Goal: Task Accomplishment & Management: Manage account settings

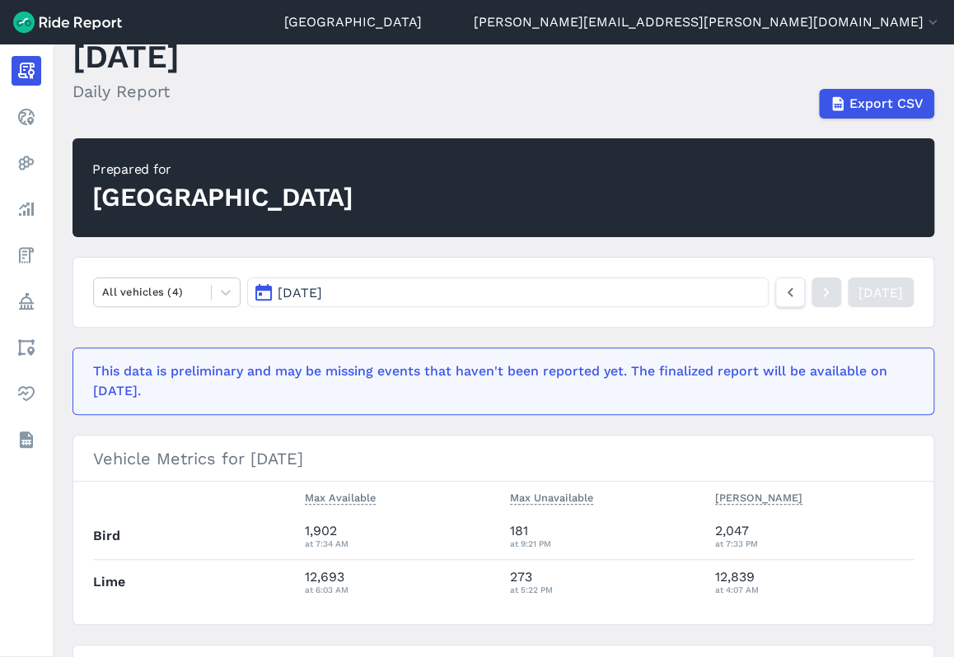
scroll to position [82, 0]
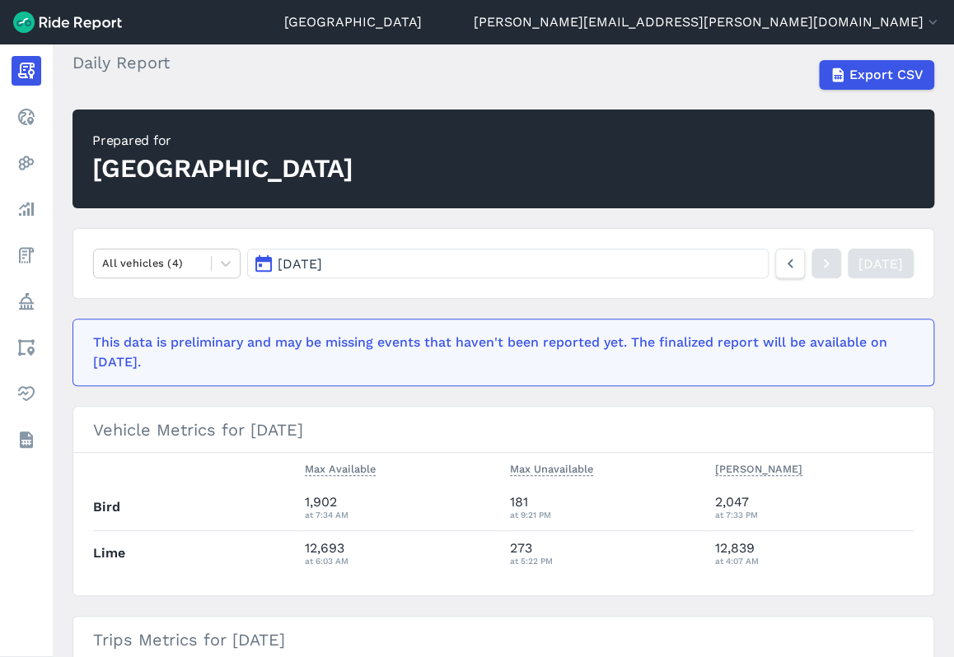
click at [655, 269] on button "[DATE]" at bounding box center [507, 264] width 521 height 30
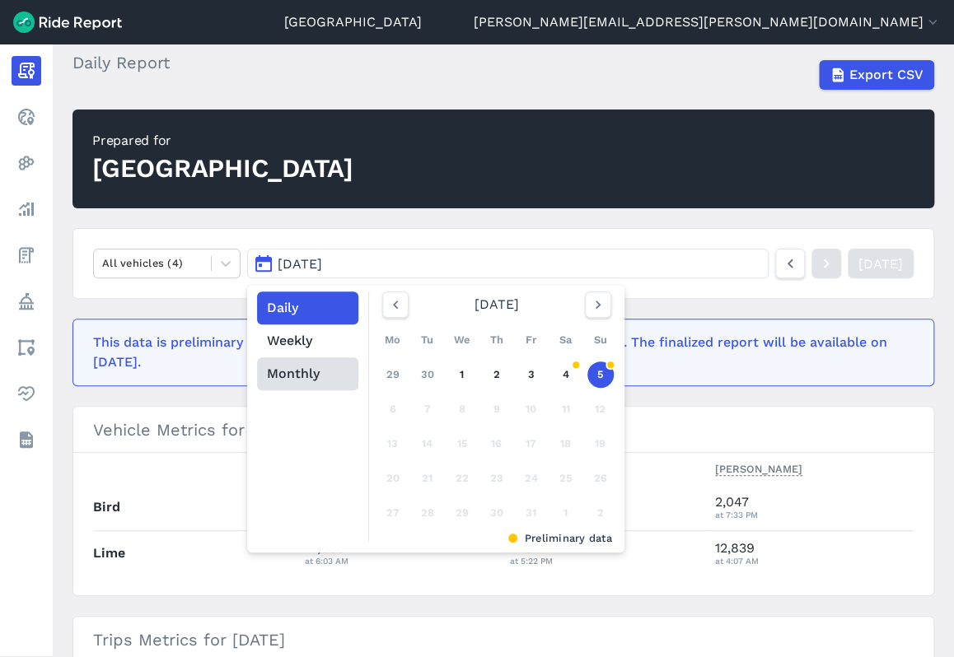
click at [280, 379] on button "Monthly" at bounding box center [307, 373] width 101 height 33
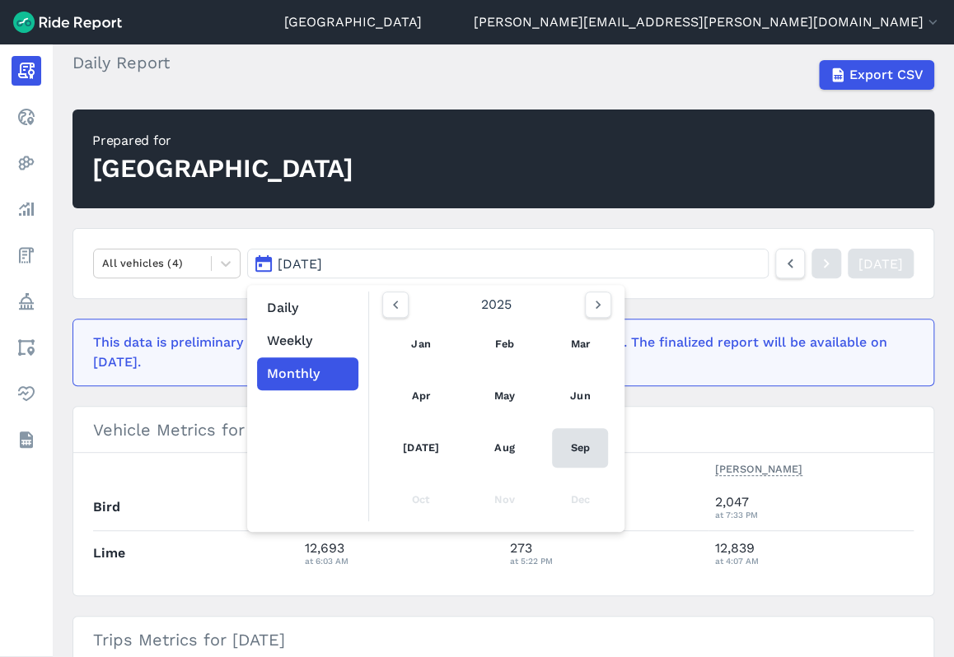
click at [572, 449] on link "Sep" at bounding box center [580, 448] width 56 height 40
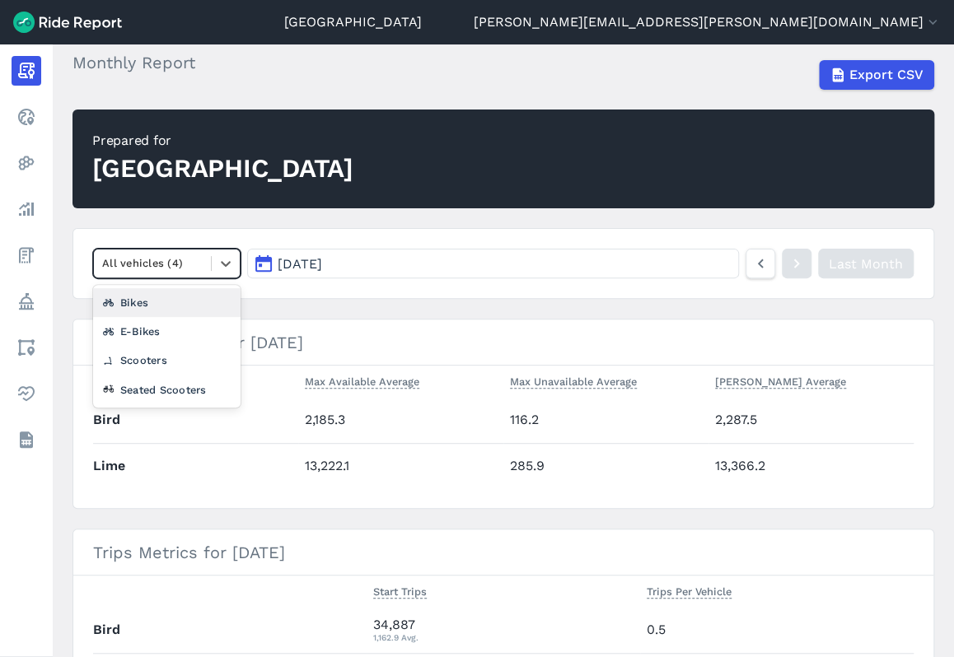
click at [160, 256] on div at bounding box center [152, 263] width 100 height 19
click at [165, 350] on div "Scooters" at bounding box center [166, 360] width 147 height 29
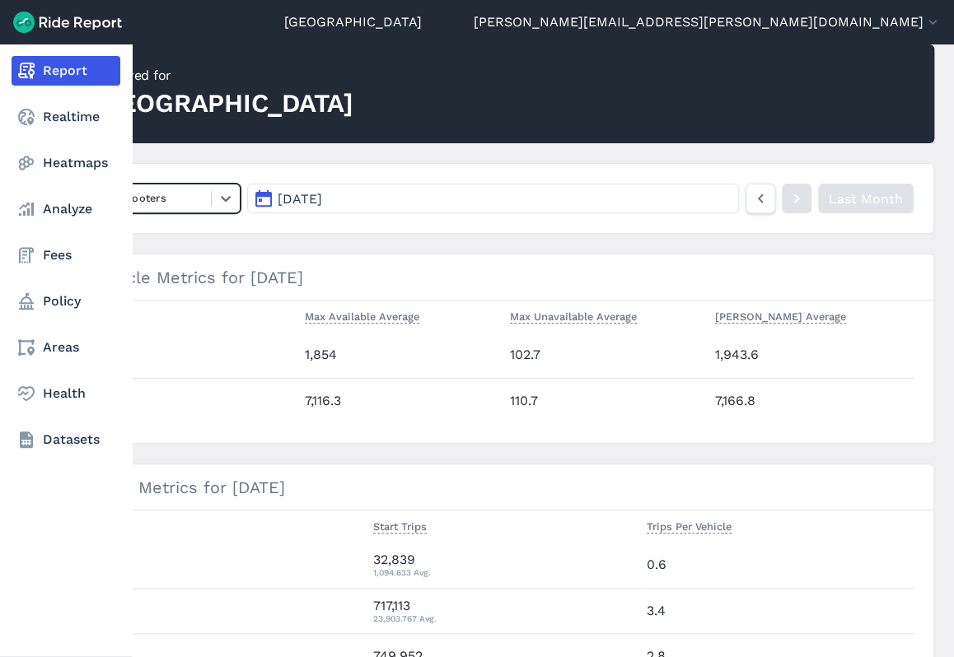
scroll to position [165, 0]
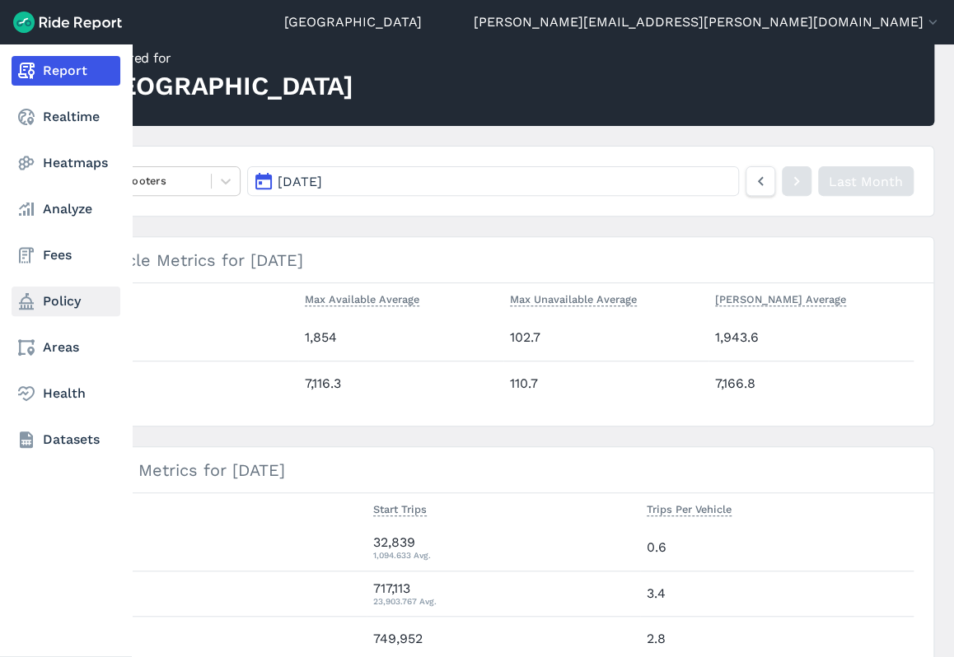
click at [56, 310] on link "Policy" at bounding box center [66, 302] width 109 height 30
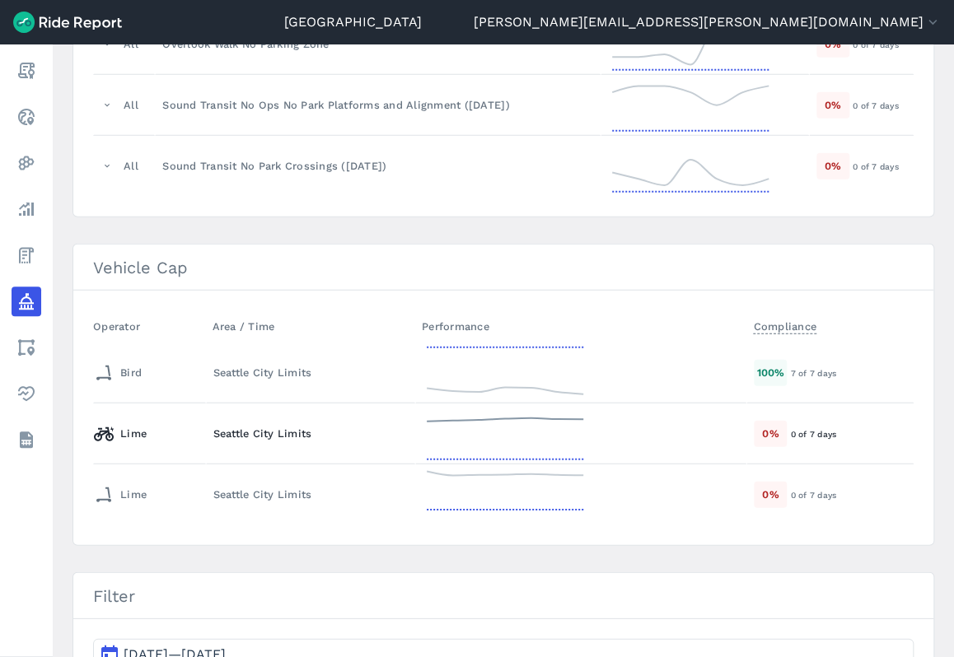
scroll to position [1492, 0]
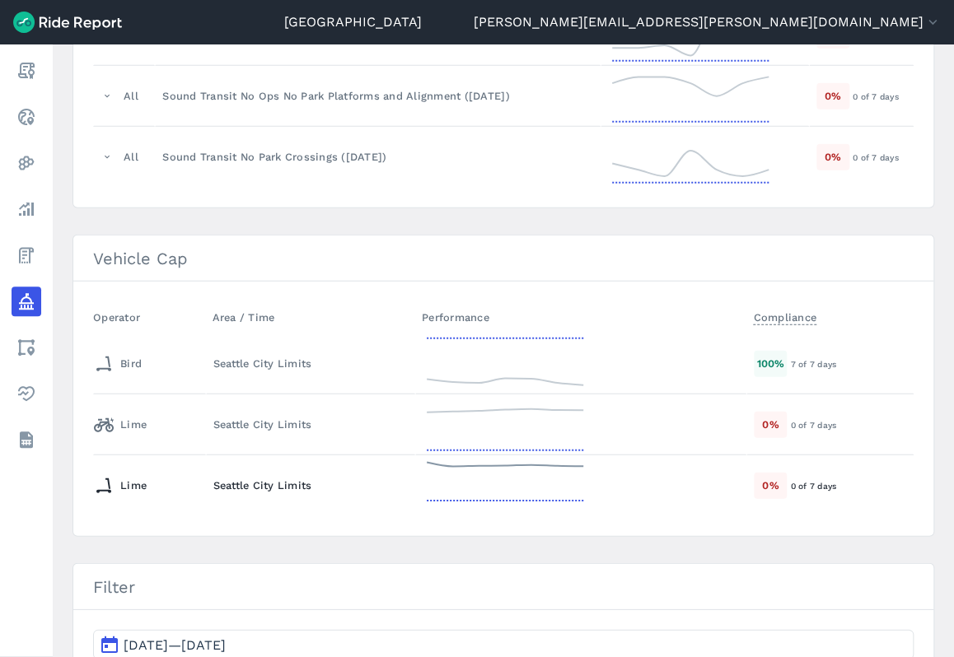
click at [292, 478] on div "Seattle City Limits" at bounding box center [310, 486] width 194 height 16
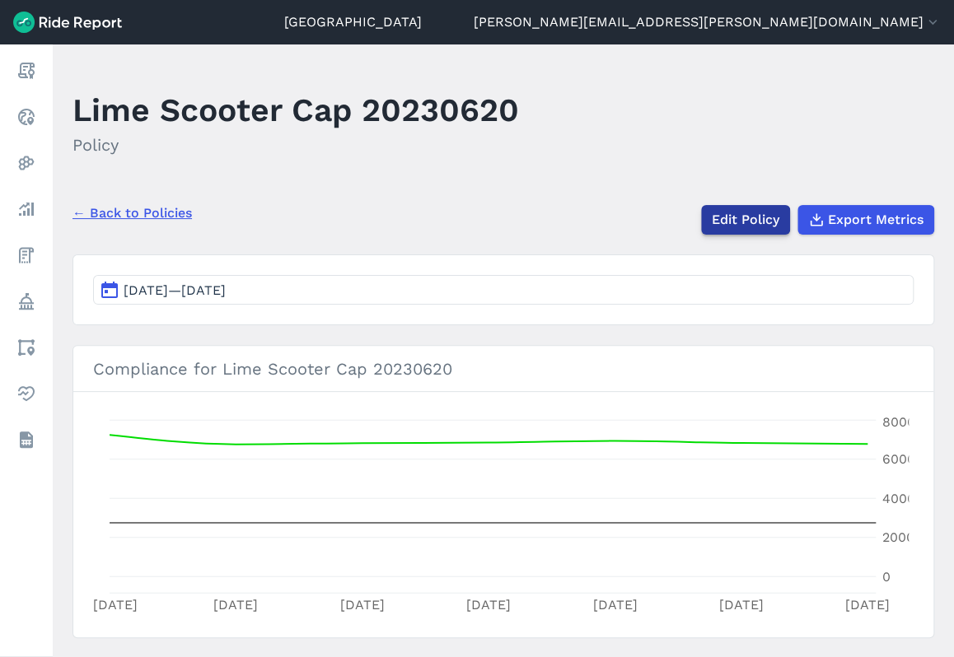
click at [757, 213] on link "Edit Policy" at bounding box center [745, 220] width 89 height 30
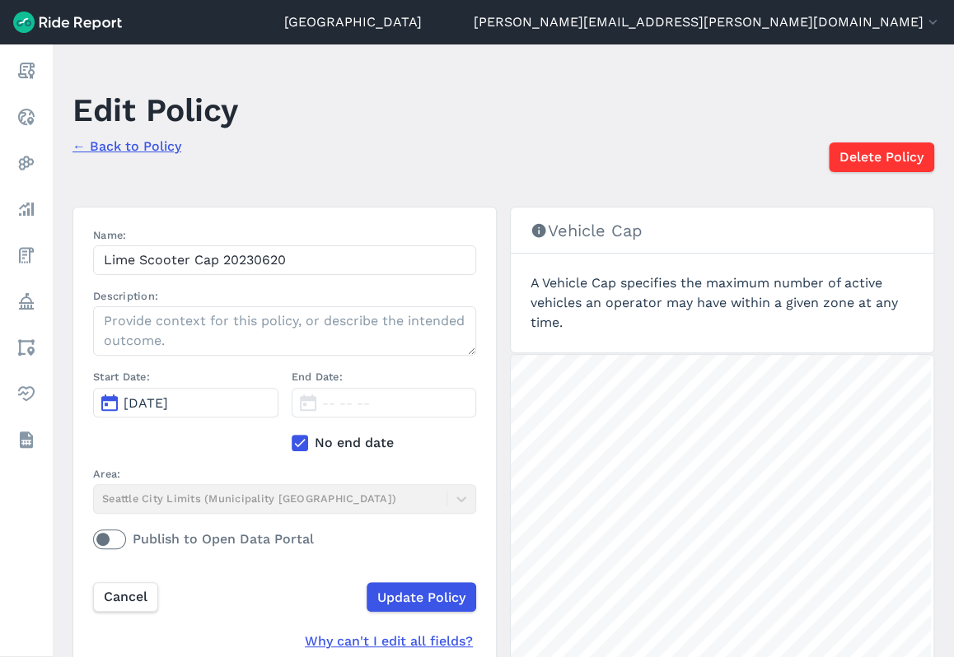
click at [217, 398] on button "Jun 20, 2023" at bounding box center [185, 403] width 185 height 30
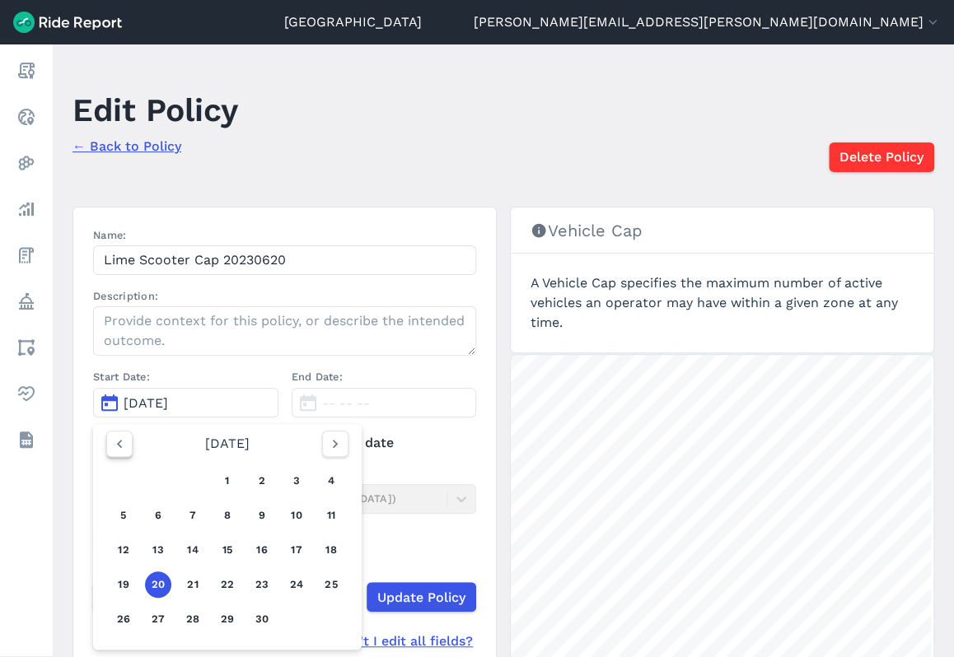
click at [123, 446] on icon "button" at bounding box center [119, 444] width 16 height 16
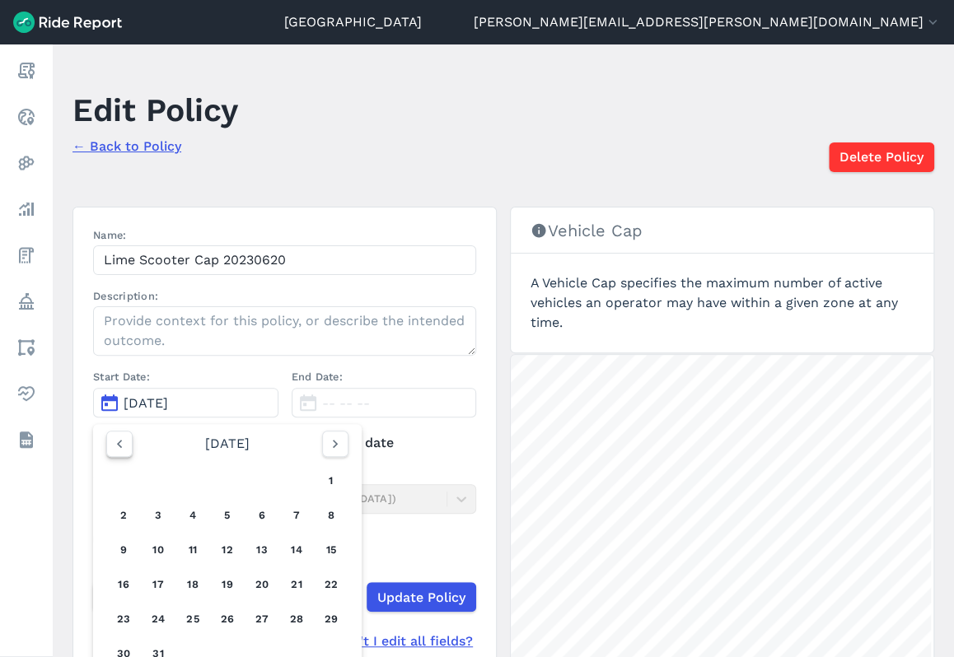
click at [123, 446] on icon "button" at bounding box center [119, 444] width 16 height 16
drag, startPoint x: 351, startPoint y: 450, endPoint x: 322, endPoint y: 450, distance: 28.8
click at [346, 450] on div "December 2022" at bounding box center [227, 444] width 255 height 26
click at [334, 446] on icon "button" at bounding box center [335, 444] width 16 height 16
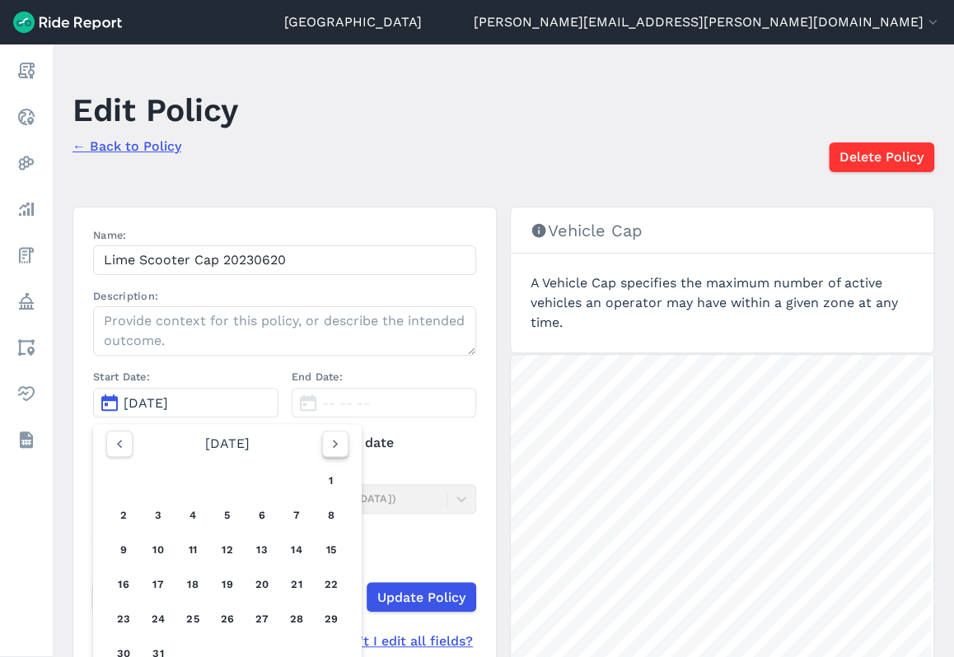
click at [334, 446] on icon "button" at bounding box center [335, 444] width 16 height 16
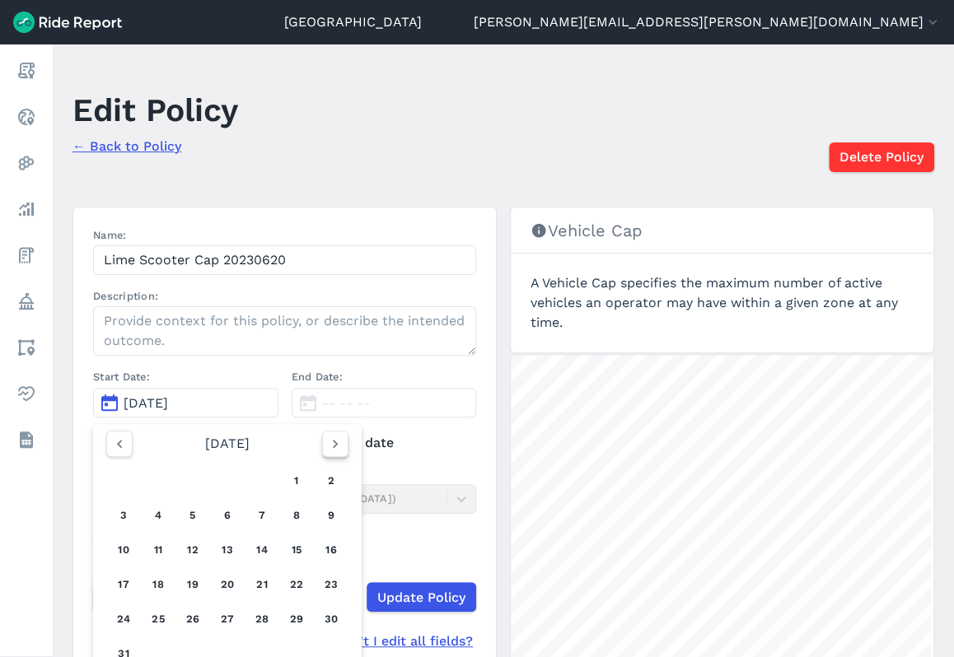
click at [334, 446] on icon "button" at bounding box center [335, 444] width 16 height 16
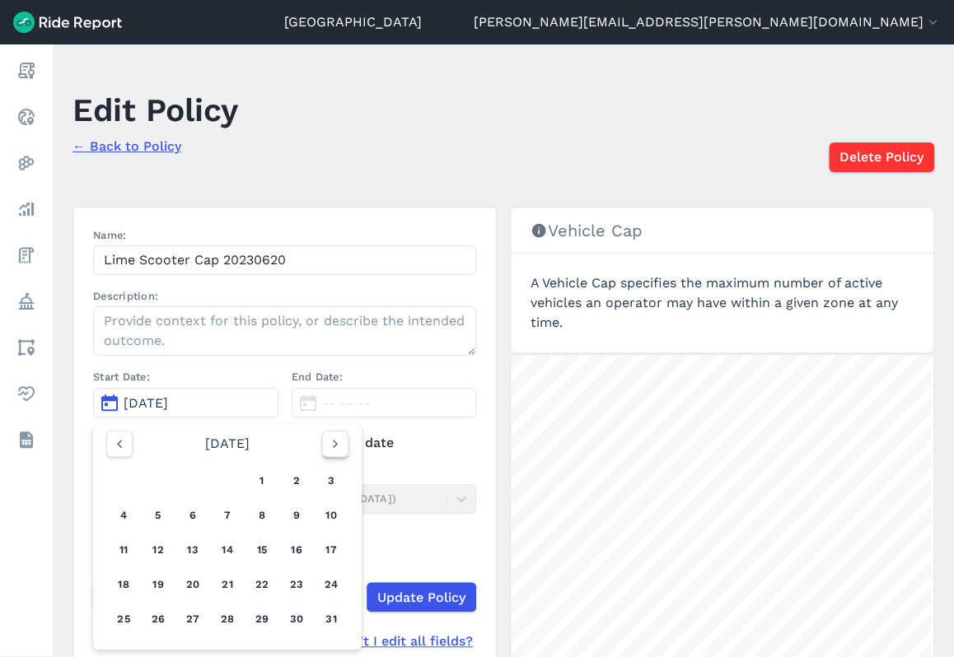
click at [333, 446] on icon "button" at bounding box center [335, 444] width 16 height 16
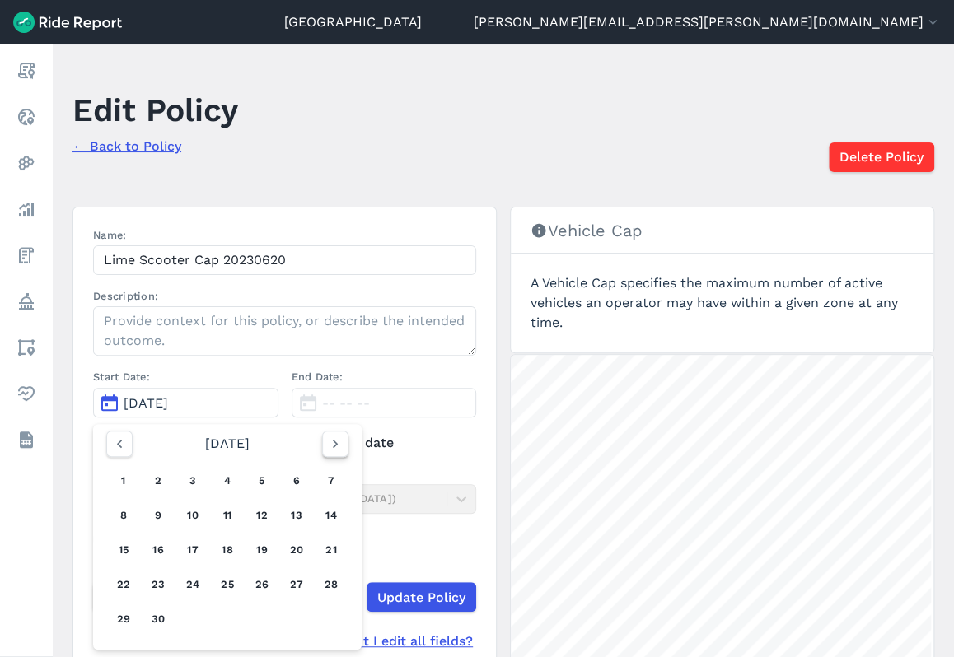
click at [333, 446] on icon "button" at bounding box center [335, 444] width 16 height 16
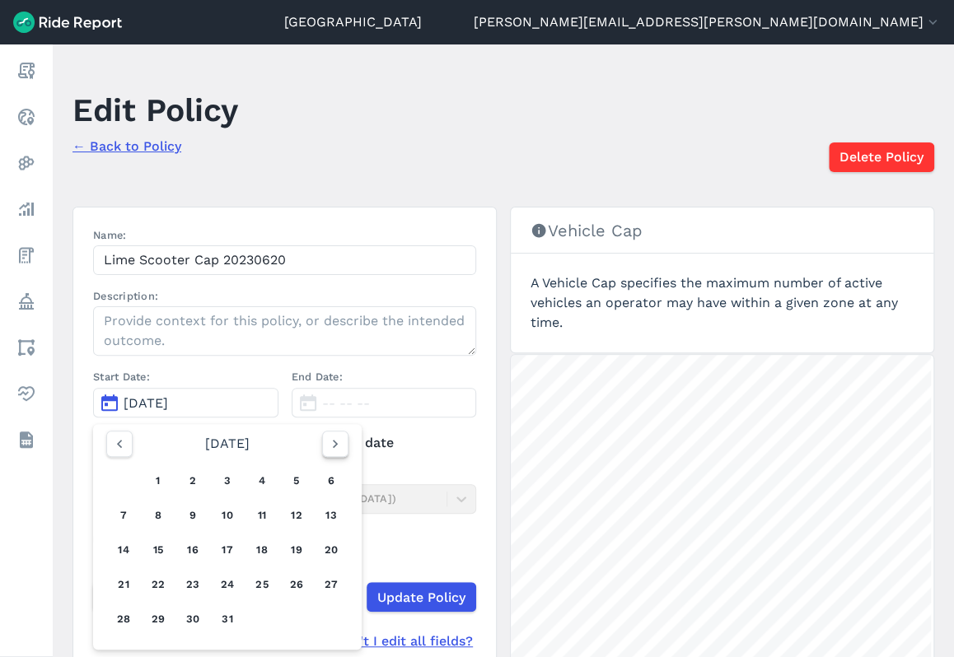
click at [333, 446] on icon "button" at bounding box center [335, 444] width 16 height 16
click at [196, 478] on button "1" at bounding box center [193, 481] width 26 height 26
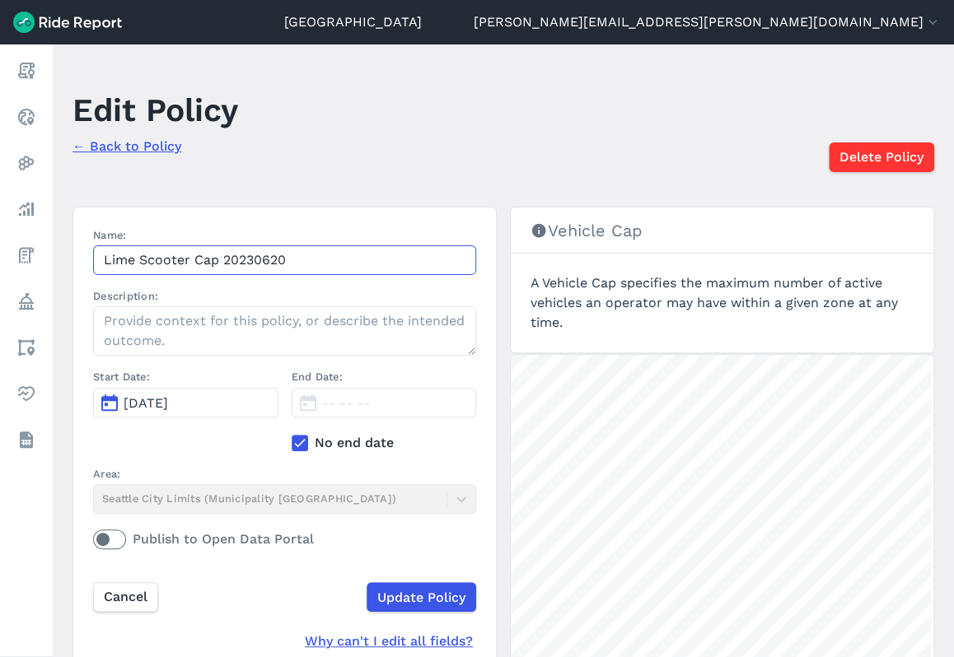
drag, startPoint x: 221, startPoint y: 263, endPoint x: 364, endPoint y: 275, distance: 143.8
click at [364, 275] on div "Name: Lime Scooter Cap 20230620 Description: Start Date: Jan 1, 2025 End Date: …" at bounding box center [284, 394] width 383 height 335
type input "Lime Scooter Cap 2025"
click at [689, 235] on h3 "Vehicle Cap" at bounding box center [722, 231] width 422 height 46
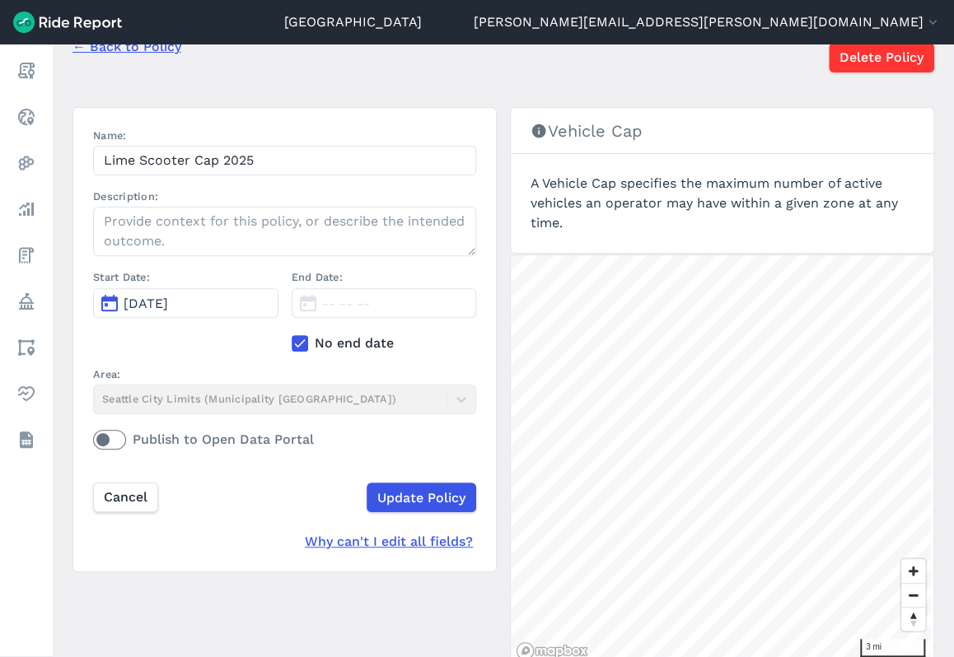
scroll to position [82, 0]
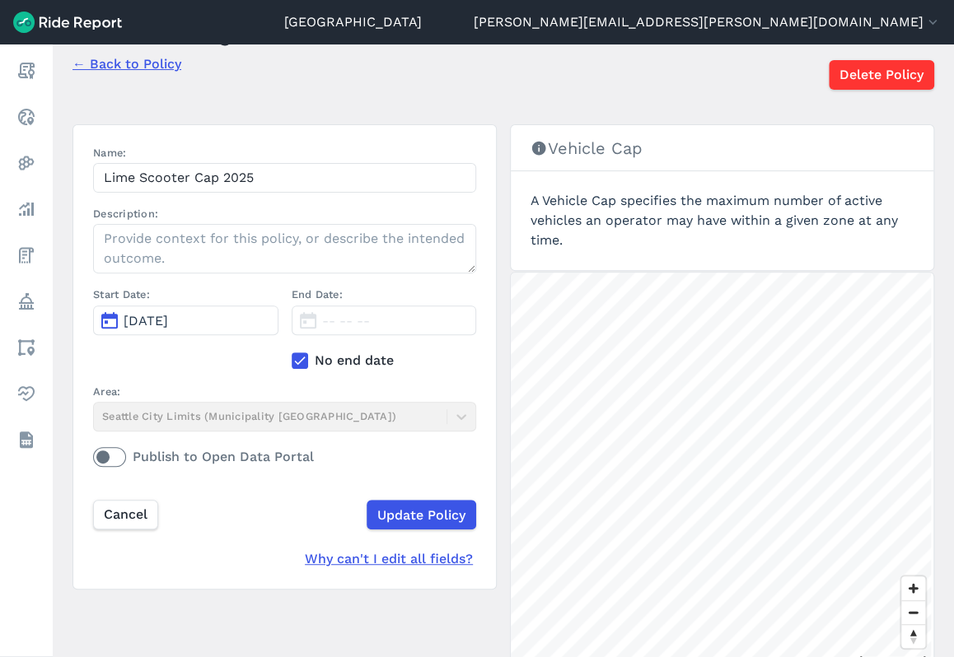
click at [152, 72] on p "← Back to Policy" at bounding box center [155, 62] width 166 height 25
click at [141, 65] on link "← Back to Policy" at bounding box center [126, 64] width 109 height 16
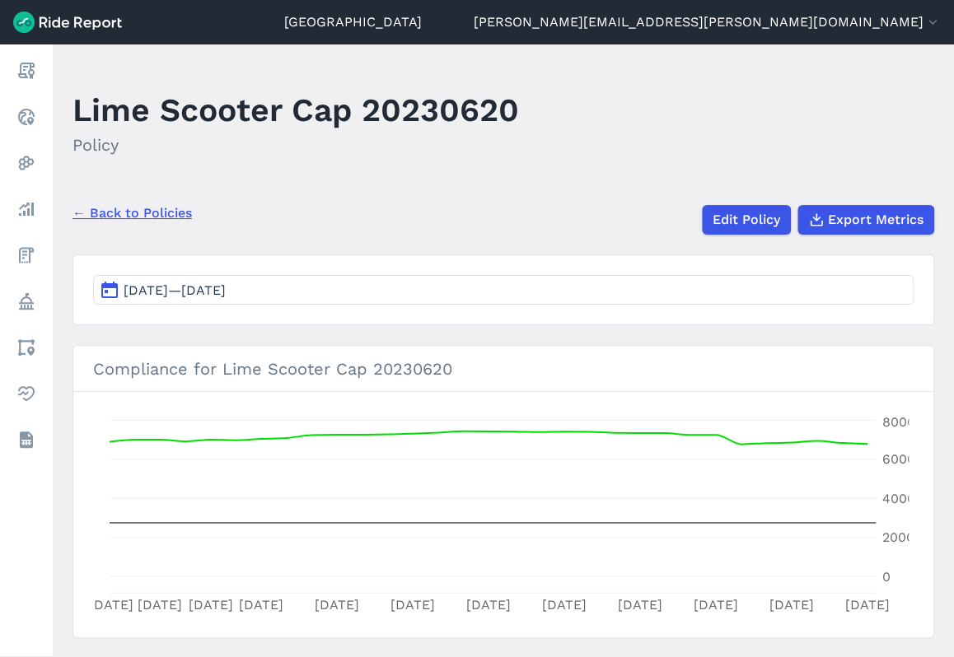
click at [143, 217] on link "← Back to Policies" at bounding box center [131, 213] width 119 height 20
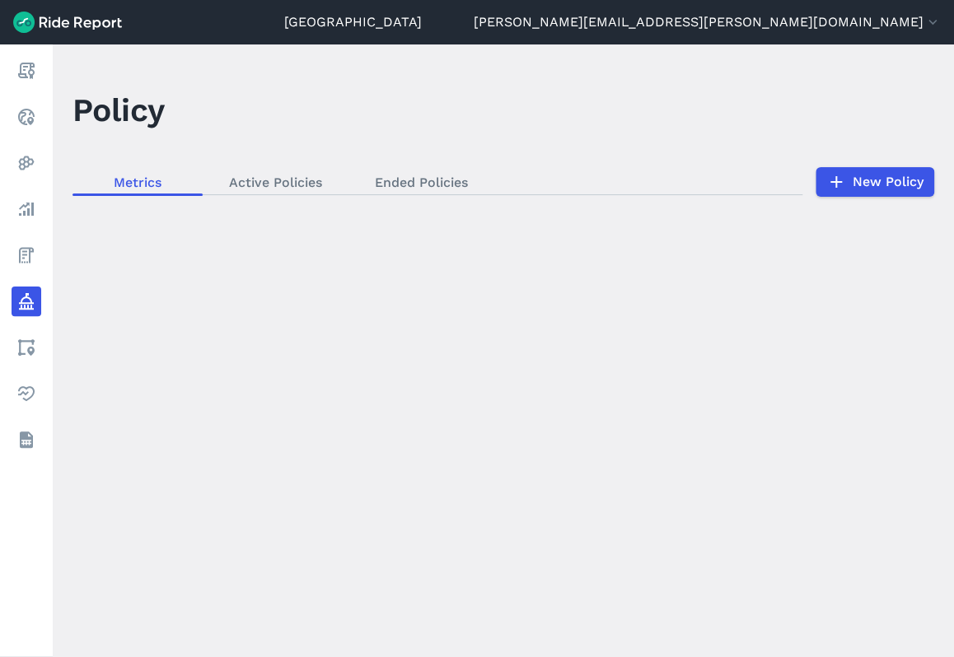
click at [853, 174] on div "loading" at bounding box center [503, 350] width 901 height 613
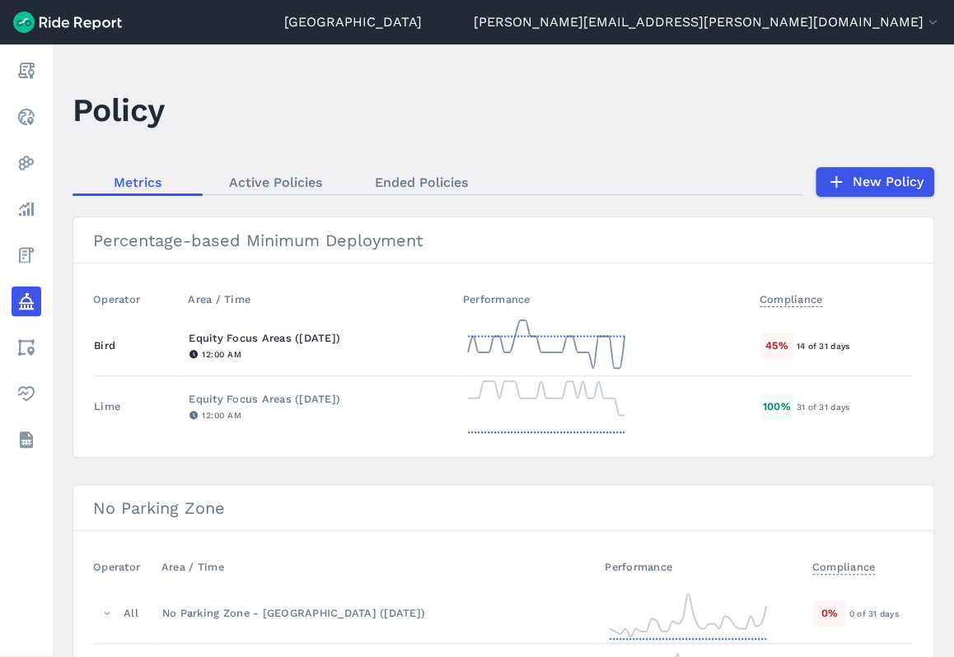
click at [565, 334] on icon at bounding box center [546, 345] width 165 height 59
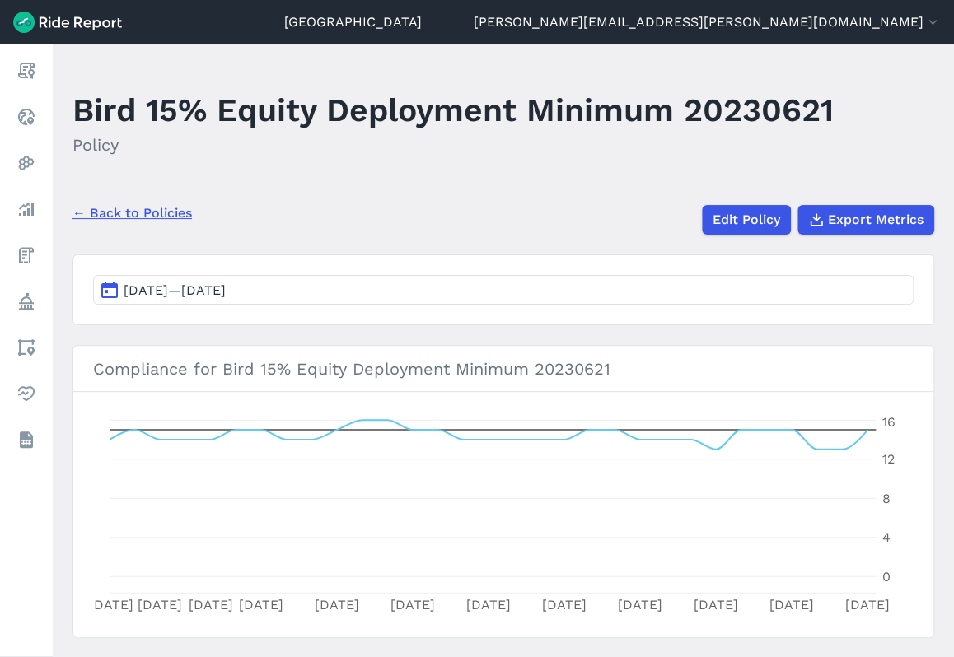
click at [130, 220] on link "← Back to Policies" at bounding box center [131, 213] width 119 height 20
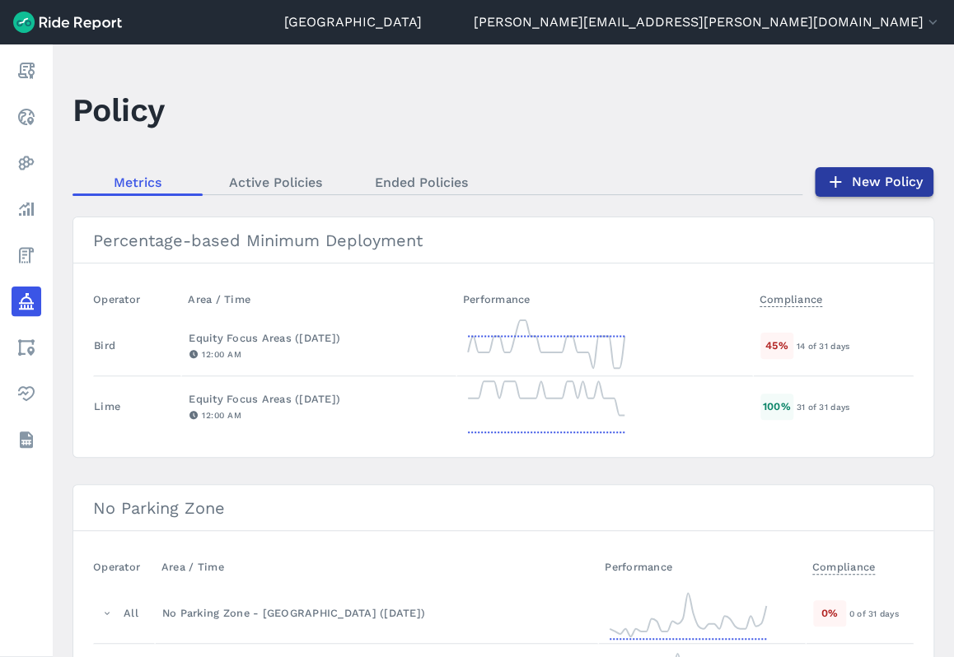
click at [861, 181] on link "New Policy" at bounding box center [873, 182] width 119 height 30
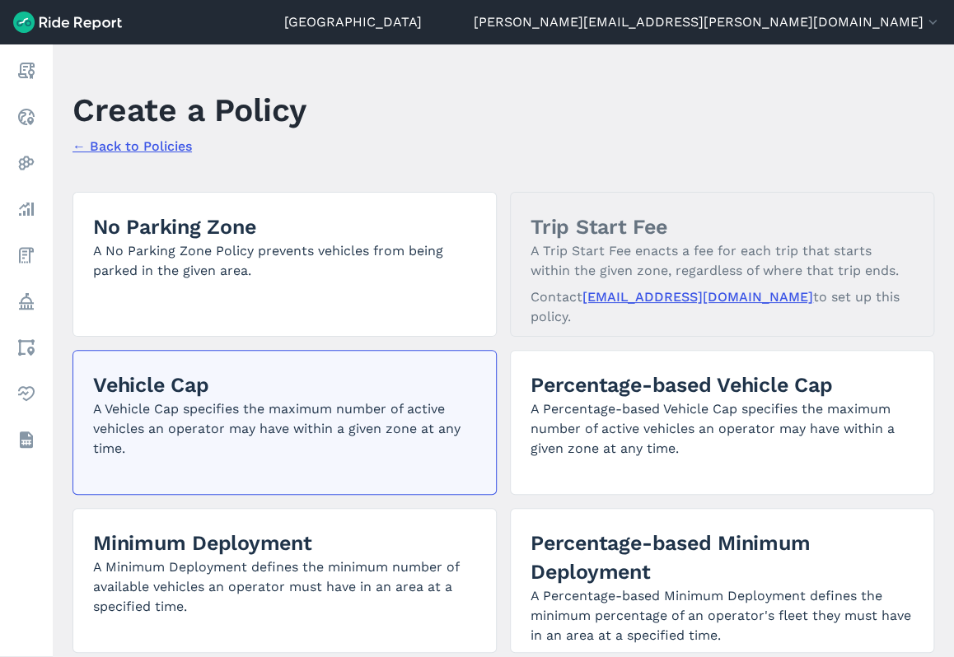
click at [324, 401] on p "A Vehicle Cap specifies the maximum number of active vehicles an operator may h…" at bounding box center [284, 428] width 383 height 59
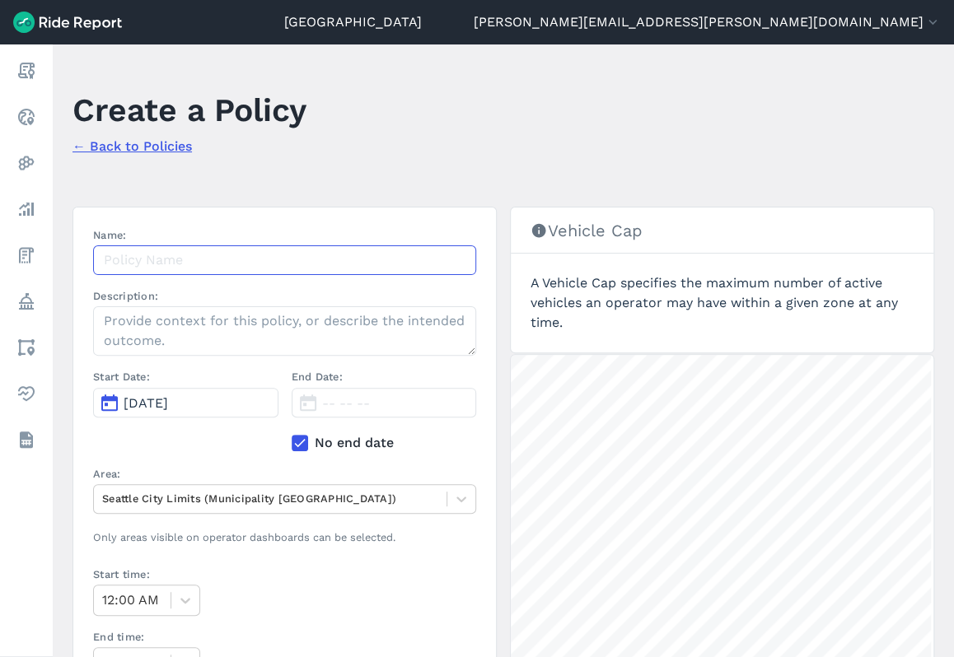
click at [178, 254] on input "Name:" at bounding box center [284, 260] width 383 height 30
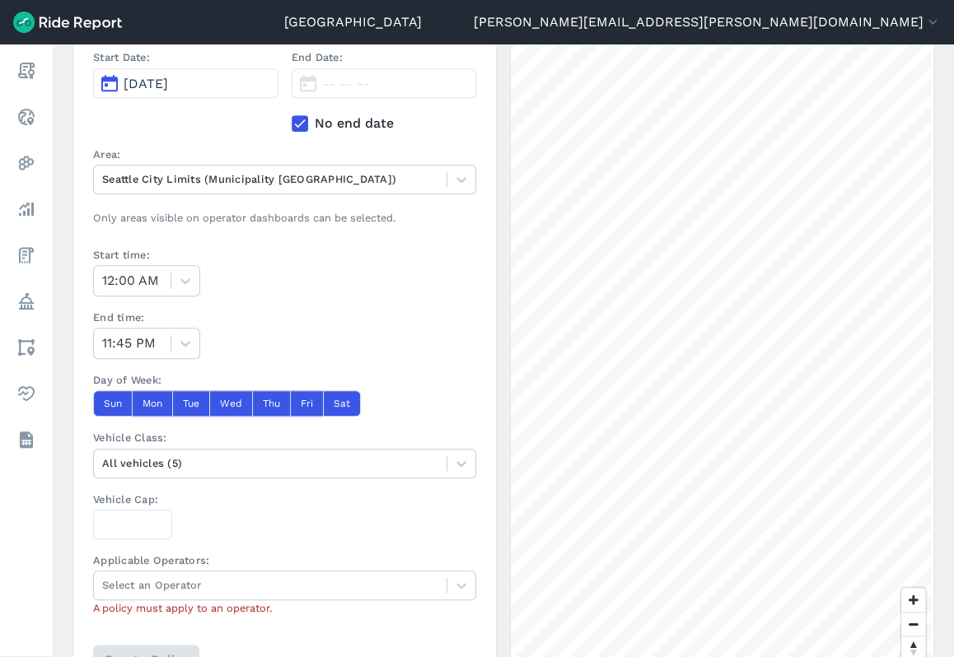
scroll to position [329, 0]
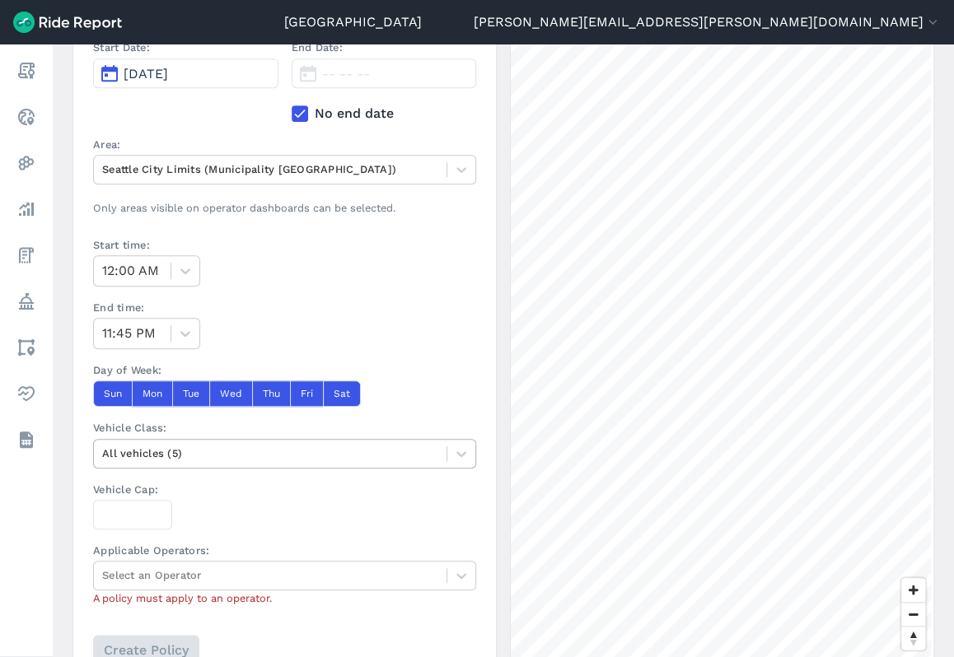
type input "Lime Scooter Cap 2025"
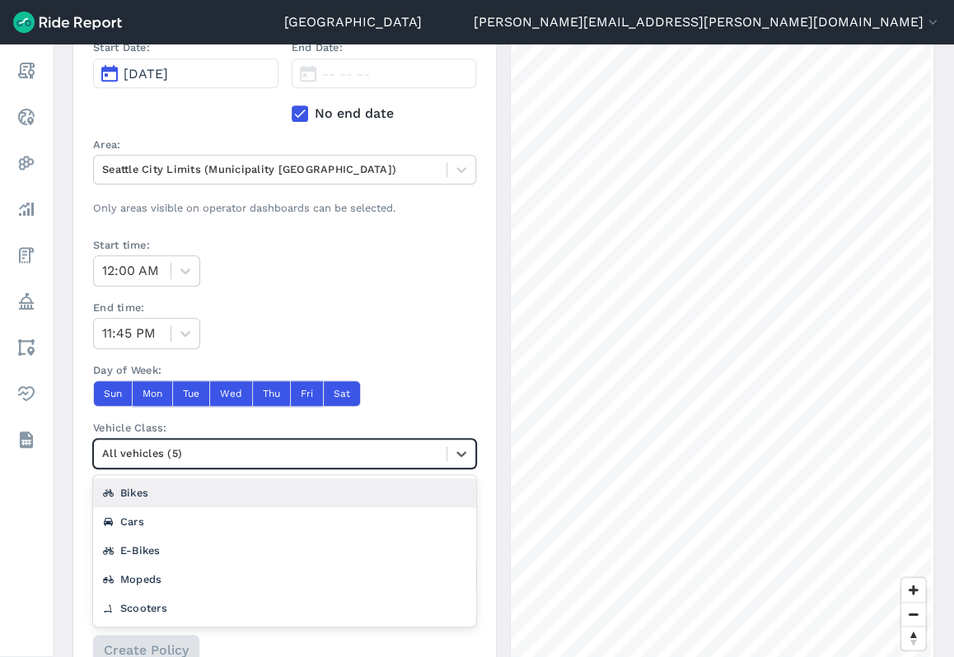
click at [331, 457] on div at bounding box center [270, 453] width 336 height 19
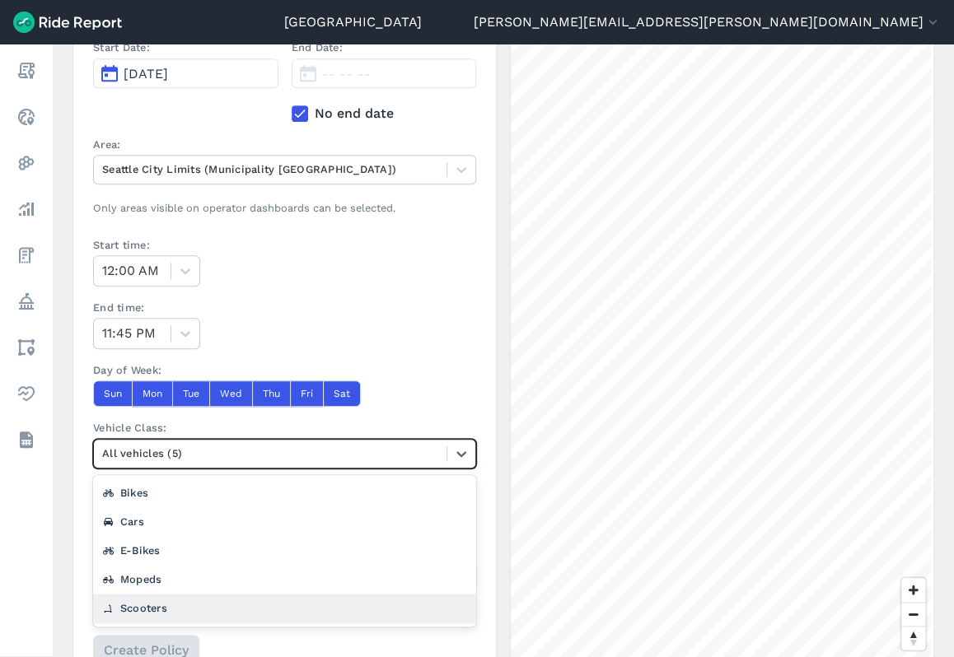
click at [229, 604] on div "Scooters" at bounding box center [284, 608] width 383 height 29
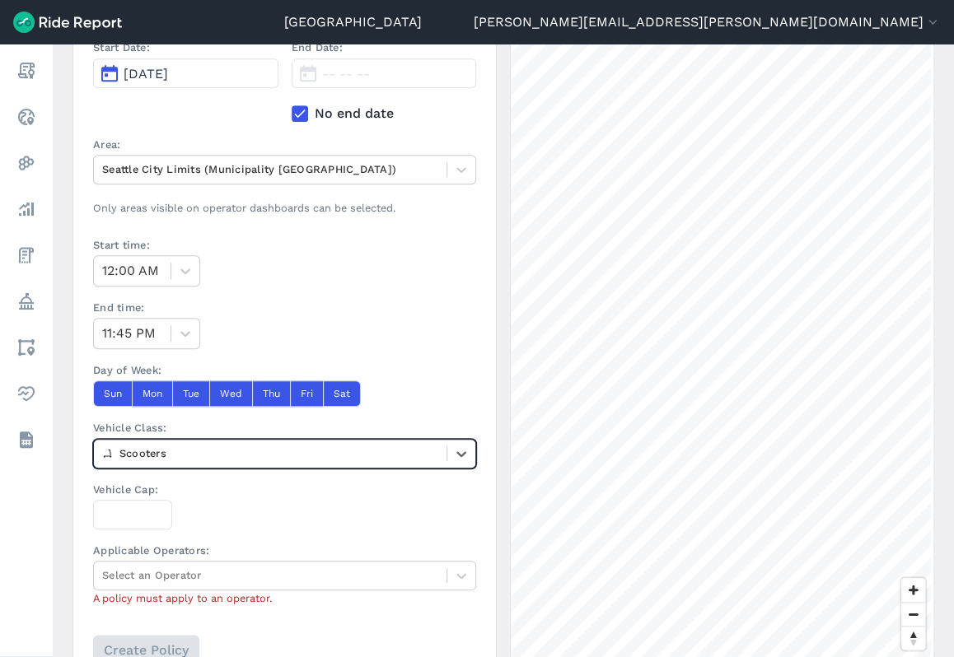
scroll to position [412, 0]
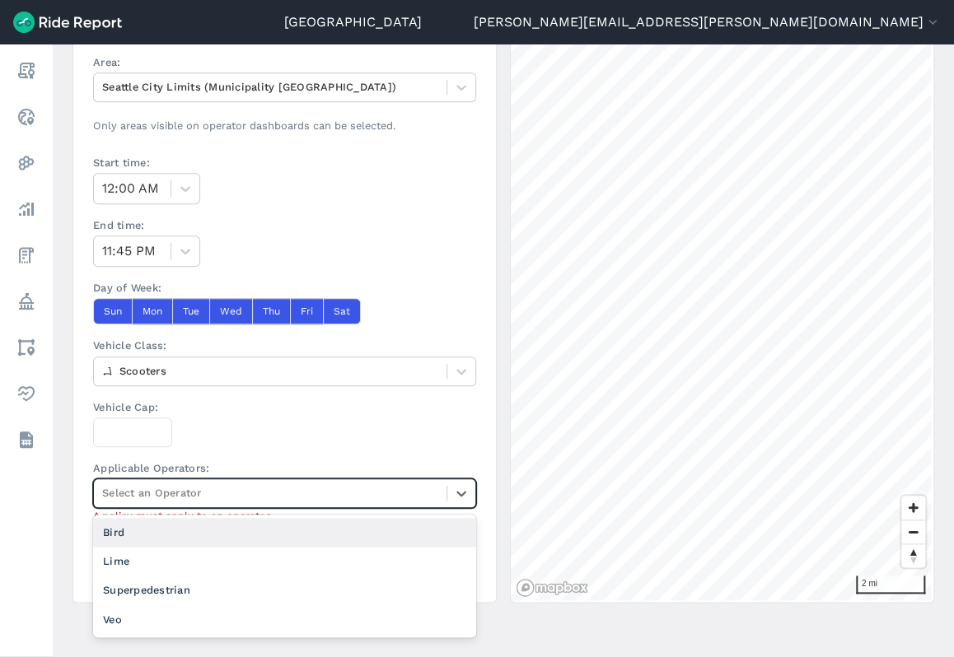
click at [284, 485] on div at bounding box center [270, 492] width 336 height 19
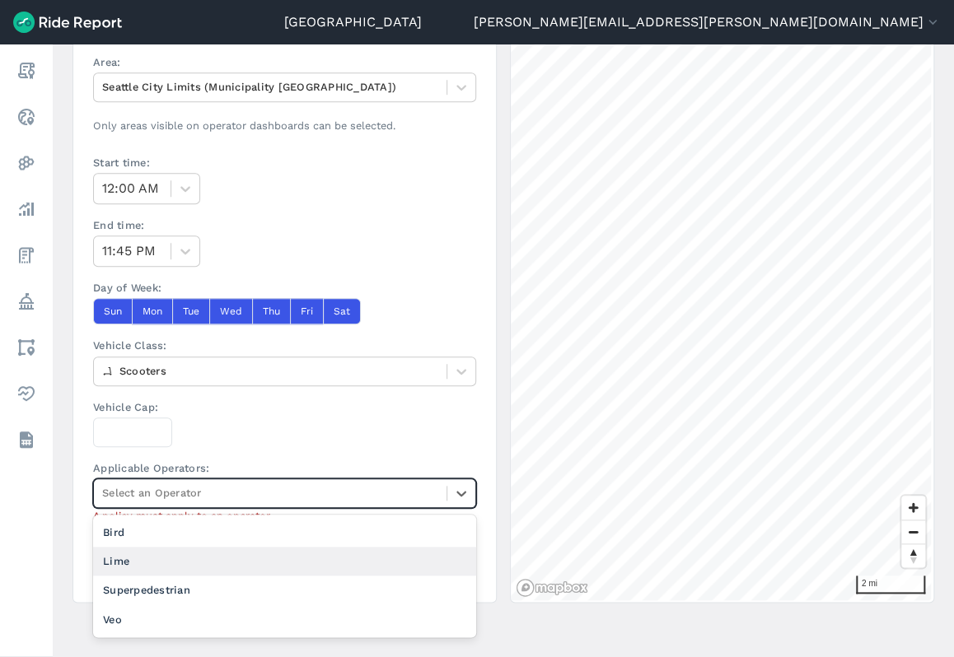
click at [235, 558] on div "Lime" at bounding box center [284, 561] width 383 height 29
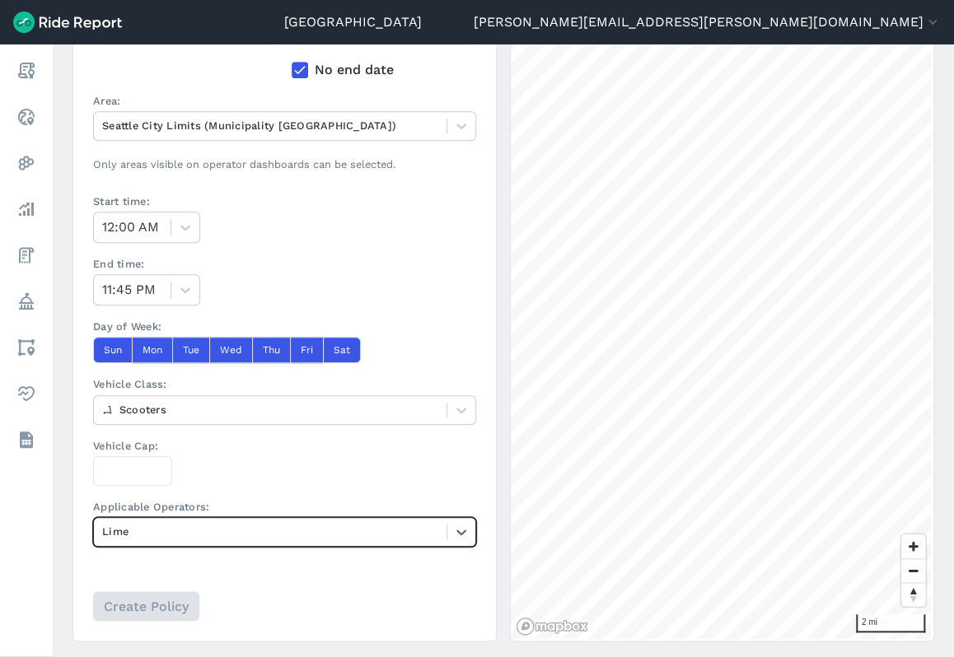
scroll to position [414, 0]
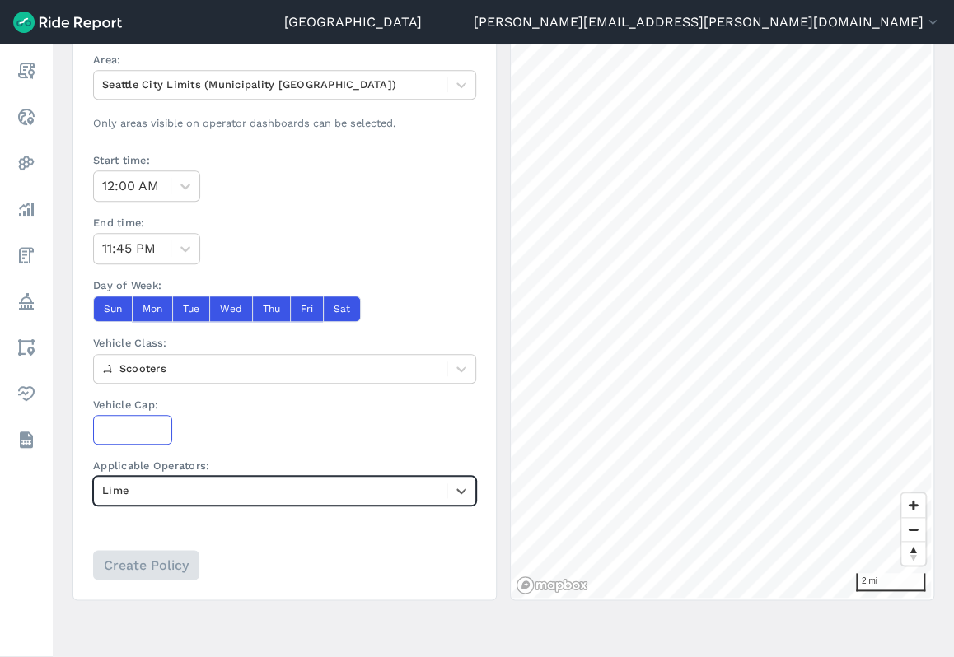
click at [125, 424] on input "Vehicle Cap:" at bounding box center [132, 430] width 79 height 30
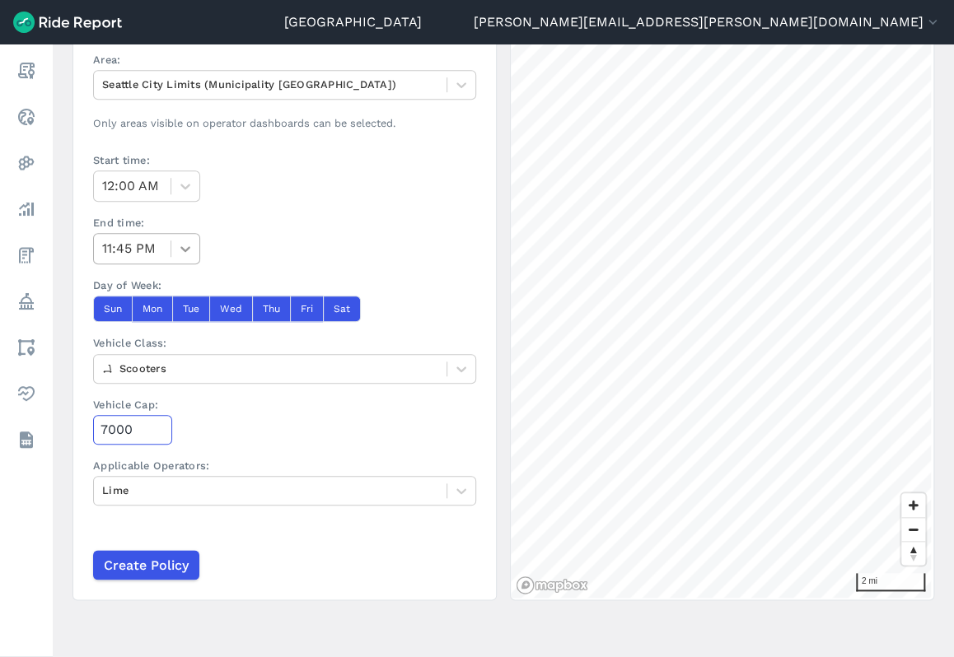
type input "7000"
click at [182, 250] on icon at bounding box center [185, 248] width 16 height 16
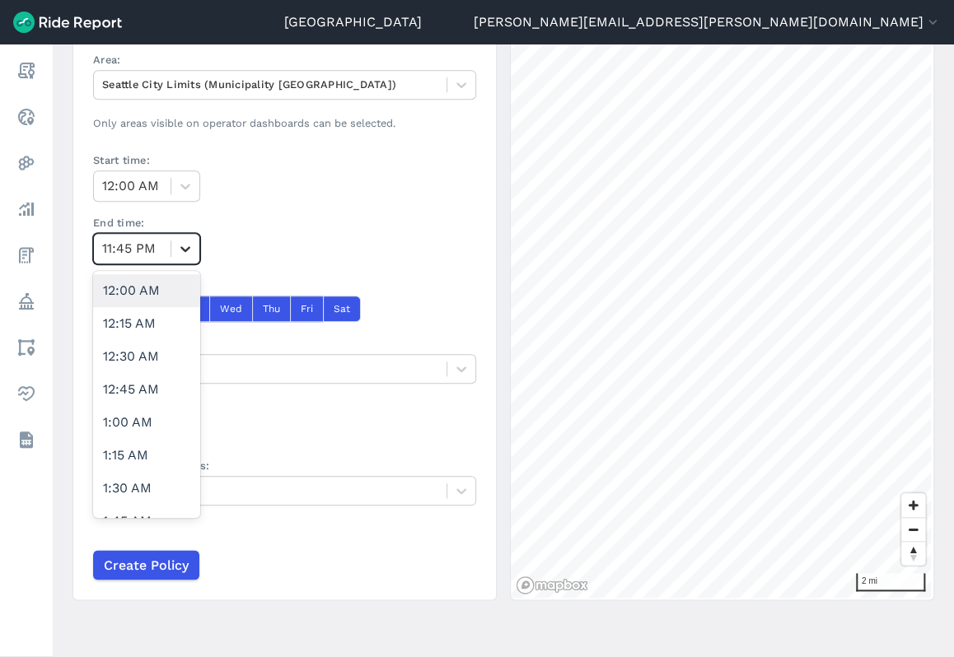
click at [182, 250] on icon at bounding box center [185, 248] width 16 height 16
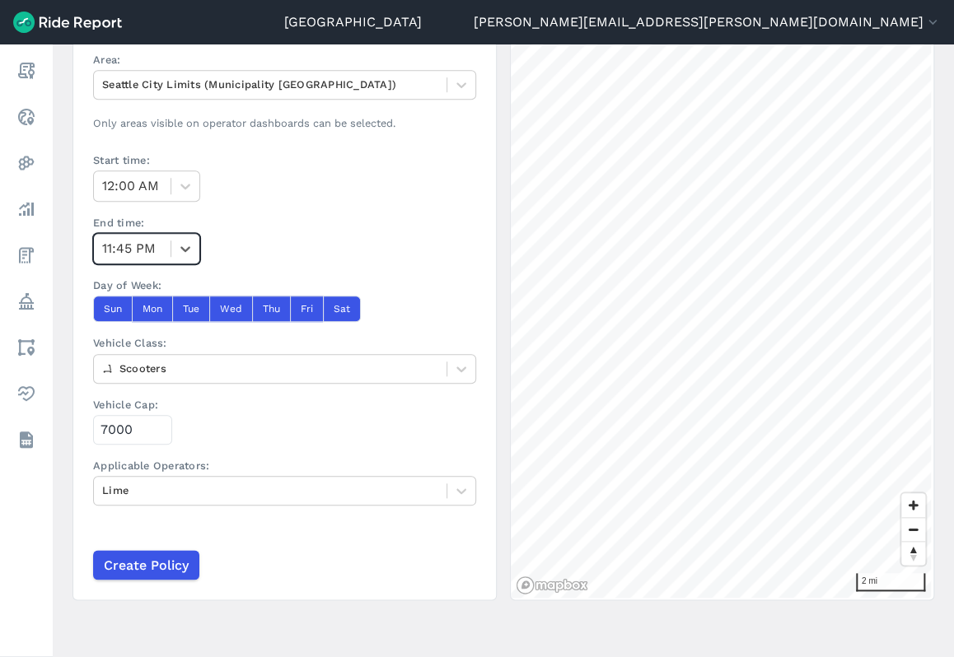
click at [124, 243] on div at bounding box center [132, 248] width 60 height 23
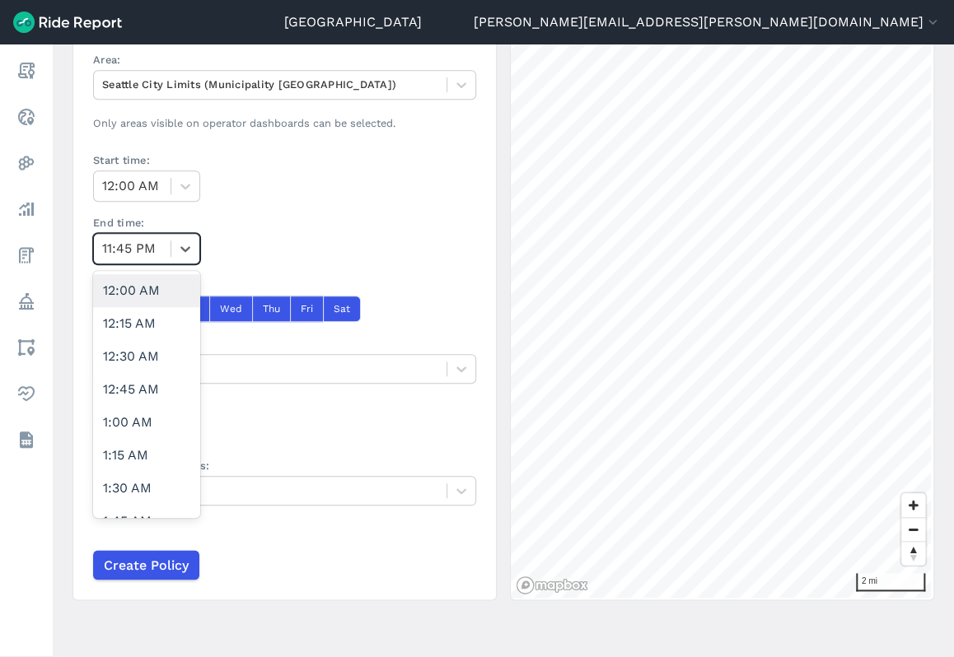
click at [124, 243] on div at bounding box center [132, 248] width 60 height 23
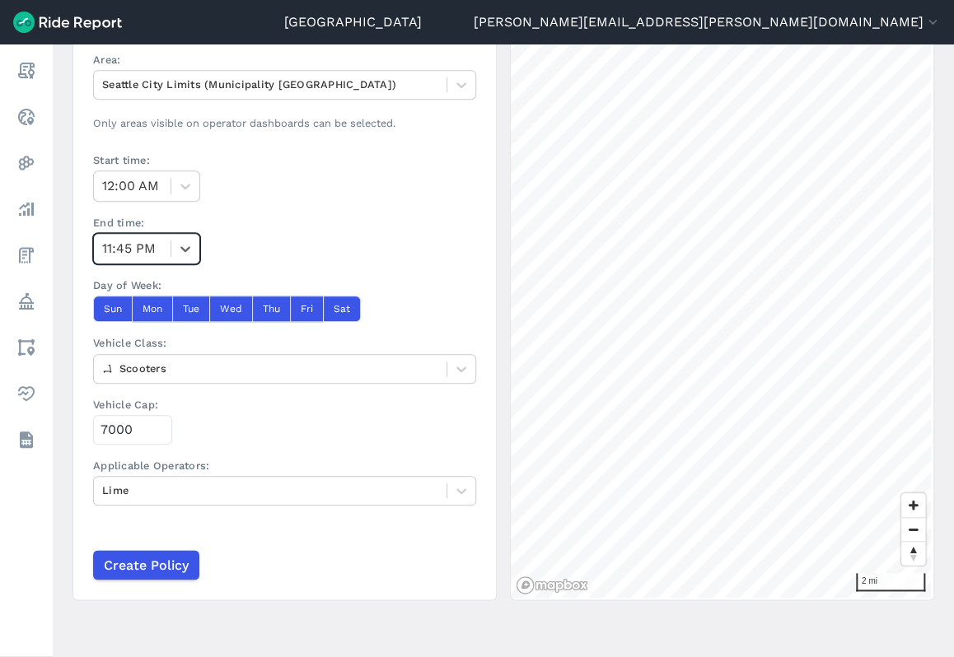
click at [124, 240] on div at bounding box center [132, 248] width 60 height 23
click at [142, 553] on input "Create Policy" at bounding box center [145, 565] width 106 height 30
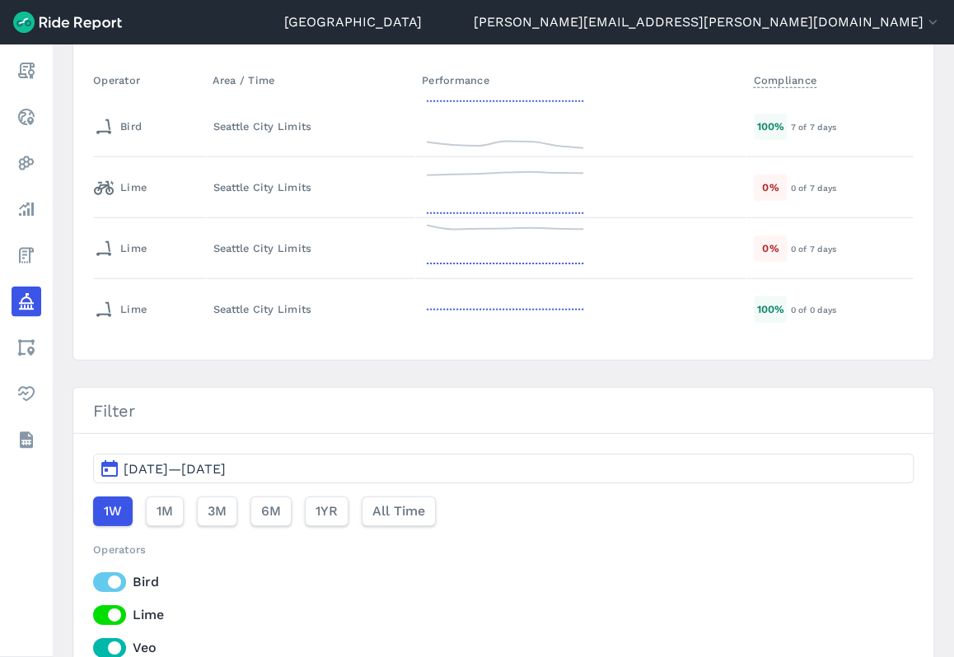
scroll to position [1565, 0]
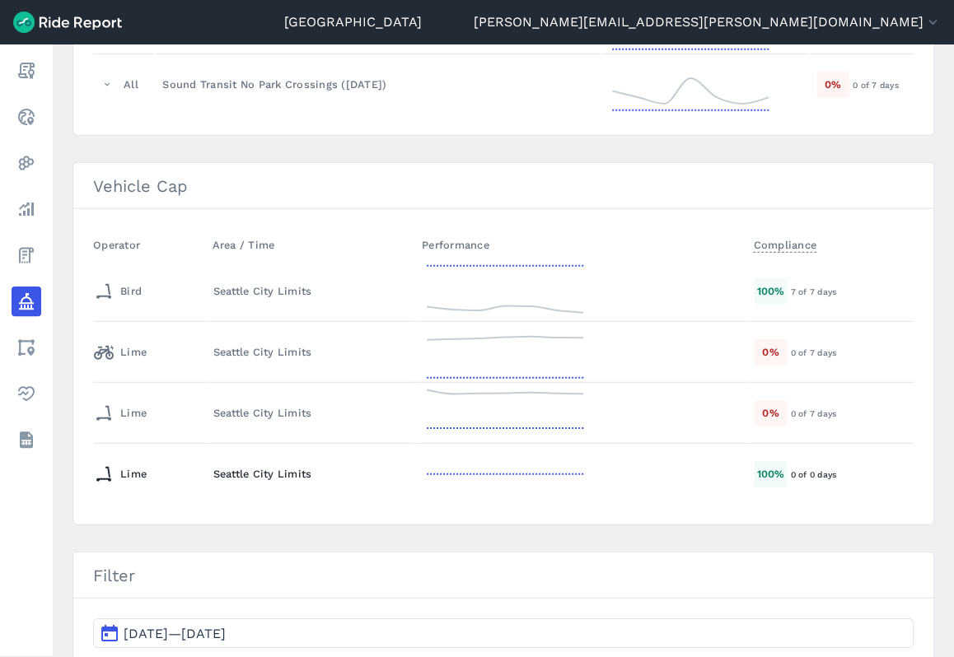
click at [152, 470] on div "Lime" at bounding box center [146, 474] width 105 height 26
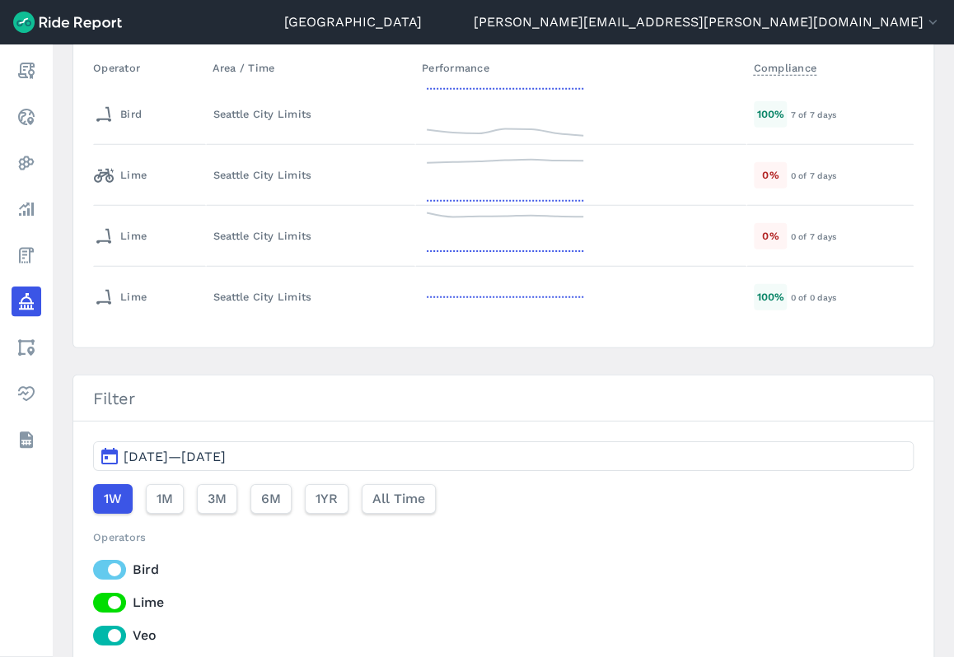
scroll to position [1800, 0]
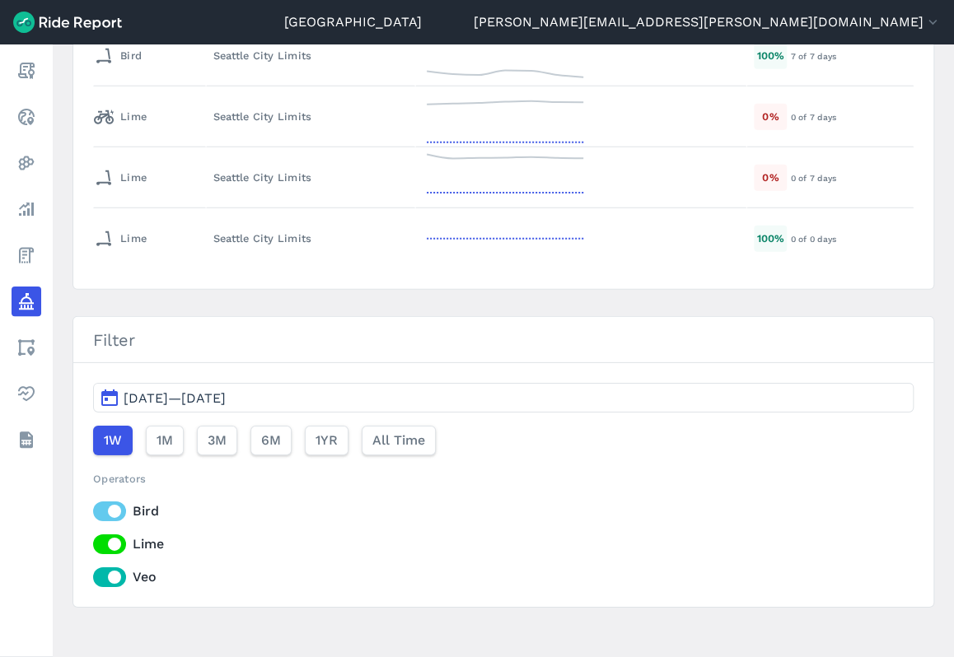
click at [188, 391] on span "[DATE]—[DATE]" at bounding box center [175, 398] width 102 height 16
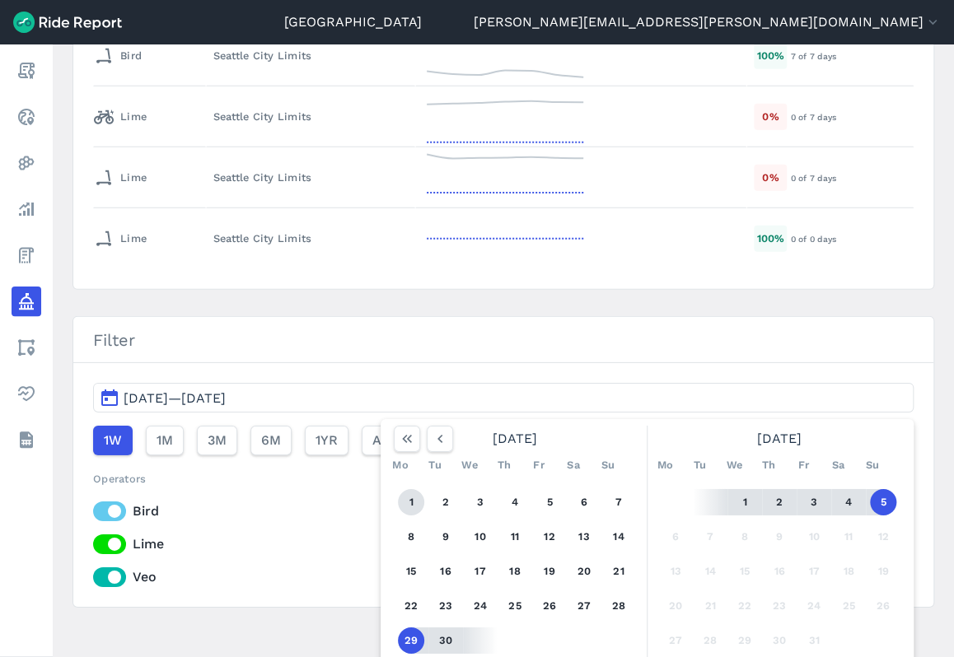
click at [408, 490] on button "1" at bounding box center [411, 502] width 26 height 26
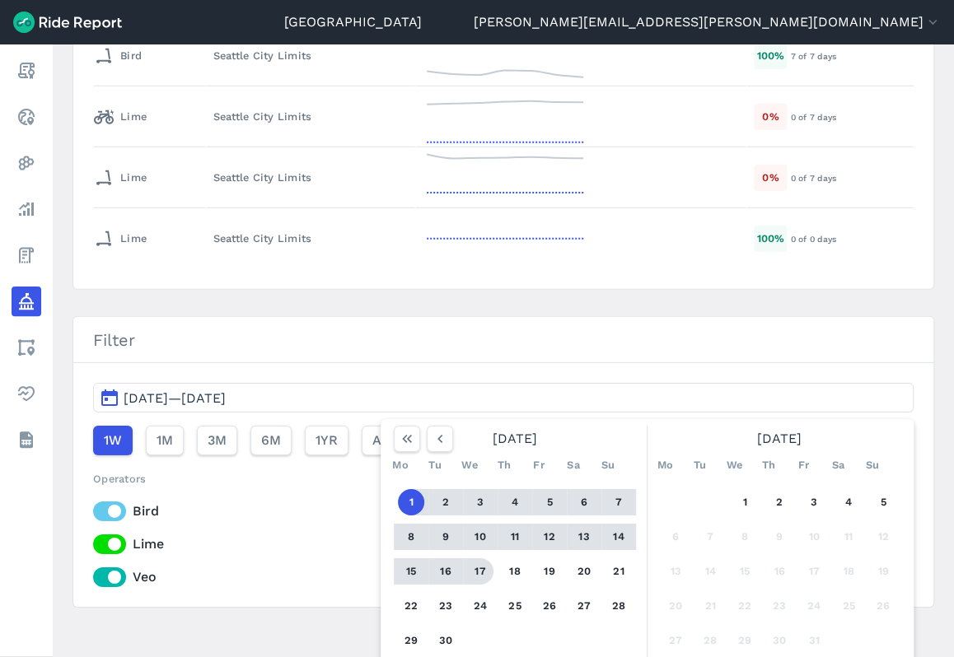
scroll to position [1804, 0]
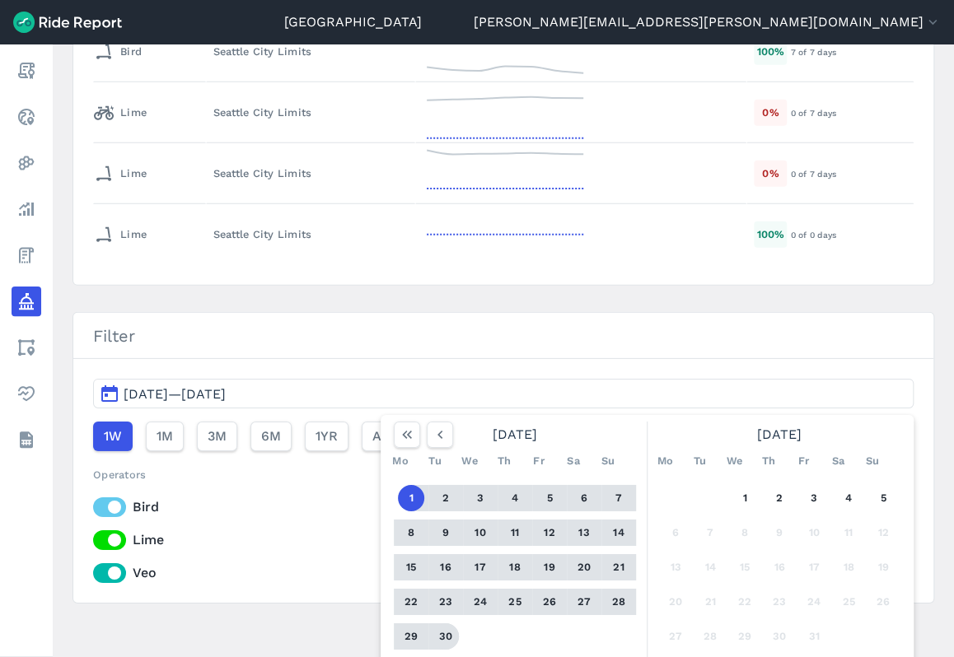
click at [441, 625] on button "30" at bounding box center [445, 636] width 26 height 26
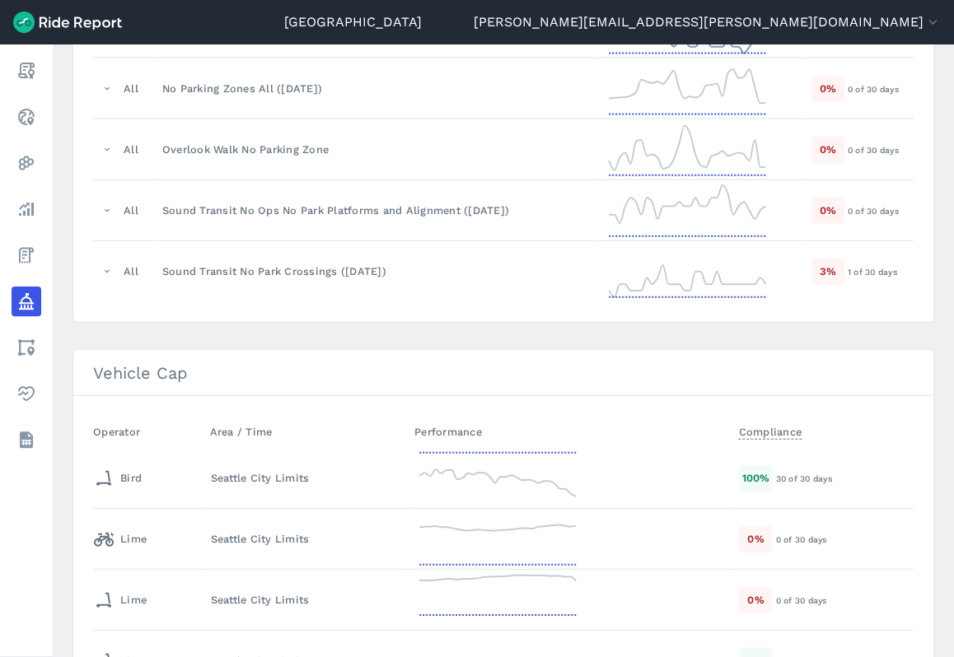
scroll to position [1647, 0]
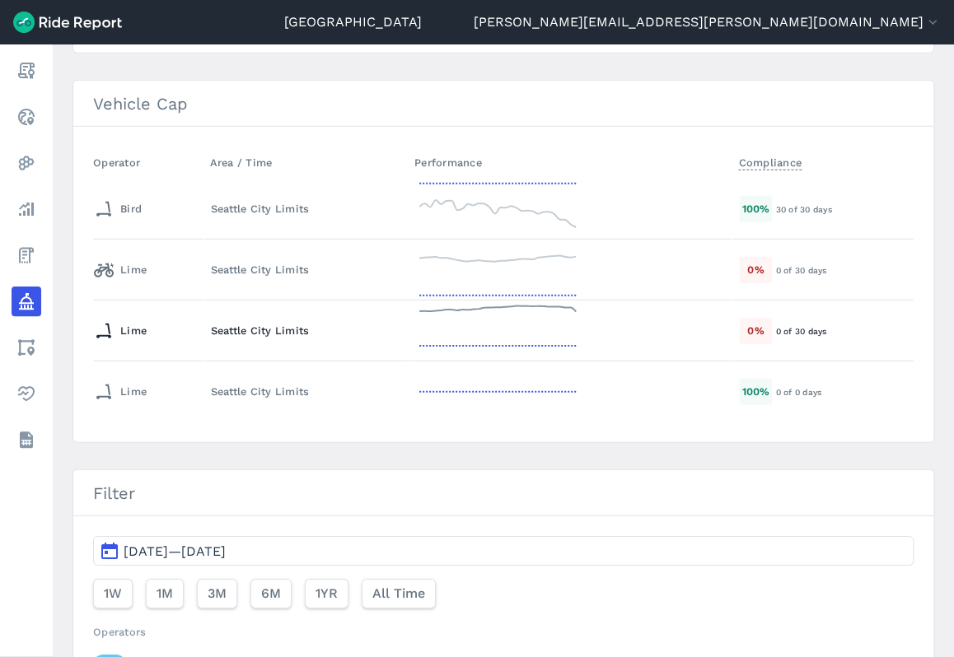
click at [267, 329] on div "Seattle City Limits" at bounding box center [306, 331] width 190 height 16
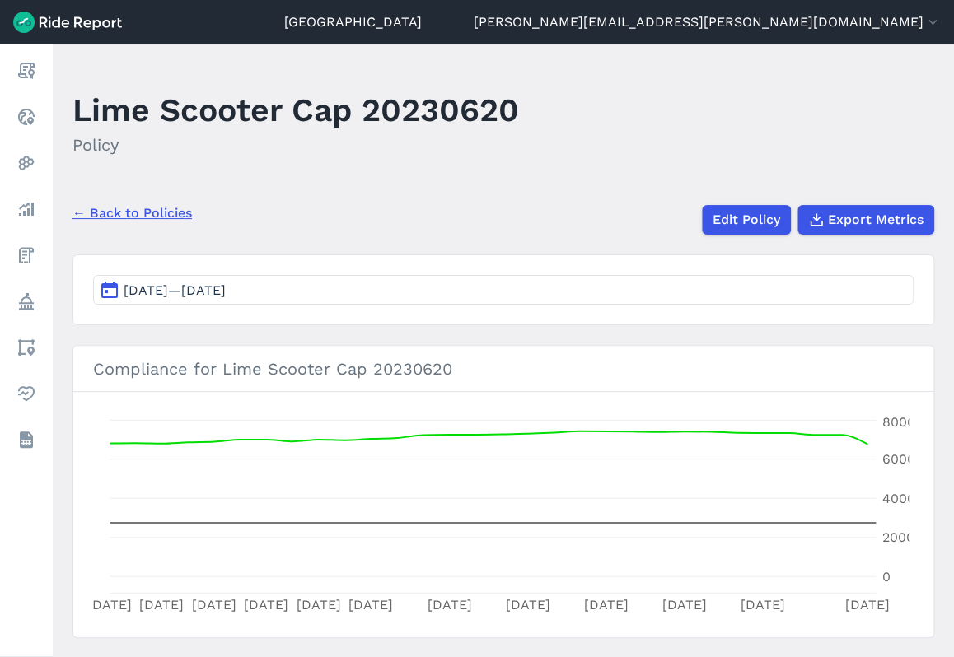
click at [165, 210] on link "← Back to Policies" at bounding box center [131, 213] width 119 height 20
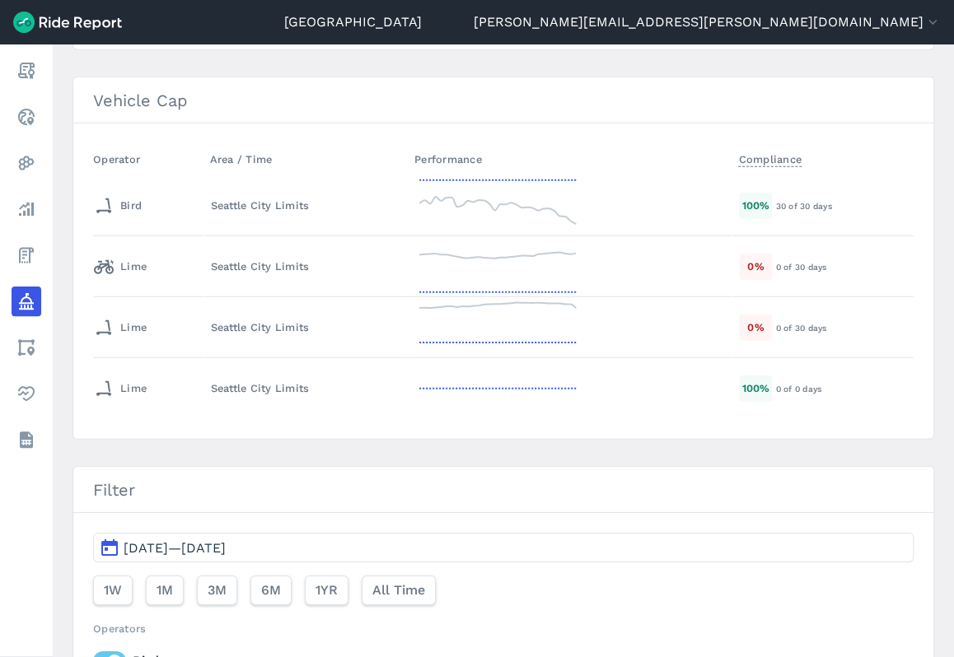
scroll to position [1565, 0]
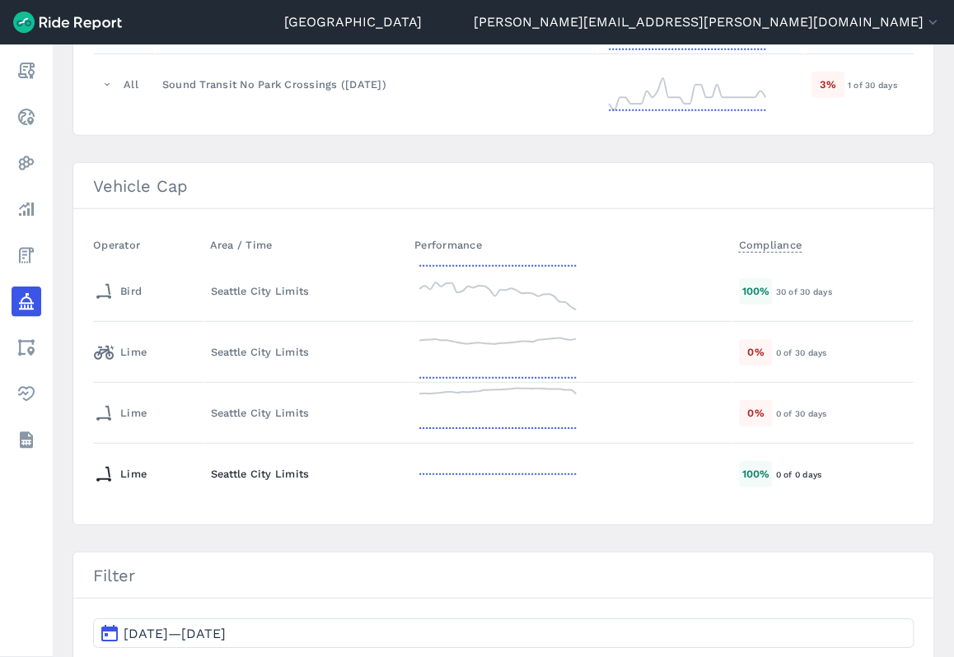
click at [263, 466] on div "Seattle City Limits" at bounding box center [306, 474] width 190 height 16
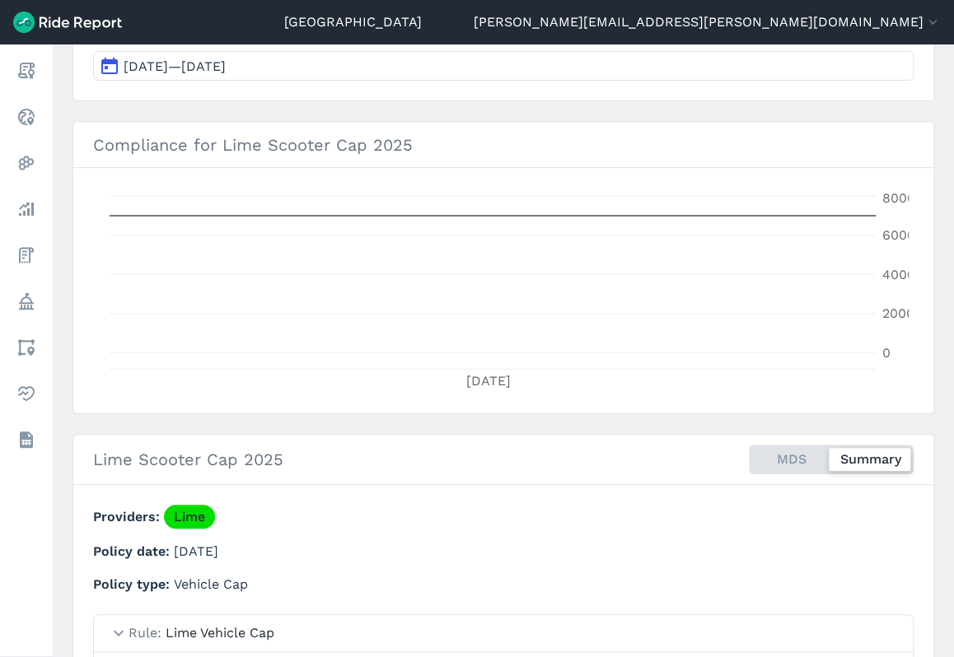
scroll to position [43, 0]
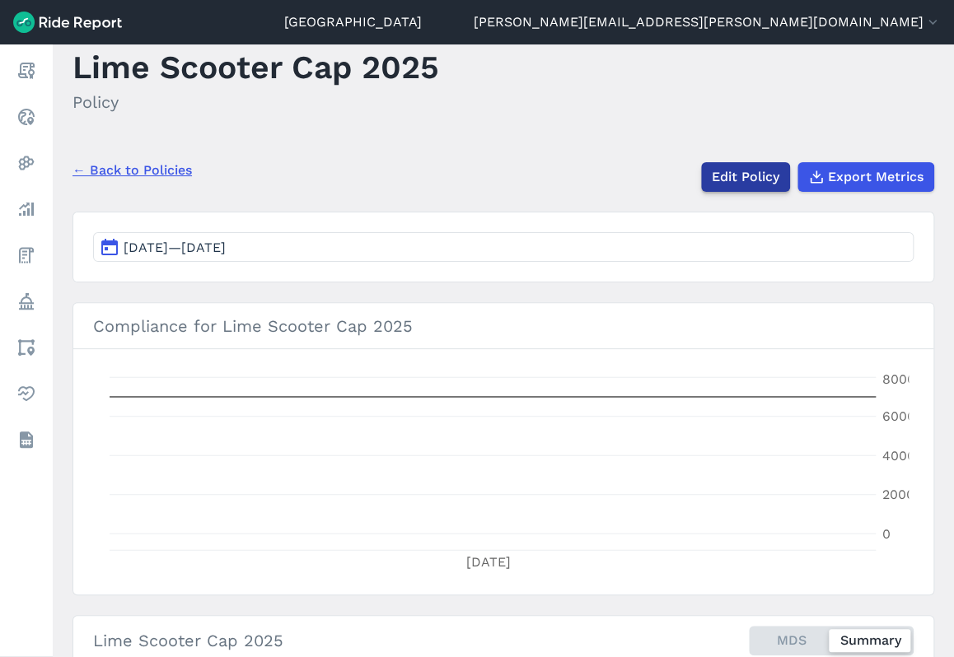
click at [748, 184] on link "Edit Policy" at bounding box center [745, 177] width 89 height 30
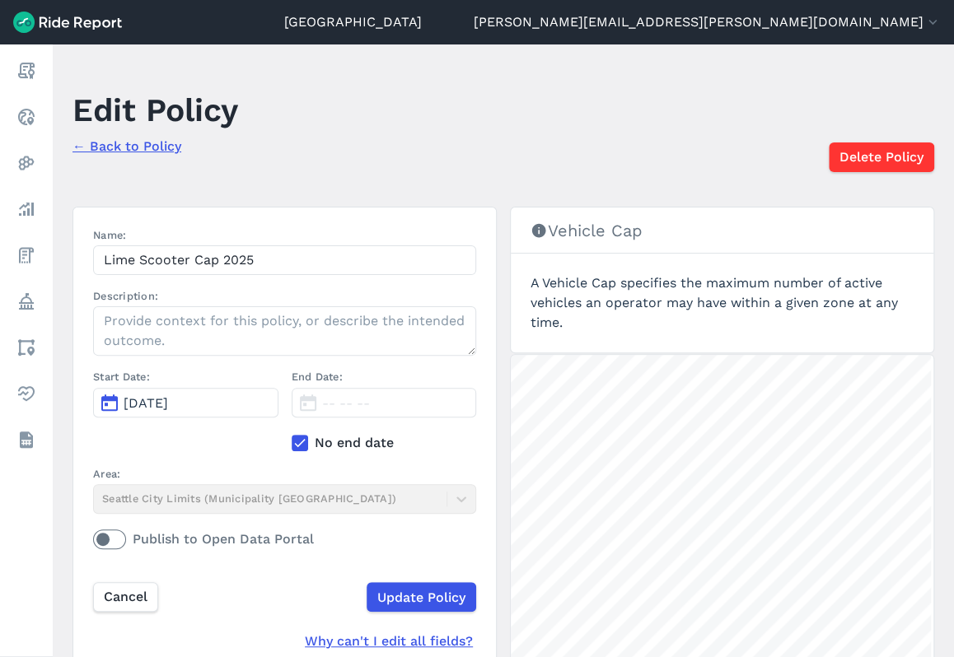
click at [205, 390] on button "[DATE]" at bounding box center [185, 403] width 185 height 30
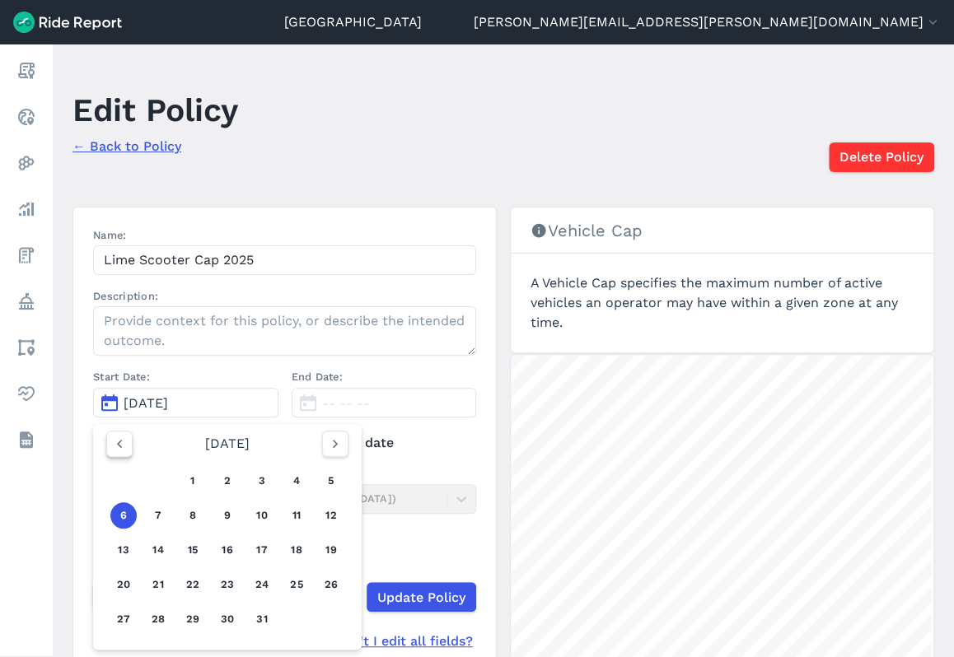
click at [118, 441] on icon "button" at bounding box center [119, 444] width 16 height 16
click at [119, 441] on use "button" at bounding box center [119, 444] width 5 height 8
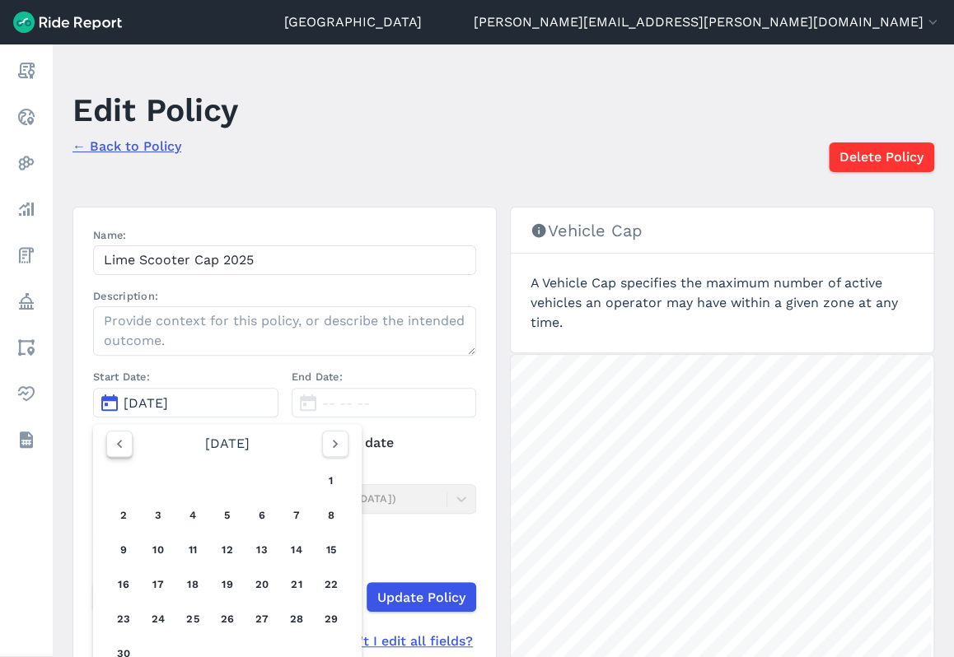
click at [119, 441] on use "button" at bounding box center [119, 444] width 5 height 8
click at [194, 481] on button "1" at bounding box center [193, 481] width 26 height 26
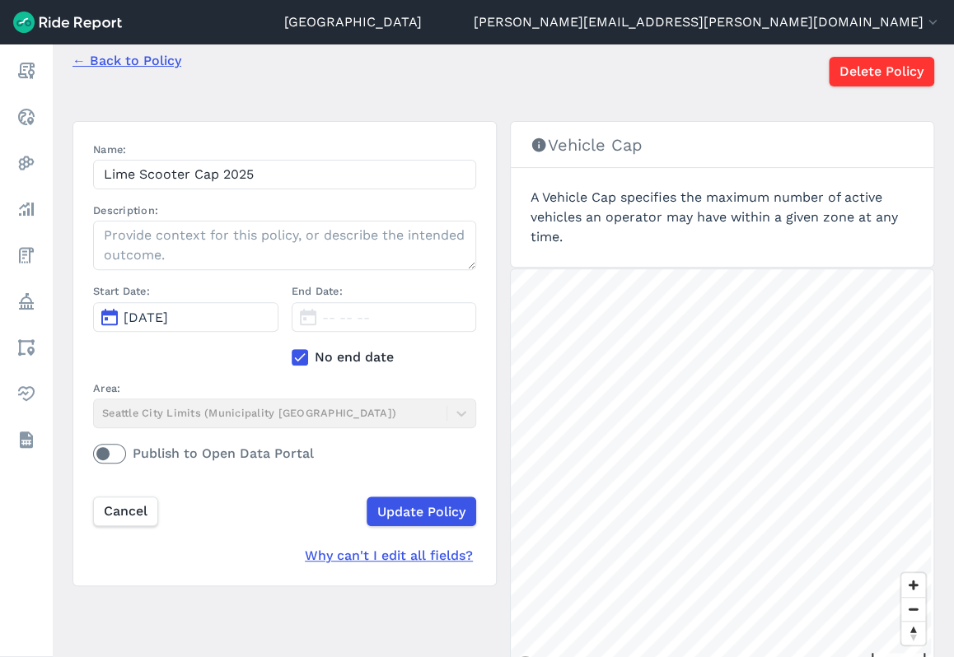
scroll to position [165, 0]
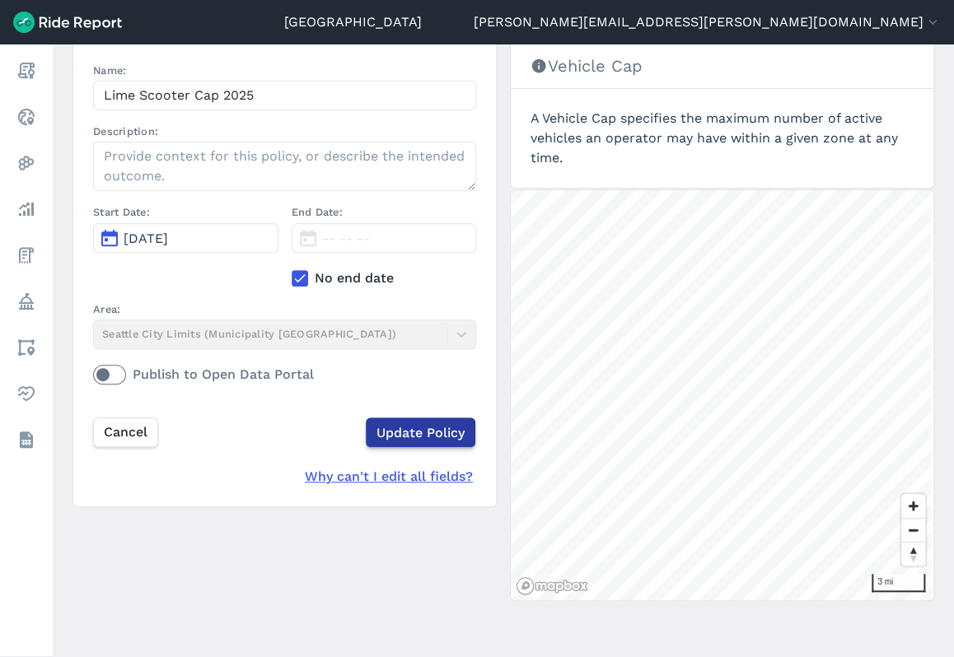
click at [408, 431] on input "Update Policy" at bounding box center [421, 432] width 110 height 30
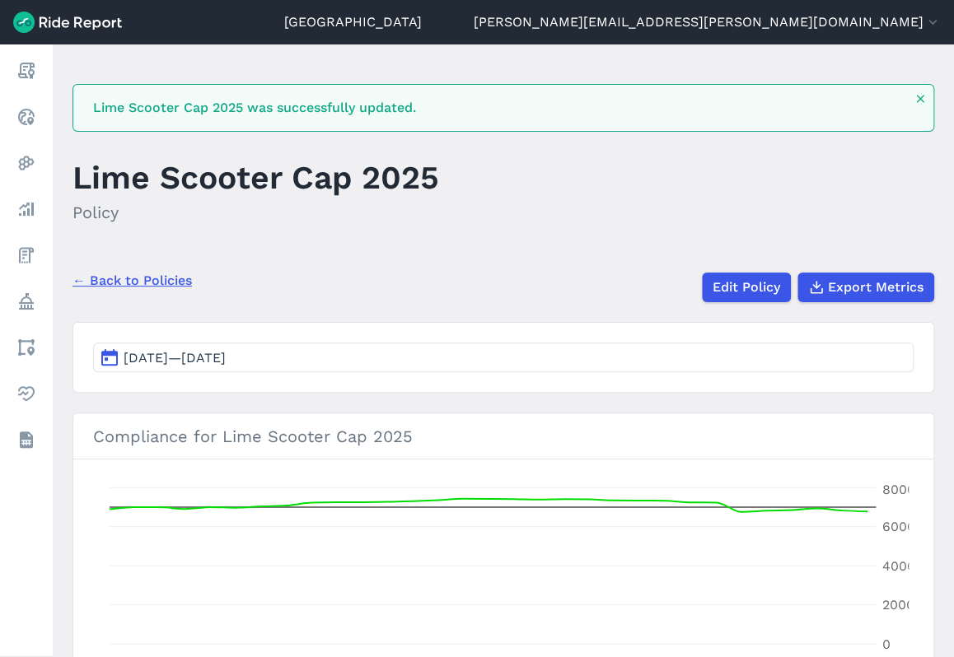
click at [171, 343] on button "Sep 5, 2025—Oct 5, 2025" at bounding box center [503, 358] width 820 height 30
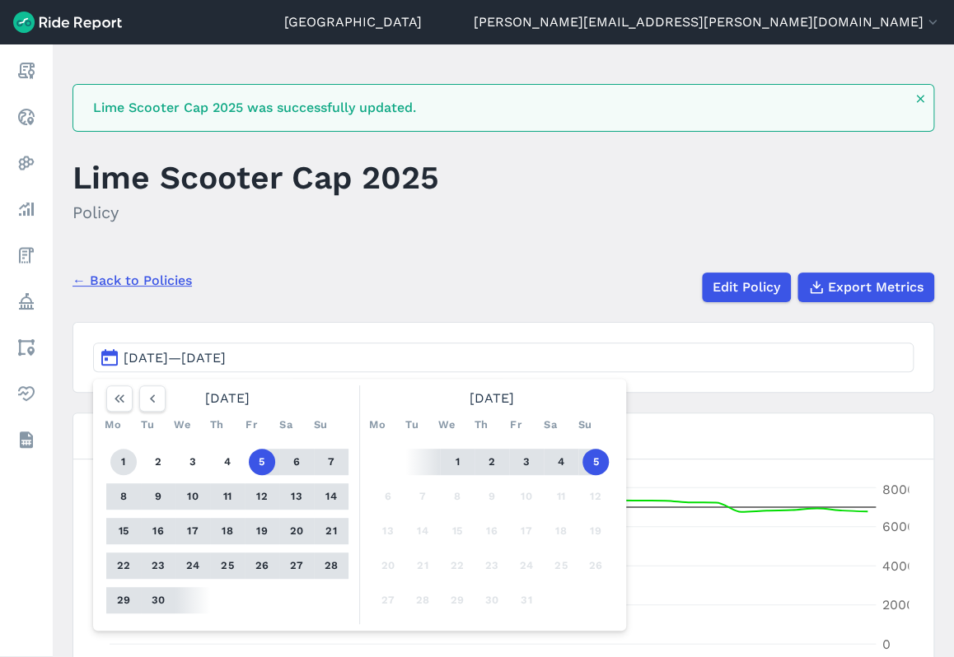
click at [125, 461] on button "1" at bounding box center [123, 462] width 26 height 26
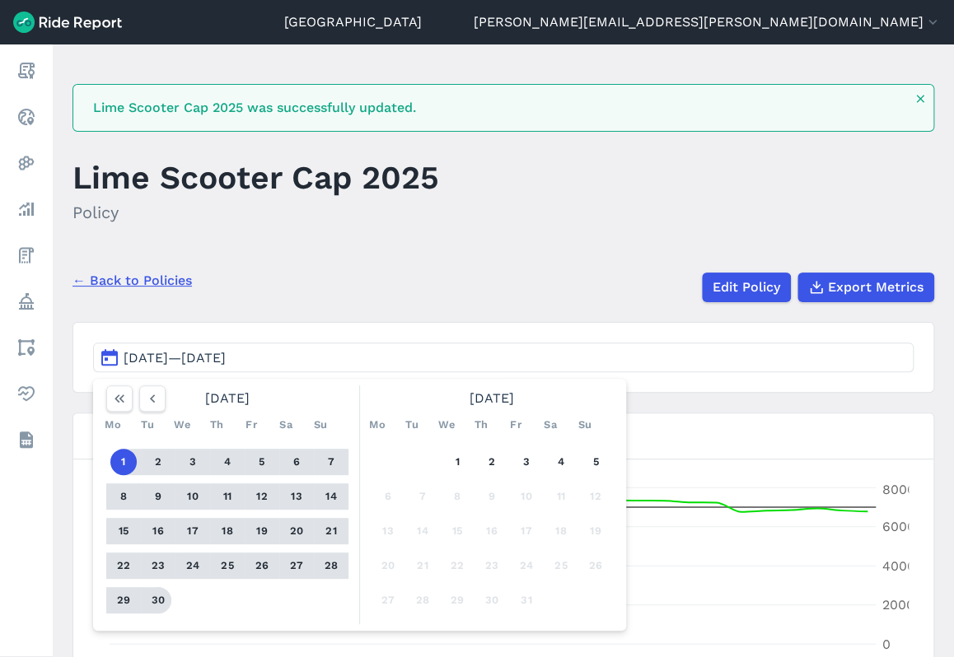
click at [150, 603] on button "30" at bounding box center [158, 600] width 26 height 26
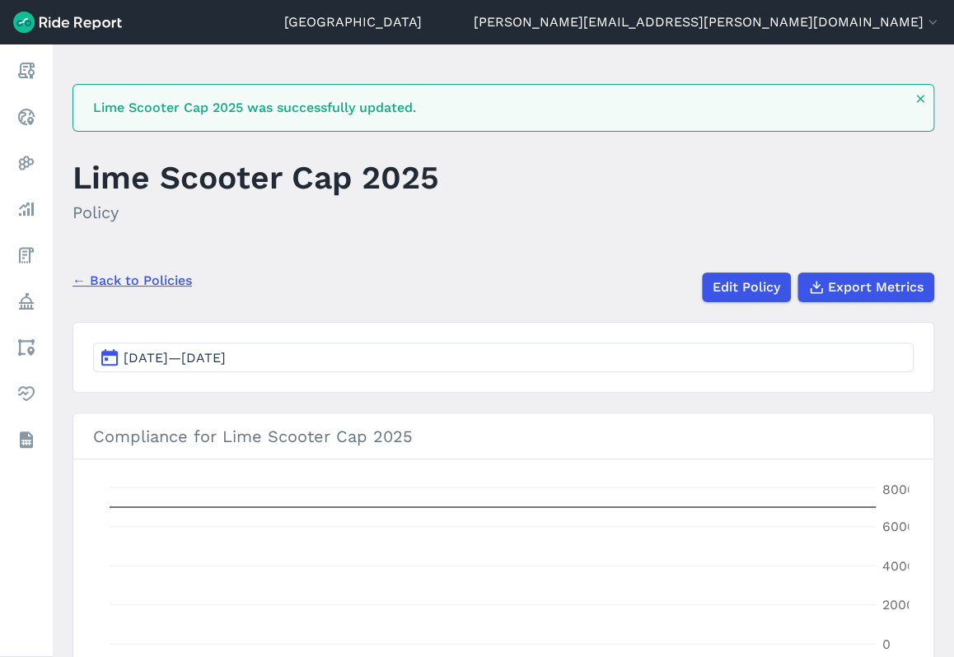
click at [161, 283] on link "← Back to Policies" at bounding box center [131, 281] width 119 height 20
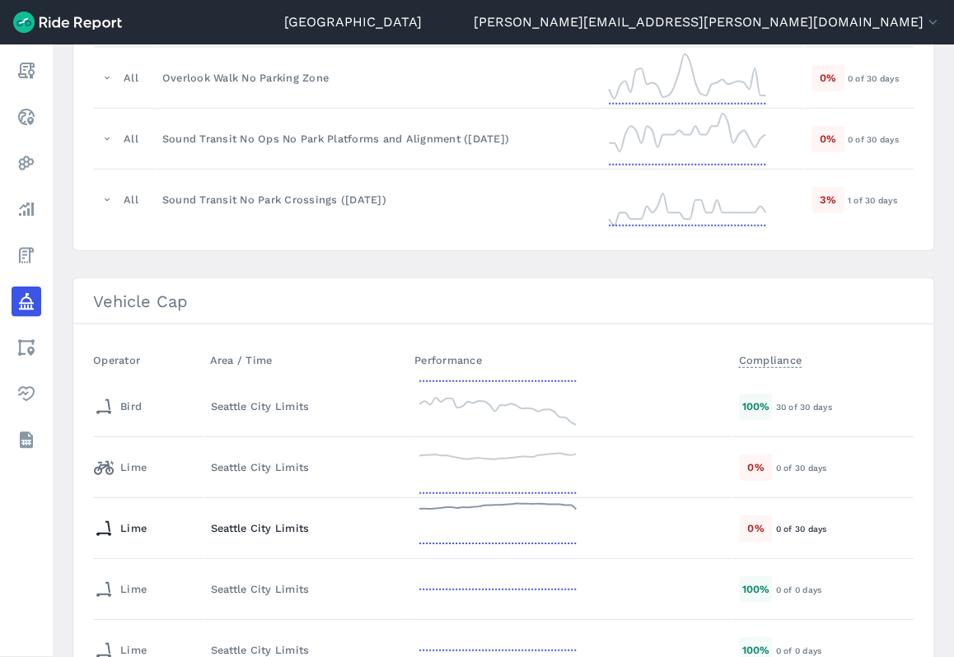
scroll to position [1532, 0]
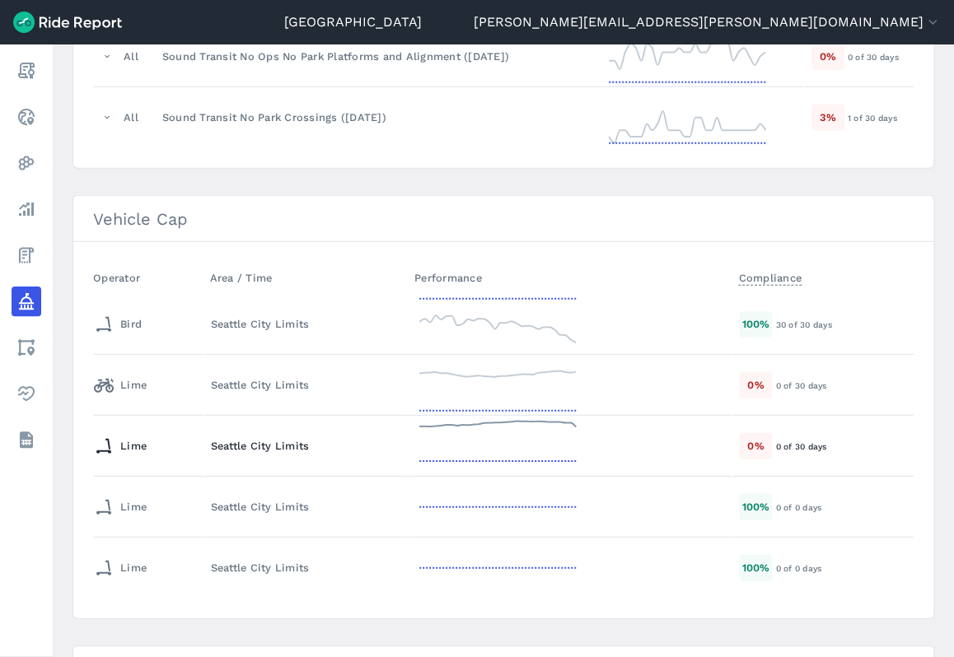
click at [302, 441] on div "Seattle City Limits" at bounding box center [306, 446] width 190 height 16
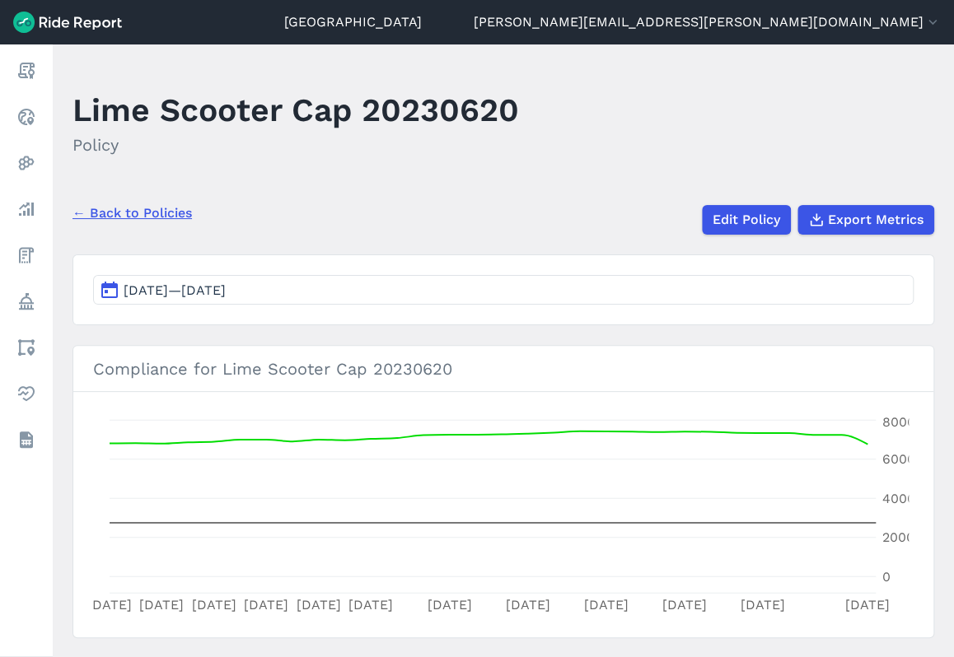
click at [109, 211] on link "← Back to Policies" at bounding box center [131, 213] width 119 height 20
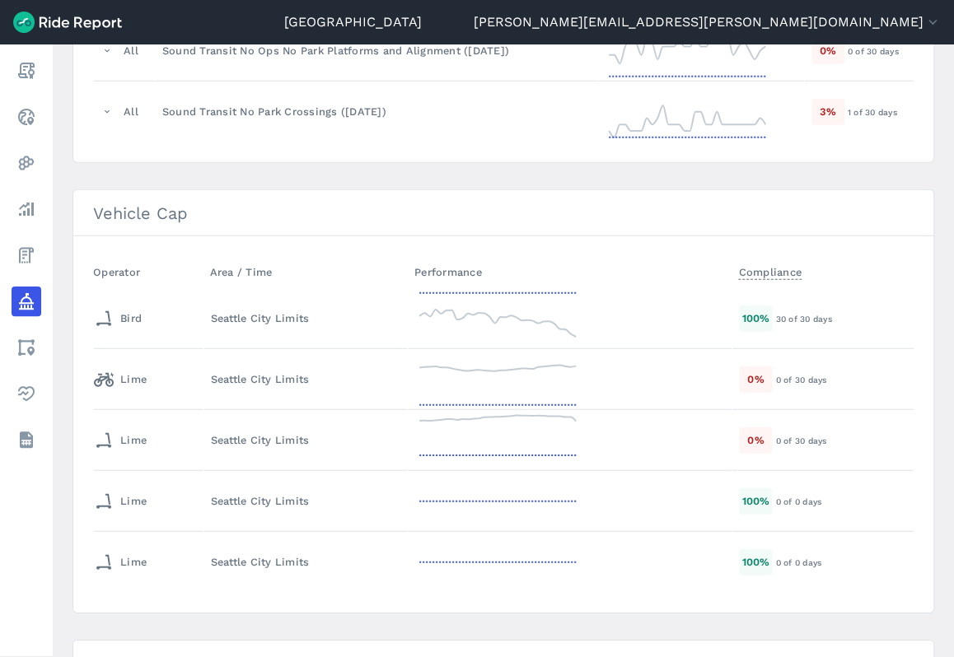
scroll to position [1532, 0]
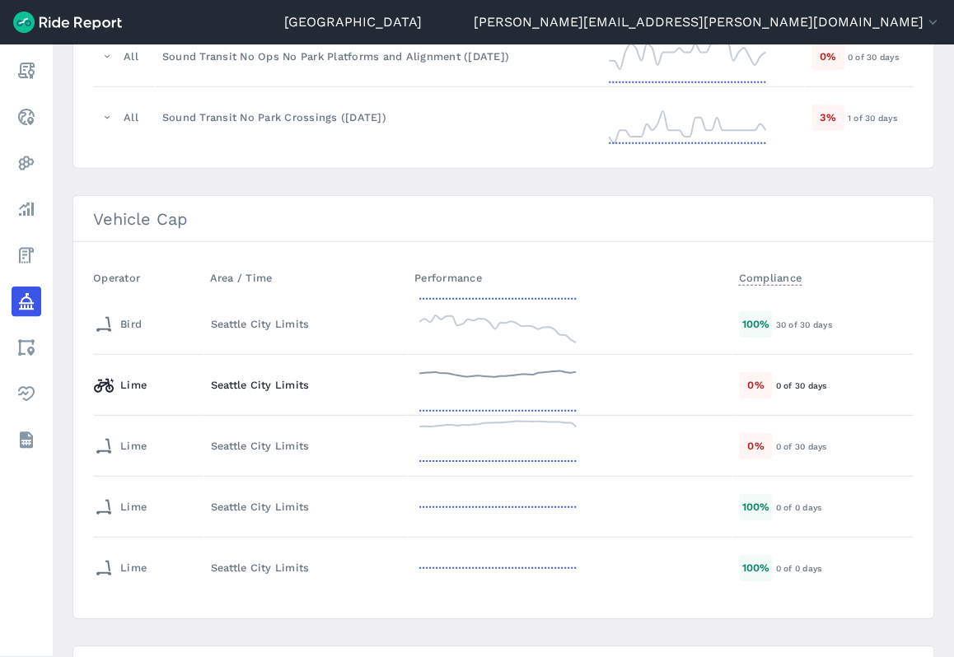
click at [175, 376] on div "Lime" at bounding box center [145, 385] width 102 height 26
click at [220, 438] on div "Seattle City Limits" at bounding box center [306, 446] width 190 height 16
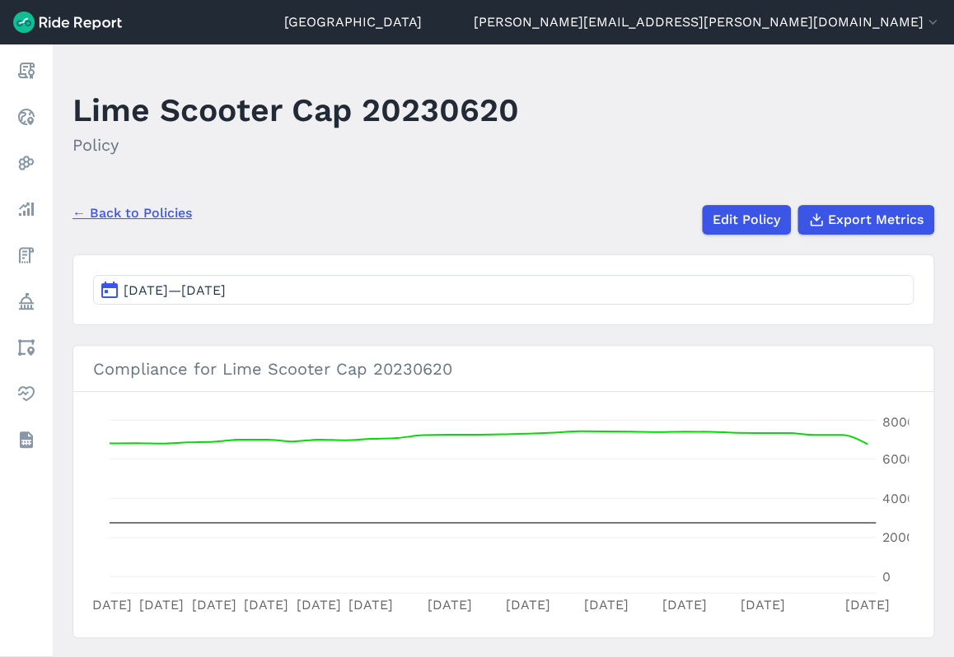
click at [114, 210] on link "← Back to Policies" at bounding box center [131, 213] width 119 height 20
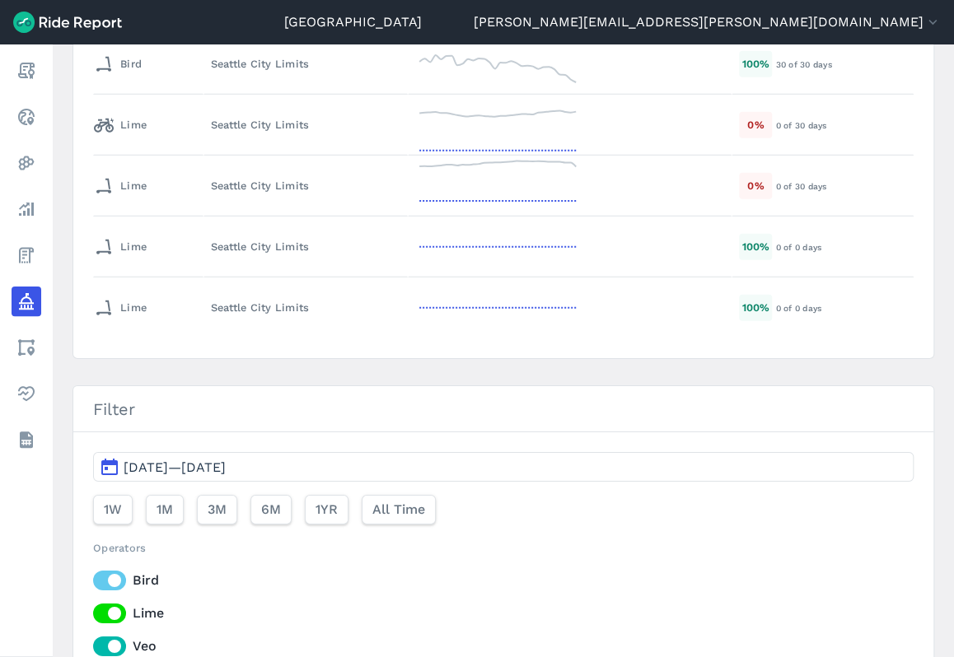
scroll to position [1696, 0]
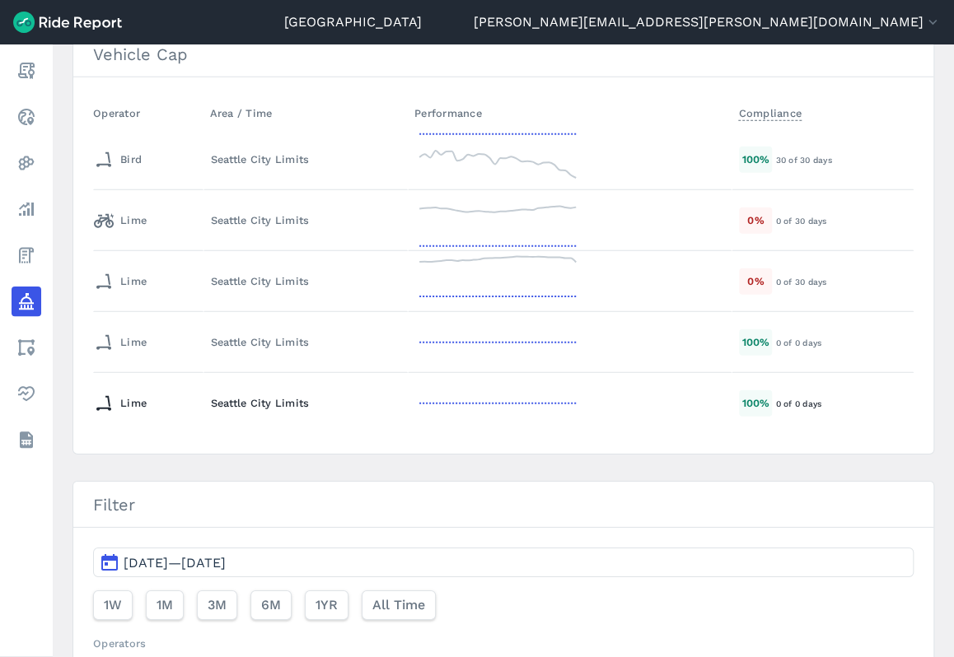
click at [128, 393] on div "Lime" at bounding box center [120, 403] width 53 height 26
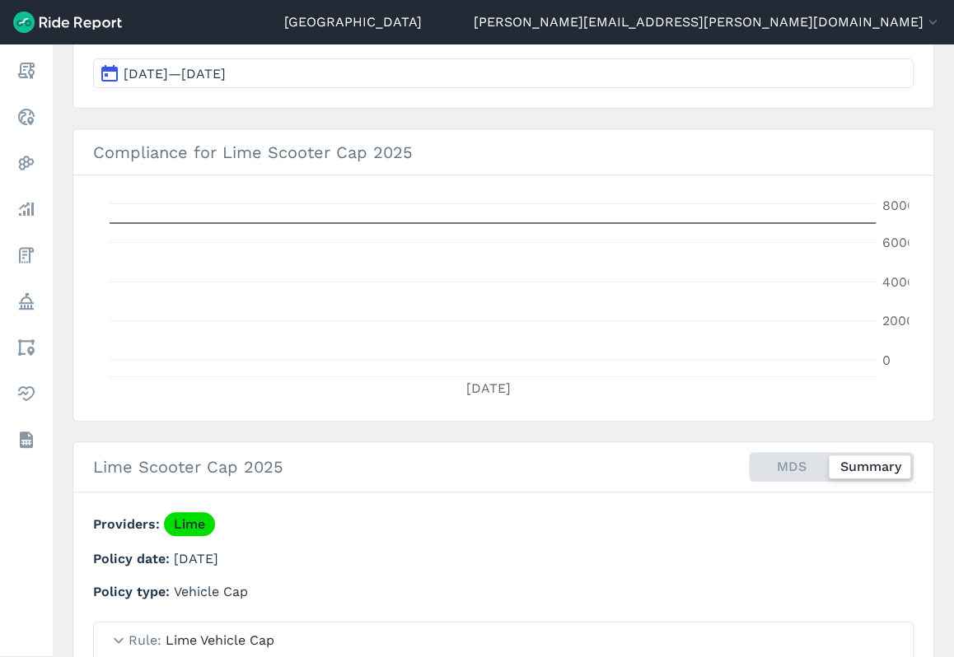
scroll to position [82, 0]
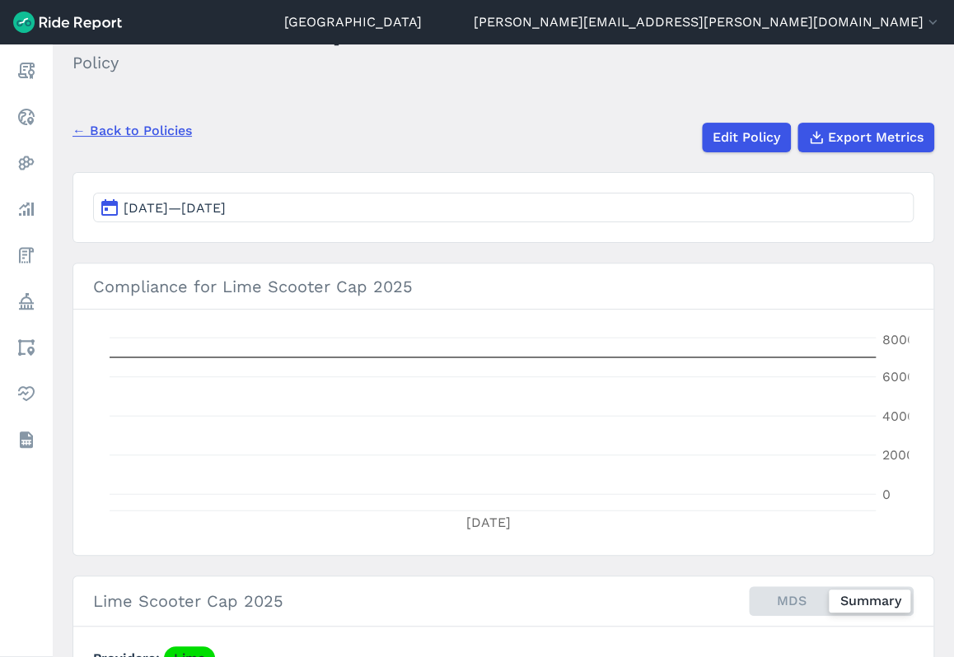
click at [201, 207] on span "Sep 1, 2025—Sep 30, 2025" at bounding box center [175, 208] width 102 height 16
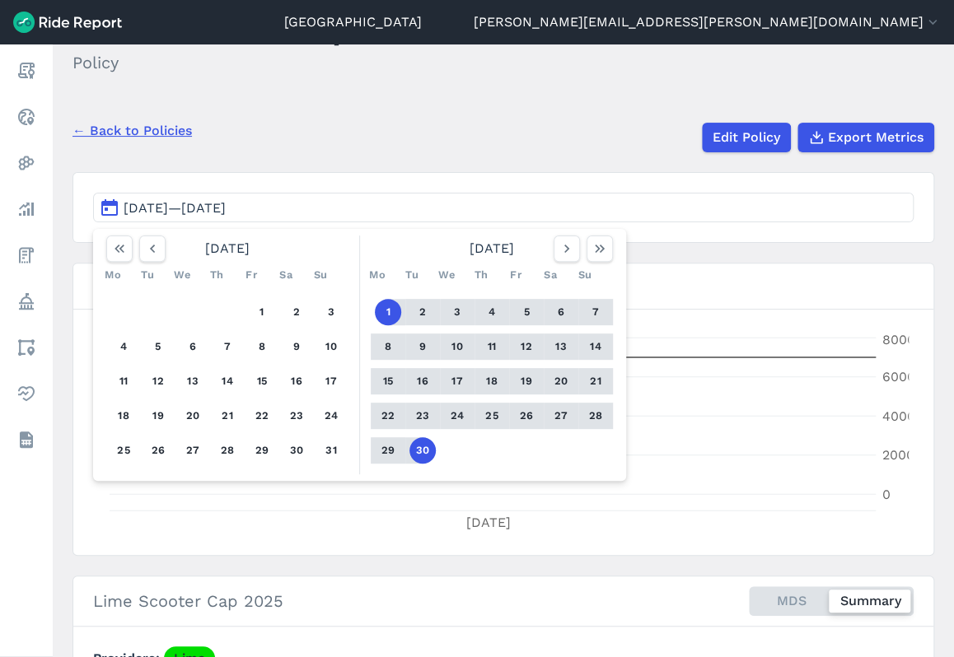
click at [386, 309] on button "1" at bounding box center [388, 312] width 26 height 26
click at [421, 455] on button "30" at bounding box center [422, 450] width 26 height 26
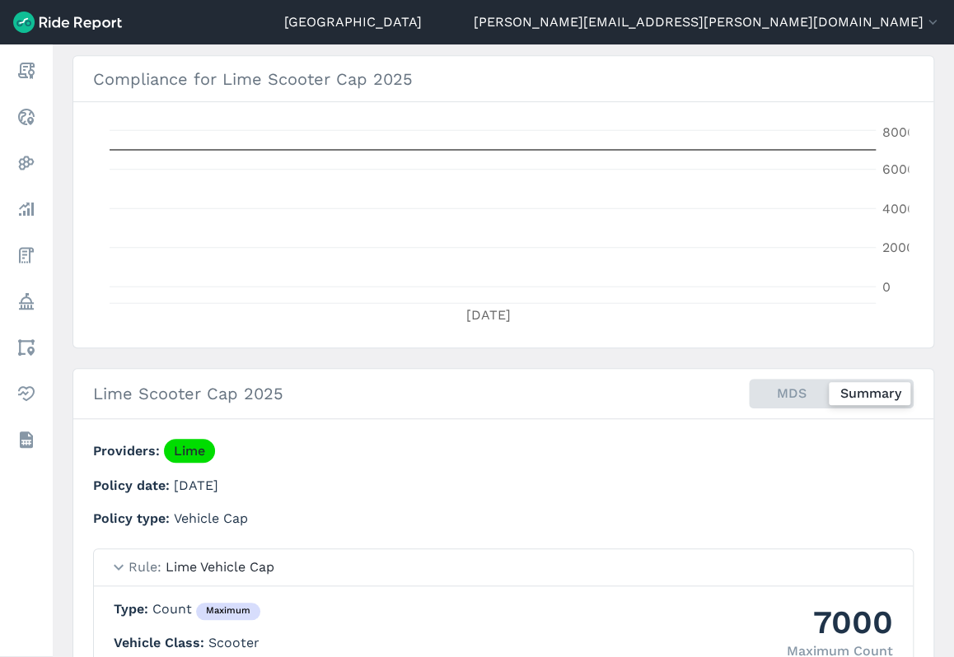
scroll to position [43, 0]
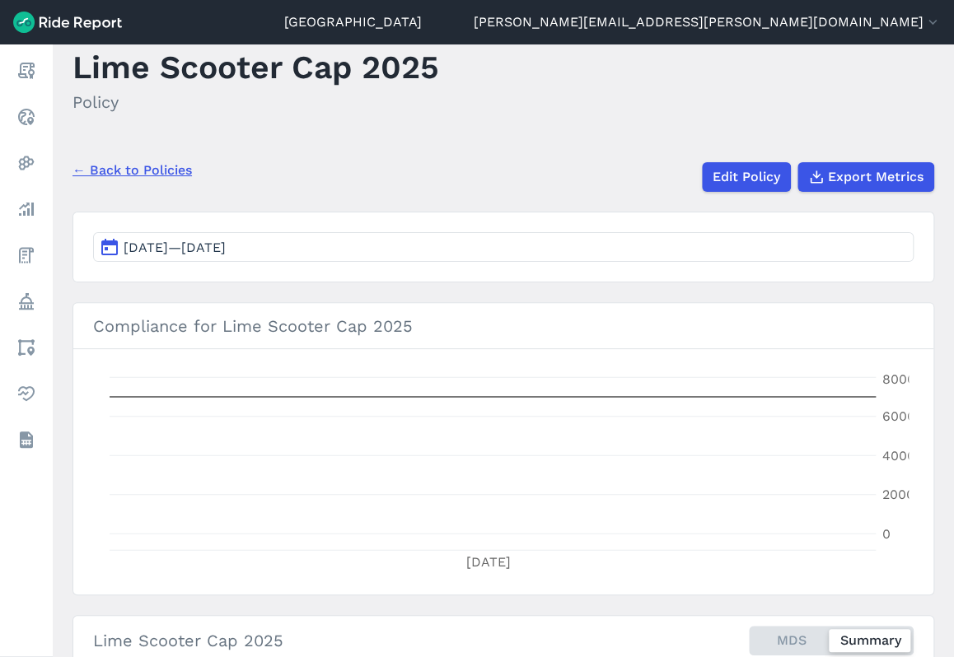
click at [110, 169] on link "← Back to Policies" at bounding box center [131, 171] width 119 height 20
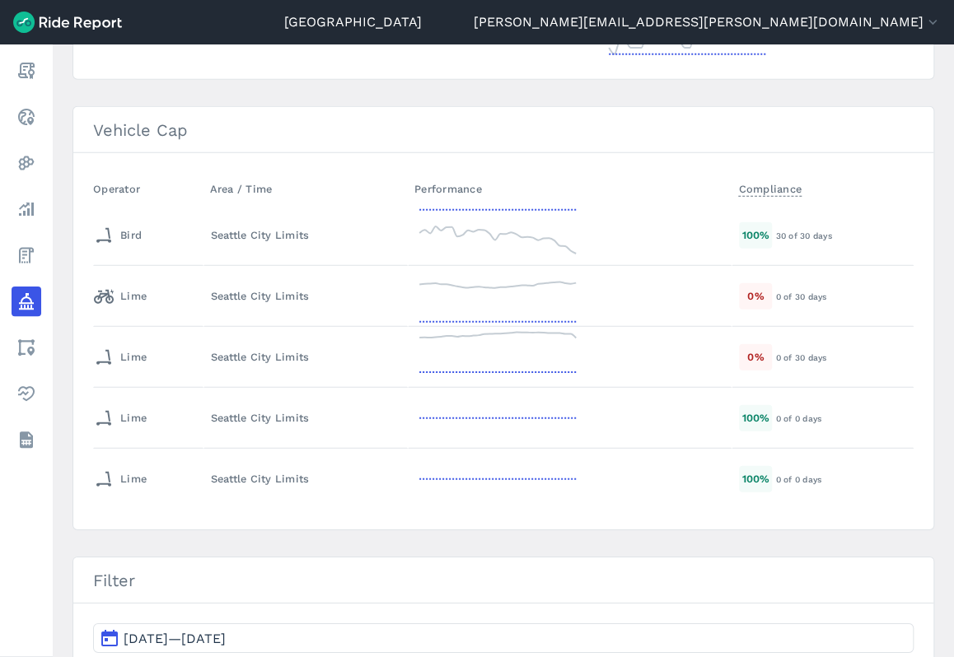
scroll to position [1647, 0]
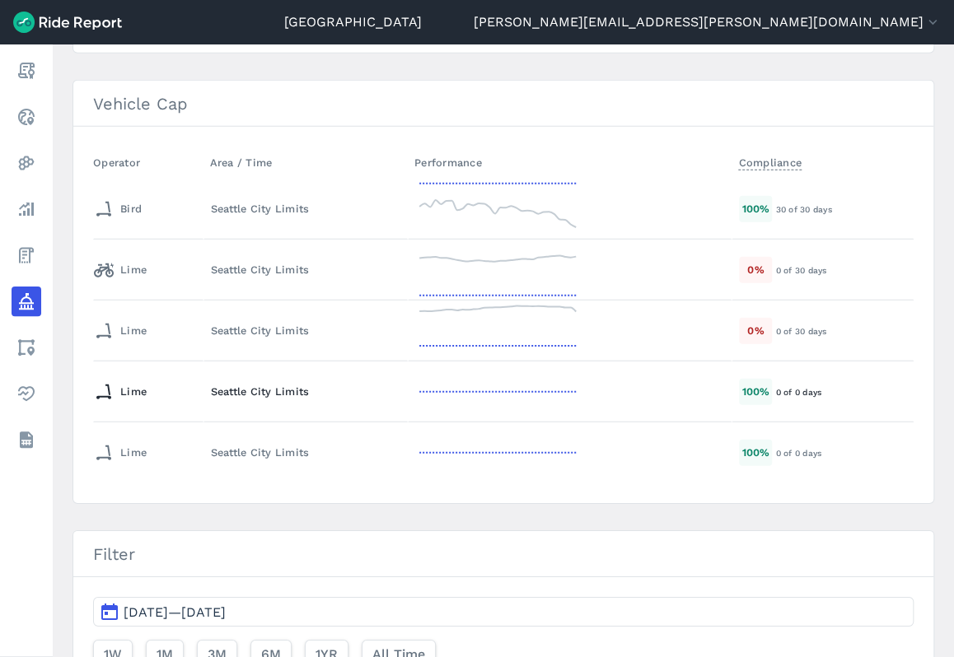
click at [310, 389] on div "Seattle City Limits" at bounding box center [306, 392] width 190 height 16
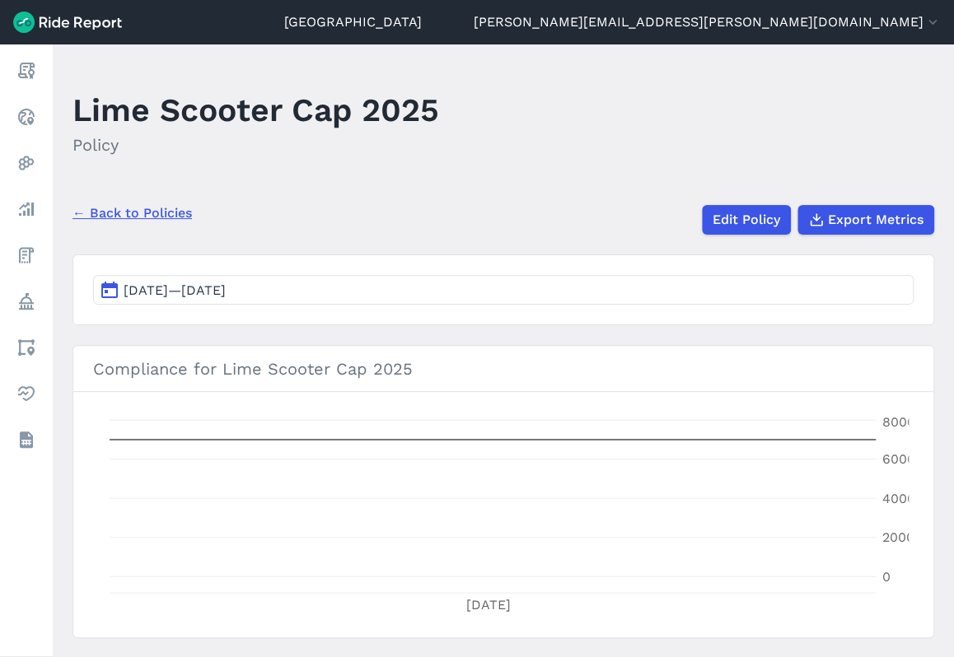
click at [142, 211] on link "← Back to Policies" at bounding box center [131, 213] width 119 height 20
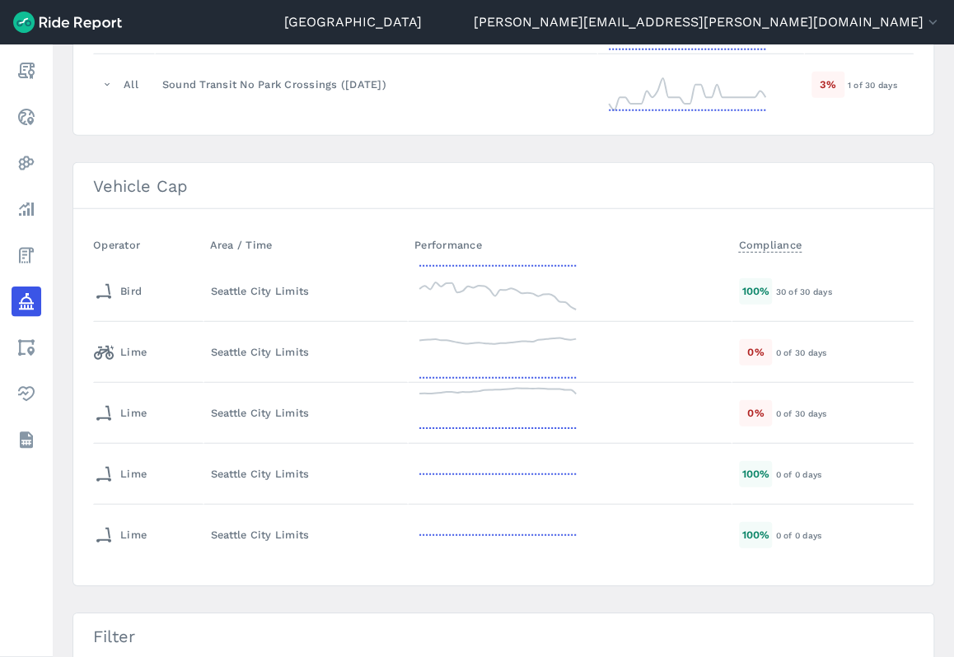
scroll to position [1812, 0]
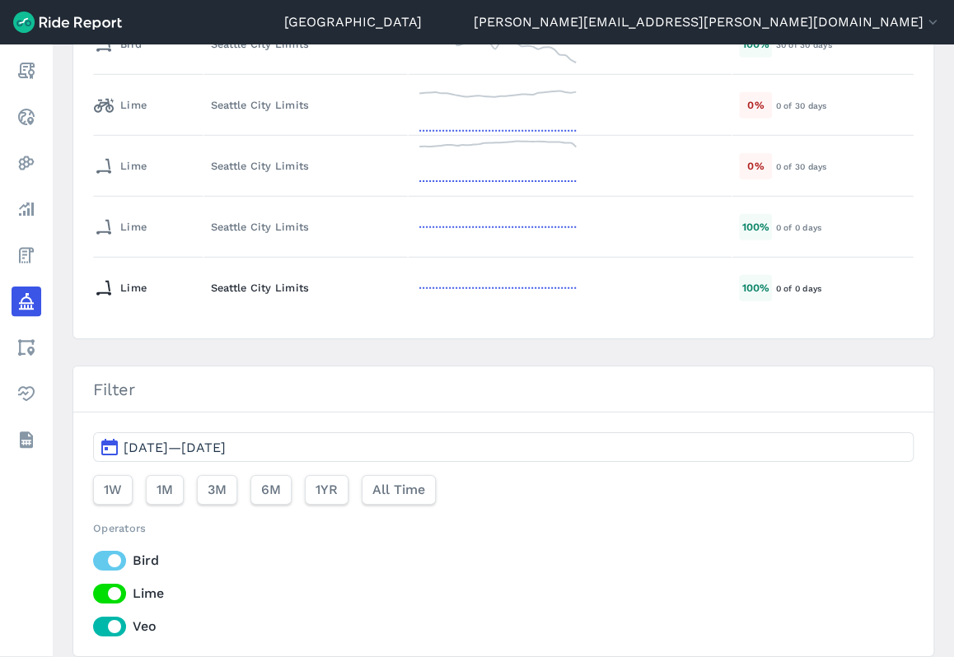
click at [211, 289] on td "Seattle City Limits" at bounding box center [305, 288] width 205 height 61
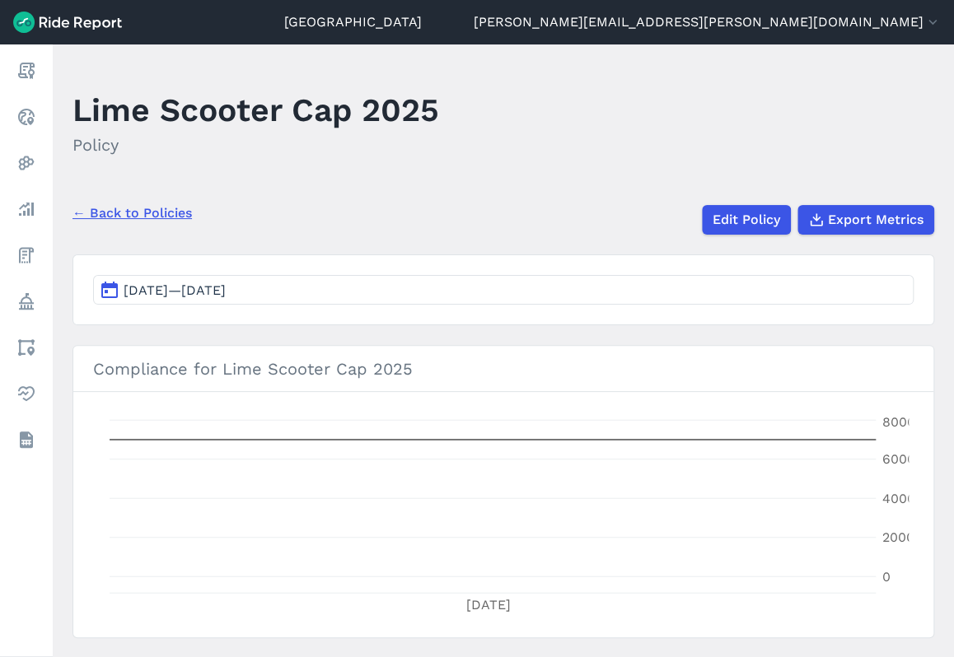
click at [138, 222] on link "← Back to Policies" at bounding box center [131, 213] width 119 height 20
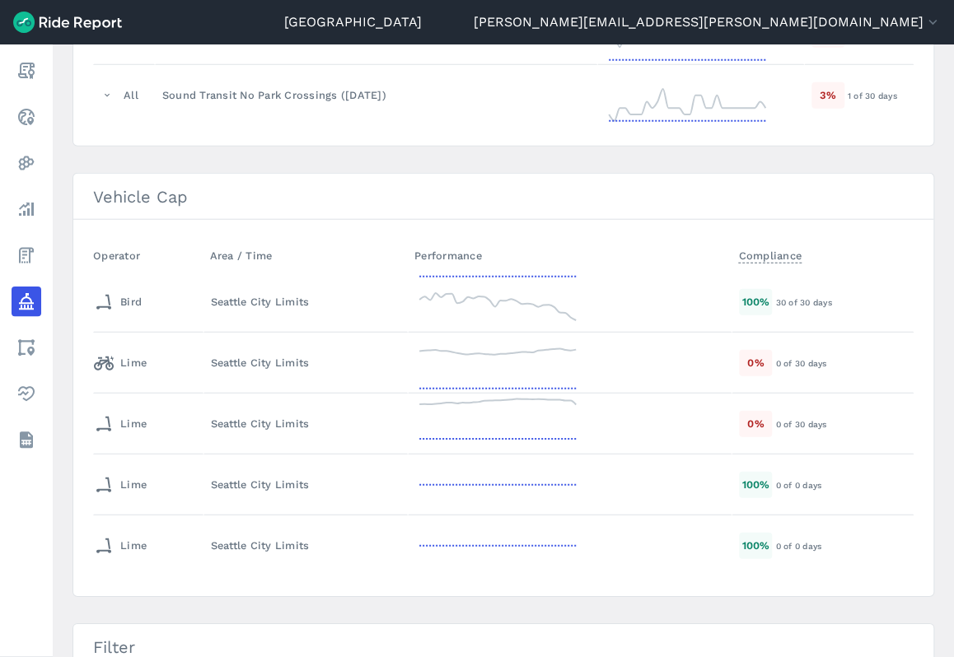
scroll to position [1565, 0]
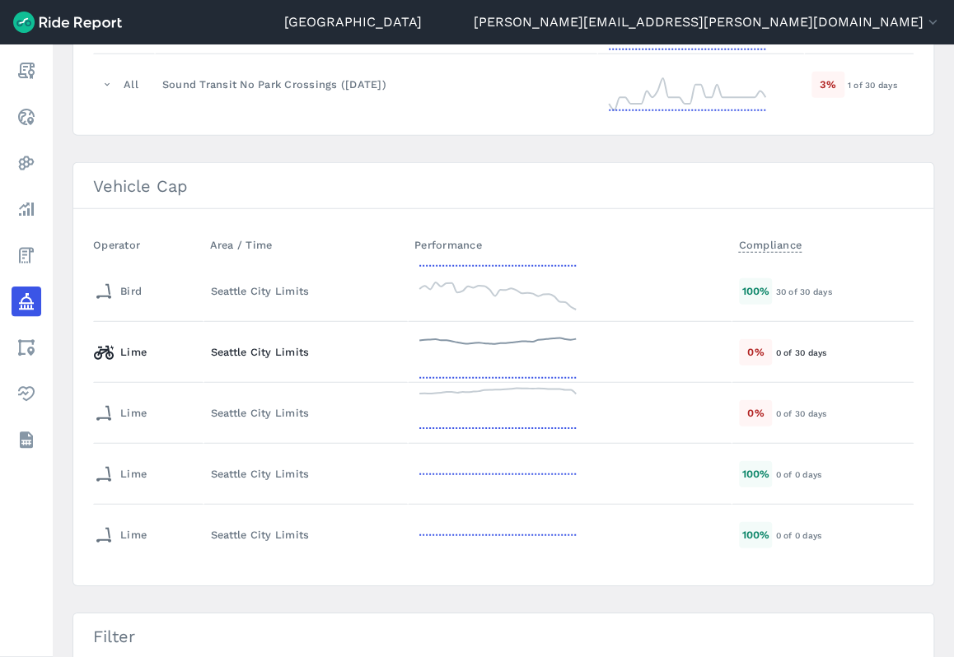
click at [311, 344] on div "Seattle City Limits" at bounding box center [306, 352] width 190 height 16
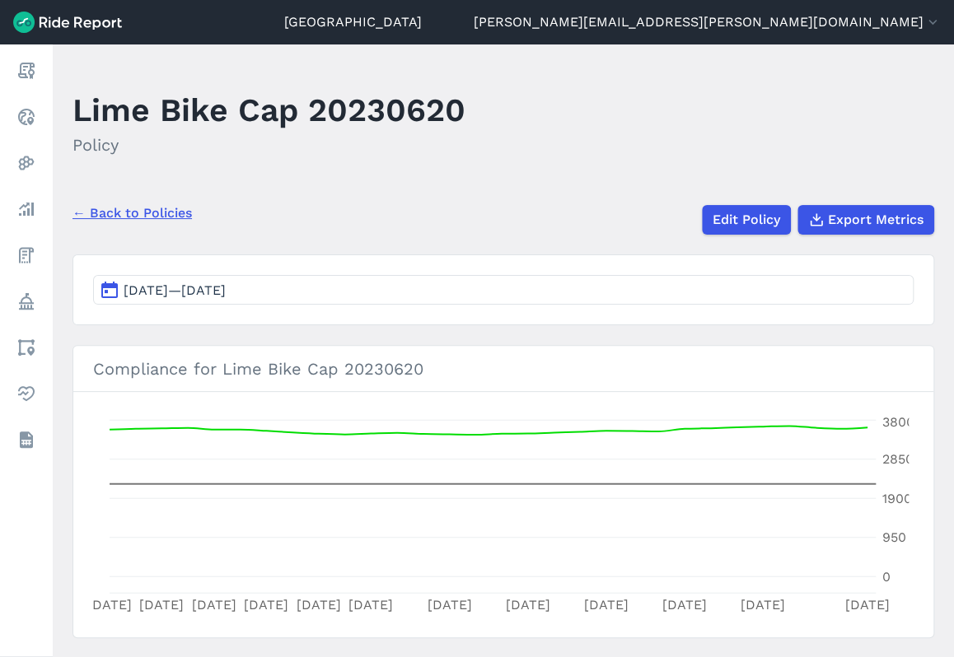
click at [147, 214] on link "← Back to Policies" at bounding box center [131, 213] width 119 height 20
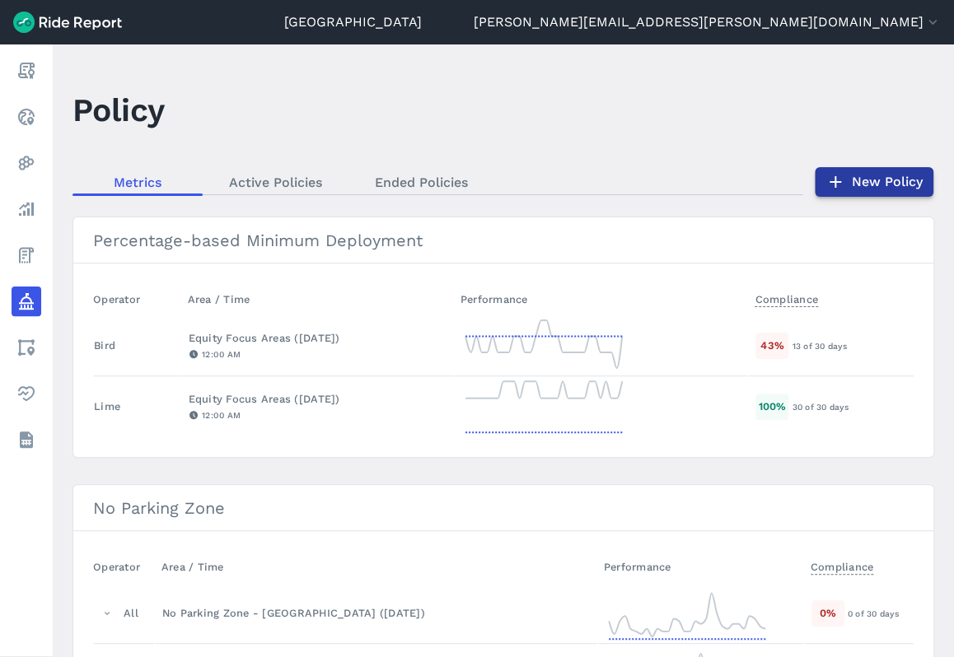
click at [876, 174] on link "New Policy" at bounding box center [873, 182] width 119 height 30
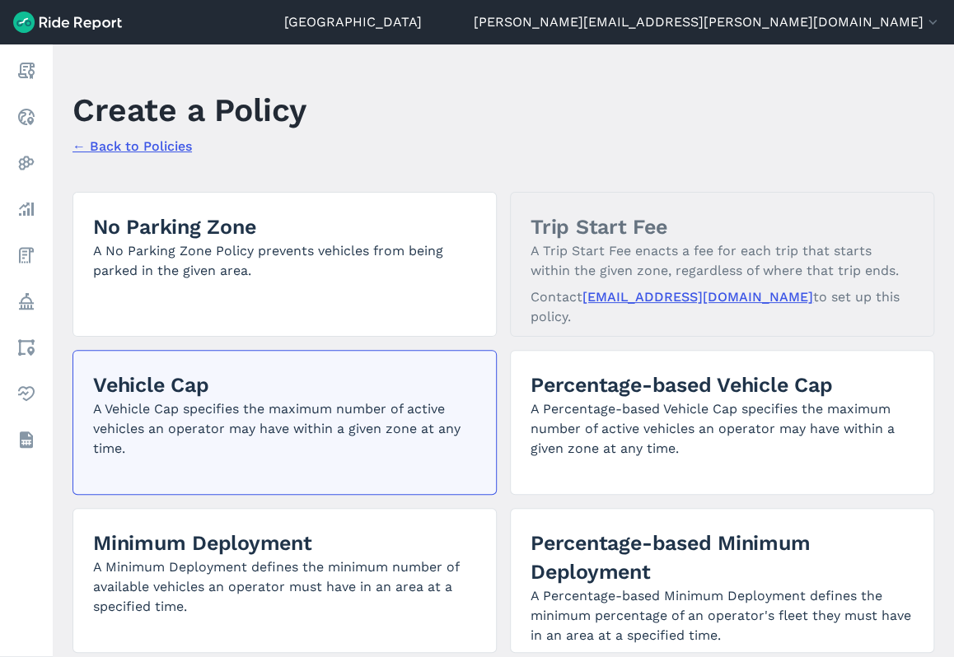
click at [351, 416] on p "A Vehicle Cap specifies the maximum number of active vehicles an operator may h…" at bounding box center [284, 428] width 383 height 59
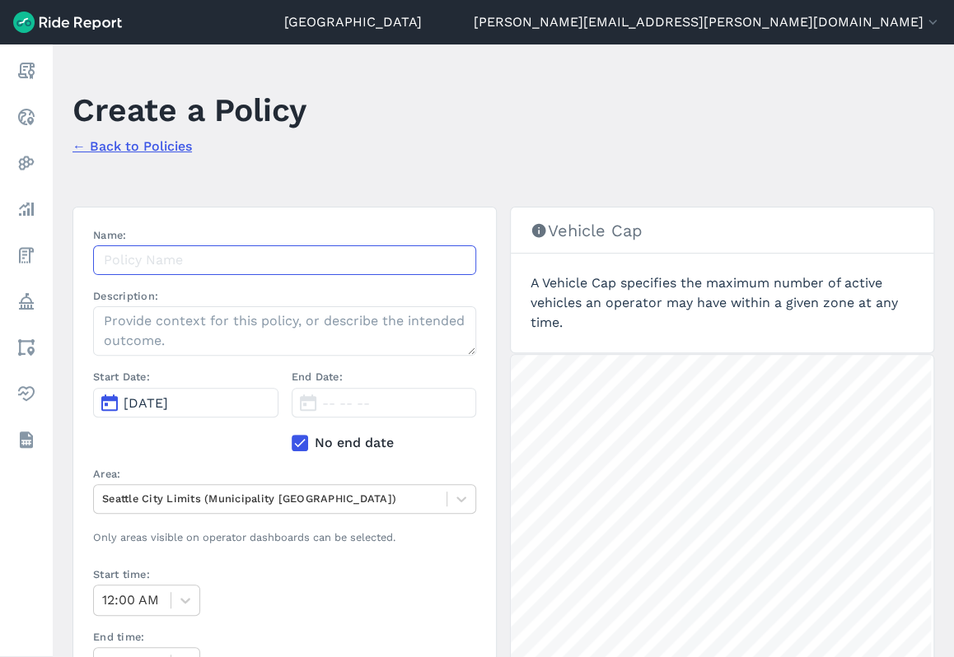
click at [198, 256] on input "Name:" at bounding box center [284, 260] width 383 height 30
type input "Lime Bike Cap 2025"
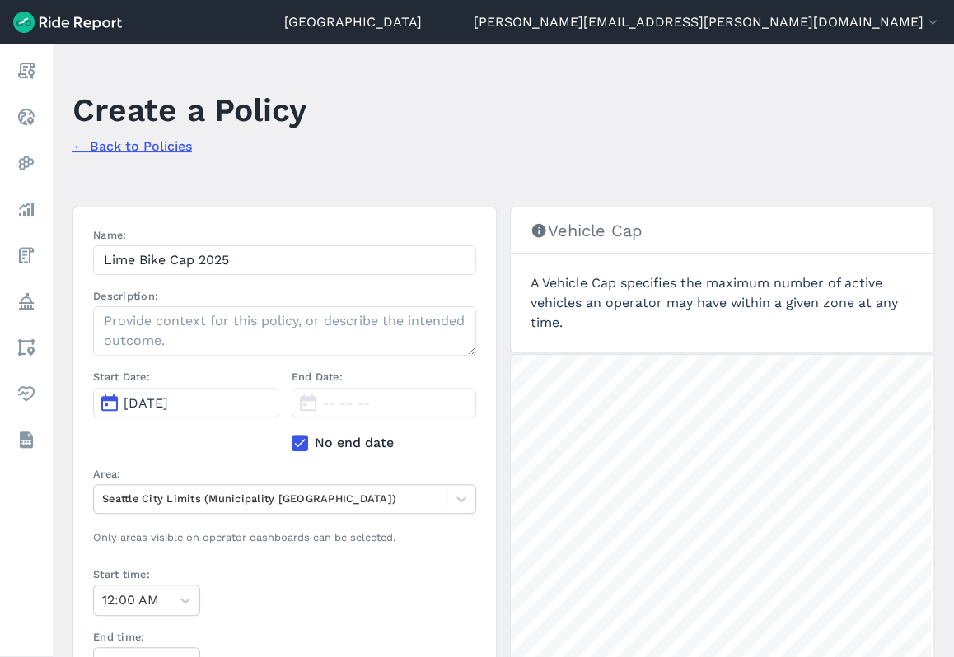
click at [175, 388] on button "[DATE]" at bounding box center [185, 403] width 185 height 30
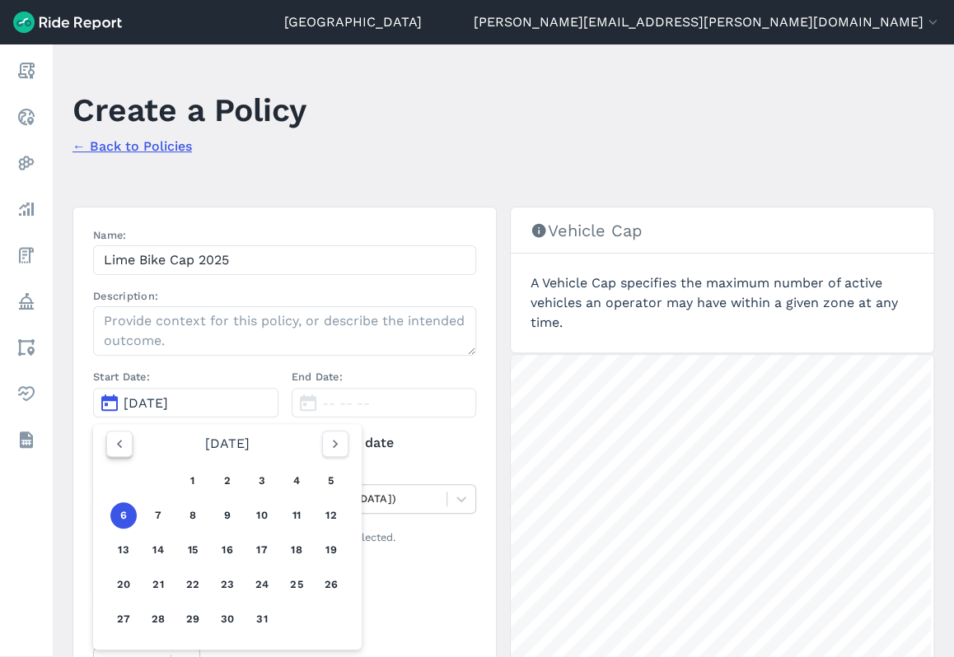
click at [123, 447] on icon "button" at bounding box center [119, 444] width 16 height 16
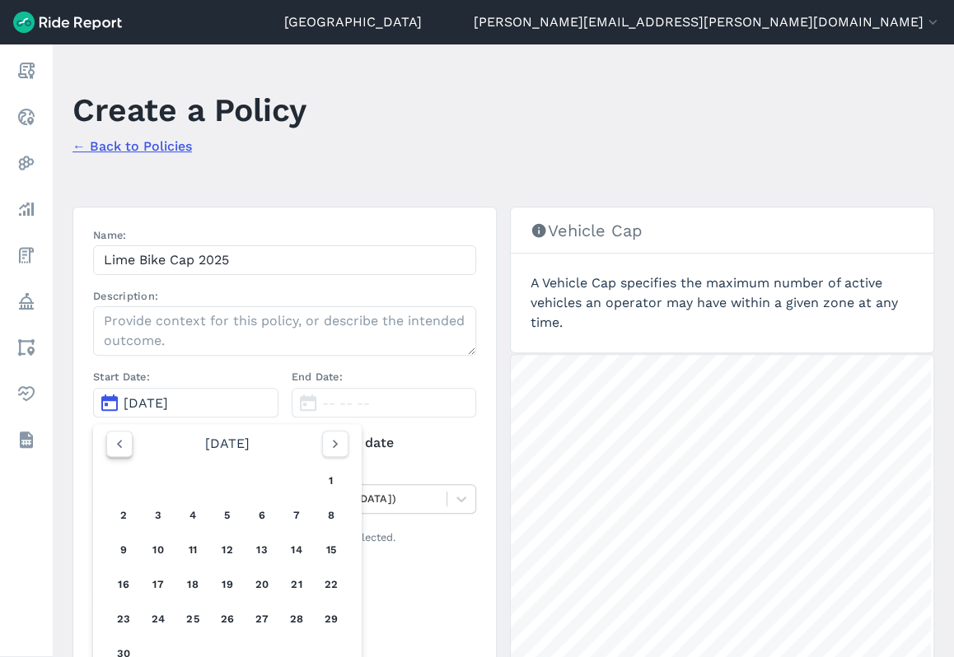
click at [123, 447] on icon "button" at bounding box center [119, 444] width 16 height 16
drag, startPoint x: 199, startPoint y: 473, endPoint x: 214, endPoint y: 461, distance: 19.3
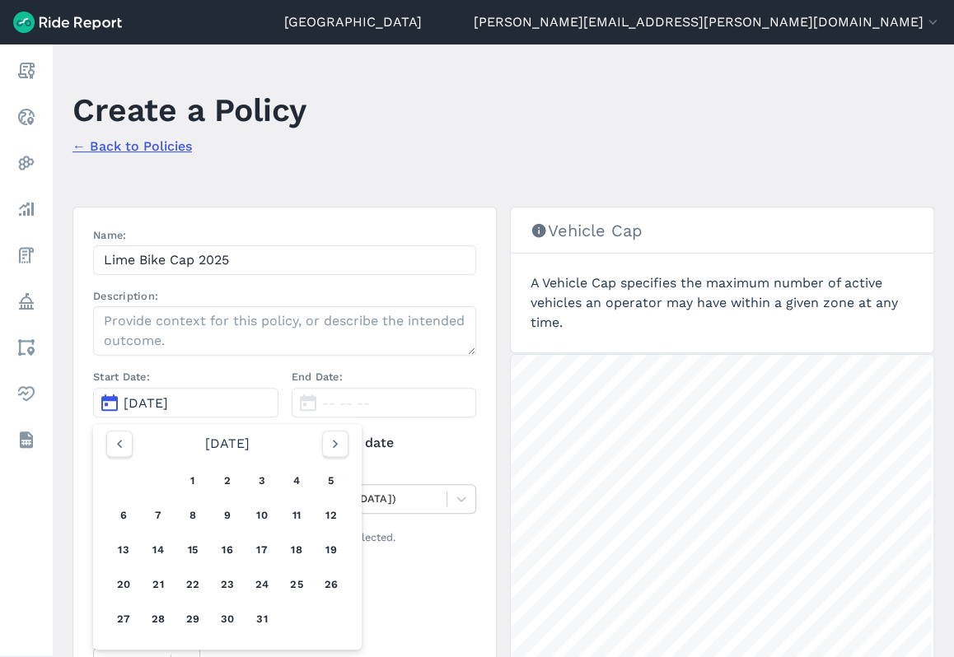
click at [198, 473] on button "1" at bounding box center [193, 481] width 26 height 26
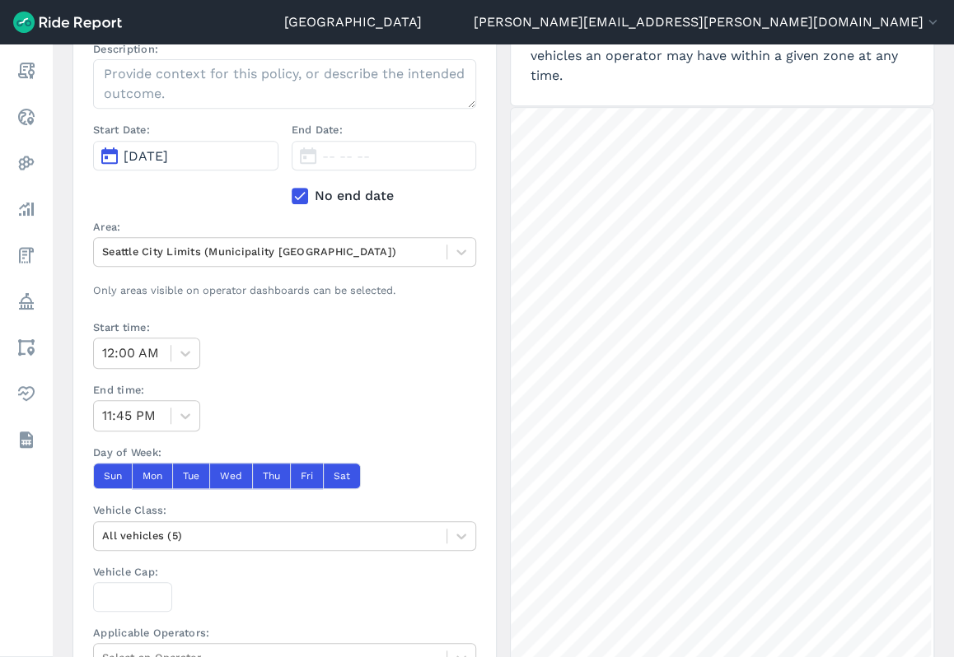
scroll to position [412, 0]
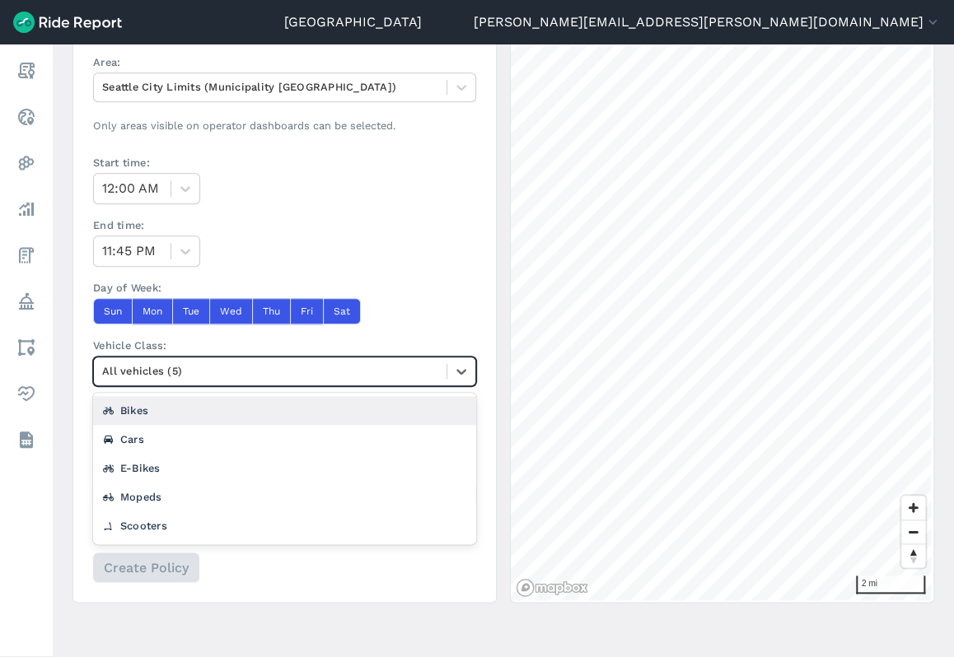
click at [268, 367] on div at bounding box center [270, 370] width 336 height 19
click at [155, 406] on div "Bikes" at bounding box center [284, 410] width 383 height 29
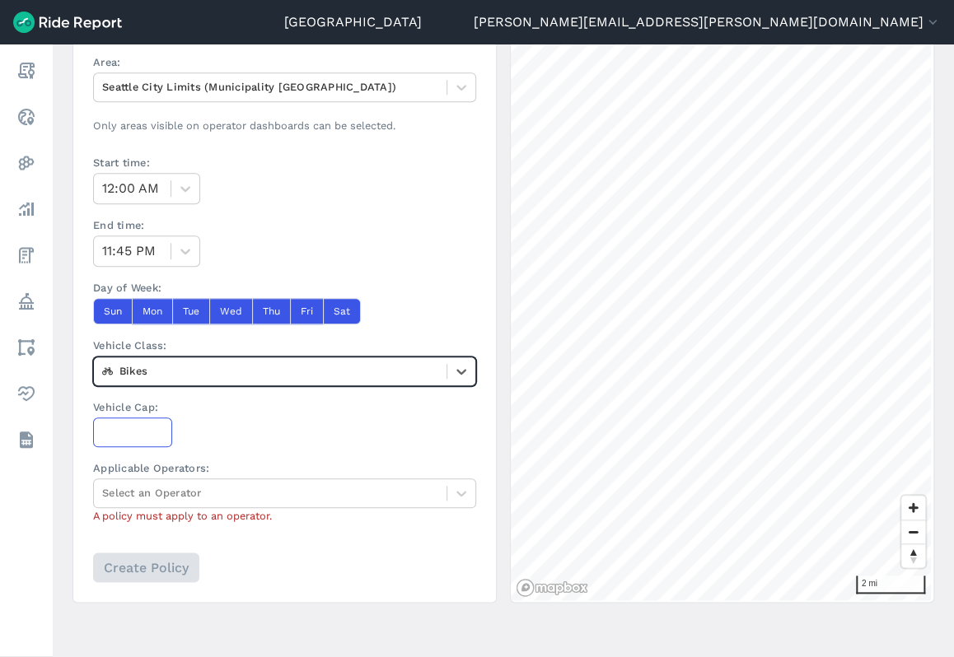
click at [132, 430] on input "Vehicle Cap:" at bounding box center [132, 432] width 79 height 30
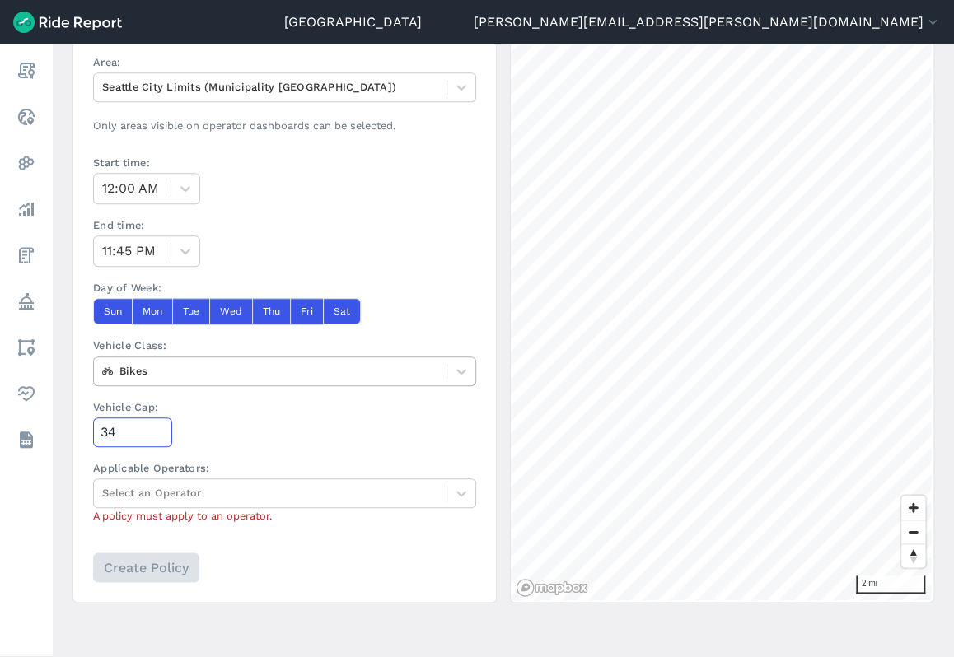
type input "3"
type input "4000"
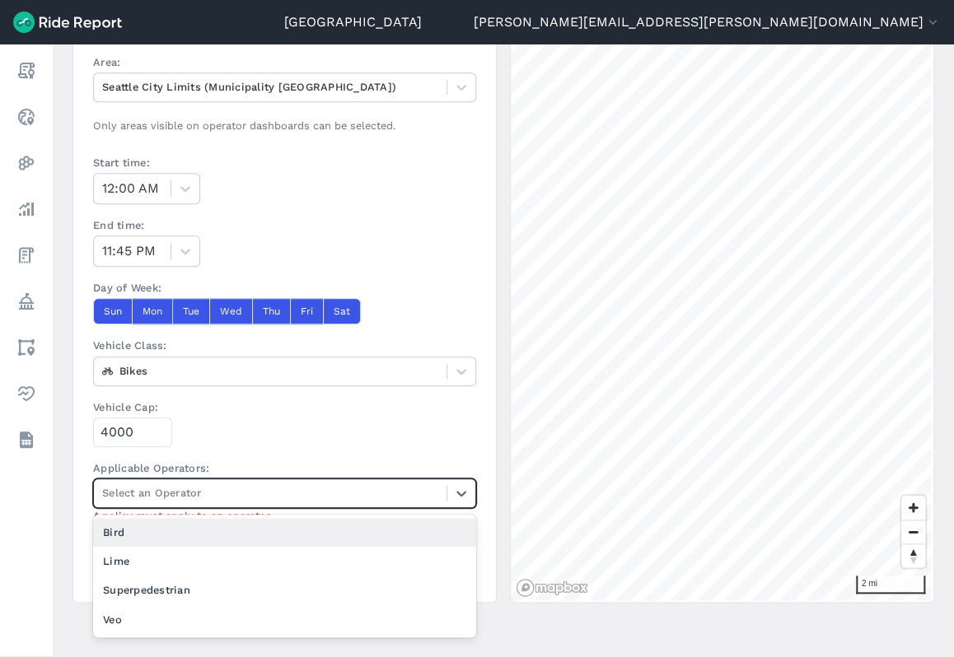
click at [251, 490] on div at bounding box center [270, 492] width 336 height 19
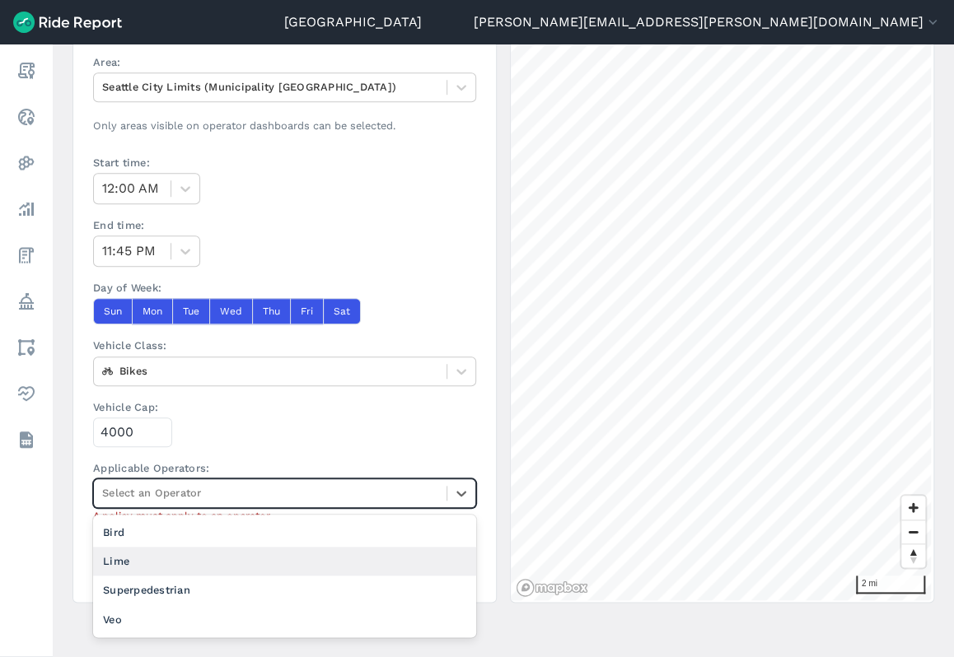
click at [190, 565] on div "Lime" at bounding box center [284, 561] width 383 height 29
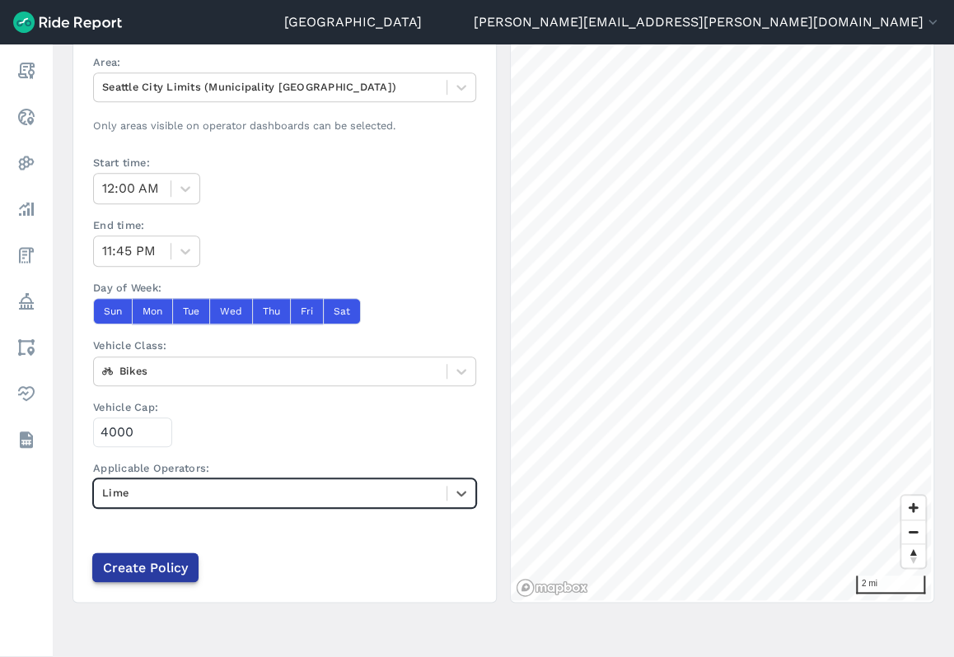
click at [142, 567] on input "Create Policy" at bounding box center [145, 568] width 106 height 30
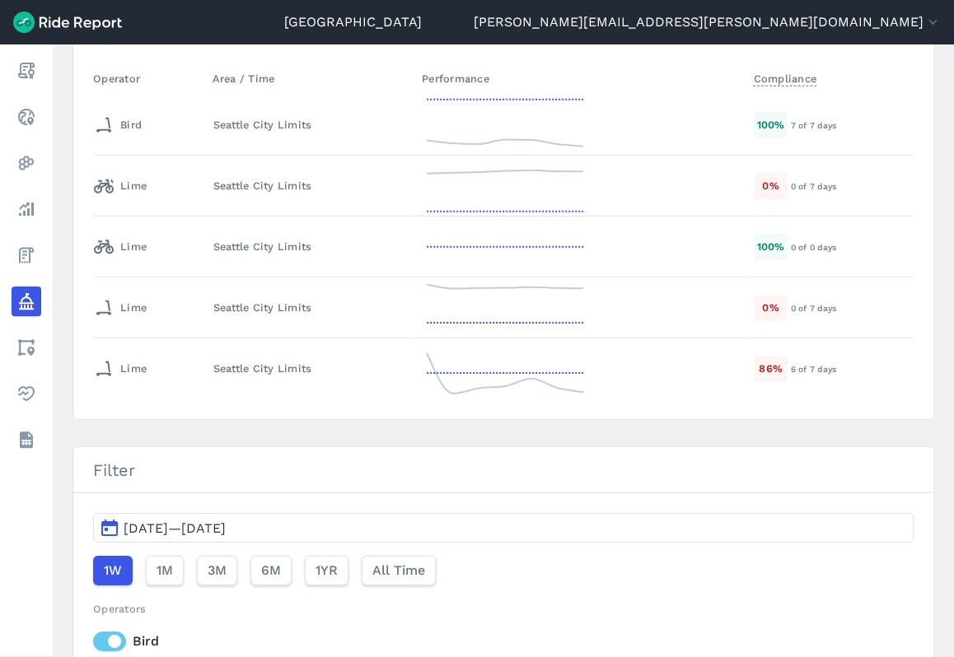
scroll to position [1861, 0]
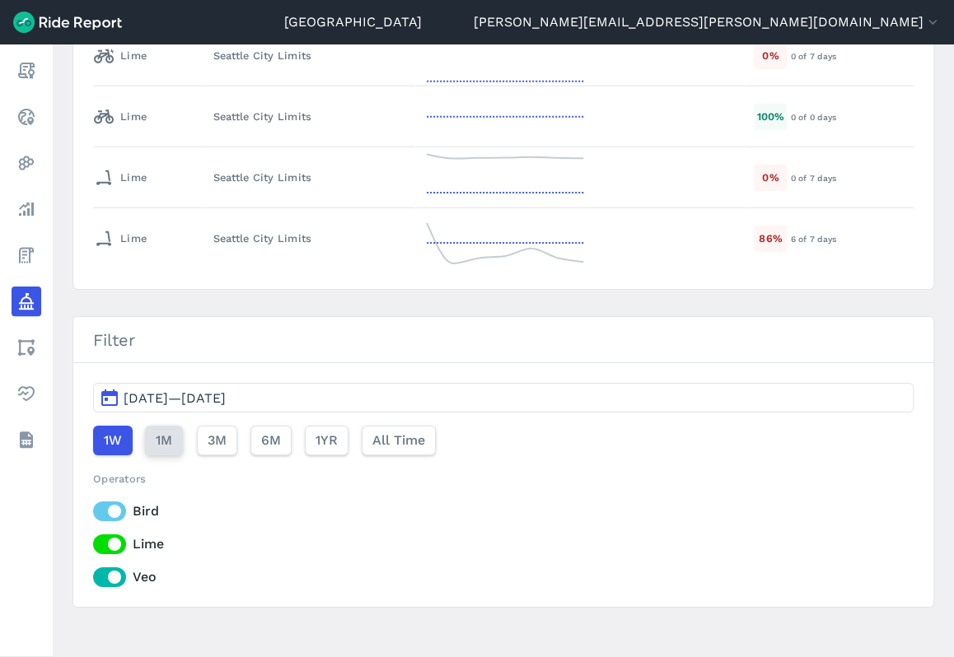
click at [166, 431] on span "1M" at bounding box center [164, 441] width 16 height 20
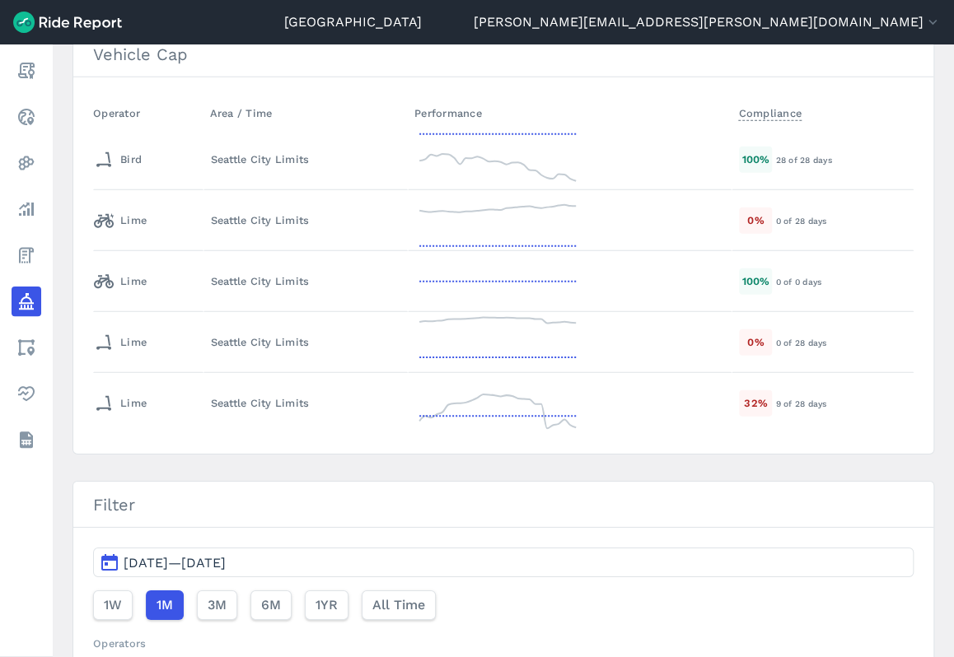
scroll to position [1614, 0]
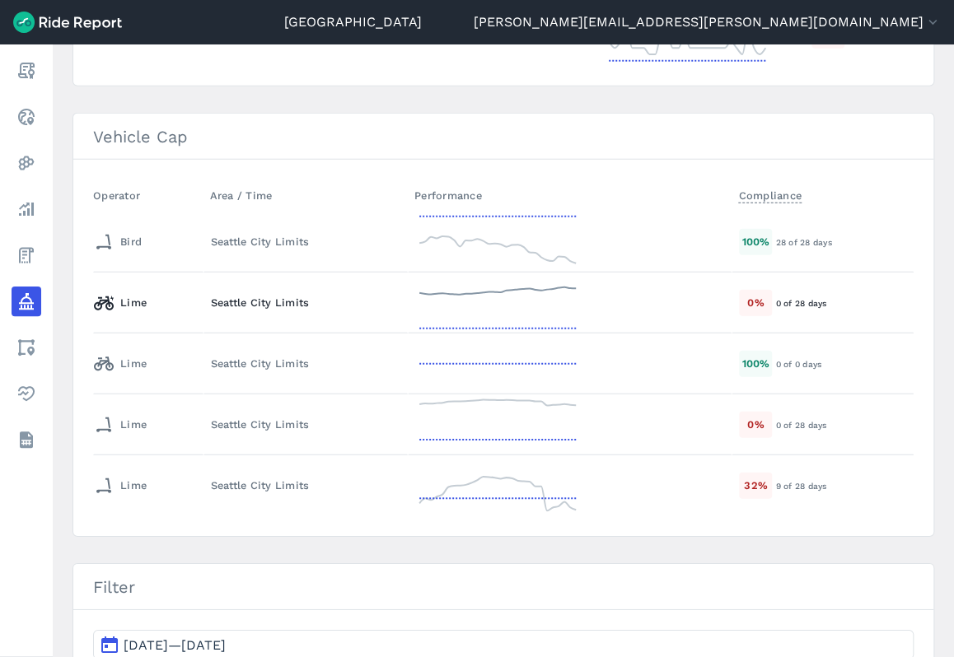
click at [273, 295] on div "Seattle City Limits" at bounding box center [306, 303] width 190 height 16
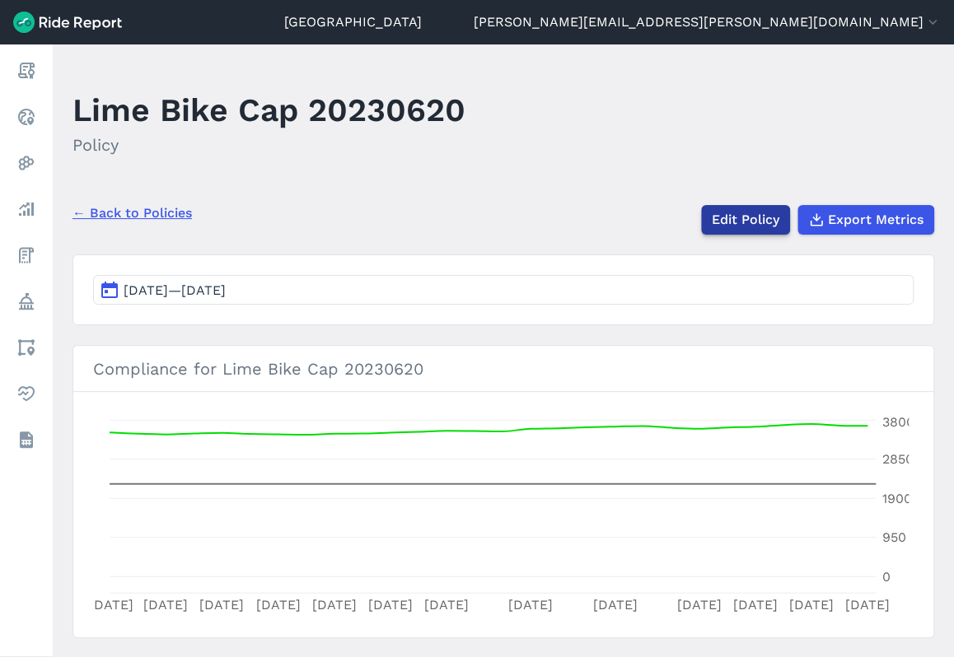
click at [730, 217] on link "Edit Policy" at bounding box center [745, 220] width 89 height 30
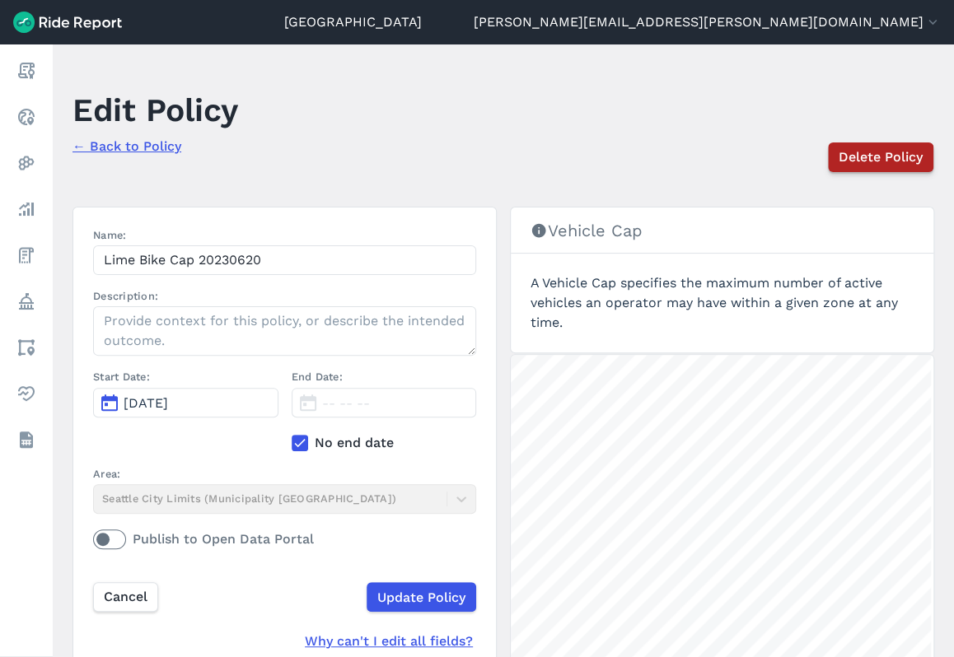
click at [860, 152] on span "Delete Policy" at bounding box center [880, 157] width 84 height 20
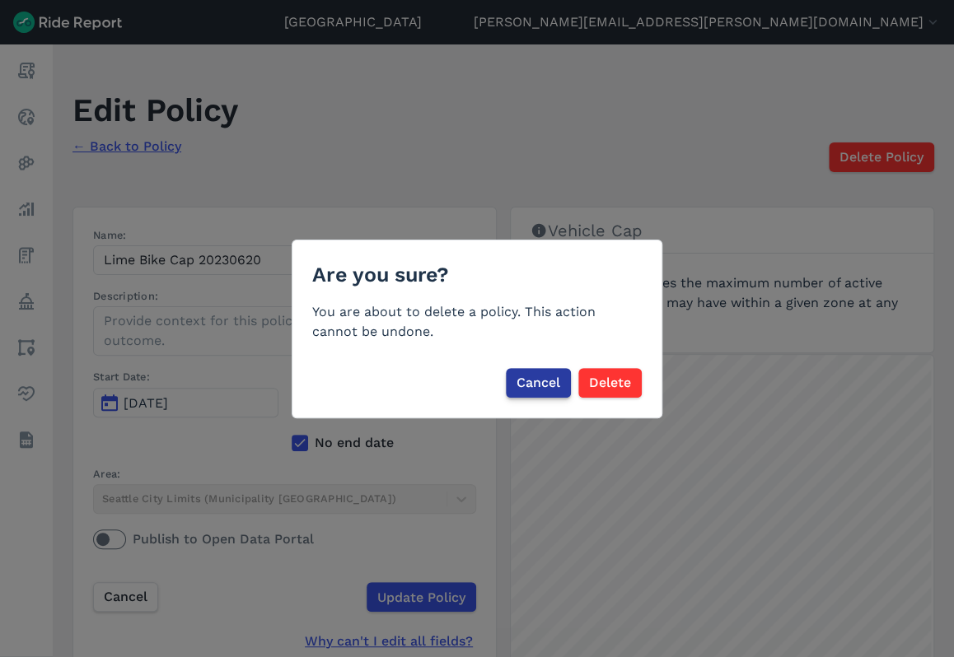
click at [514, 388] on button "Cancel" at bounding box center [538, 383] width 65 height 30
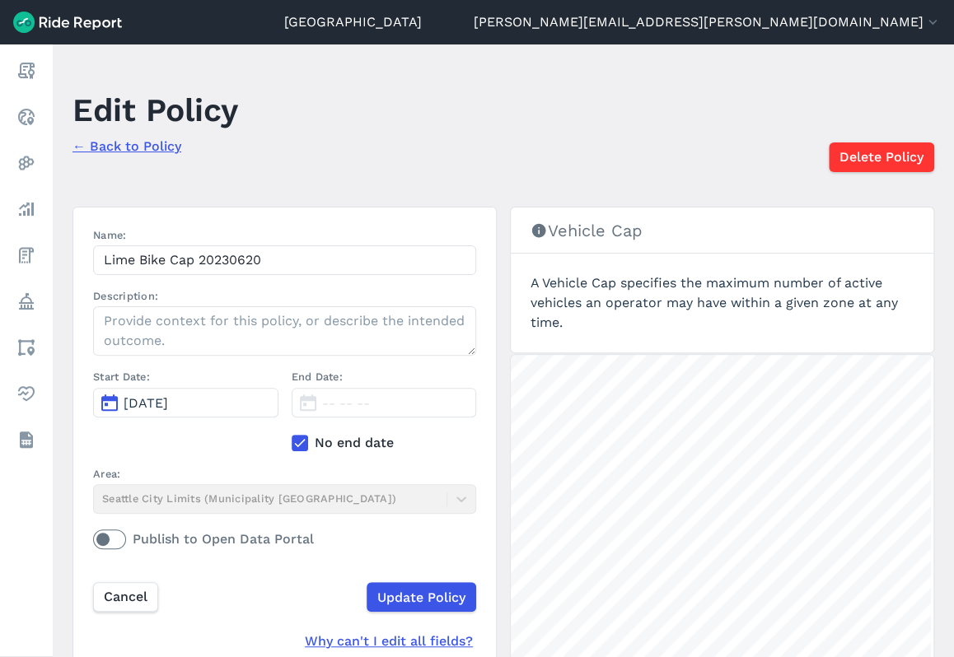
click at [148, 146] on link "← Back to Policy" at bounding box center [126, 146] width 109 height 16
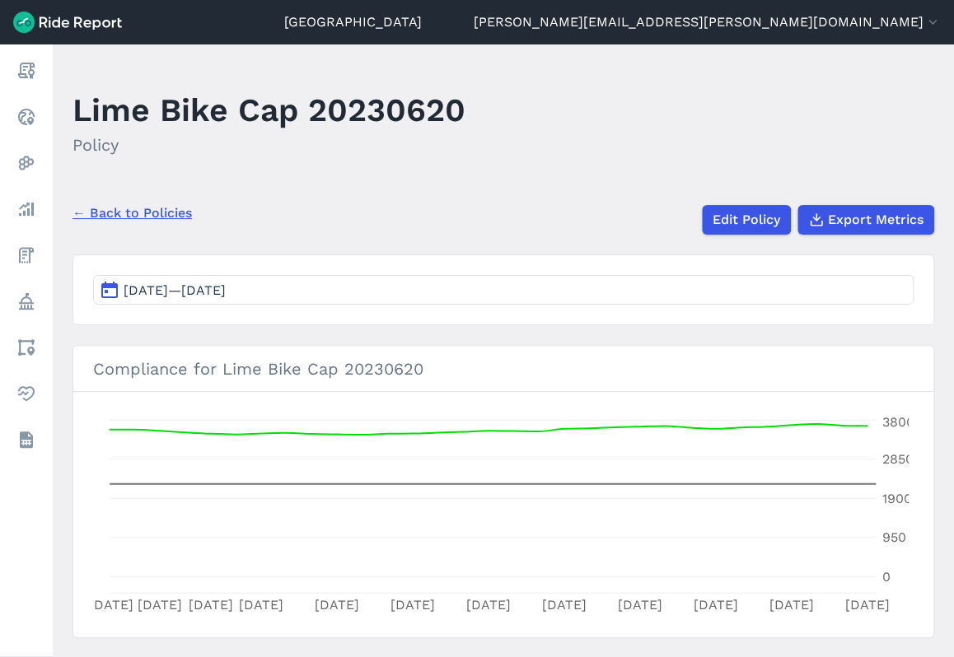
click at [128, 219] on link "← Back to Policies" at bounding box center [131, 213] width 119 height 20
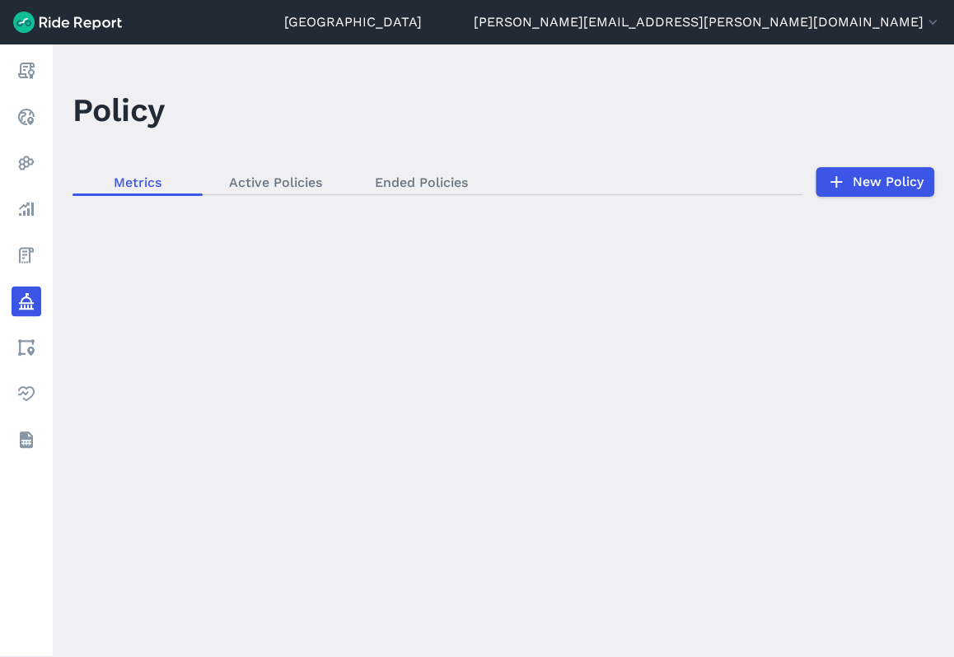
click at [418, 180] on div "loading" at bounding box center [503, 350] width 901 height 613
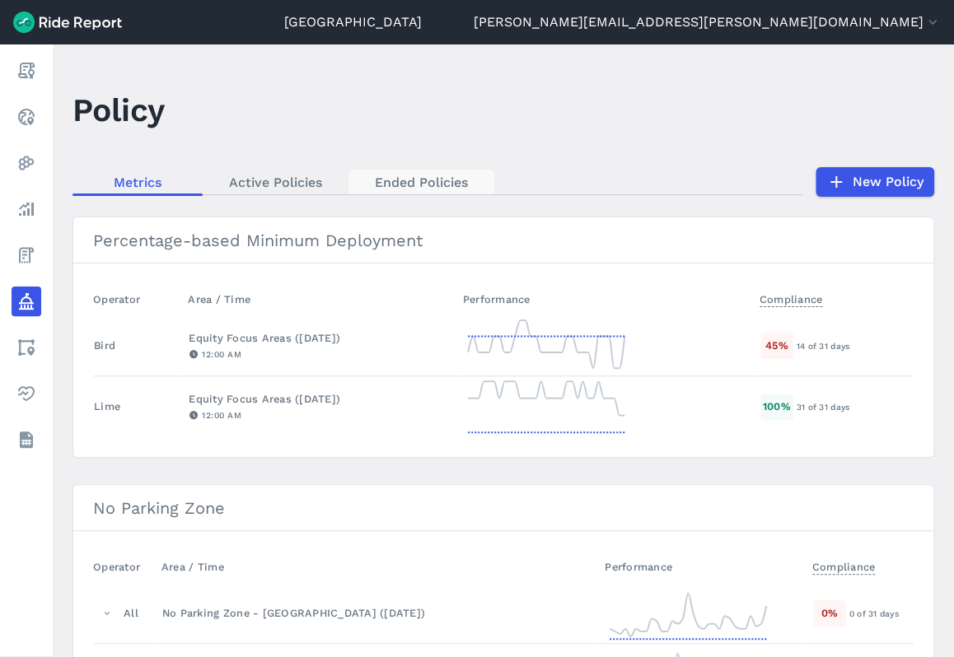
click at [419, 177] on link "Ended Policies" at bounding box center [421, 182] width 146 height 25
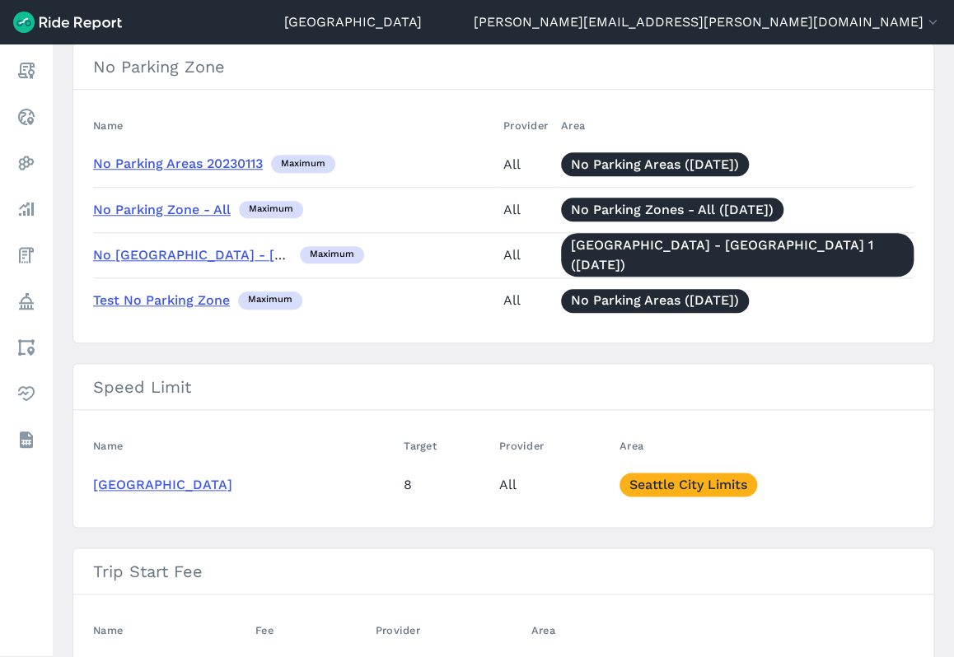
scroll to position [881, 0]
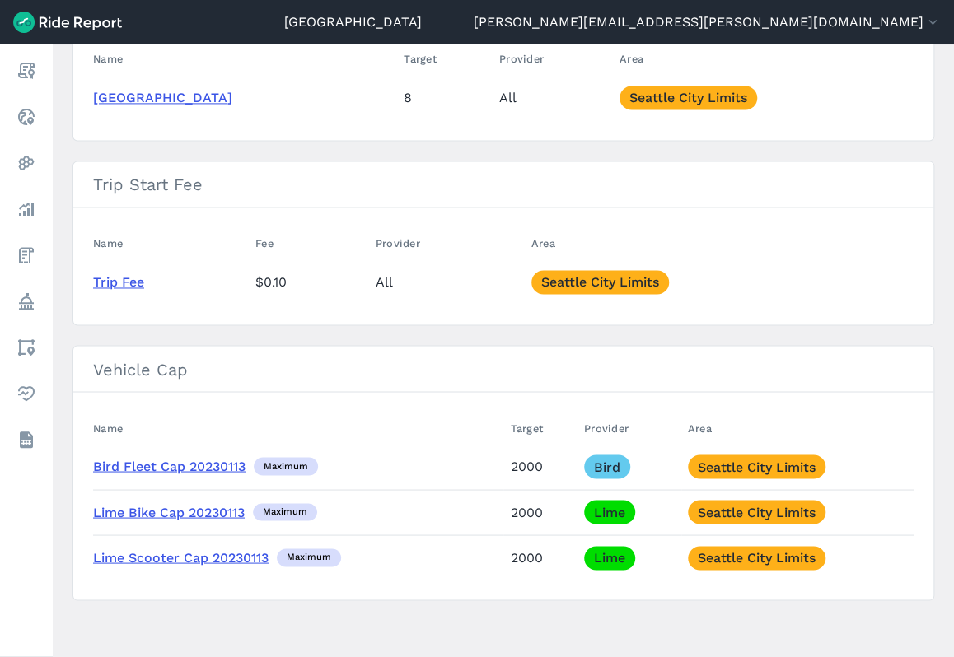
click at [172, 460] on link "Bird Fleet Cap 20230113" at bounding box center [169, 466] width 152 height 16
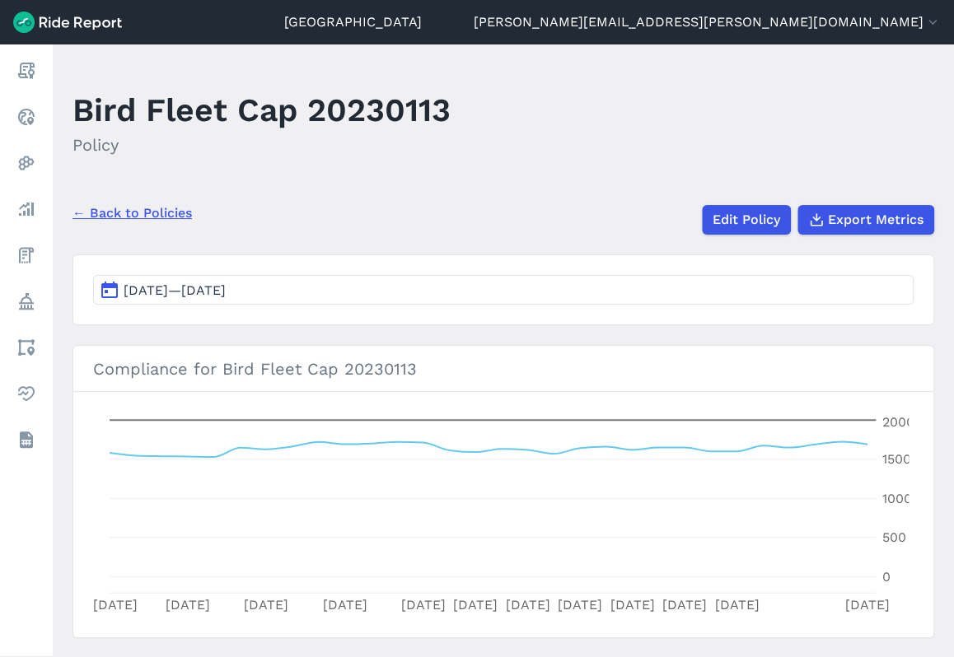
click at [128, 205] on link "← Back to Policies" at bounding box center [131, 213] width 119 height 20
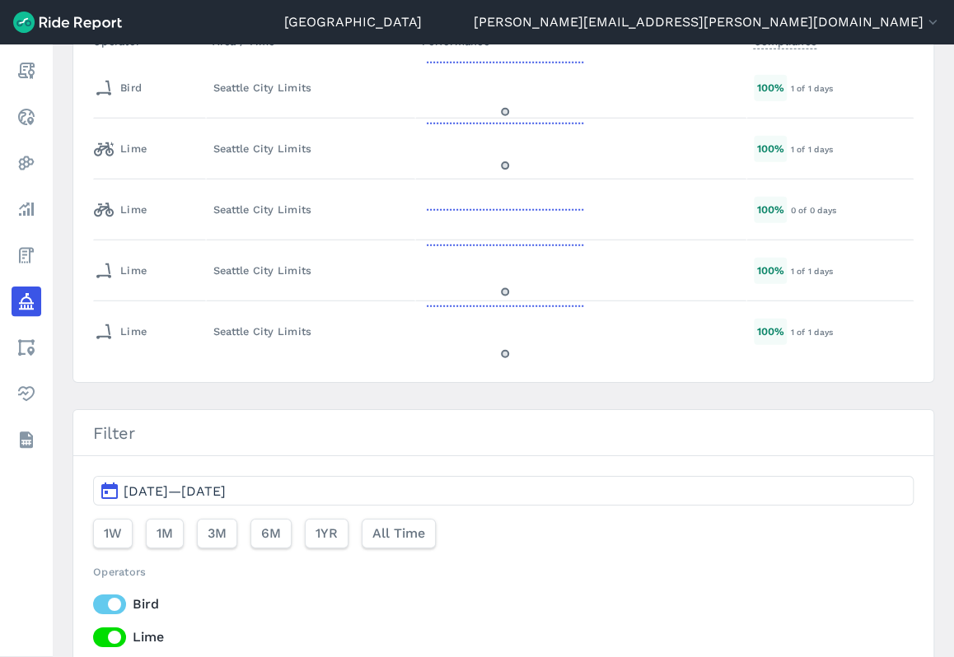
scroll to position [1779, 0]
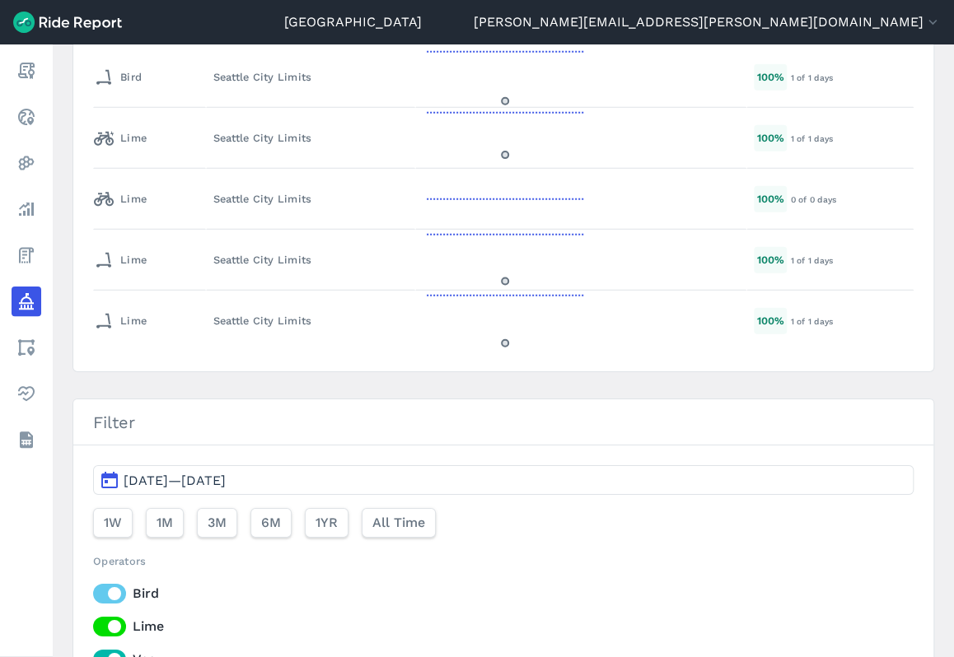
click at [336, 470] on button "May 20, 2023—Jun 19, 2023" at bounding box center [503, 480] width 820 height 30
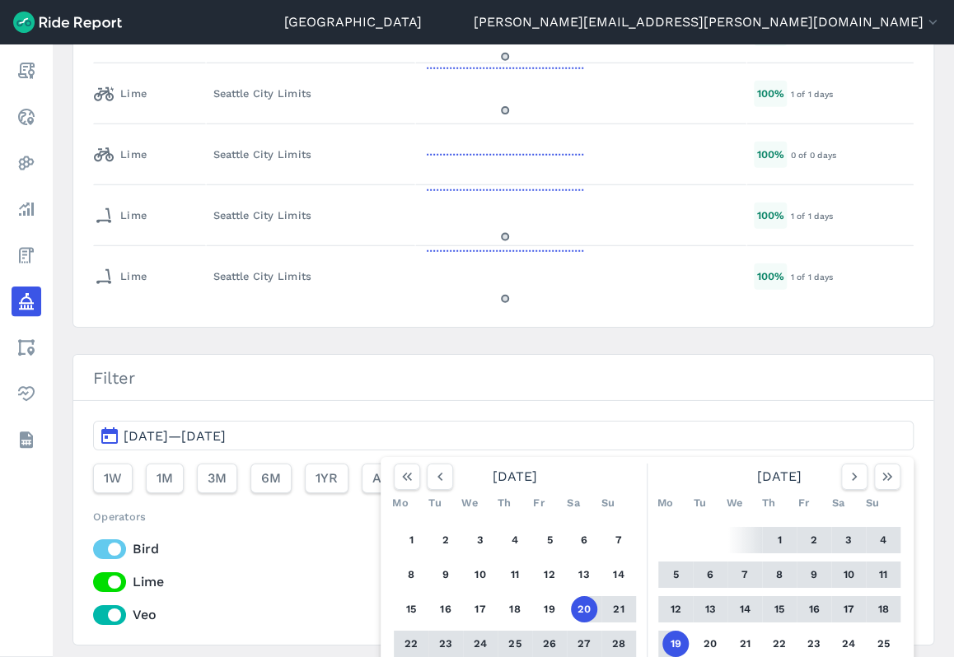
scroll to position [1864, 0]
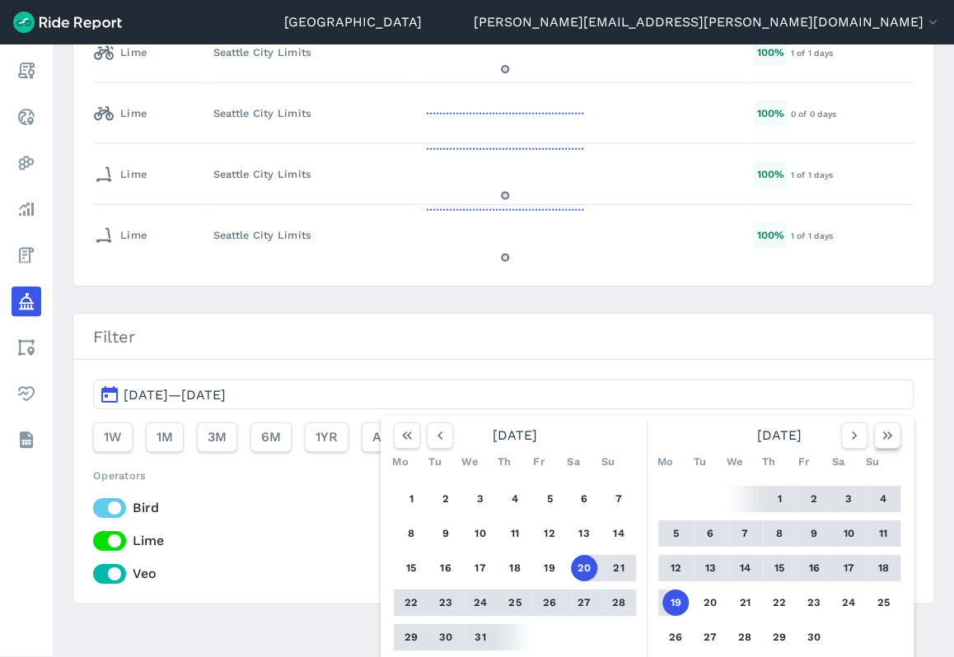
click at [882, 431] on use "button" at bounding box center [887, 435] width 10 height 8
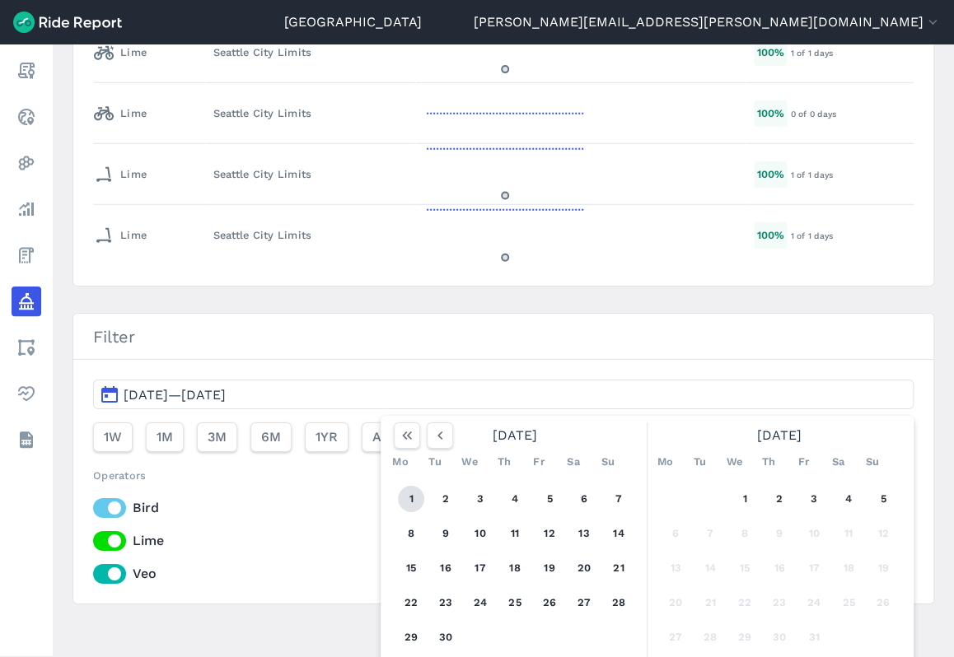
click at [403, 487] on button "1" at bounding box center [411, 499] width 26 height 26
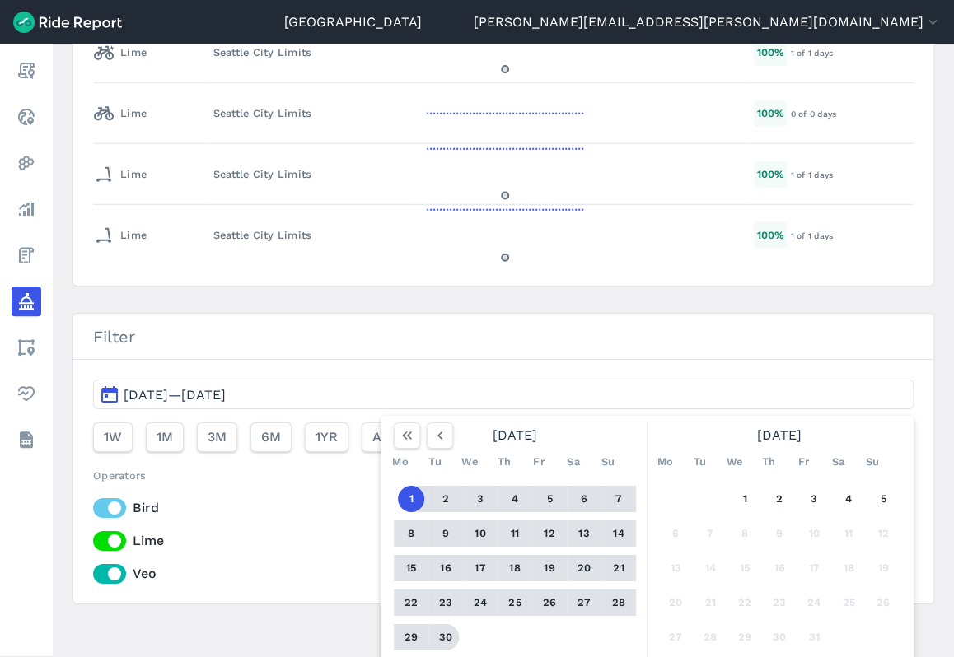
click at [438, 624] on button "30" at bounding box center [445, 637] width 26 height 26
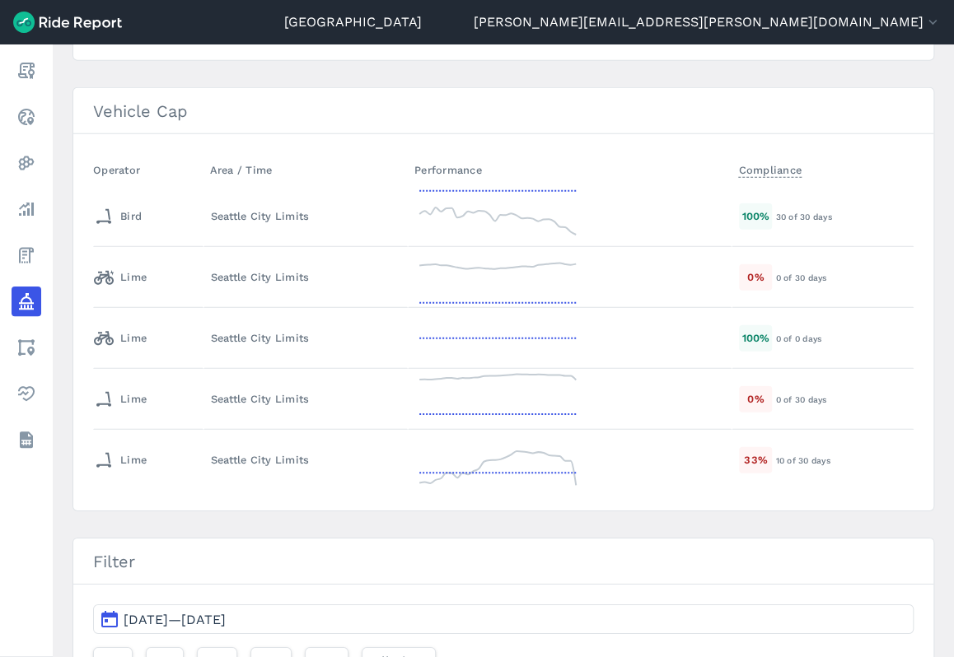
scroll to position [1614, 0]
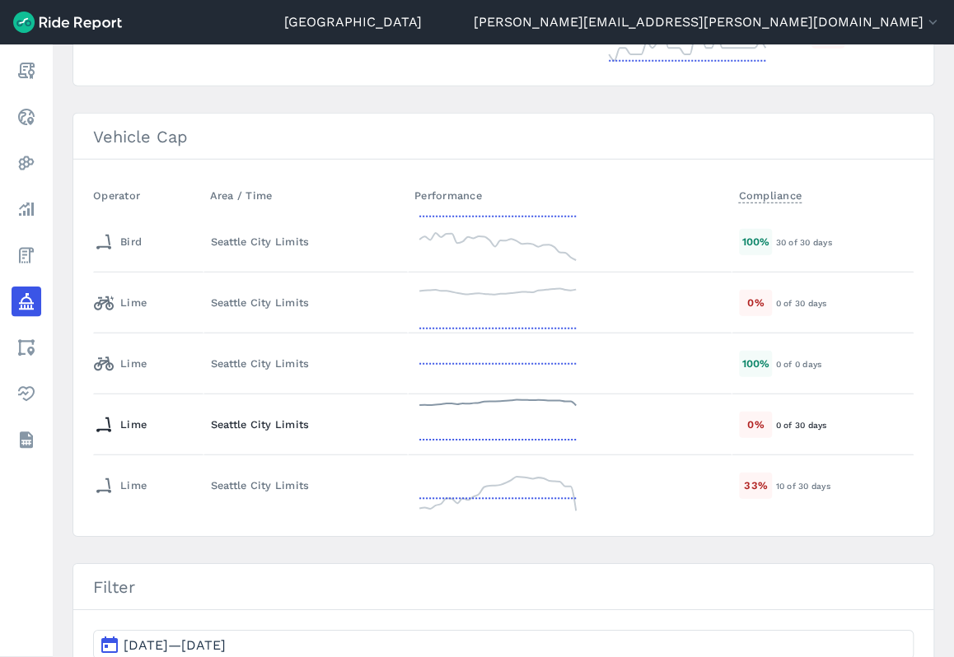
click at [319, 420] on div "Seattle City Limits" at bounding box center [306, 425] width 190 height 16
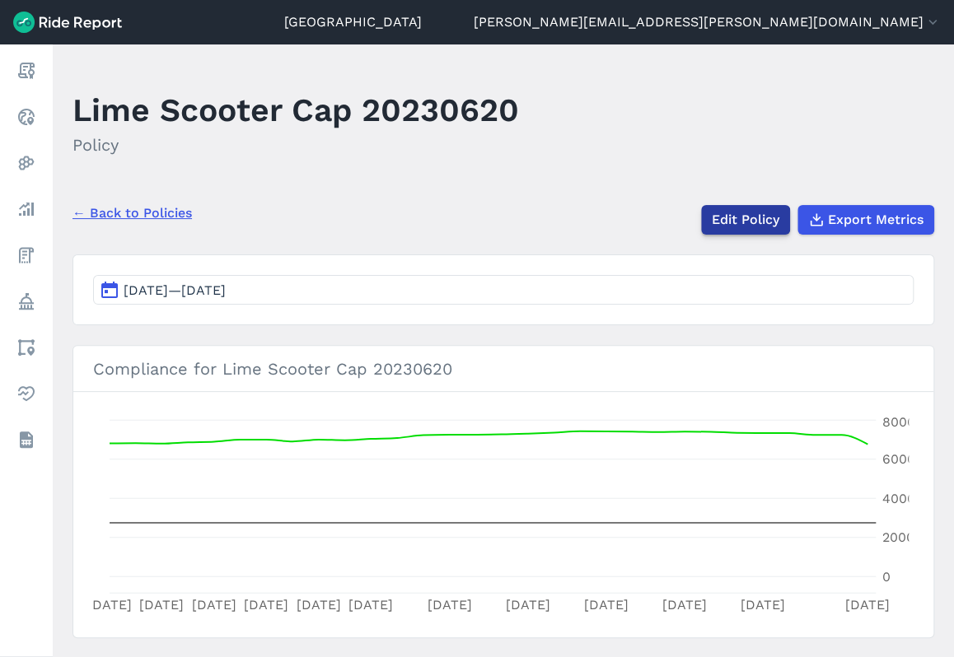
click at [750, 223] on link "Edit Policy" at bounding box center [745, 220] width 89 height 30
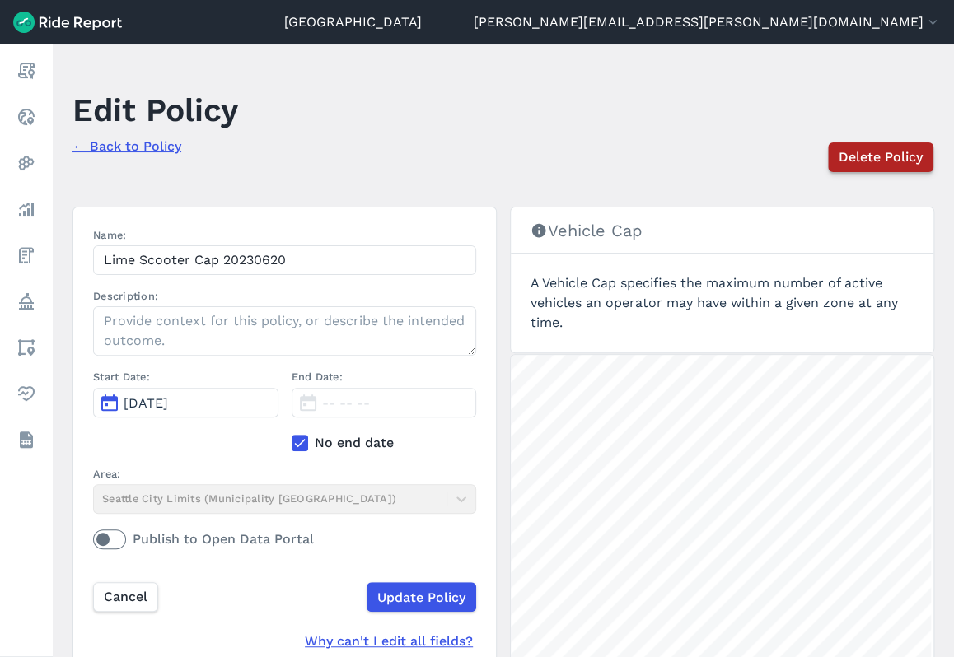
click at [865, 150] on span "Delete Policy" at bounding box center [880, 157] width 84 height 20
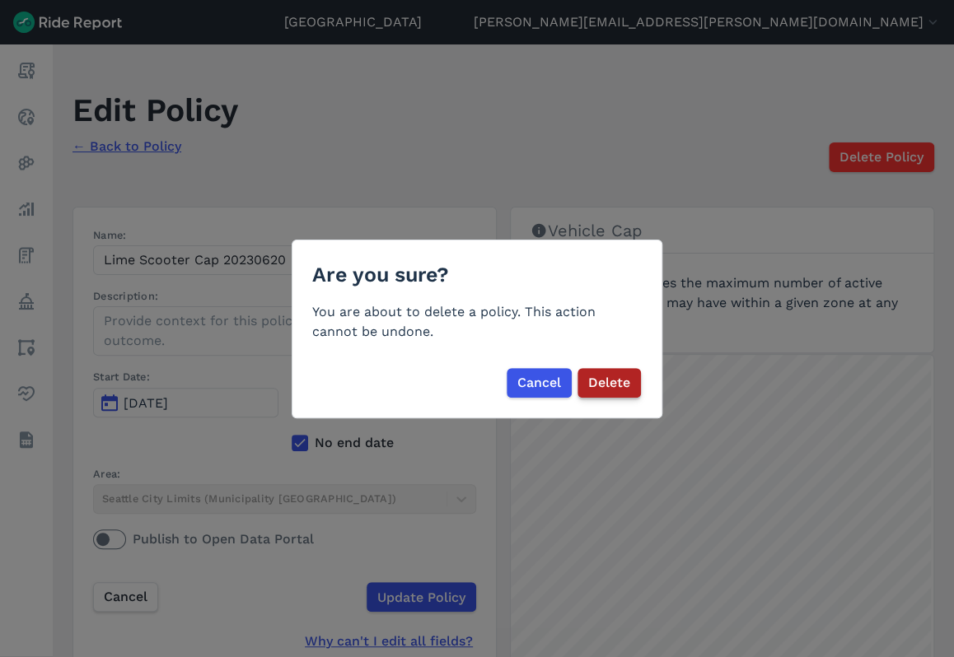
click at [623, 381] on span "Delete" at bounding box center [609, 383] width 42 height 20
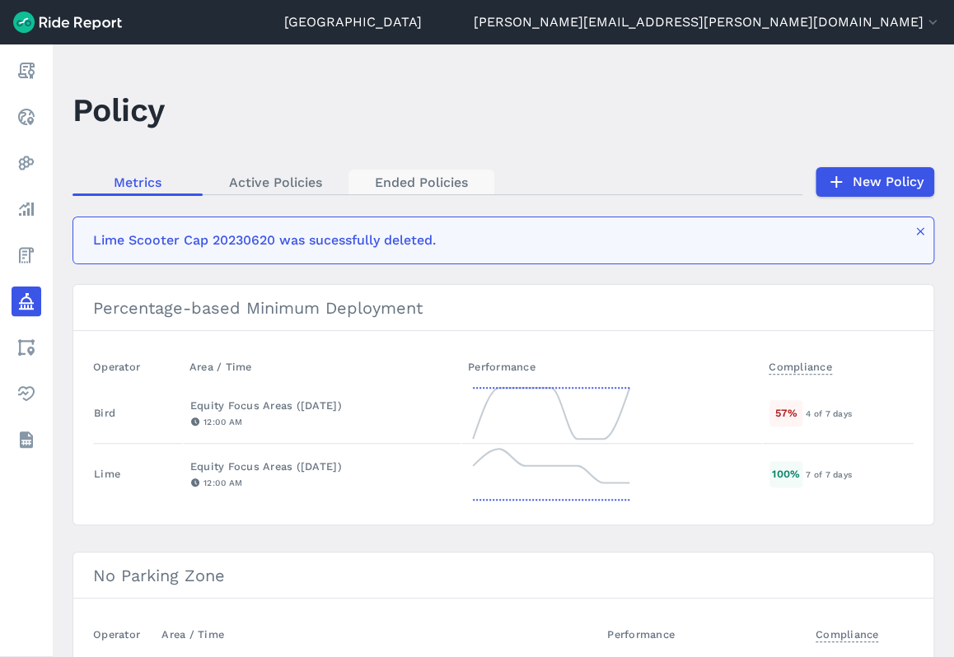
click at [412, 184] on link "Ended Policies" at bounding box center [421, 182] width 146 height 25
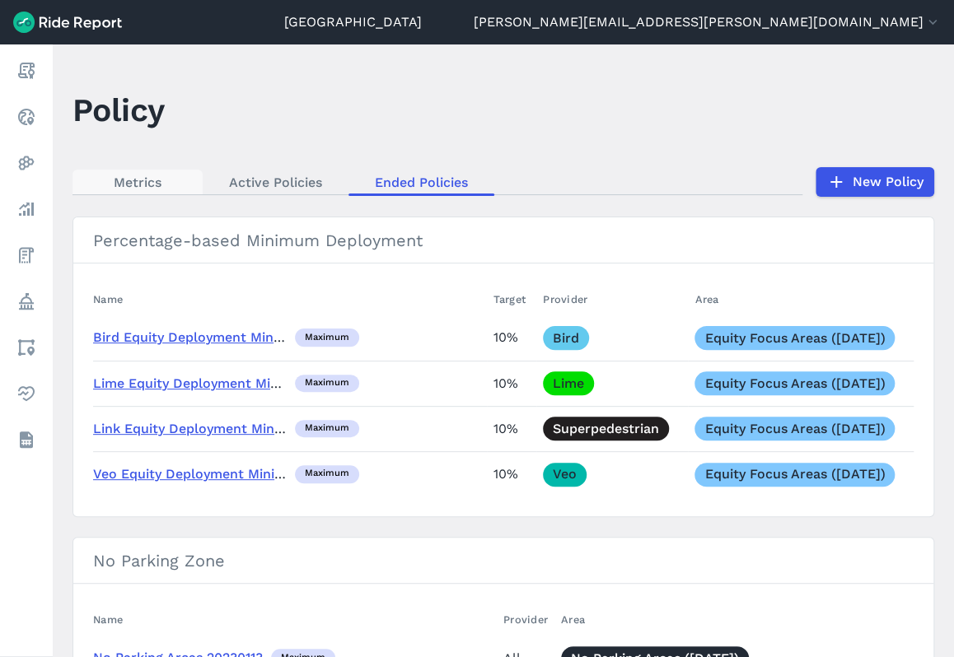
click at [152, 178] on link "Metrics" at bounding box center [137, 182] width 130 height 25
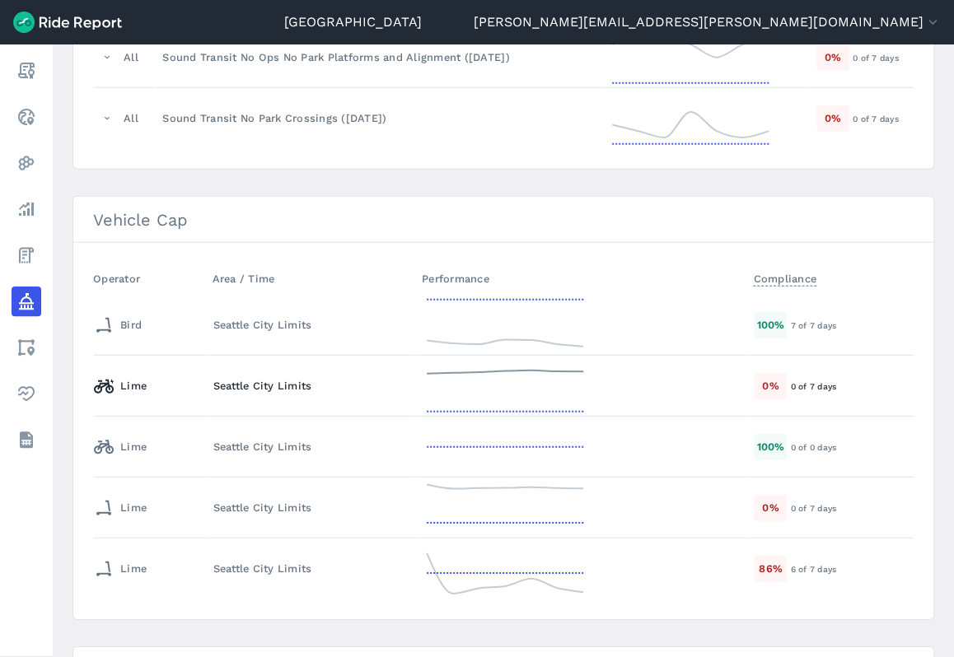
scroll to position [1532, 0]
click at [180, 375] on div "Lime" at bounding box center [146, 385] width 105 height 26
click at [159, 377] on div "Lime" at bounding box center [146, 385] width 105 height 26
click at [120, 375] on div "Lime" at bounding box center [120, 385] width 53 height 26
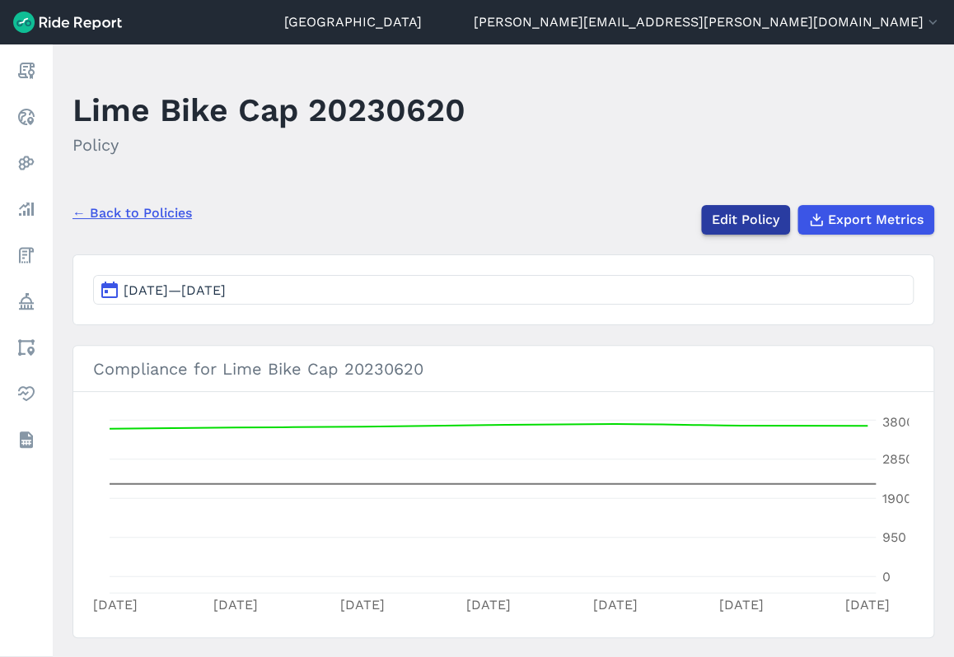
click at [751, 219] on link "Edit Policy" at bounding box center [745, 220] width 89 height 30
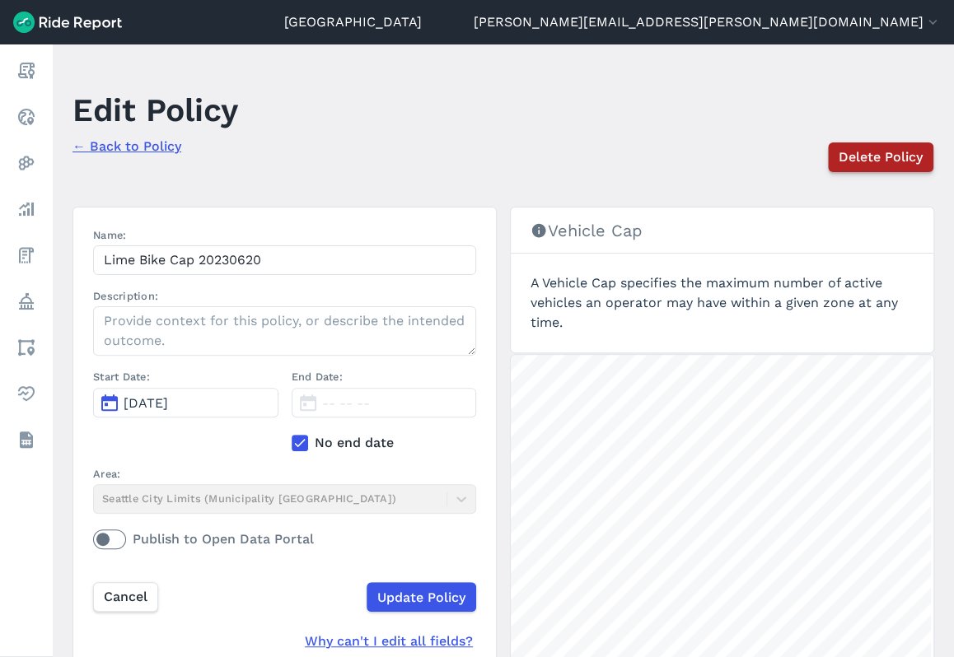
click at [884, 154] on span "Delete Policy" at bounding box center [880, 157] width 84 height 20
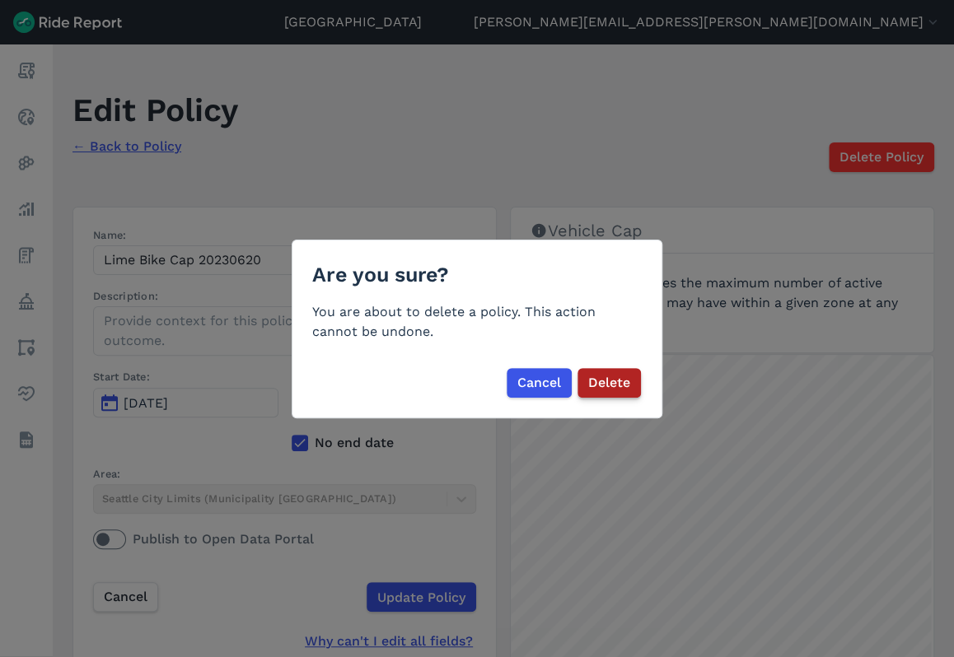
click at [622, 384] on span "Delete" at bounding box center [609, 383] width 42 height 20
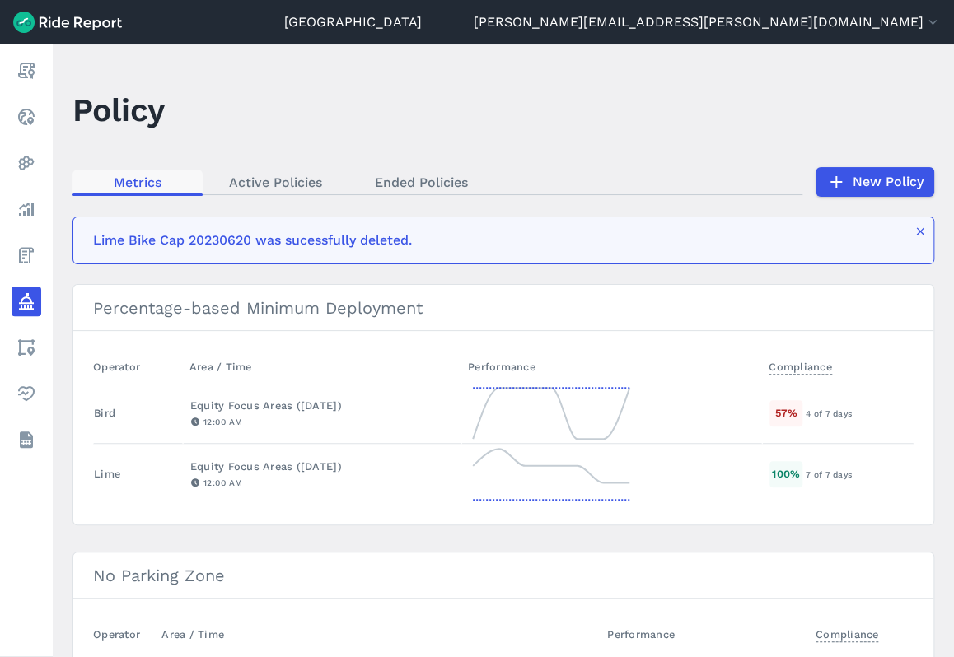
click at [135, 181] on link "Metrics" at bounding box center [137, 182] width 130 height 25
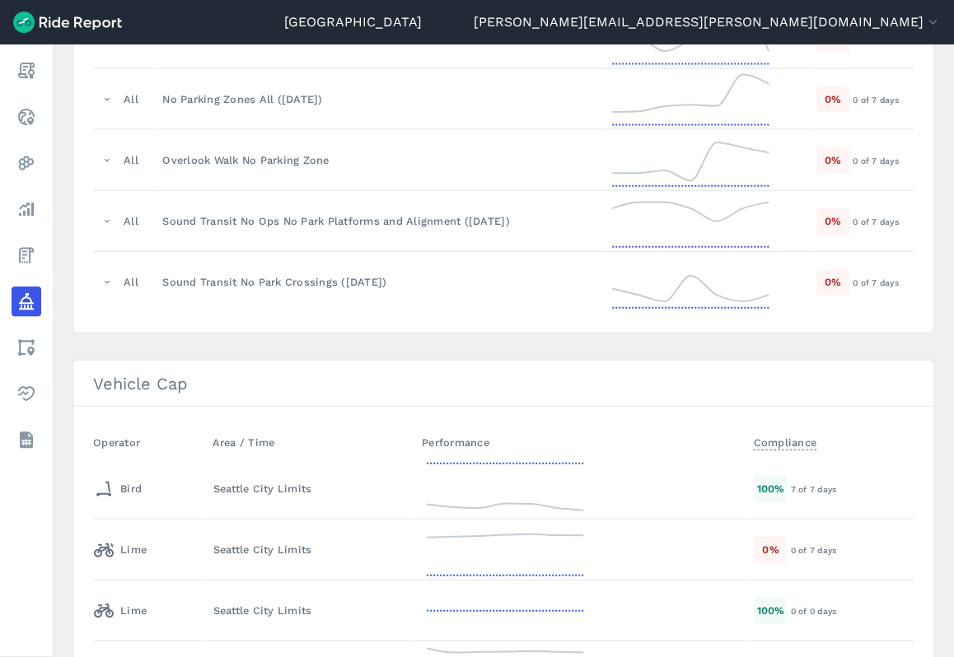
scroll to position [1696, 0]
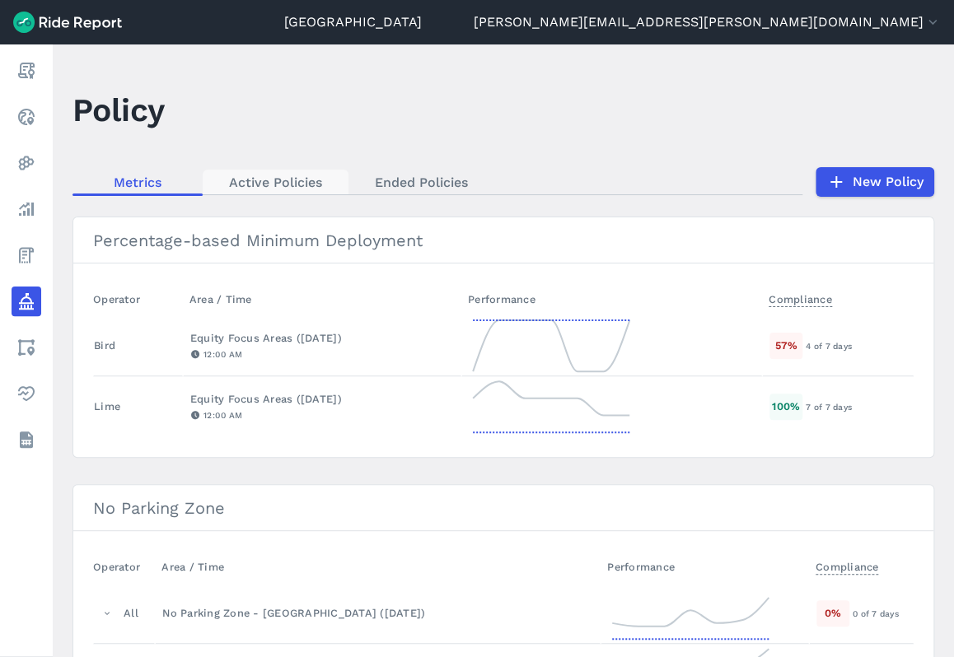
click at [313, 180] on link "Active Policies" at bounding box center [276, 182] width 146 height 25
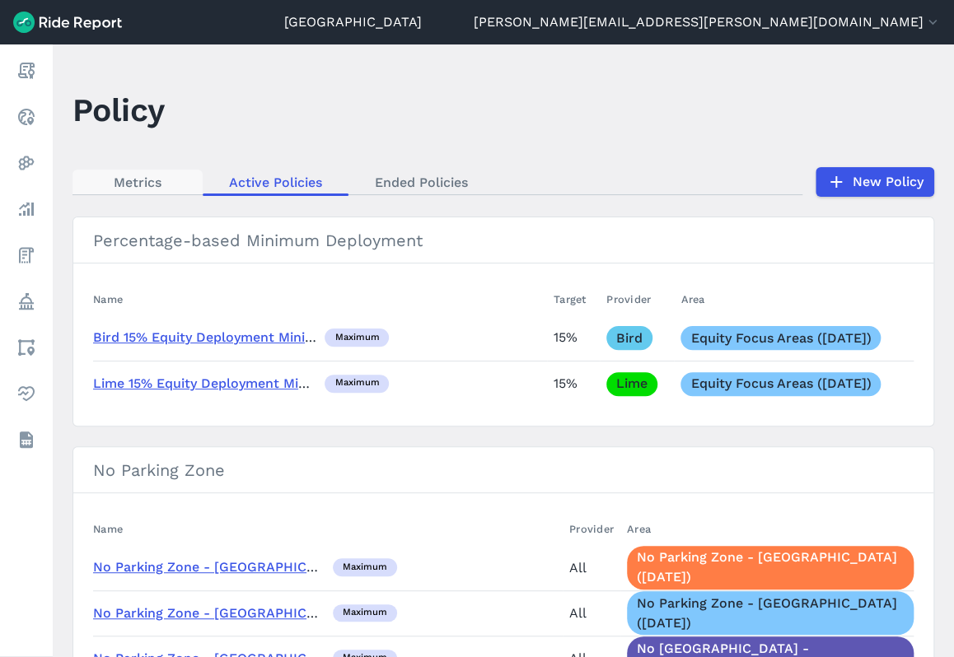
click at [166, 171] on link "Metrics" at bounding box center [137, 182] width 130 height 25
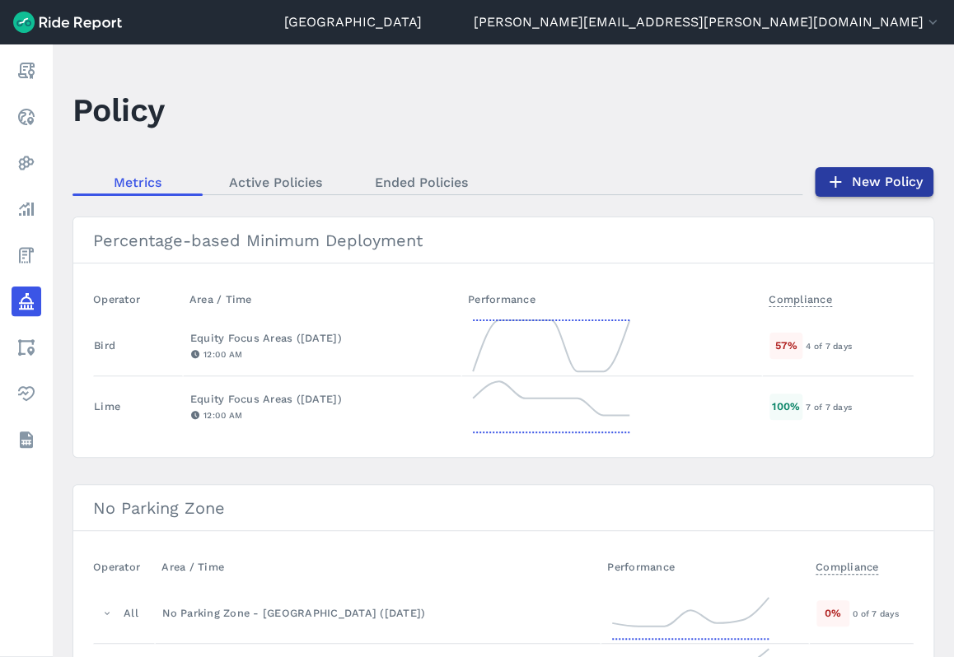
click at [869, 177] on link "New Policy" at bounding box center [873, 182] width 119 height 30
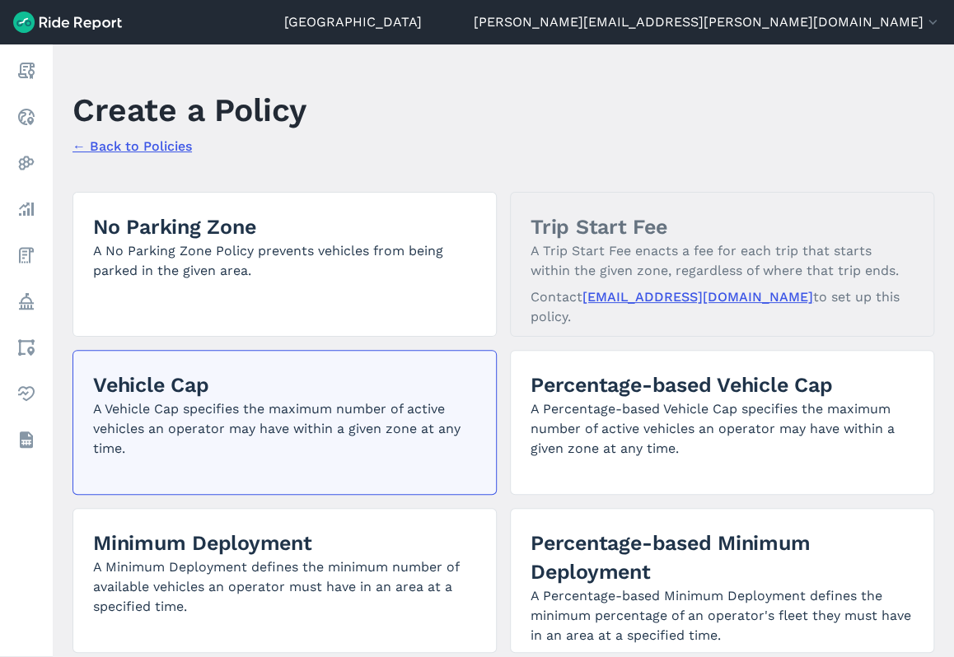
scroll to position [247, 0]
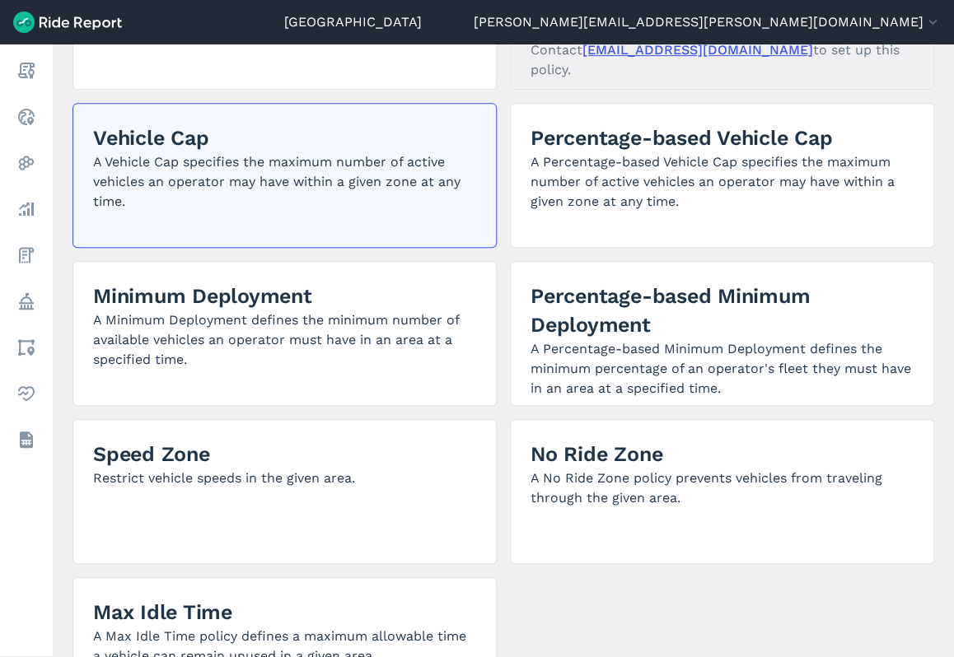
click at [253, 176] on p "A Vehicle Cap specifies the maximum number of active vehicles an operator may h…" at bounding box center [284, 181] width 383 height 59
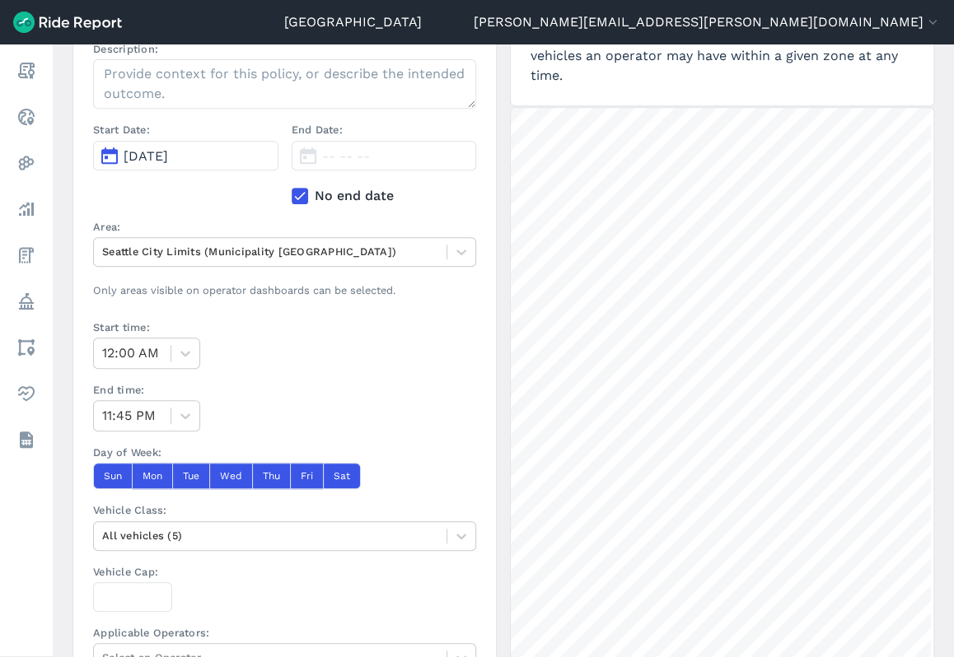
click at [168, 155] on span "[DATE]" at bounding box center [146, 156] width 44 height 16
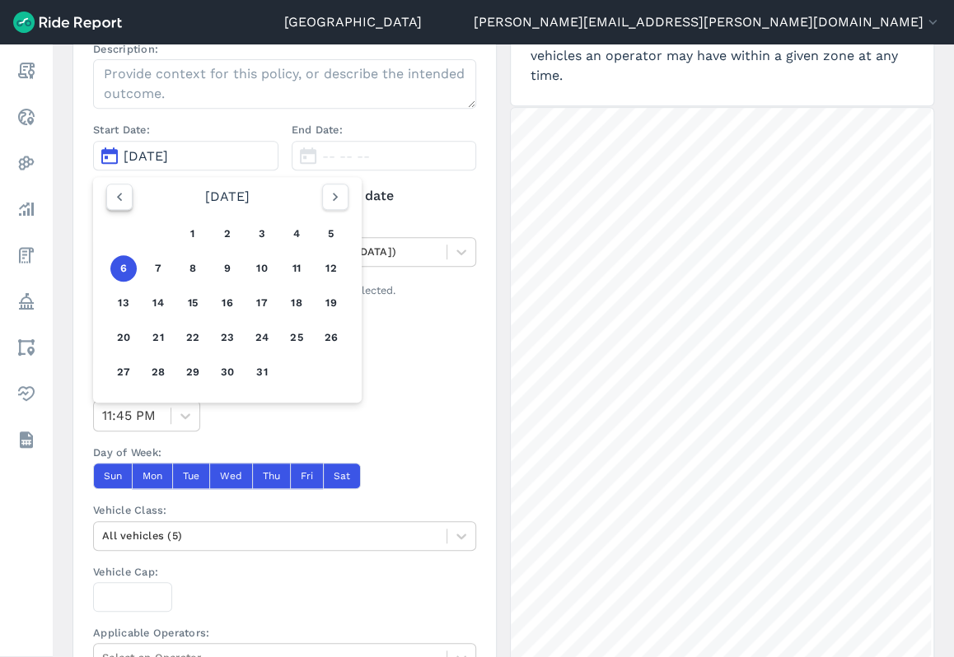
click at [119, 199] on icon "button" at bounding box center [119, 197] width 16 height 16
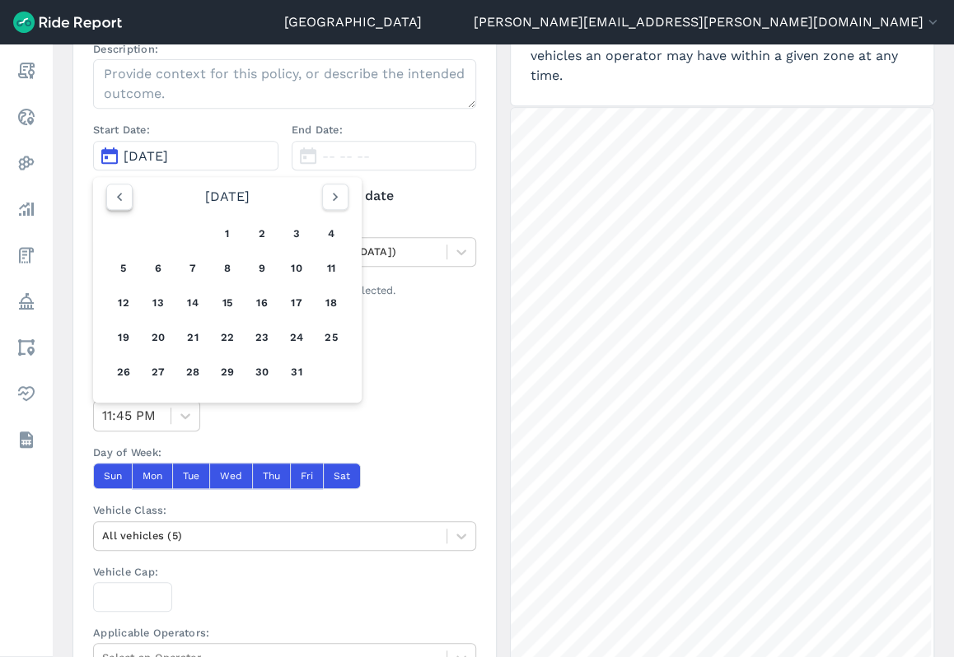
click at [119, 199] on icon "button" at bounding box center [119, 197] width 16 height 16
click at [200, 237] on button "1" at bounding box center [193, 234] width 26 height 26
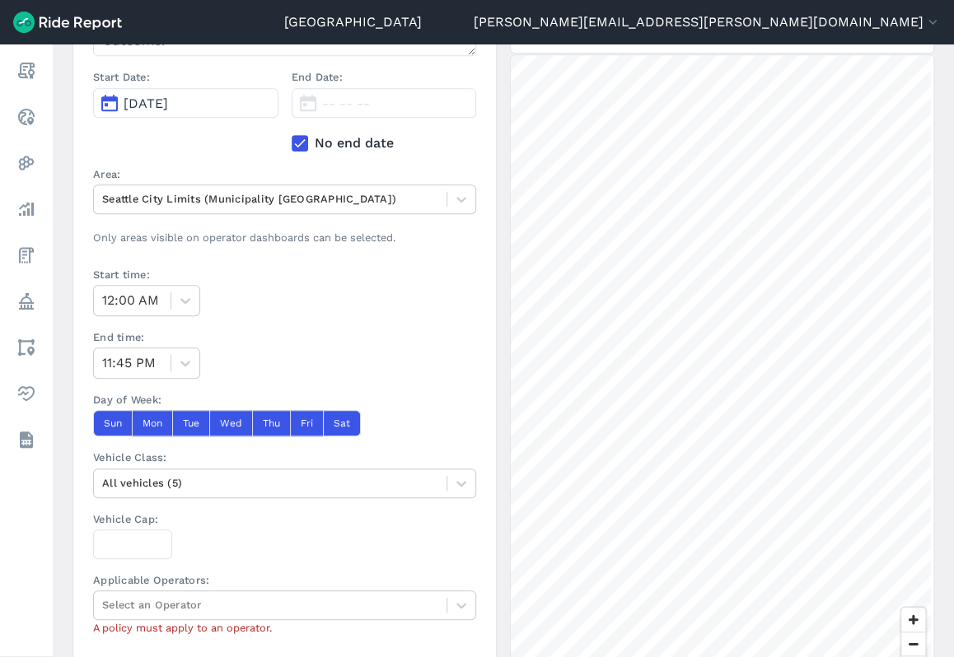
scroll to position [329, 0]
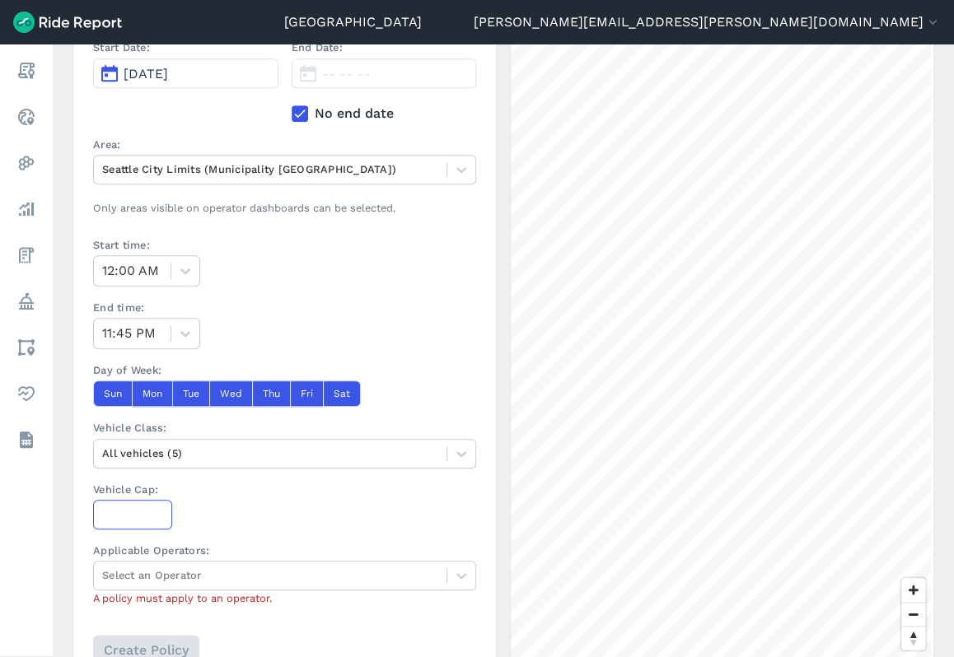
click at [131, 510] on input "Vehicle Cap:" at bounding box center [132, 515] width 79 height 30
type input "3000"
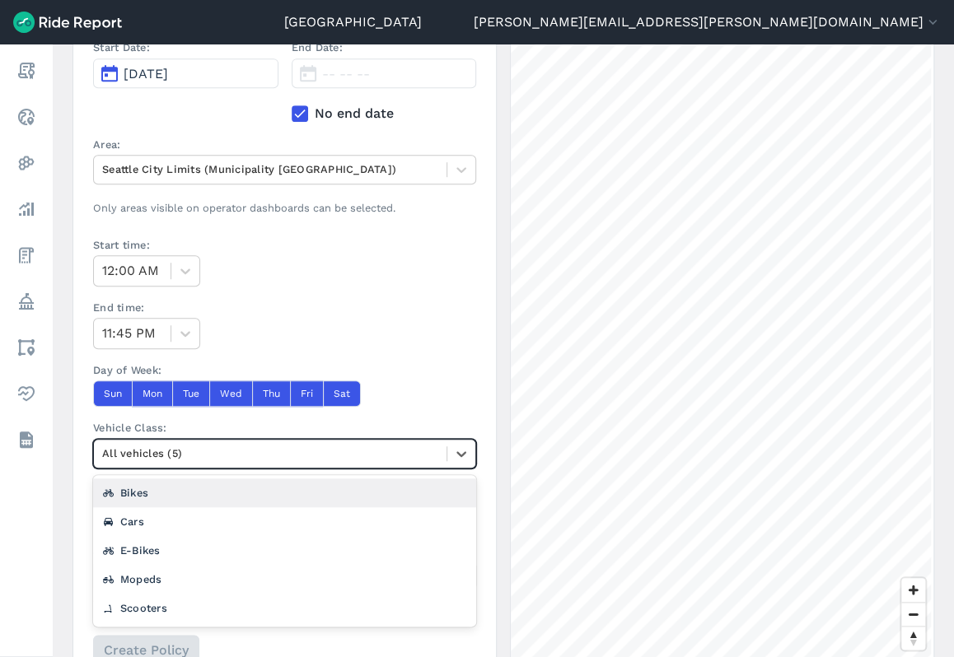
click at [310, 444] on div at bounding box center [270, 453] width 336 height 19
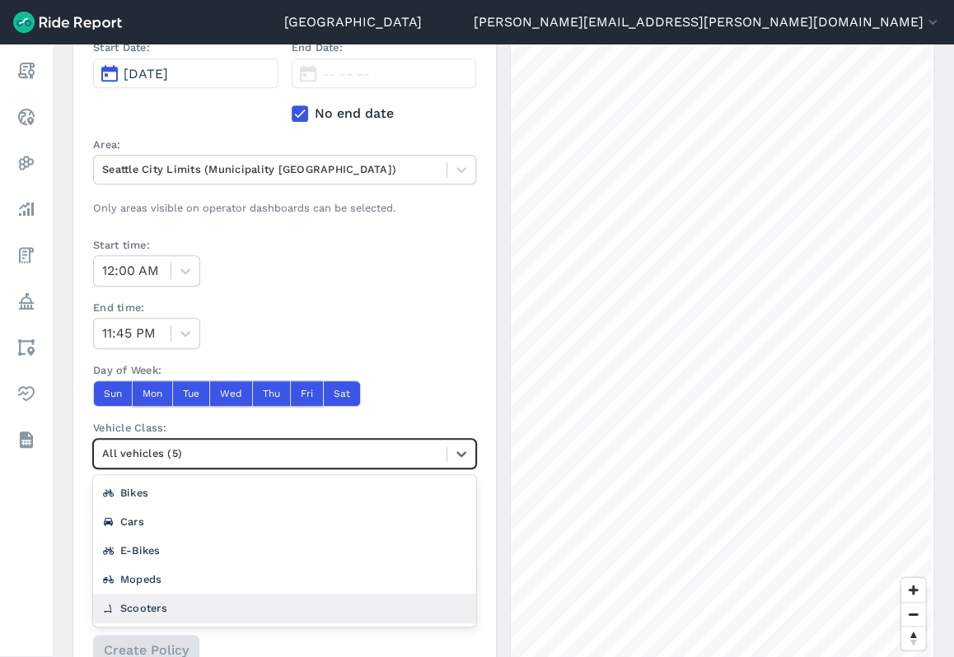
click at [191, 605] on div "Scooters" at bounding box center [284, 608] width 383 height 29
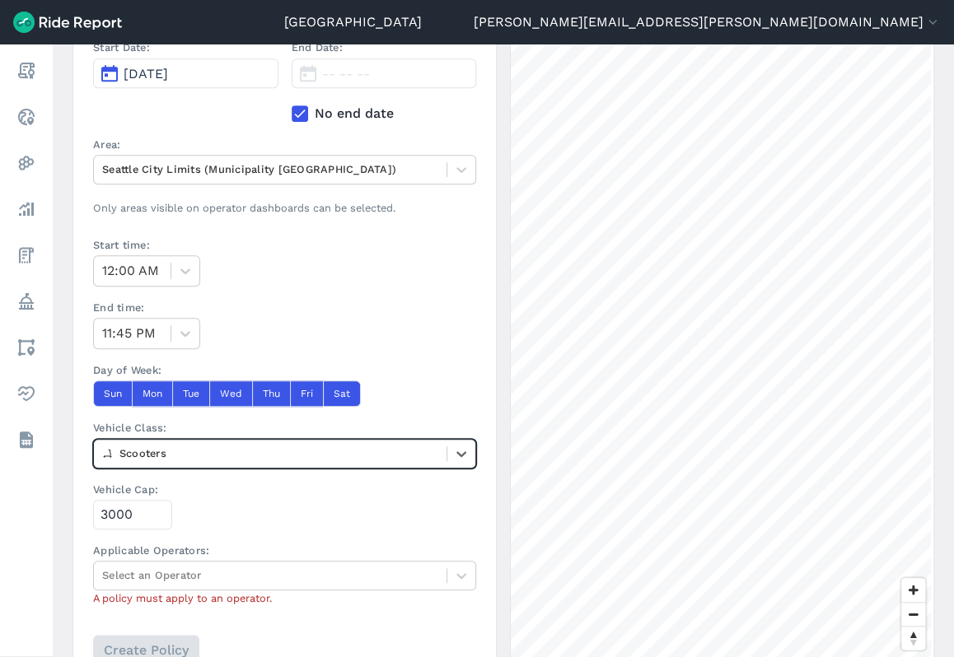
scroll to position [414, 0]
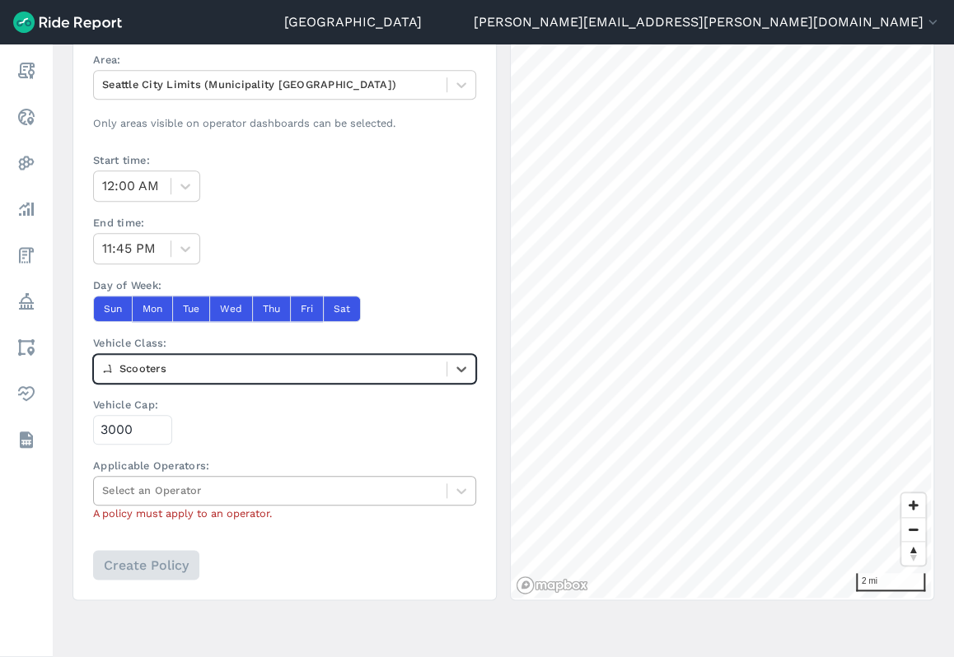
click at [258, 489] on div at bounding box center [270, 490] width 336 height 19
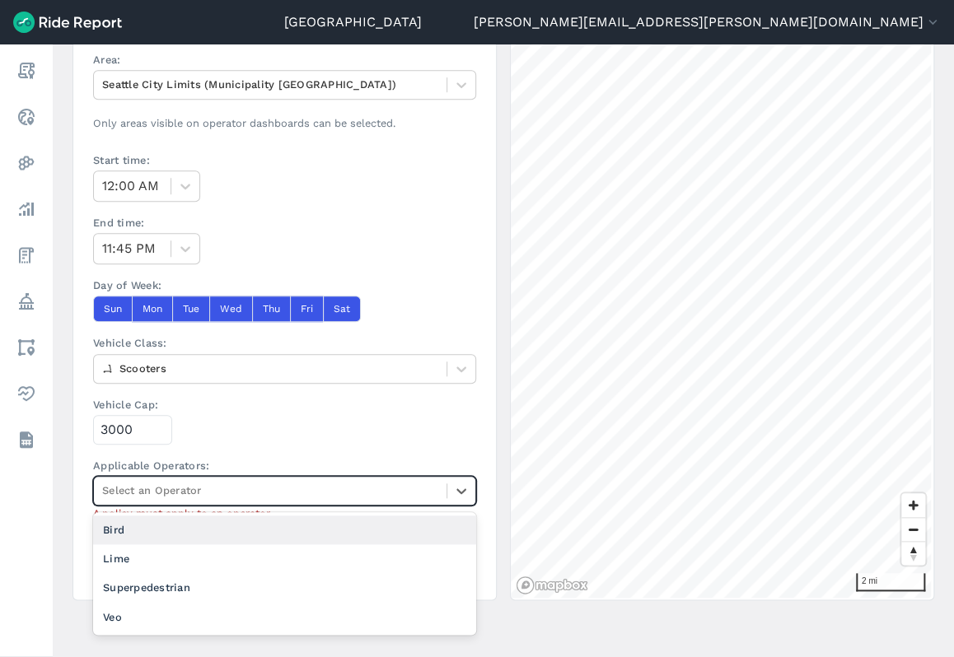
click at [217, 525] on div "Bird" at bounding box center [284, 529] width 383 height 29
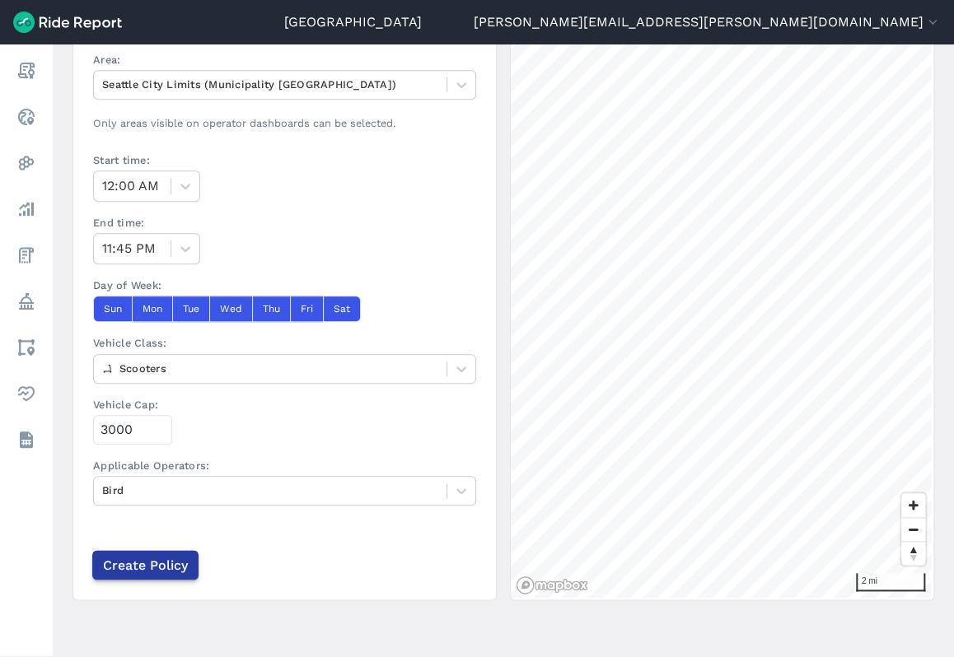
click at [163, 562] on input "Create Policy" at bounding box center [145, 565] width 106 height 30
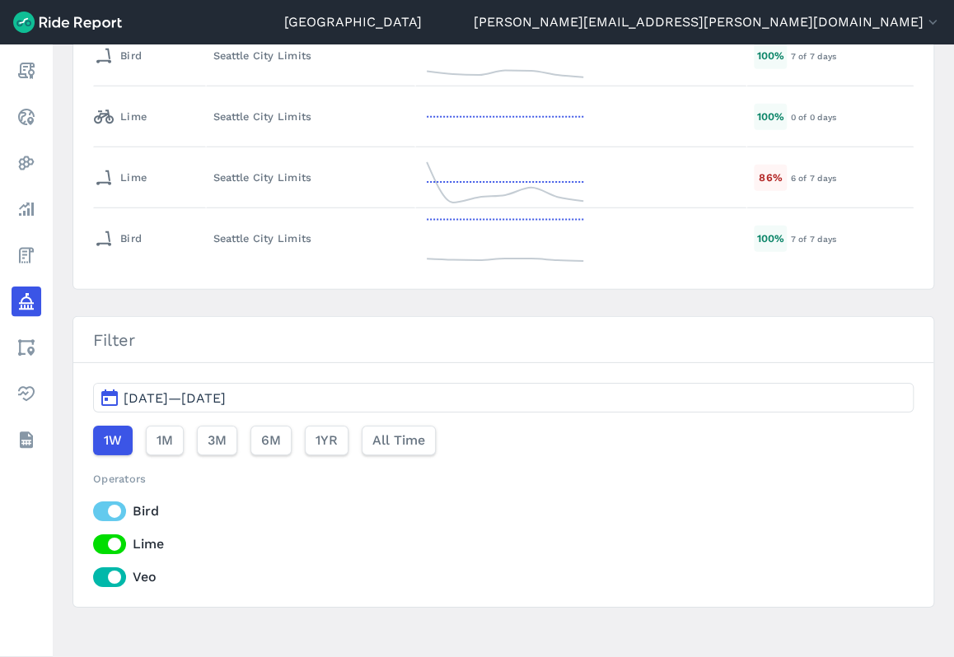
scroll to position [1553, 0]
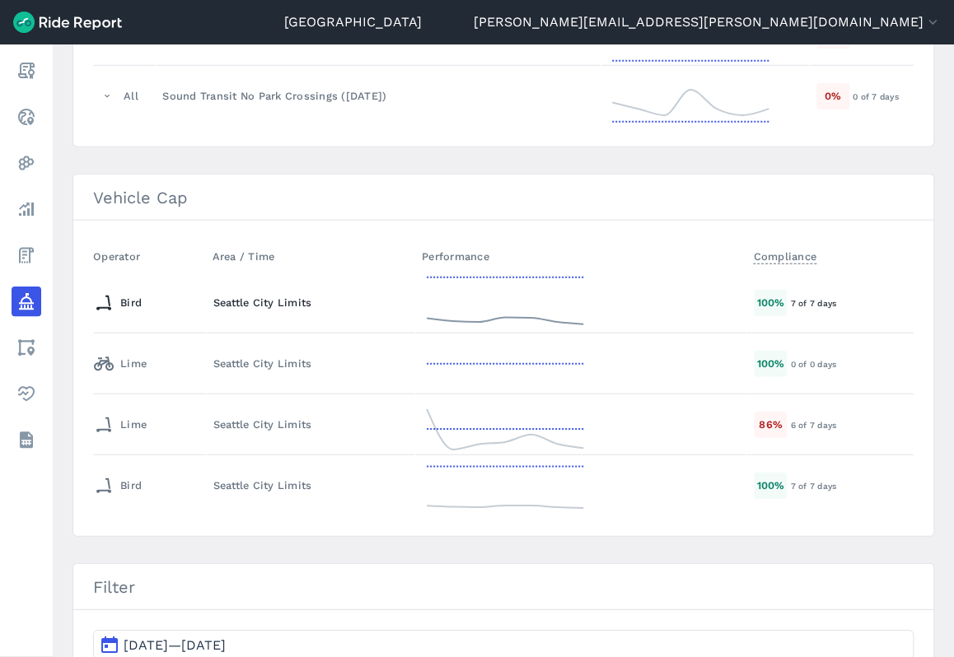
click at [224, 295] on div "Seattle City Limits" at bounding box center [310, 303] width 194 height 16
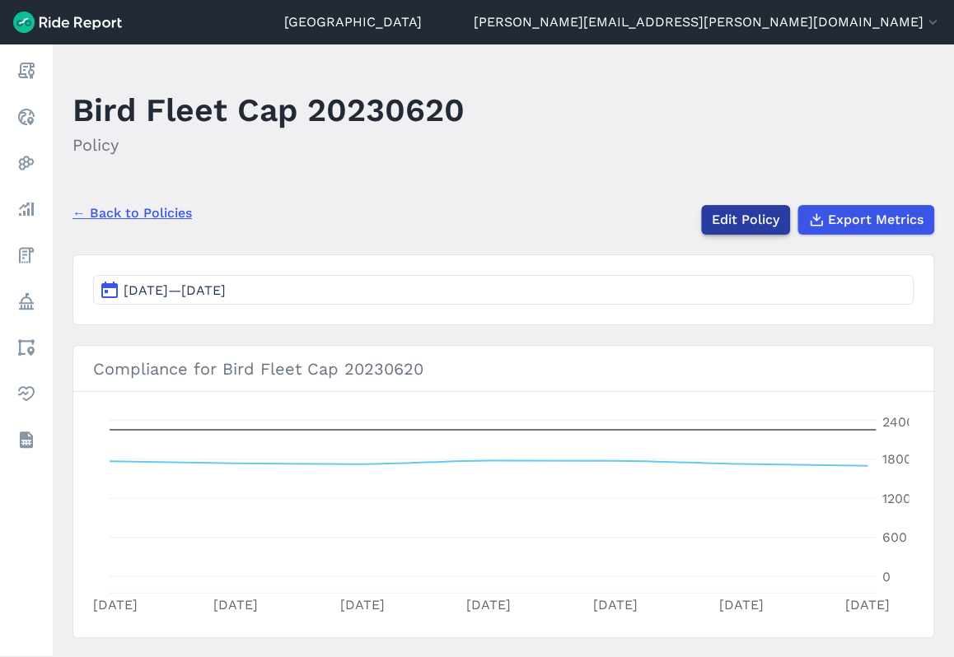
click at [716, 217] on link "Edit Policy" at bounding box center [745, 220] width 89 height 30
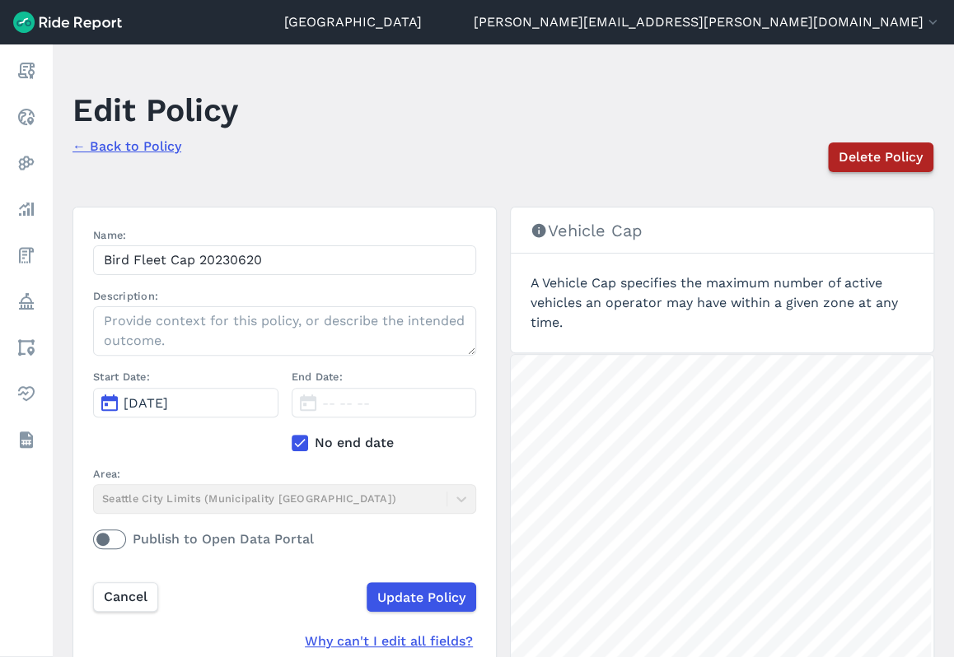
click at [902, 143] on button "Delete Policy" at bounding box center [880, 157] width 105 height 30
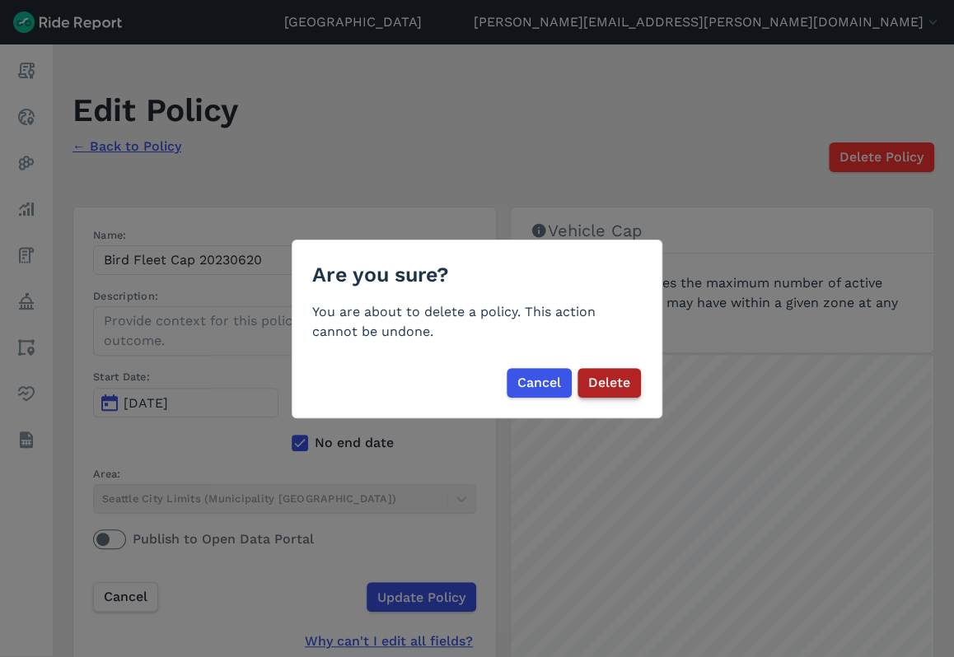
click at [603, 385] on span "Delete" at bounding box center [609, 383] width 42 height 20
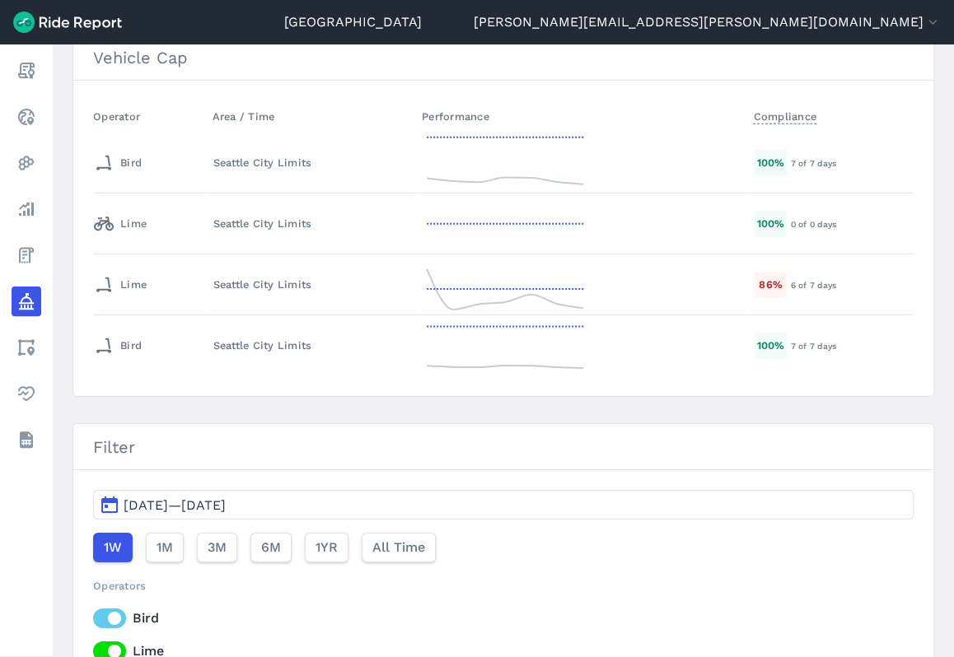
scroll to position [1703, 0]
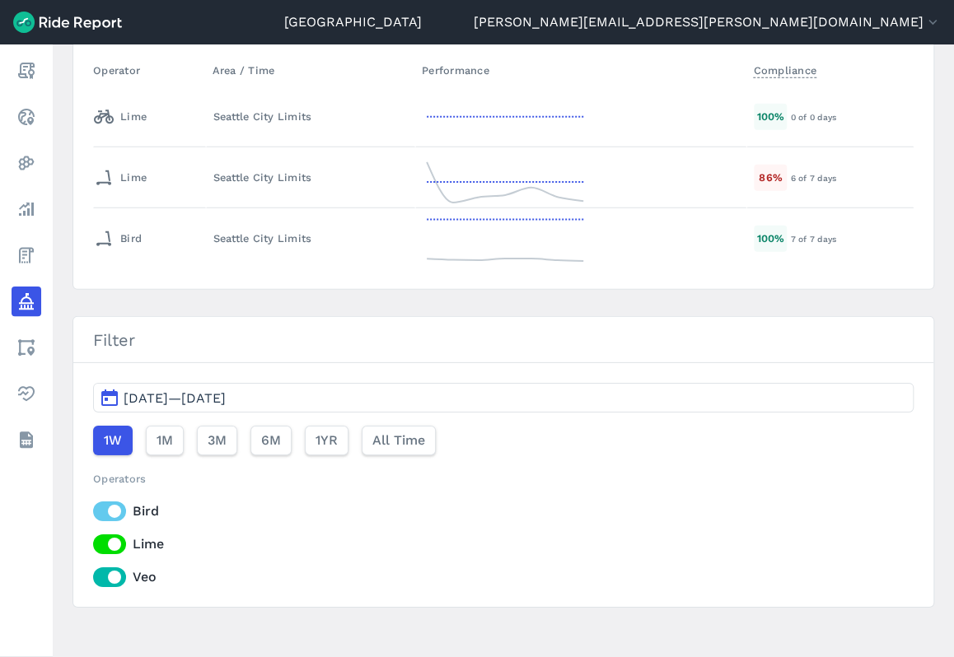
scroll to position [1724, 0]
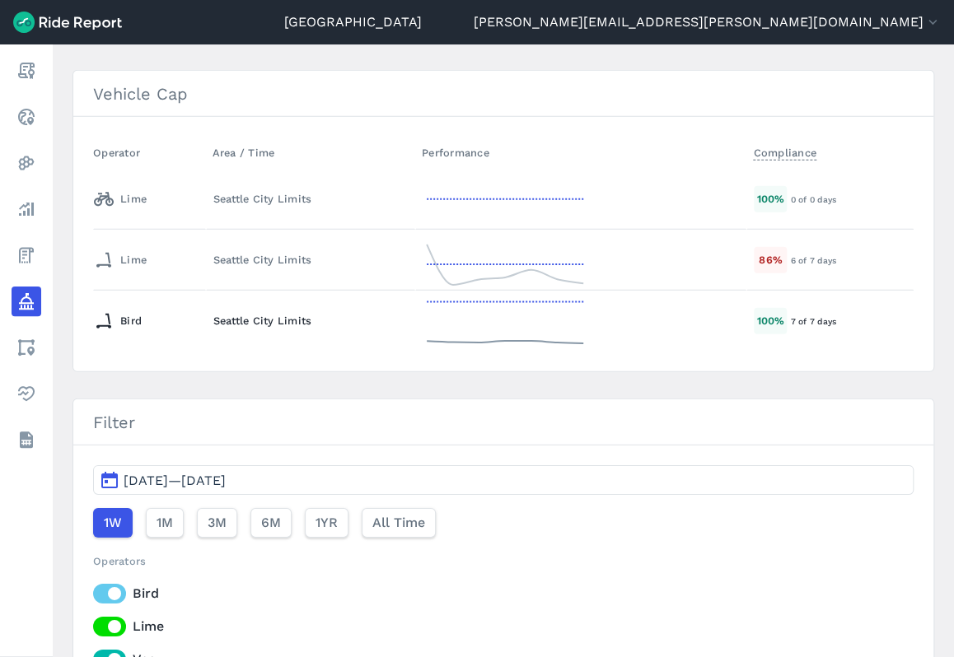
click at [128, 308] on div "Bird" at bounding box center [118, 321] width 48 height 26
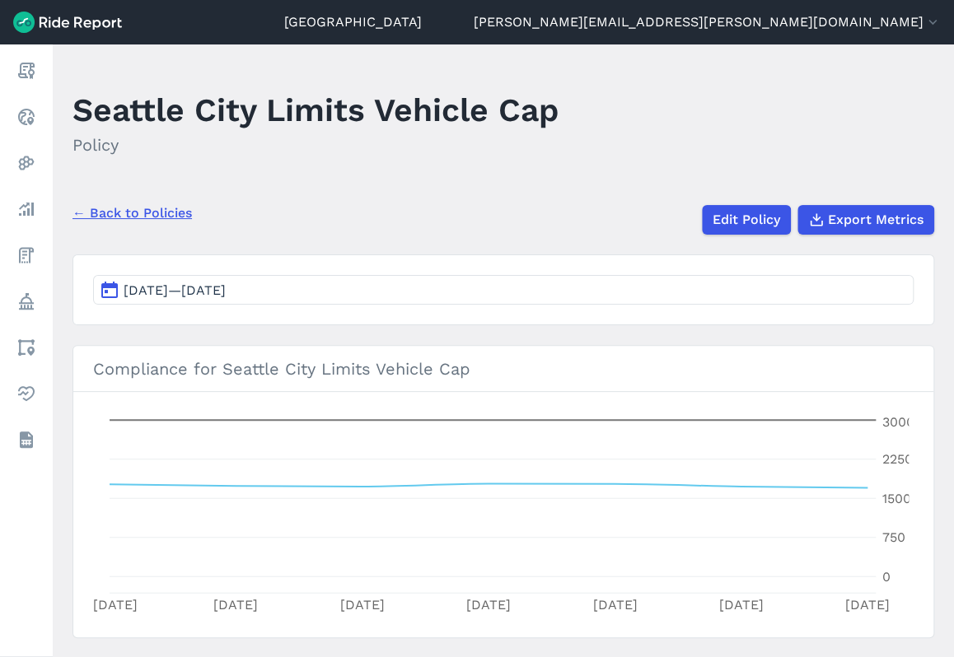
click at [135, 212] on link "← Back to Policies" at bounding box center [131, 213] width 119 height 20
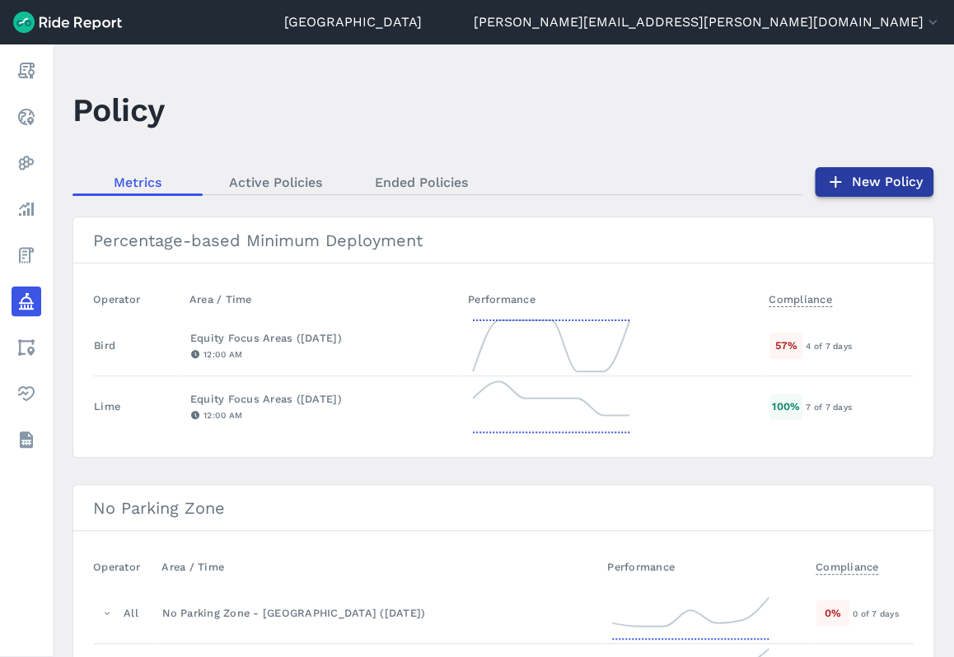
click at [879, 175] on link "New Policy" at bounding box center [873, 182] width 119 height 30
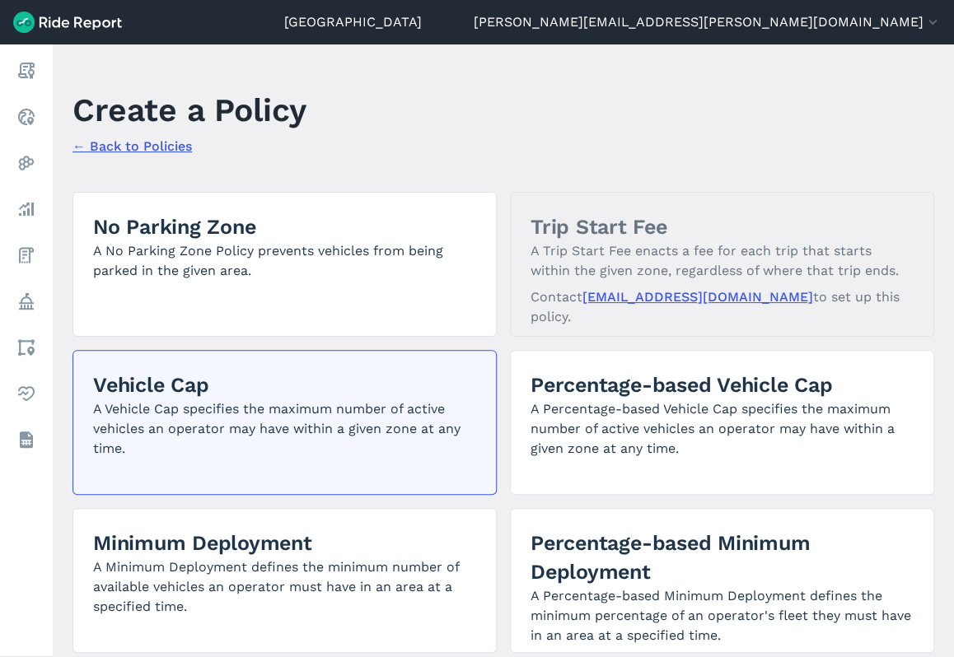
click at [332, 403] on p "A Vehicle Cap specifies the maximum number of active vehicles an operator may h…" at bounding box center [284, 428] width 383 height 59
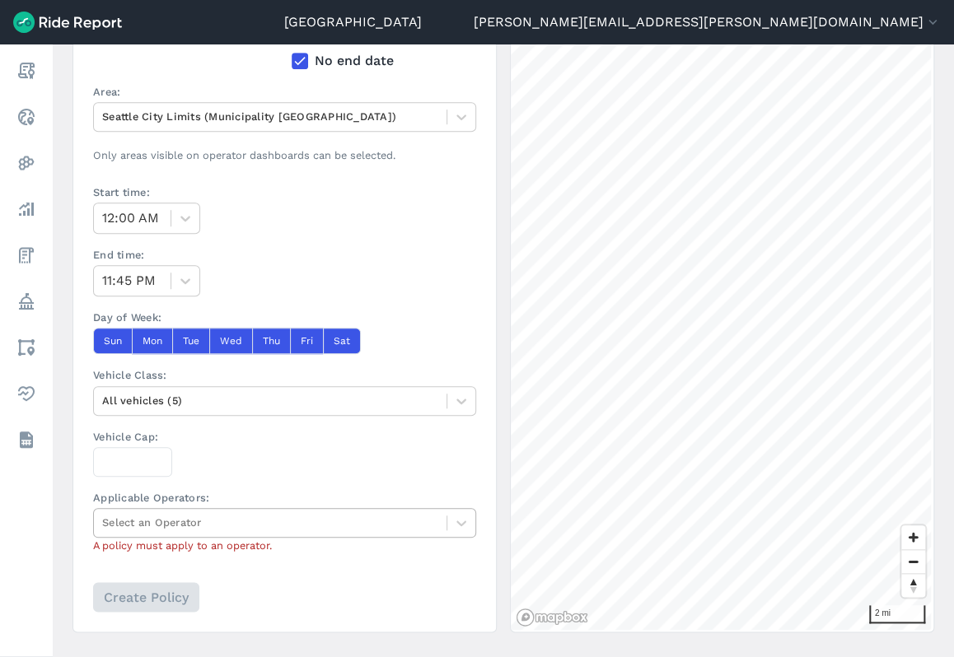
scroll to position [412, 0]
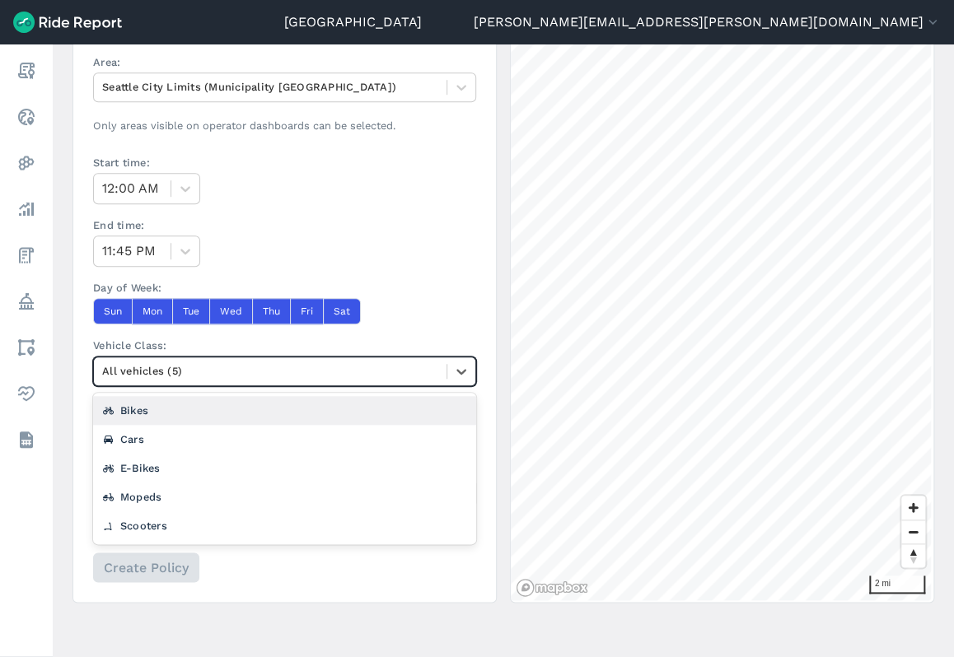
click at [232, 362] on div at bounding box center [270, 370] width 336 height 19
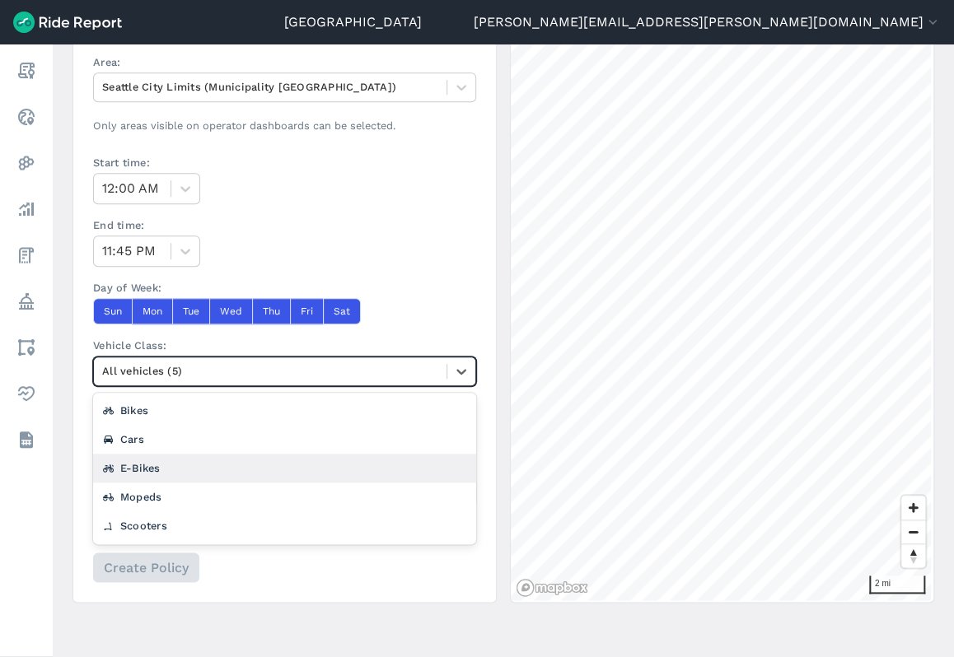
click at [187, 464] on div "E-Bikes" at bounding box center [284, 468] width 383 height 29
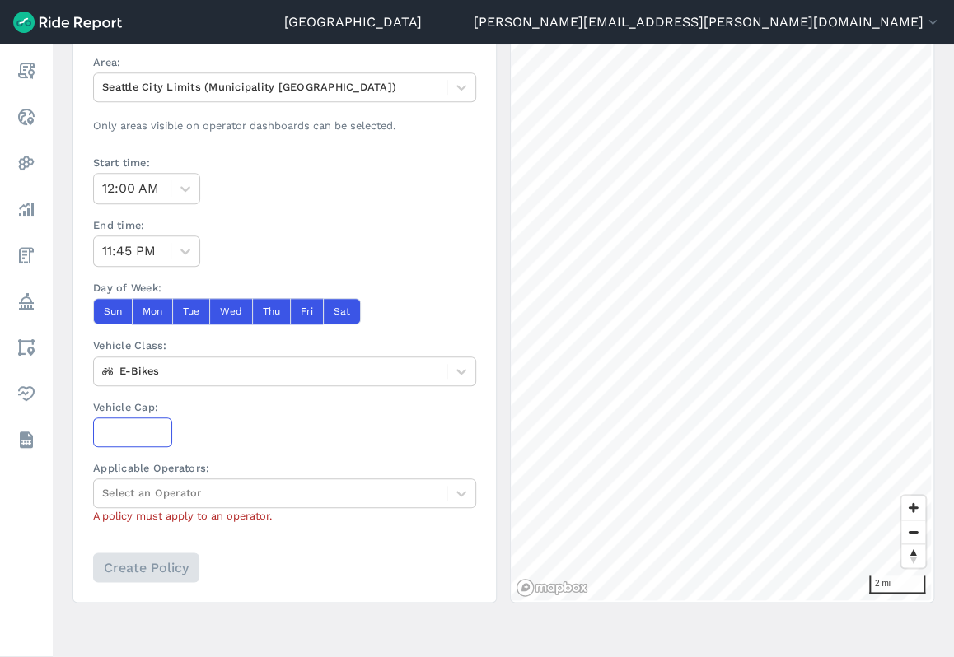
click at [147, 441] on input "Vehicle Cap:" at bounding box center [132, 432] width 79 height 30
type input "1000"
click at [206, 483] on div at bounding box center [270, 492] width 336 height 19
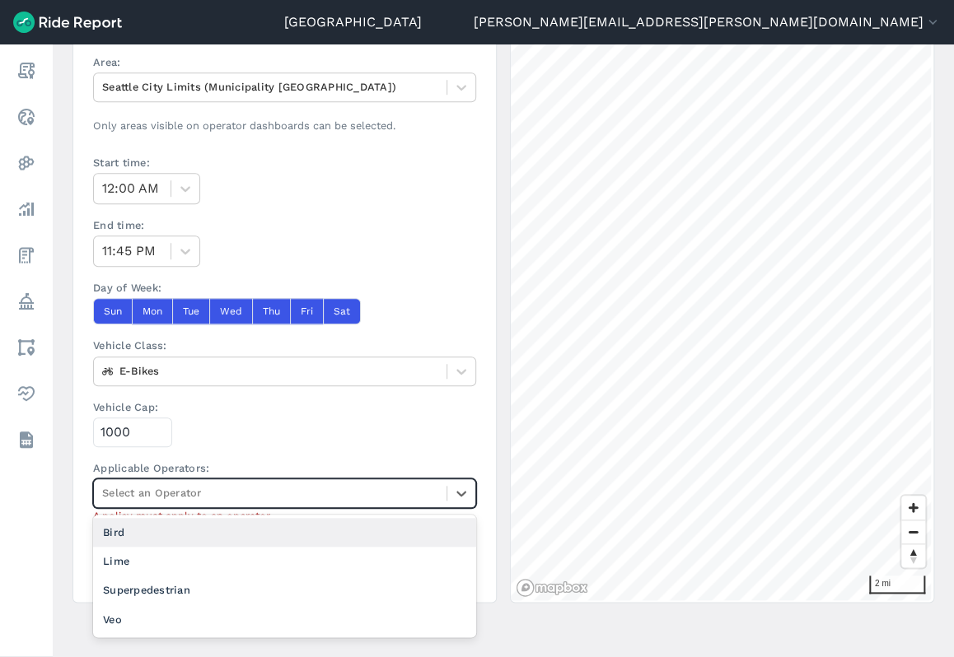
click at [150, 527] on div "Bird" at bounding box center [284, 532] width 383 height 29
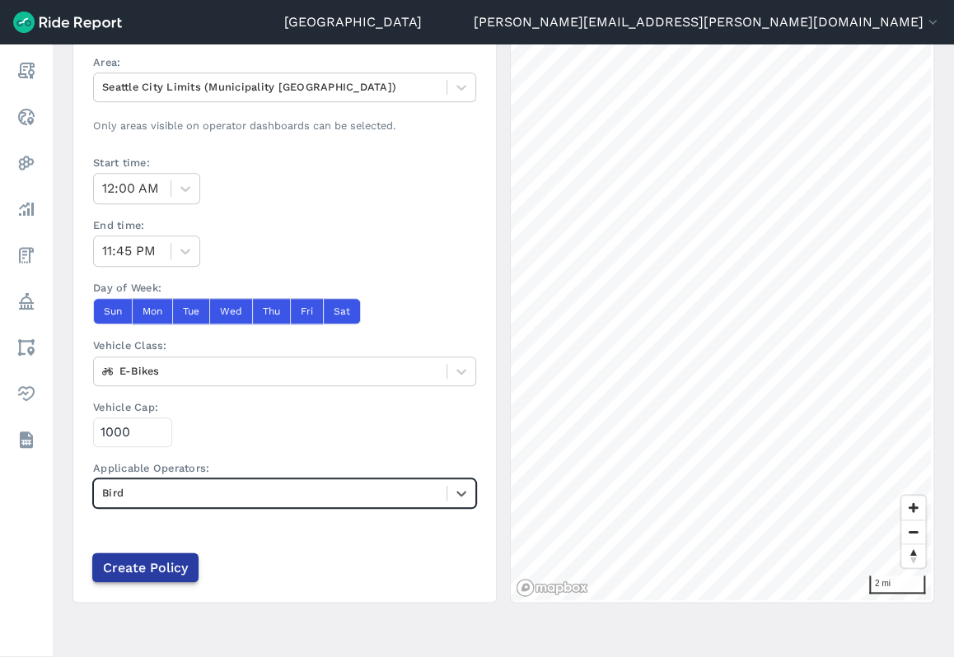
click at [132, 578] on input "Create Policy" at bounding box center [145, 568] width 106 height 30
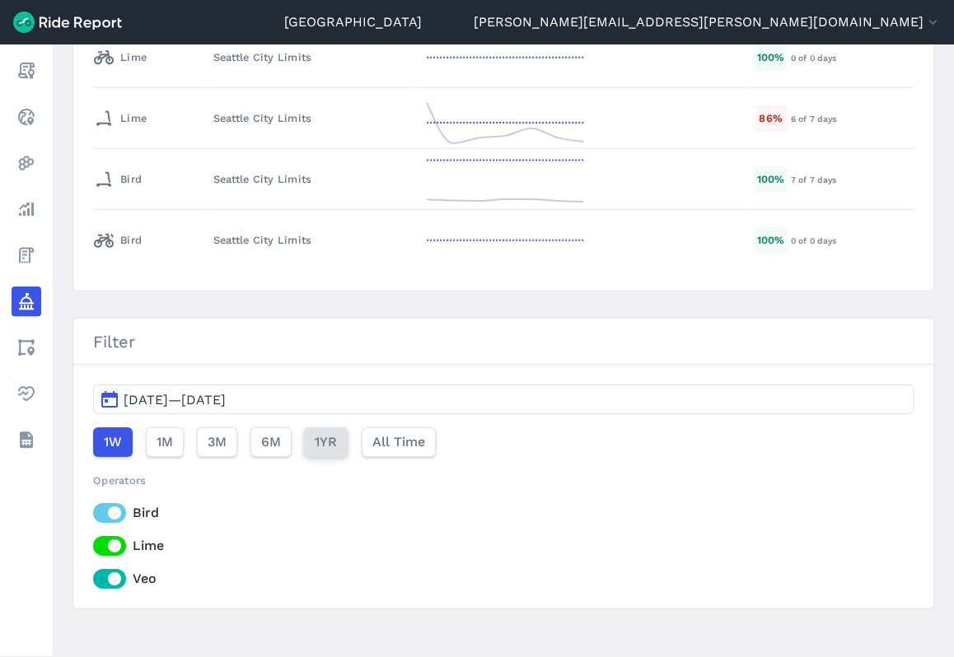
scroll to position [1800, 0]
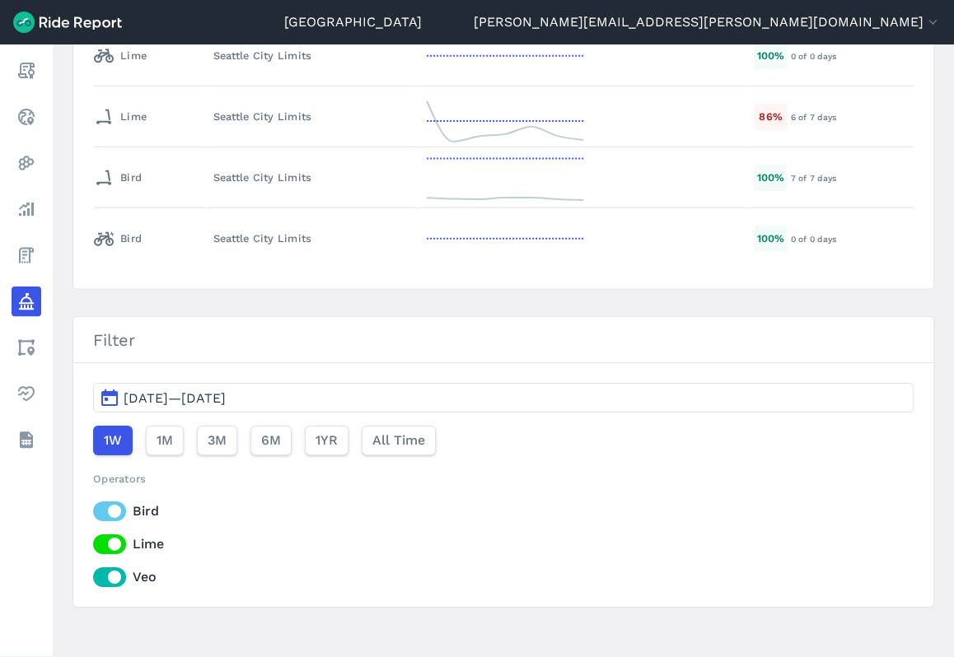
click at [316, 383] on button "[DATE]—[DATE]" at bounding box center [503, 398] width 820 height 30
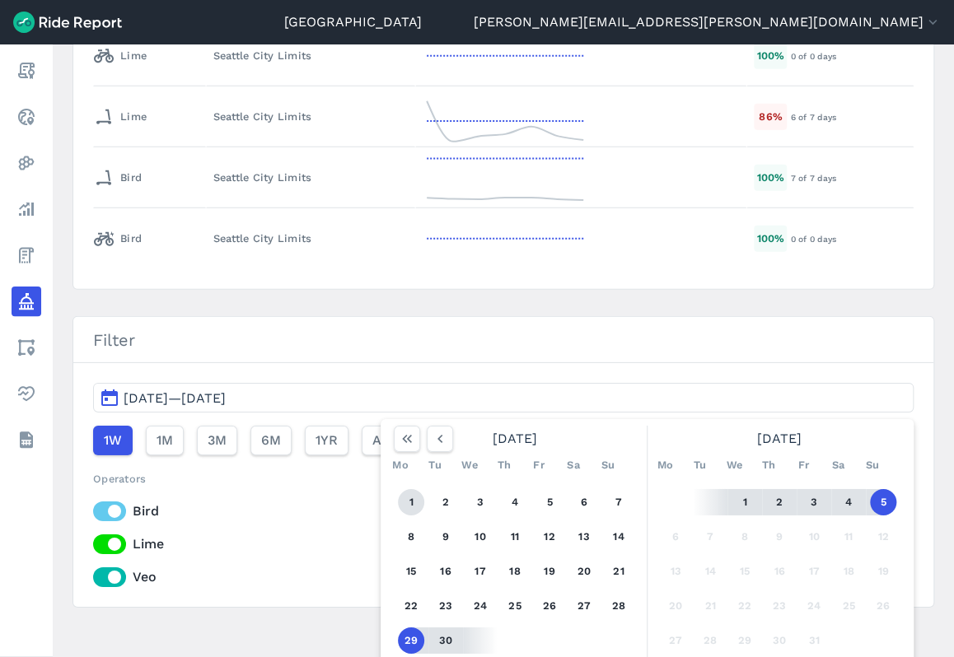
click at [405, 489] on button "1" at bounding box center [411, 502] width 26 height 26
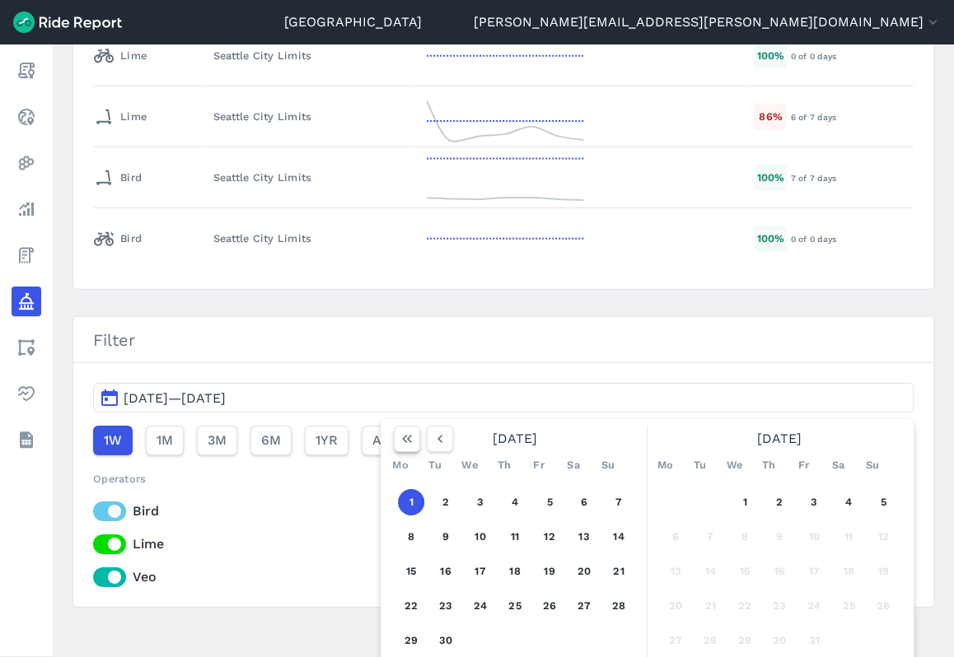
click at [402, 431] on icon "button" at bounding box center [407, 439] width 16 height 16
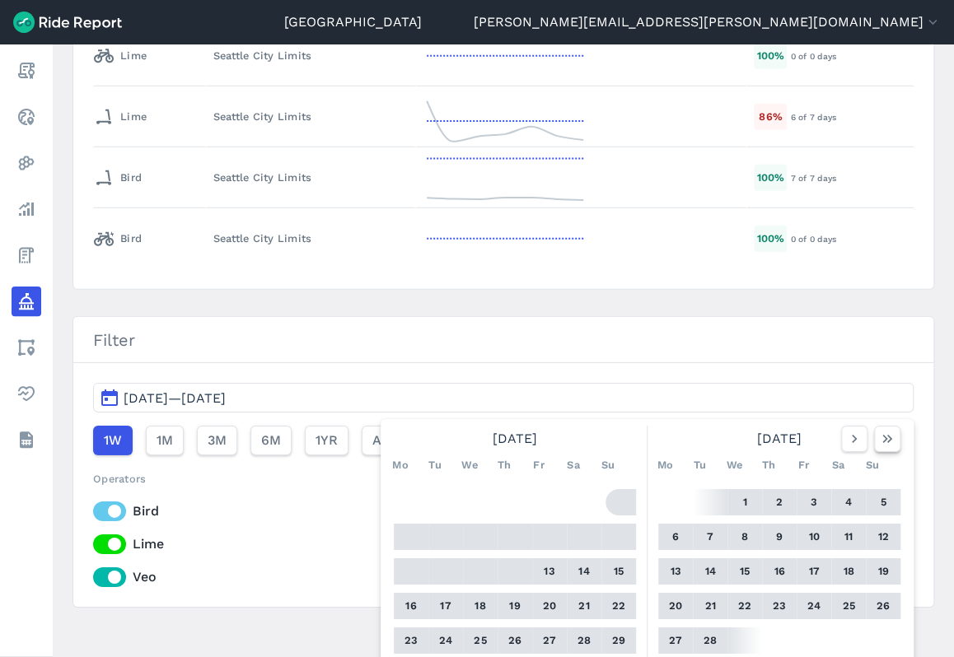
click at [894, 426] on button "button" at bounding box center [887, 439] width 26 height 26
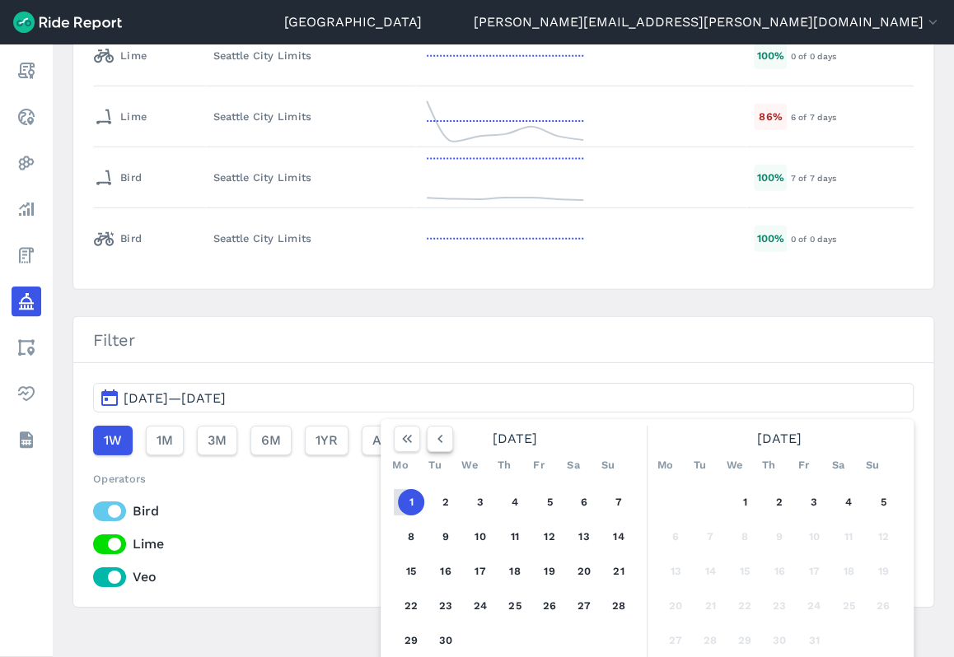
click at [427, 426] on button "button" at bounding box center [440, 439] width 26 height 26
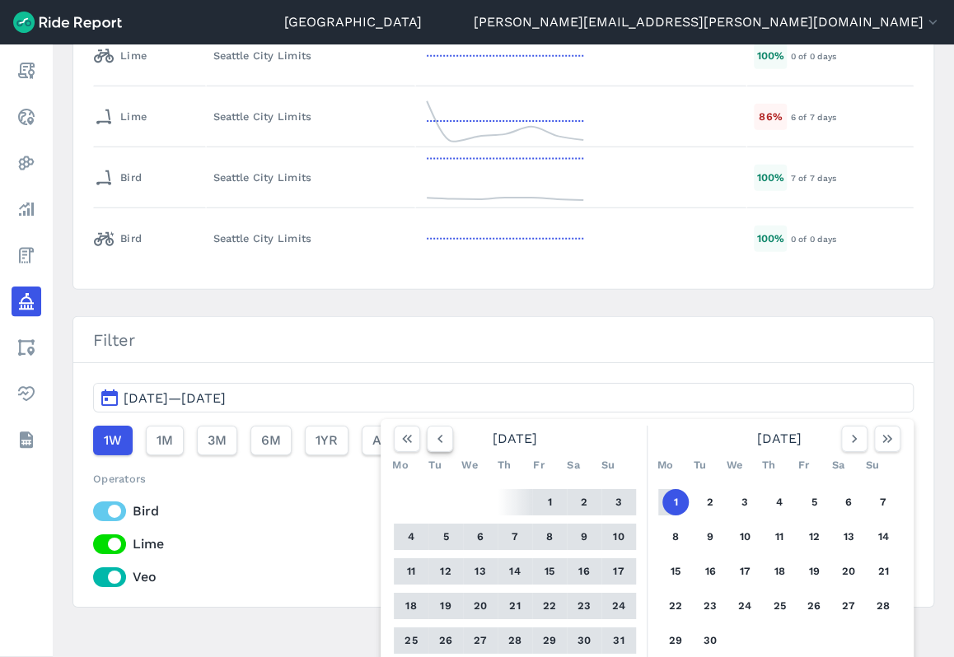
click at [431, 431] on icon "button" at bounding box center [439, 439] width 16 height 16
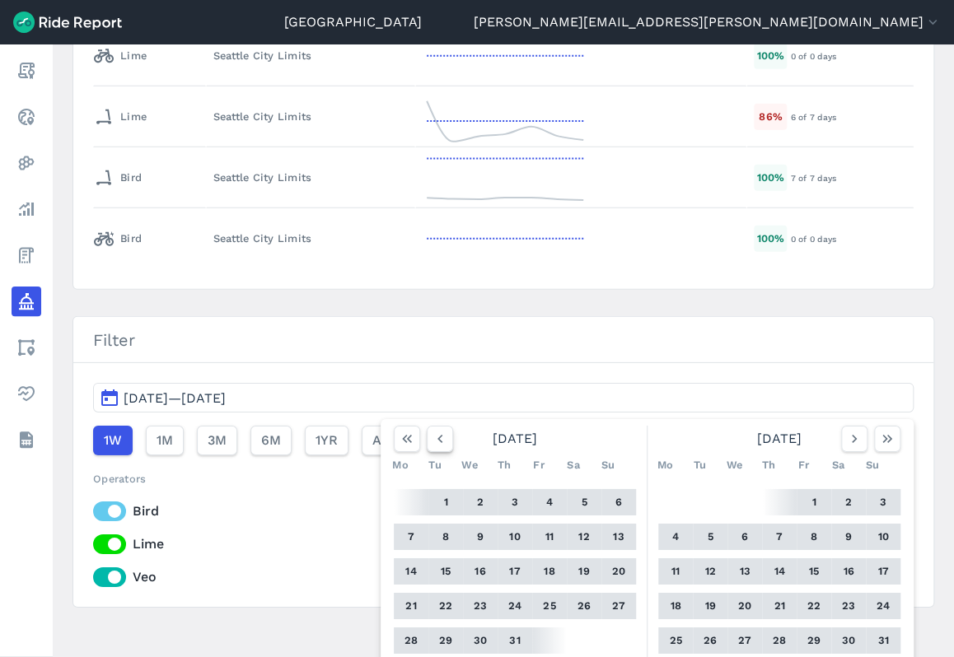
click at [431, 431] on icon "button" at bounding box center [439, 439] width 16 height 16
click at [432, 431] on icon "button" at bounding box center [439, 439] width 16 height 16
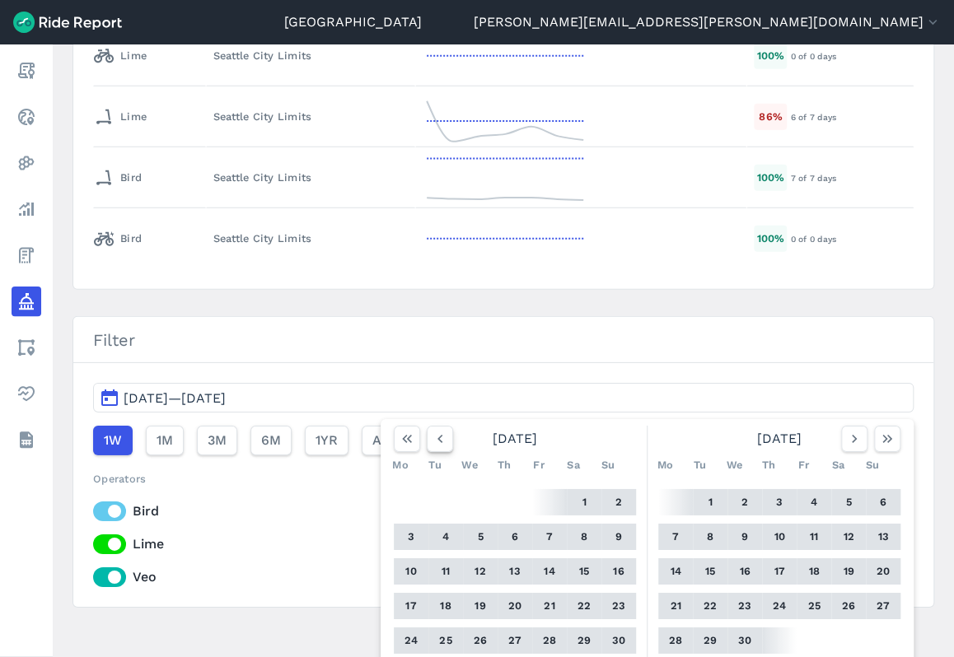
click at [432, 431] on icon "button" at bounding box center [439, 439] width 16 height 16
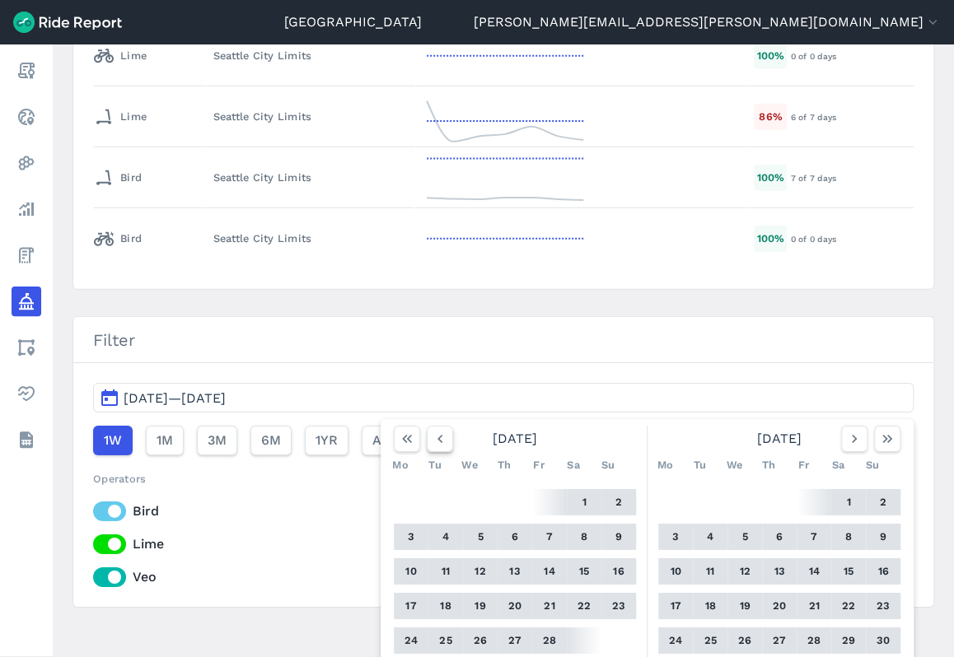
click at [432, 431] on icon "button" at bounding box center [439, 439] width 16 height 16
click at [473, 499] on button "1" at bounding box center [480, 502] width 26 height 26
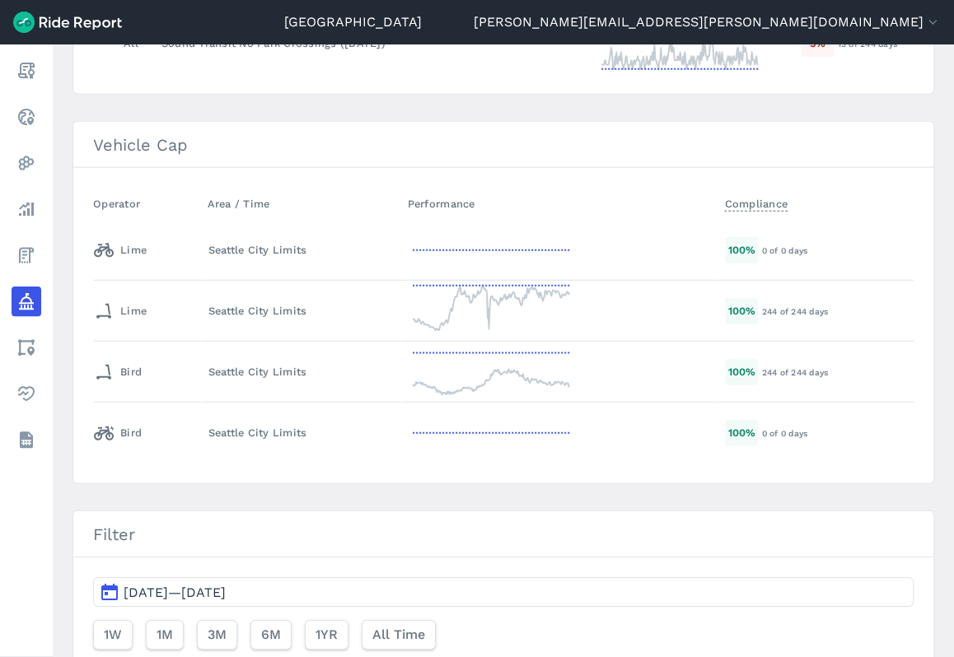
scroll to position [1635, 0]
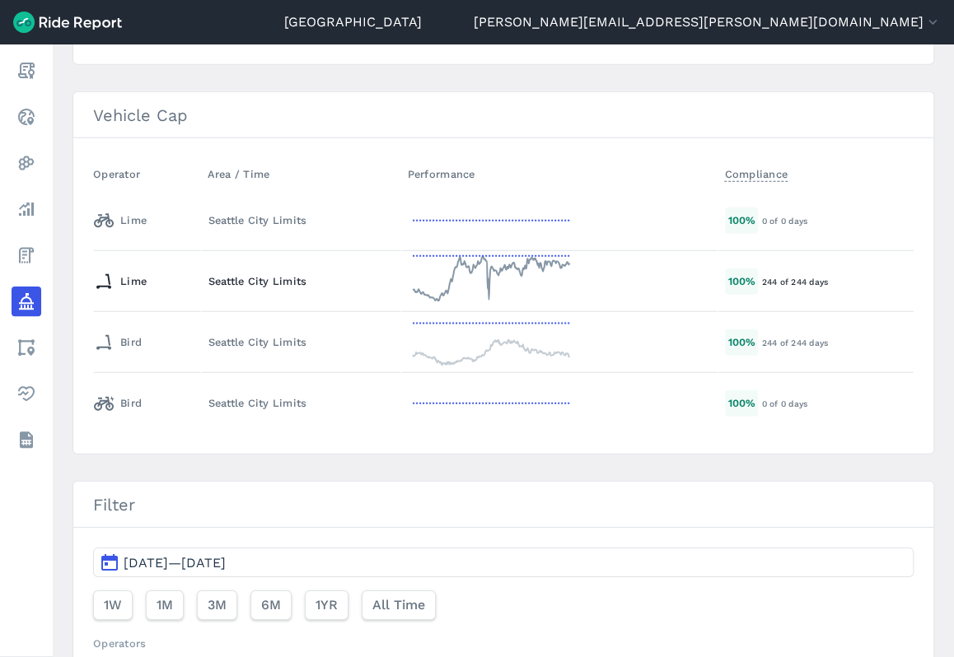
click at [329, 263] on td "Seattle City Limits" at bounding box center [301, 281] width 200 height 61
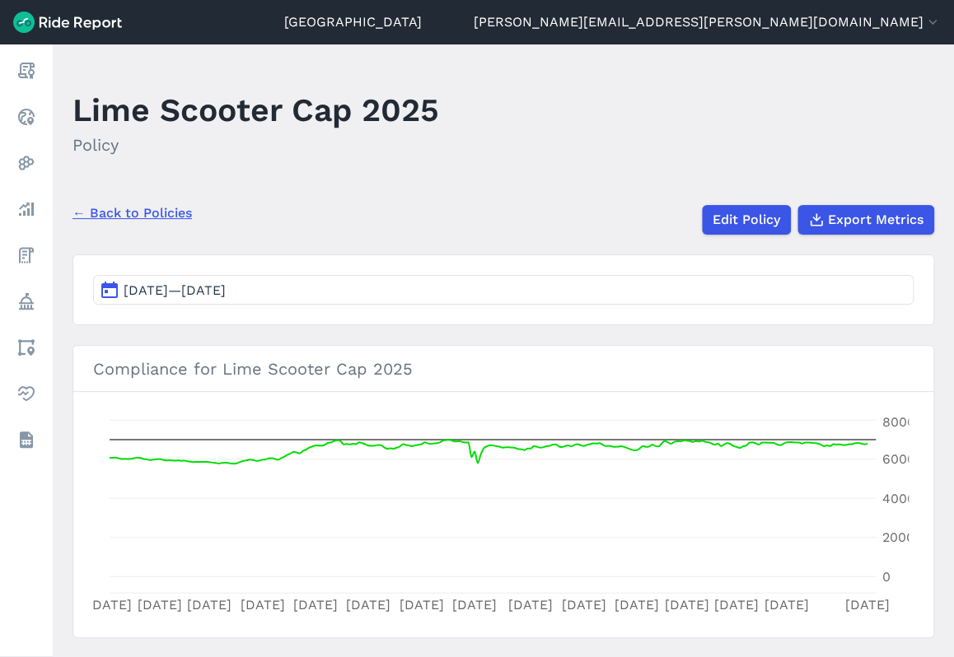
click at [226, 298] on span "[DATE]—[DATE]" at bounding box center [175, 290] width 102 height 16
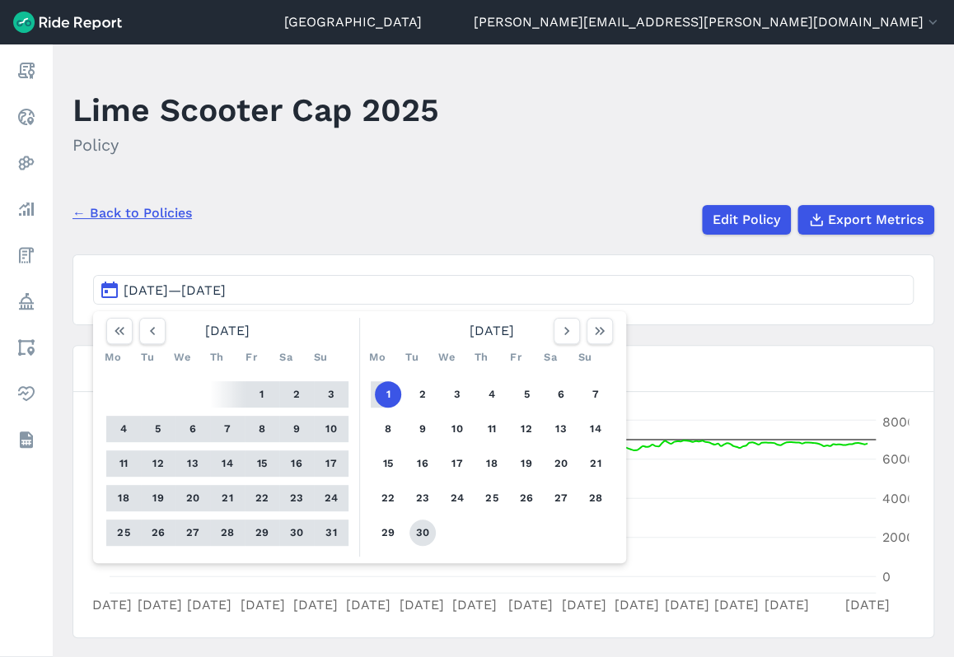
click at [423, 529] on button "30" at bounding box center [422, 533] width 26 height 26
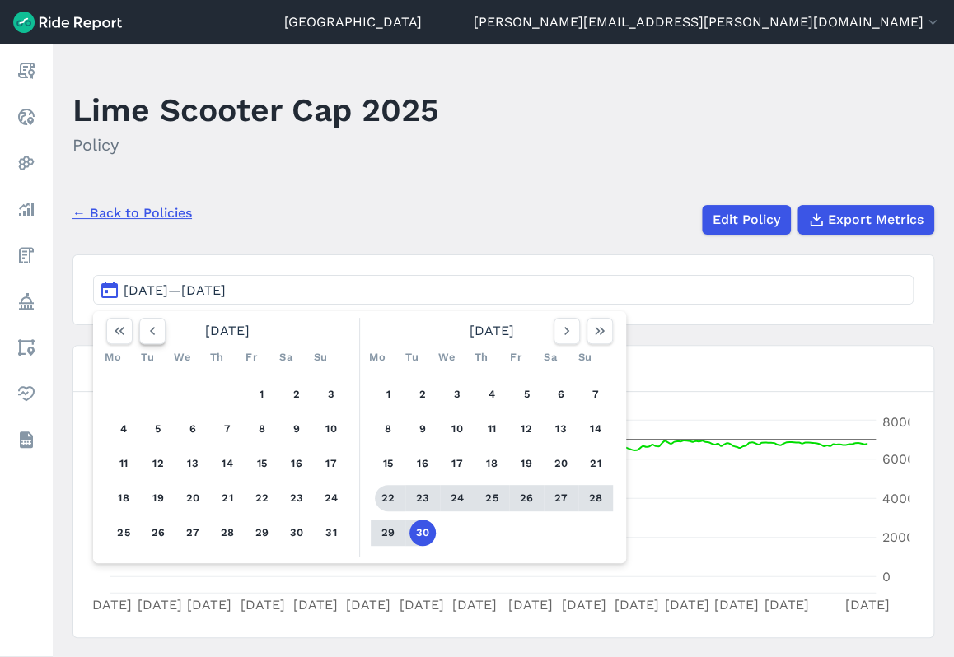
click at [152, 332] on use "button" at bounding box center [152, 331] width 5 height 8
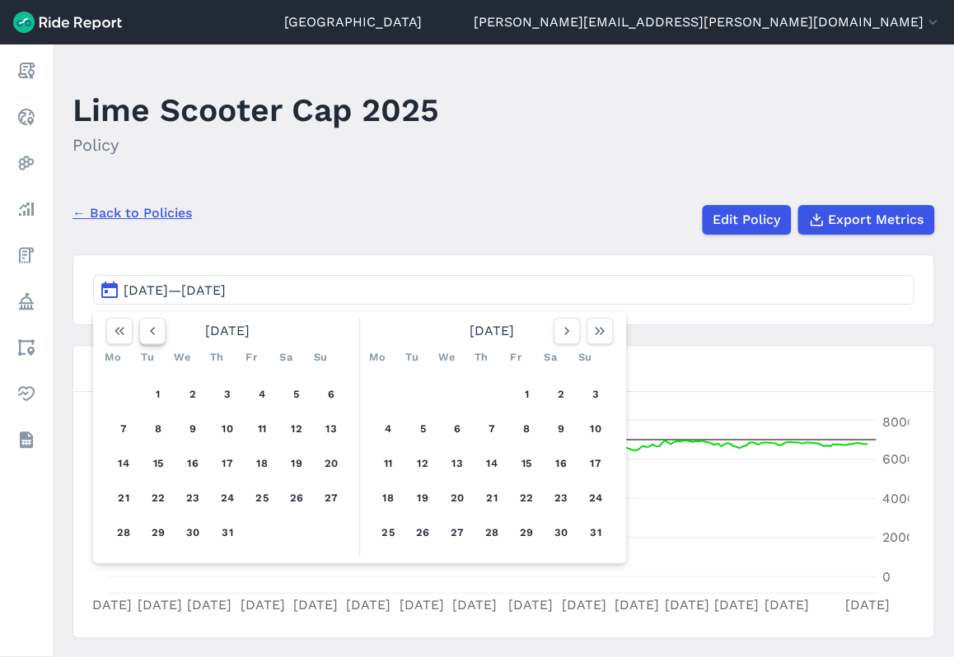
click at [152, 332] on use "button" at bounding box center [152, 331] width 5 height 8
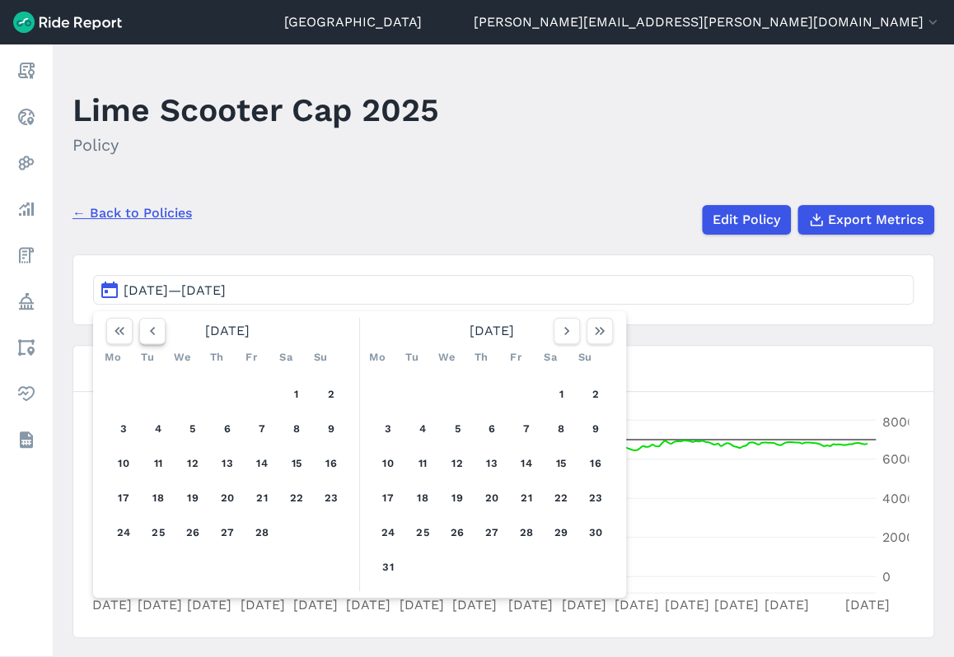
click at [152, 332] on use "button" at bounding box center [152, 331] width 5 height 8
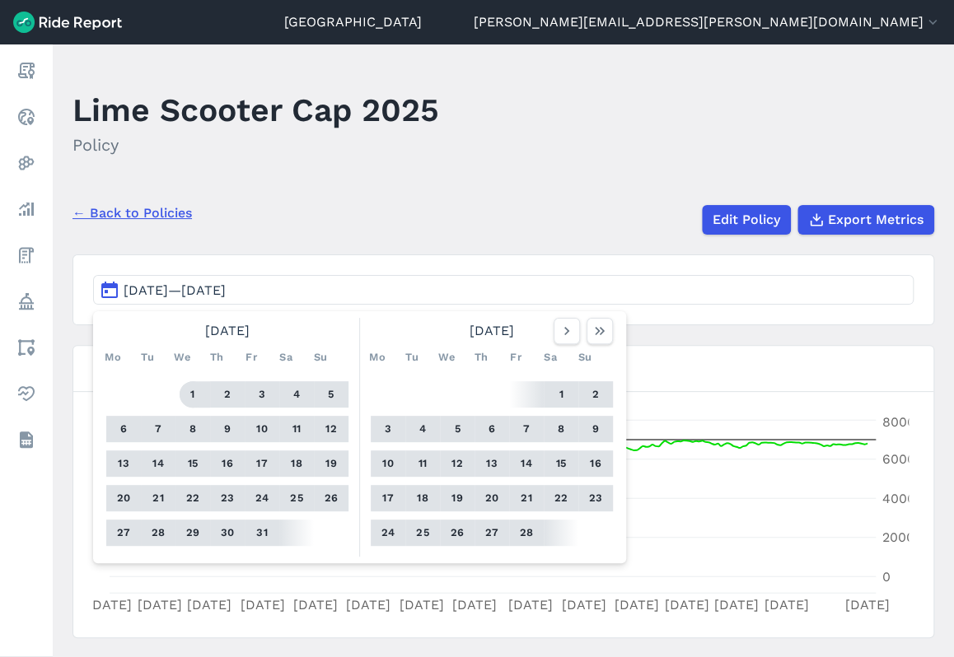
click at [180, 396] on button "1" at bounding box center [193, 394] width 26 height 26
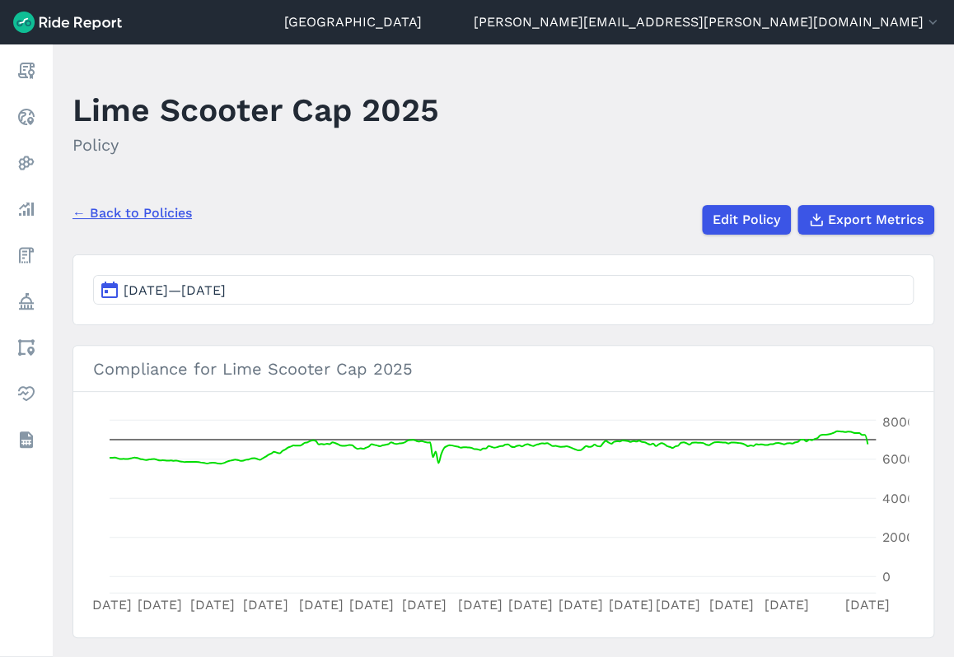
click at [135, 211] on link "← Back to Policies" at bounding box center [131, 213] width 119 height 20
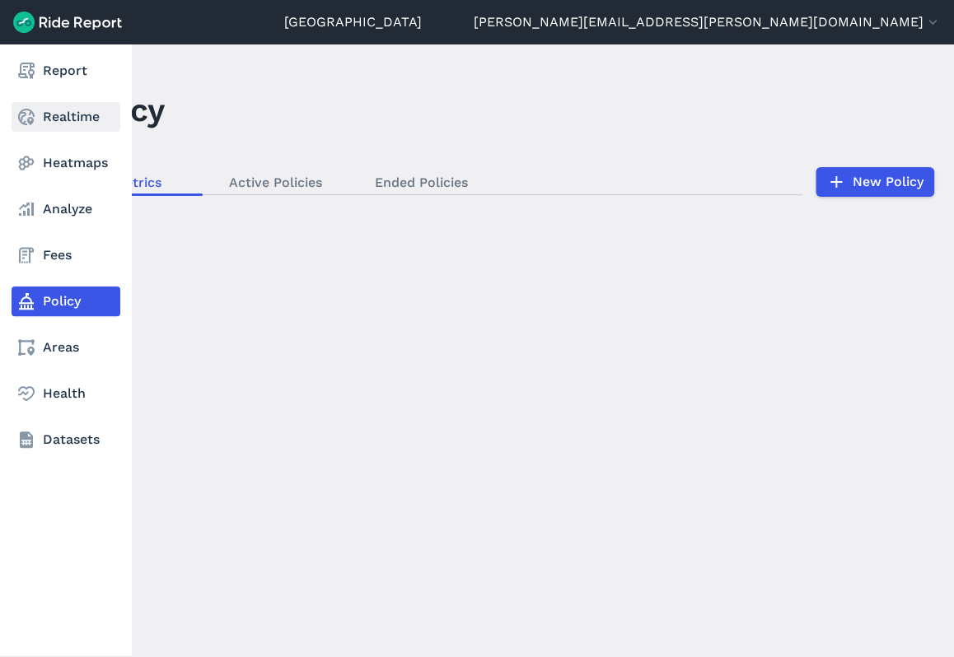
click at [44, 124] on link "Realtime" at bounding box center [66, 117] width 109 height 30
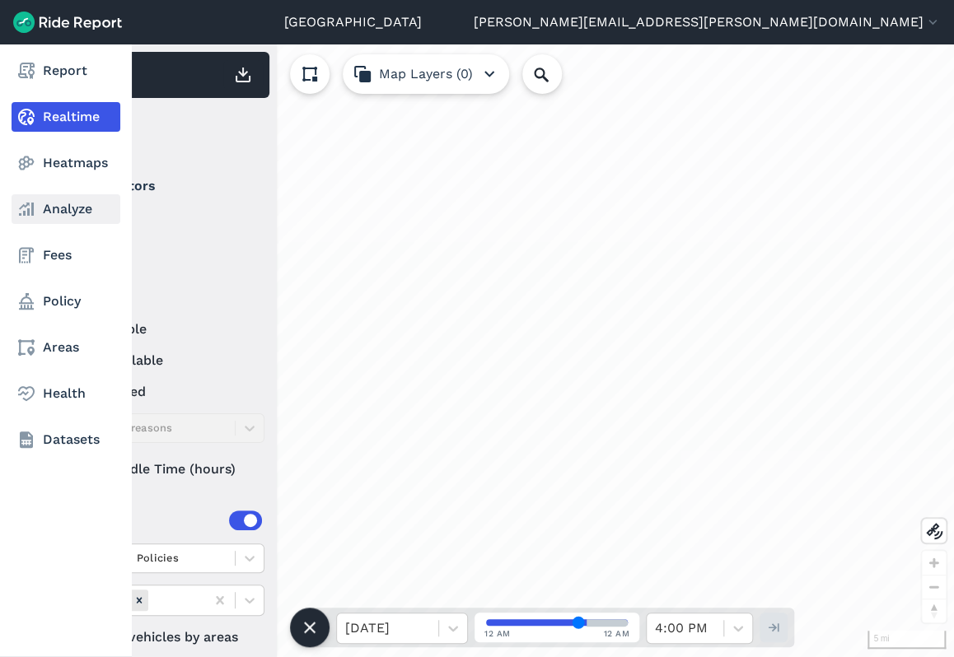
click at [57, 209] on link "Analyze" at bounding box center [66, 209] width 109 height 30
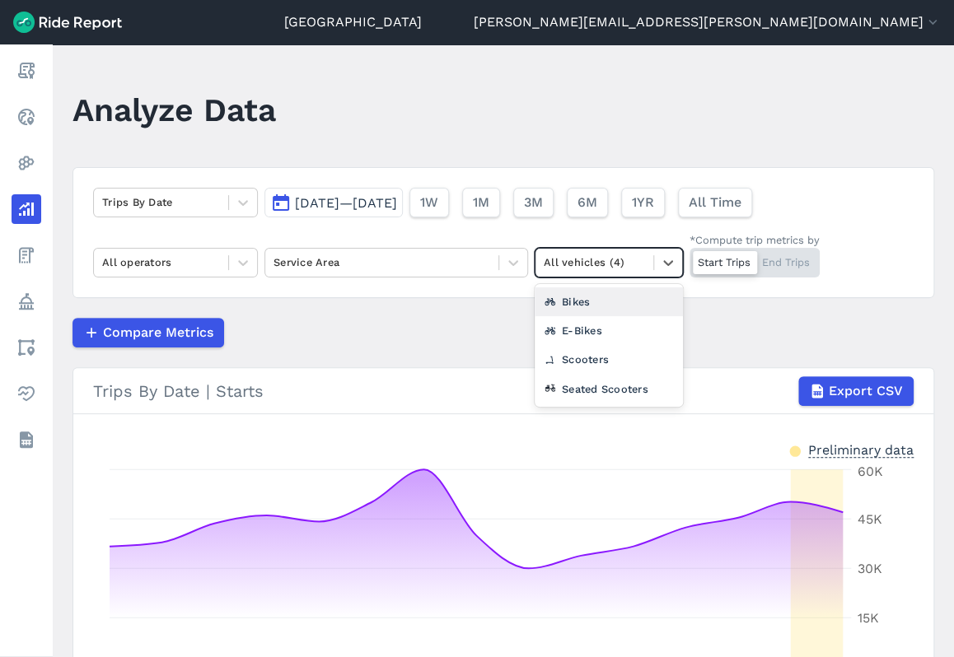
click at [613, 264] on div at bounding box center [593, 262] width 101 height 19
click at [468, 320] on div "Compare Metrics" at bounding box center [502, 333] width 861 height 30
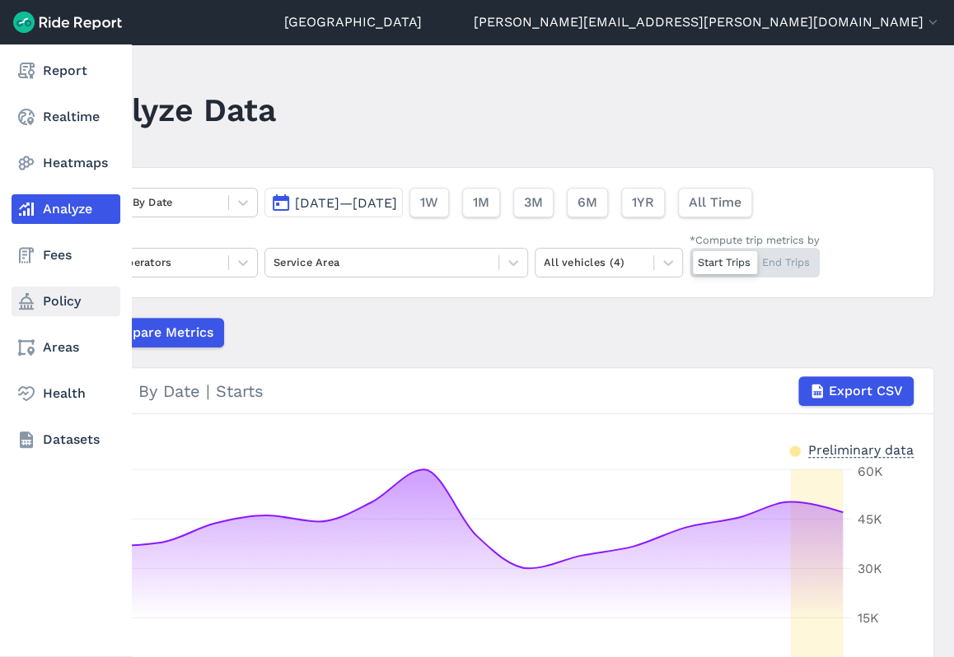
click at [60, 305] on link "Policy" at bounding box center [66, 302] width 109 height 30
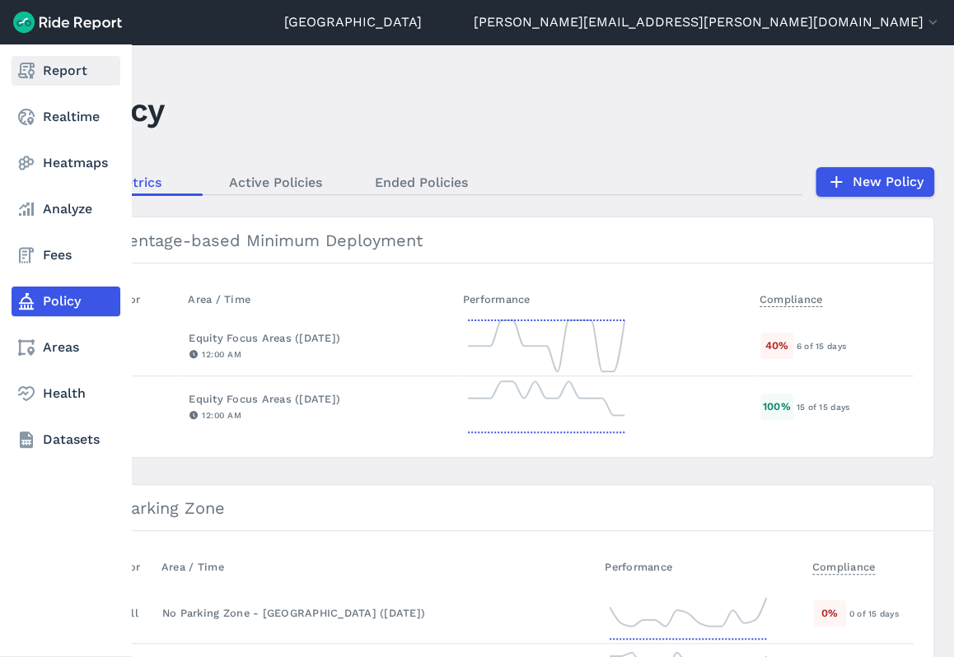
click at [61, 83] on link "Report" at bounding box center [66, 71] width 109 height 30
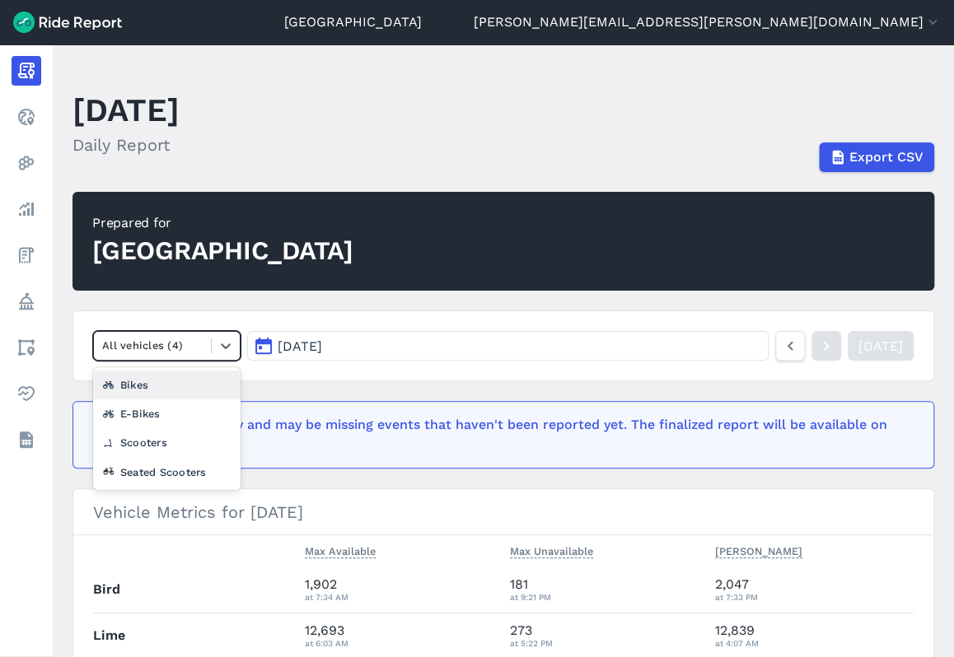
click at [194, 341] on div at bounding box center [152, 345] width 100 height 19
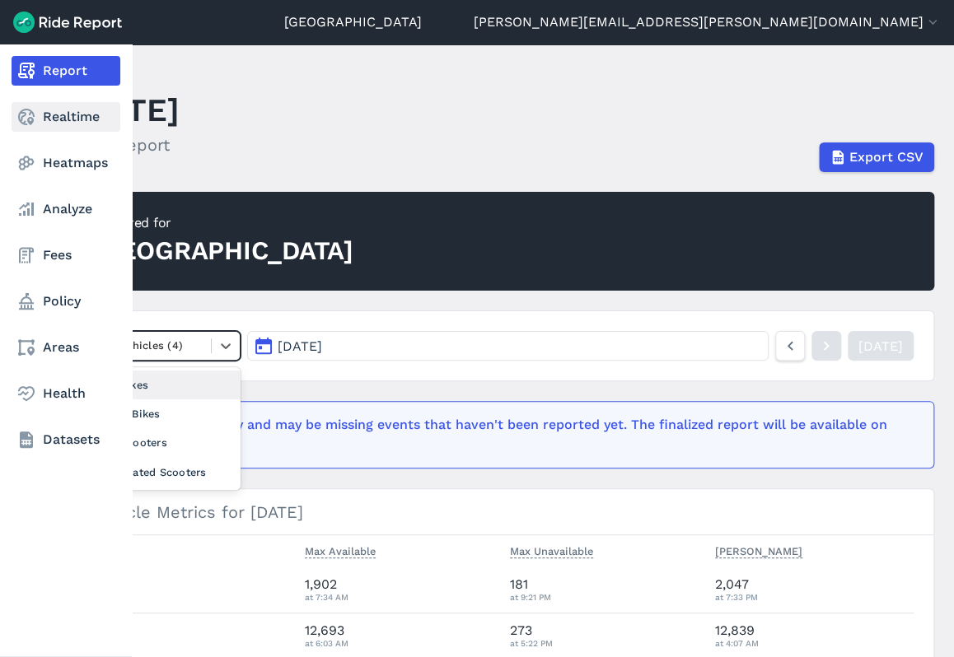
click at [48, 125] on link "Realtime" at bounding box center [66, 117] width 109 height 30
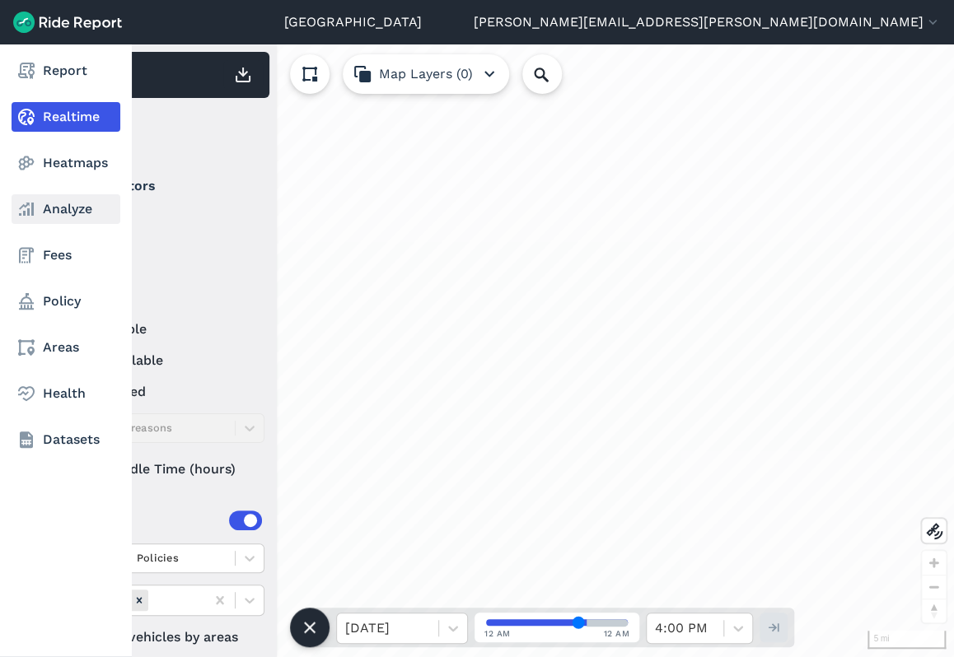
click at [87, 218] on link "Analyze" at bounding box center [66, 209] width 109 height 30
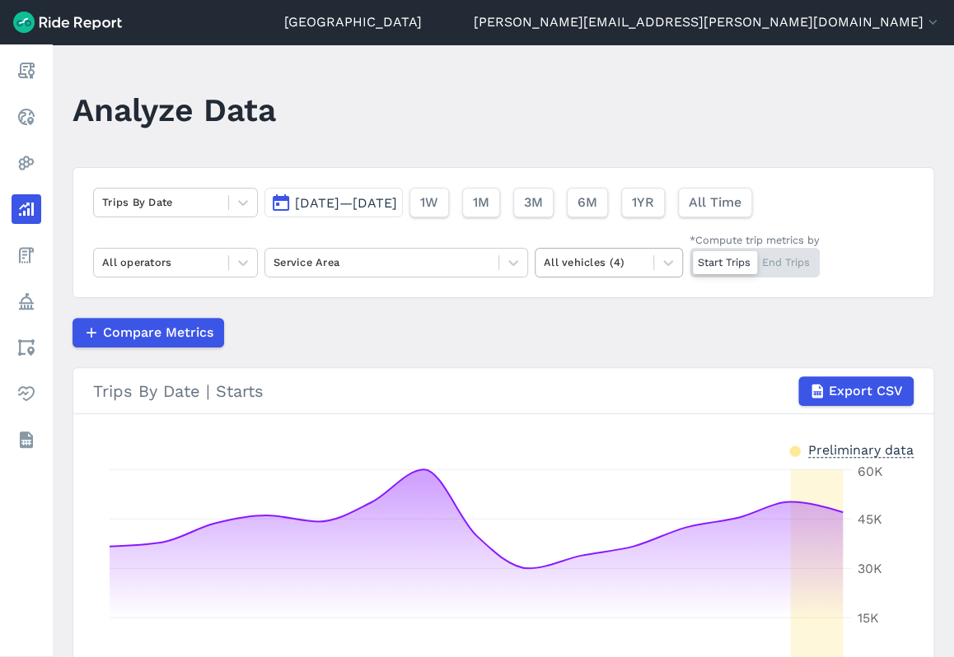
click at [641, 258] on div at bounding box center [593, 262] width 101 height 19
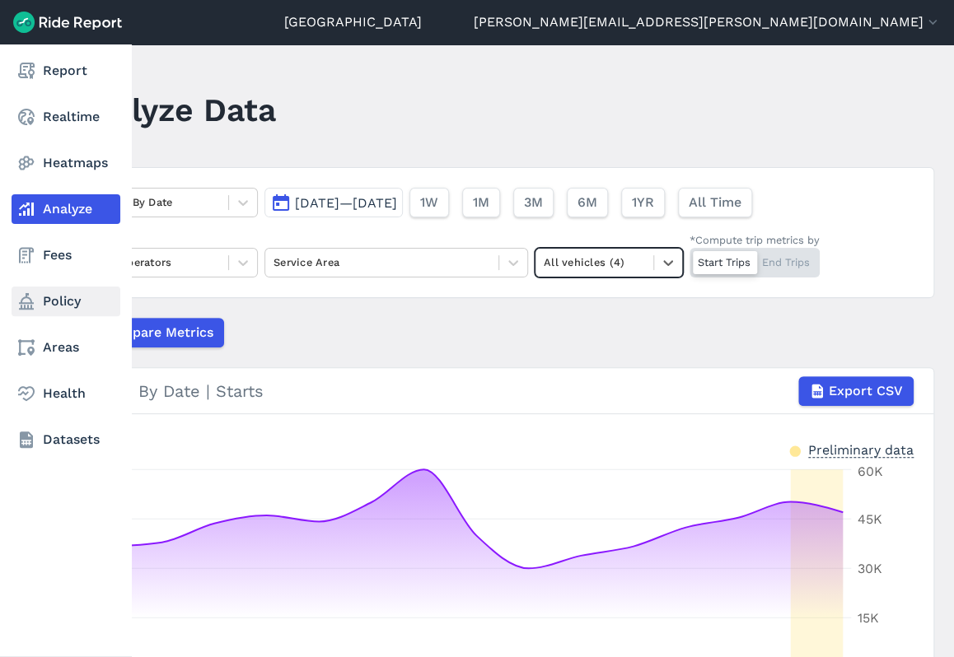
click at [62, 291] on link "Policy" at bounding box center [66, 302] width 109 height 30
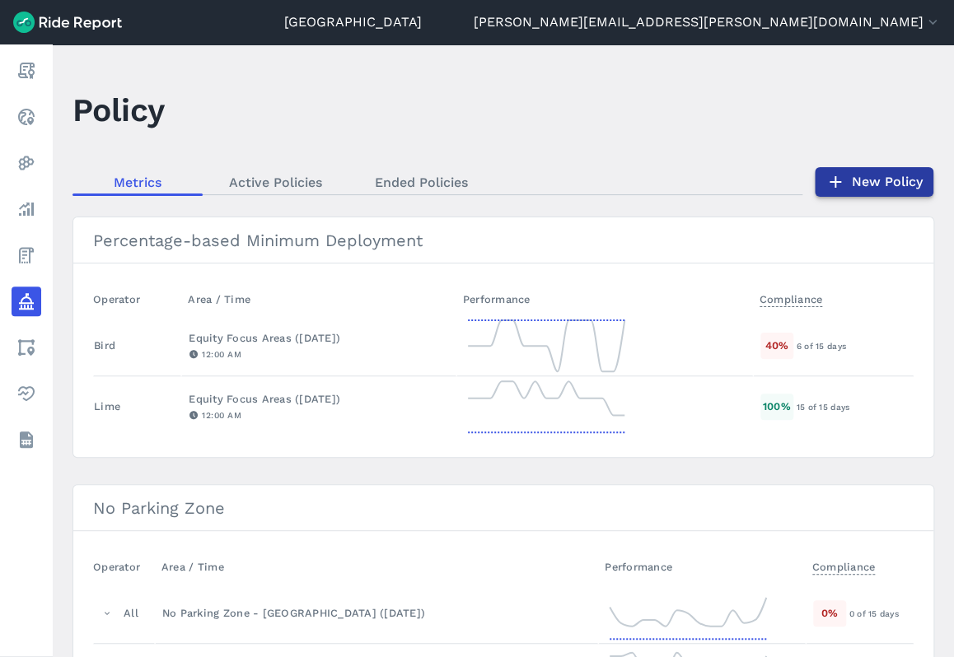
click at [853, 182] on link "New Policy" at bounding box center [873, 182] width 119 height 30
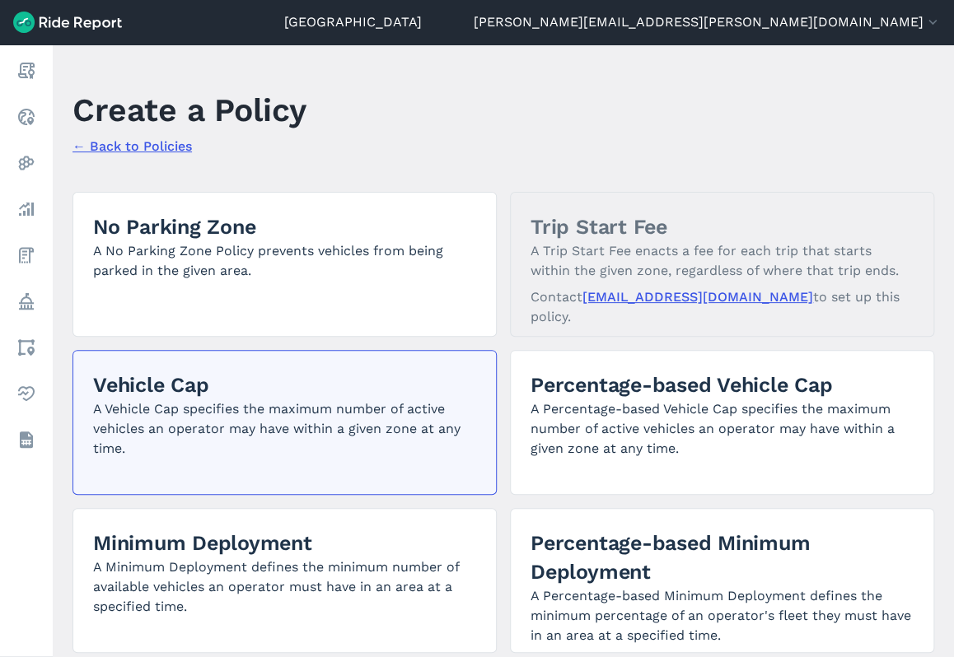
click at [228, 418] on p "A Vehicle Cap specifies the maximum number of active vehicles an operator may h…" at bounding box center [284, 428] width 383 height 59
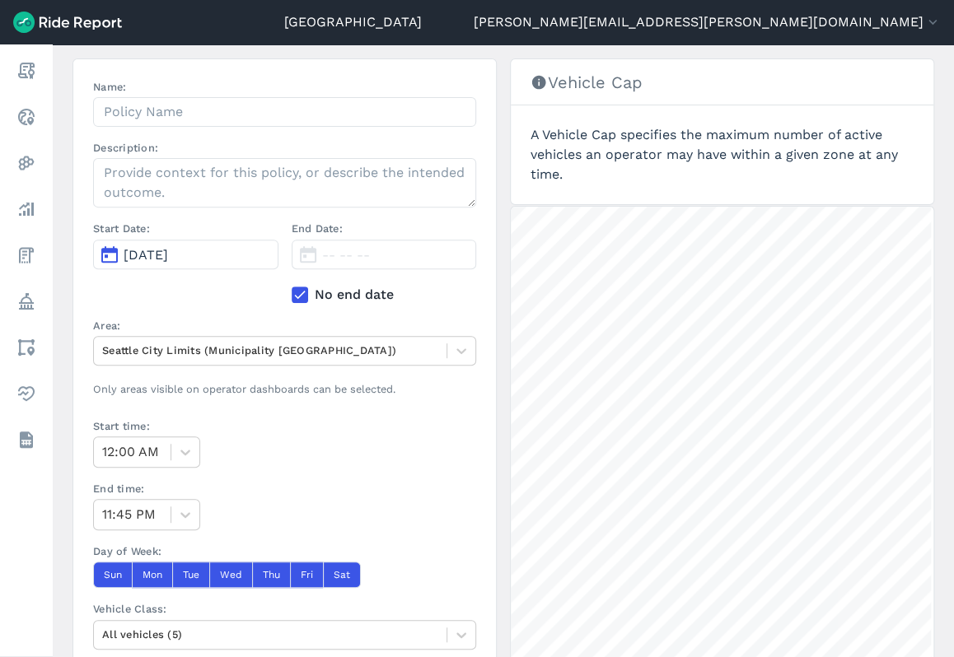
scroll to position [82, 0]
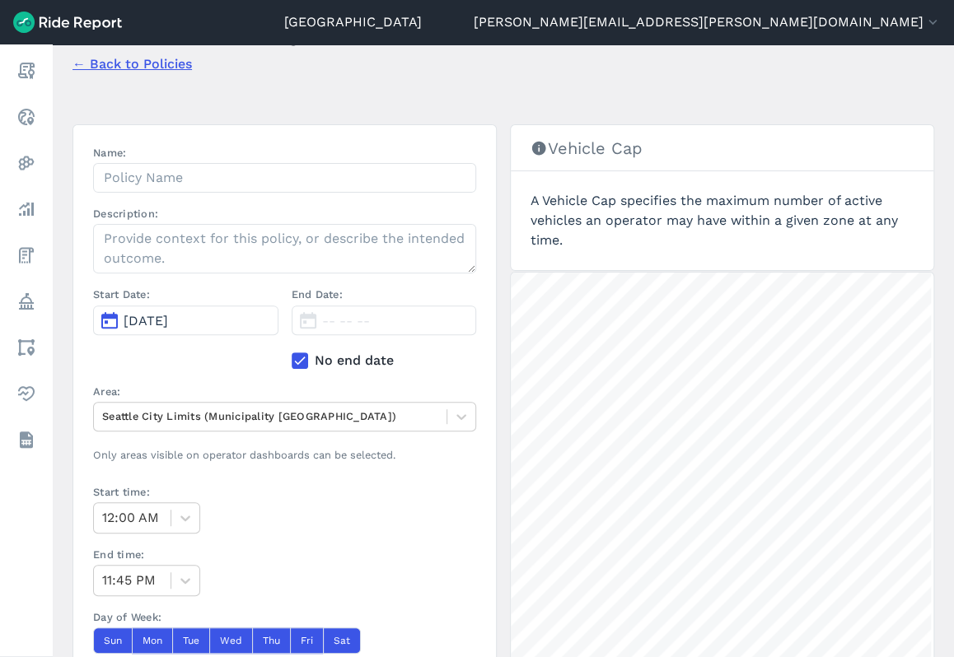
click at [168, 320] on span "[DATE]" at bounding box center [146, 321] width 44 height 16
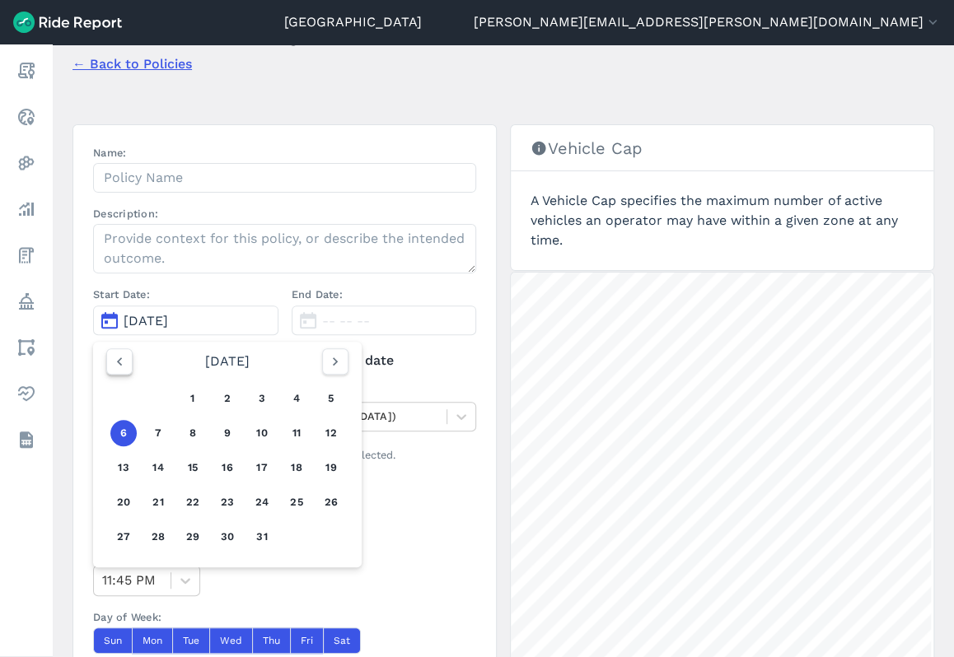
click at [120, 366] on icon "button" at bounding box center [119, 361] width 16 height 16
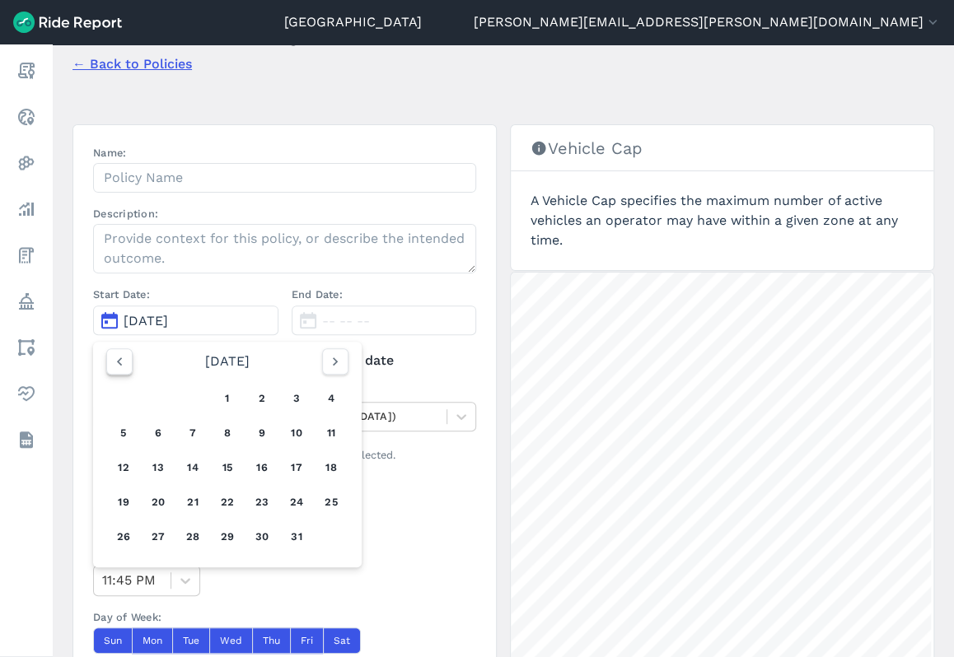
click at [120, 366] on icon "button" at bounding box center [119, 361] width 16 height 16
click at [119, 366] on icon "button" at bounding box center [119, 361] width 16 height 16
click at [119, 367] on icon "button" at bounding box center [119, 361] width 16 height 16
click at [120, 367] on icon "button" at bounding box center [119, 361] width 16 height 16
click at [194, 388] on button "1" at bounding box center [193, 398] width 26 height 26
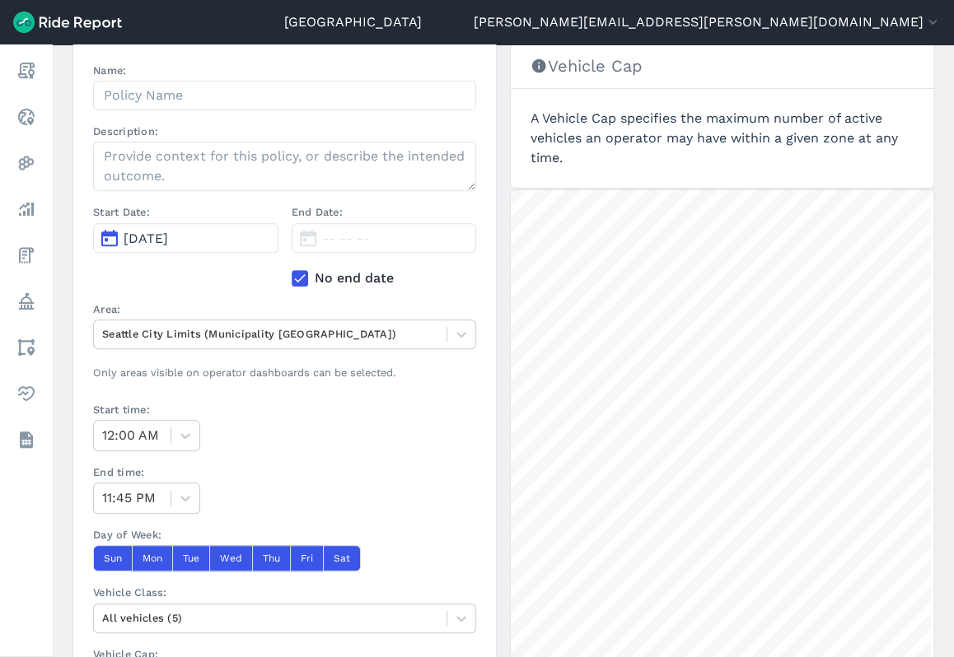
scroll to position [414, 0]
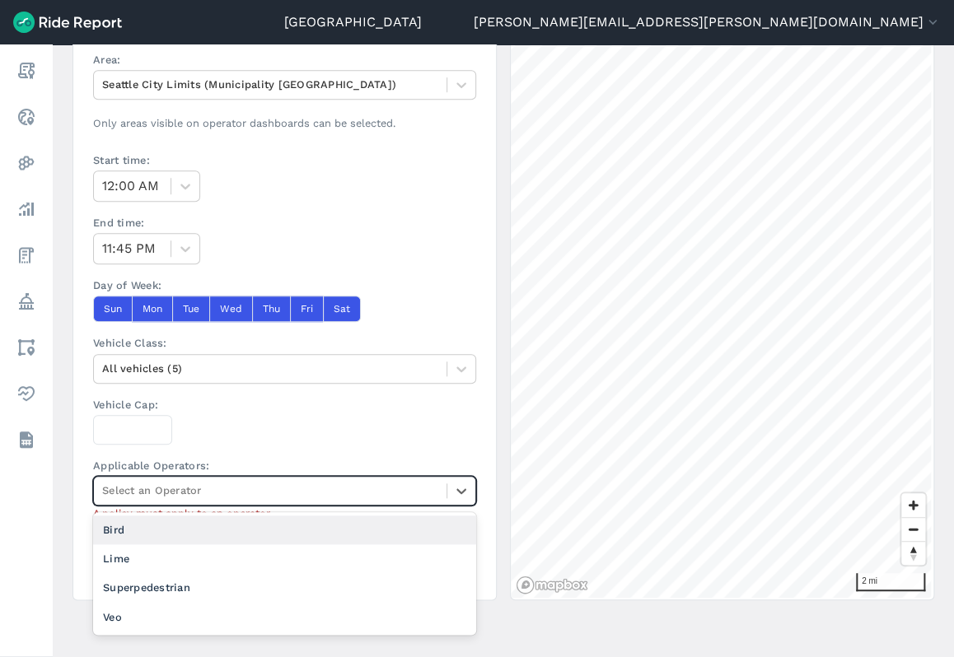
click at [303, 491] on div at bounding box center [270, 490] width 336 height 19
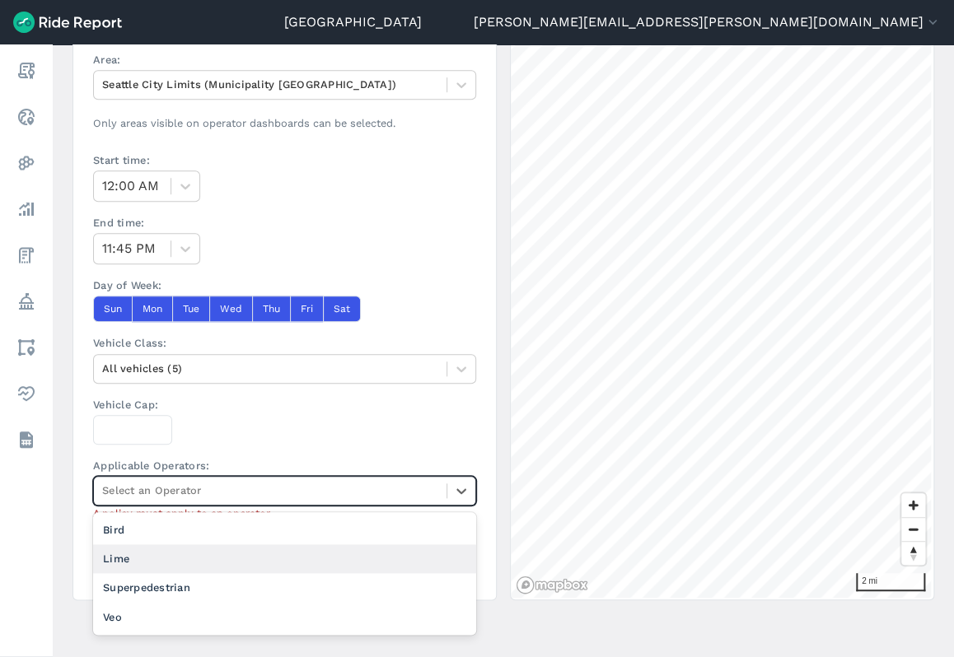
click at [266, 553] on div "Lime" at bounding box center [284, 558] width 383 height 29
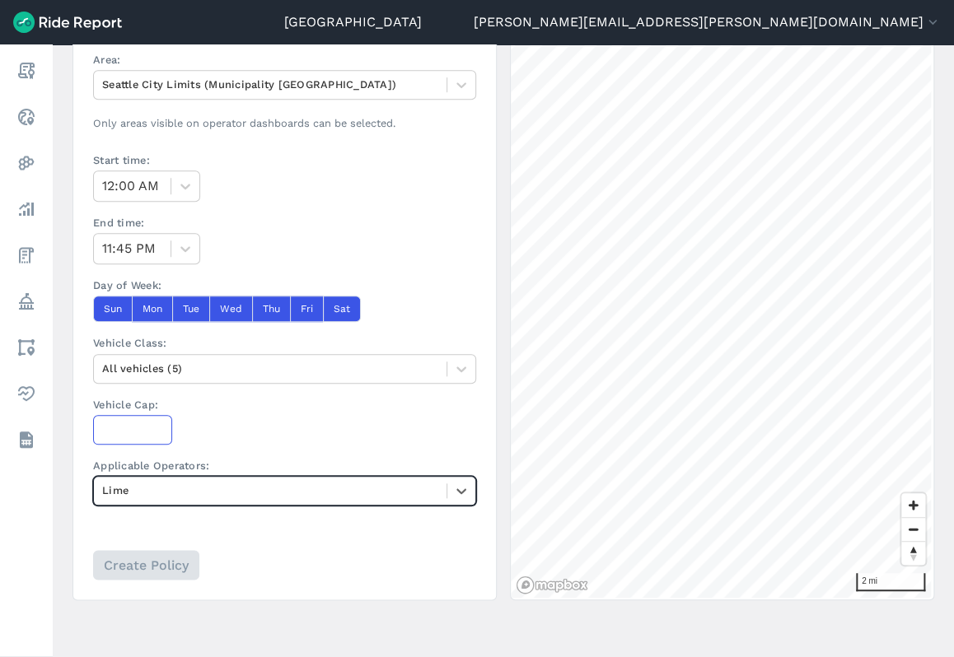
click at [118, 423] on input "Vehicle Cap:" at bounding box center [132, 430] width 79 height 30
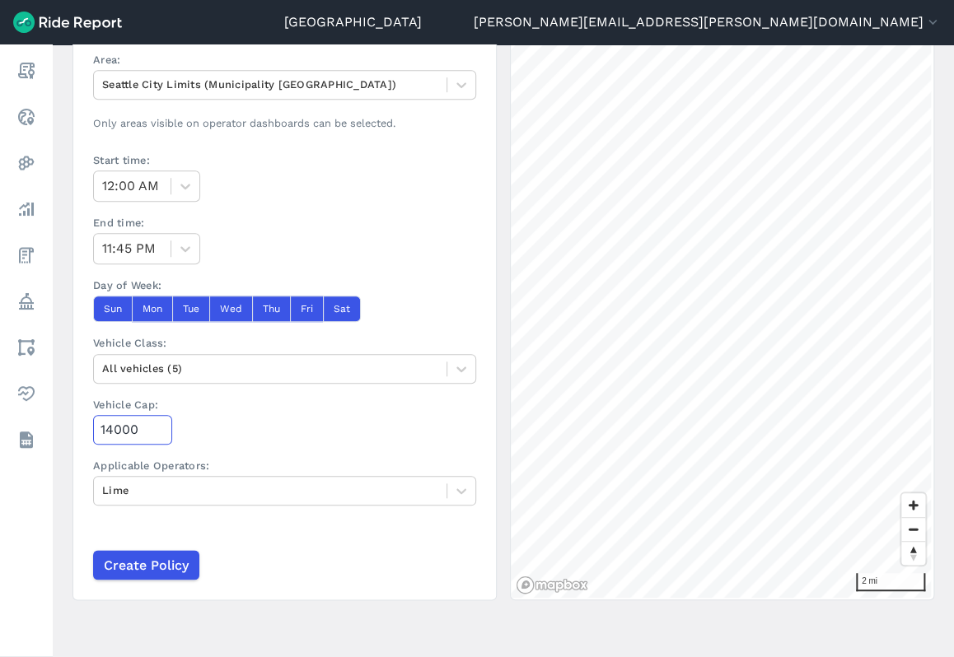
type input "14000"
click at [293, 411] on div "Vehicle Cap: 14000" at bounding box center [284, 421] width 383 height 48
click at [149, 557] on input "Create Policy" at bounding box center [145, 565] width 106 height 30
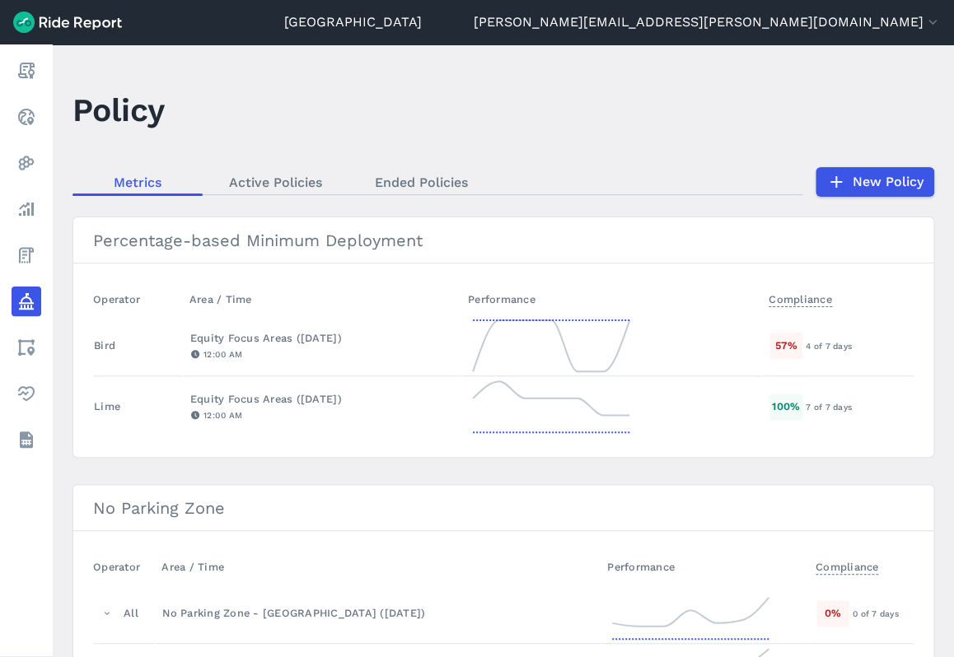
click at [898, 128] on header "Policy" at bounding box center [512, 115] width 881 height 63
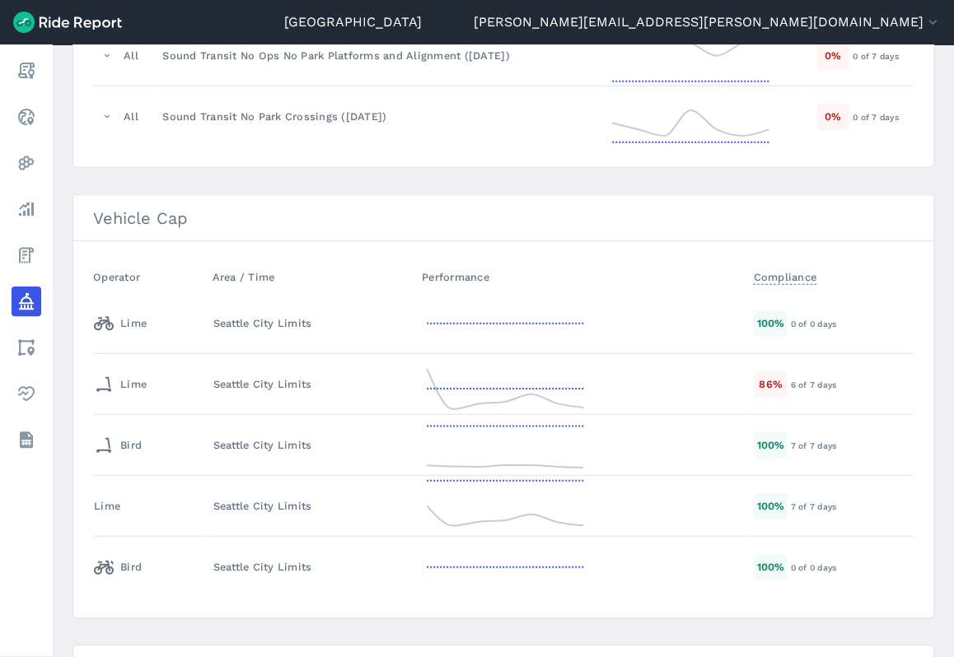
scroll to position [1532, 0]
click at [355, 377] on div "Seattle City Limits" at bounding box center [310, 385] width 194 height 16
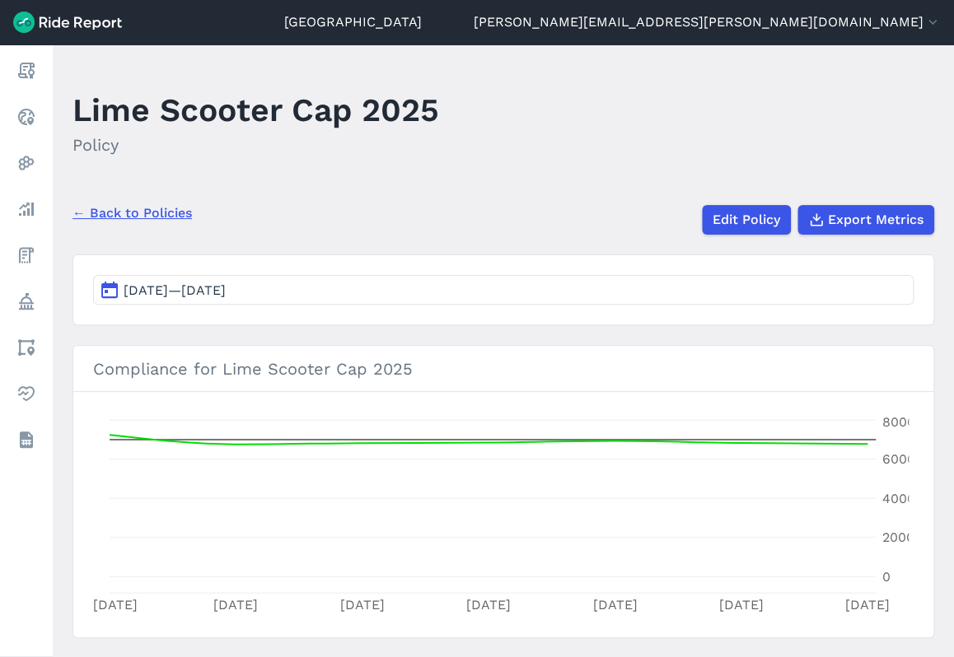
click at [173, 213] on link "← Back to Policies" at bounding box center [131, 213] width 119 height 20
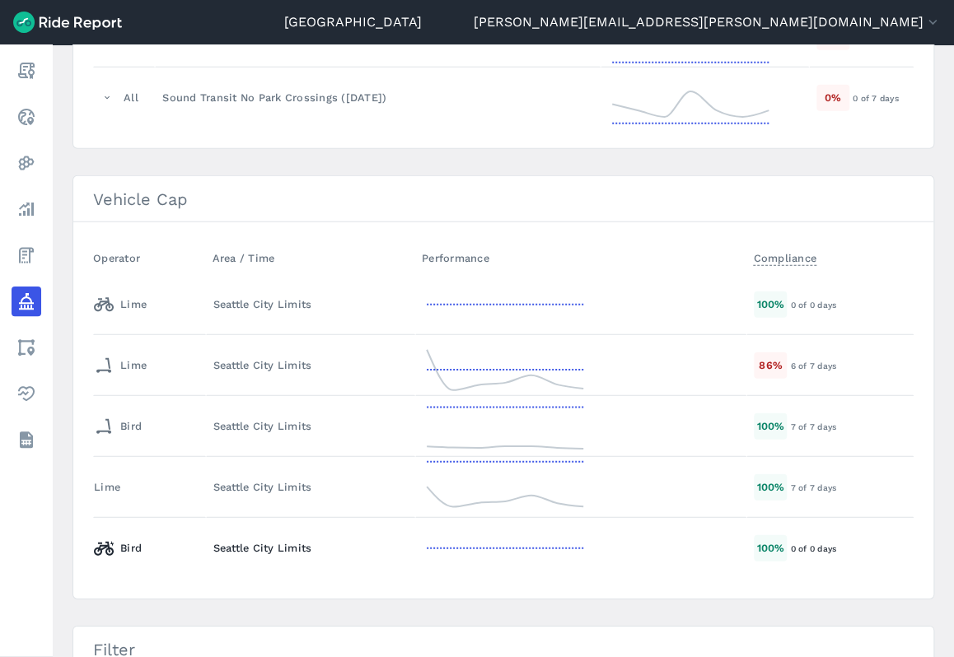
scroll to position [1614, 0]
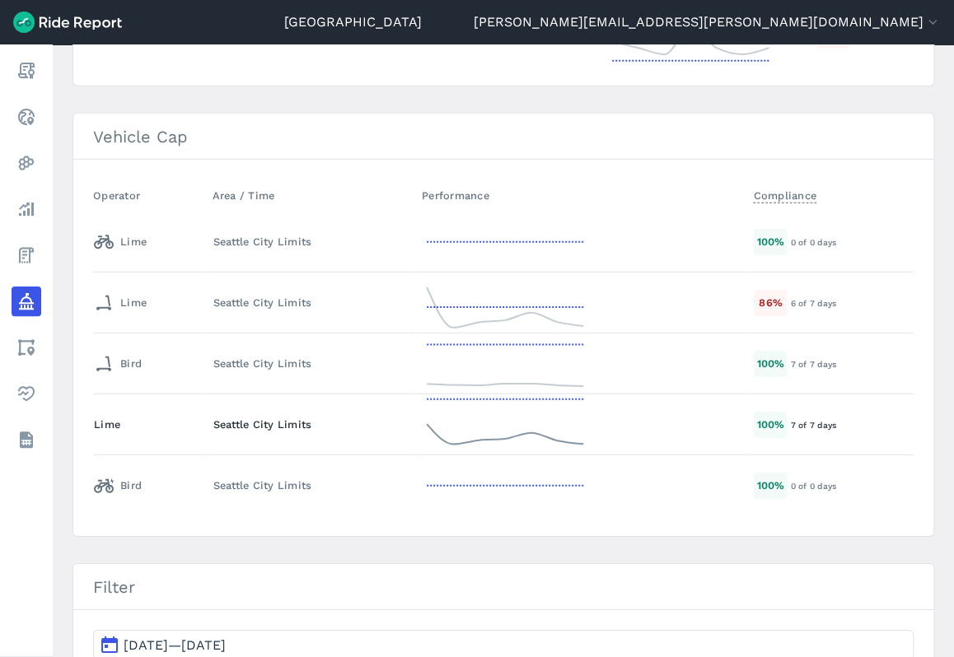
click at [192, 417] on div "Lime" at bounding box center [146, 425] width 105 height 16
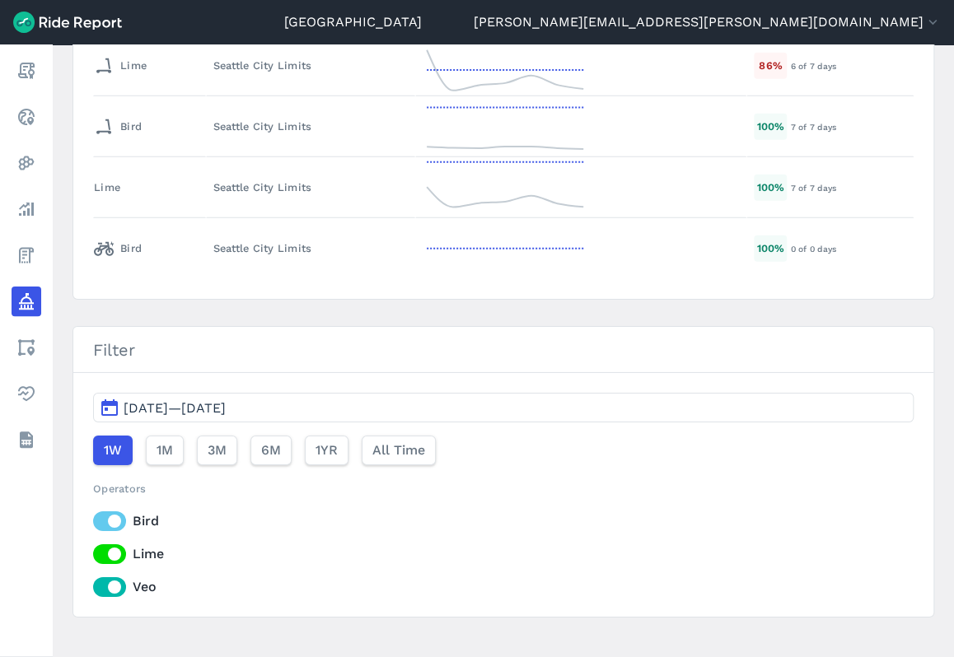
scroll to position [1861, 0]
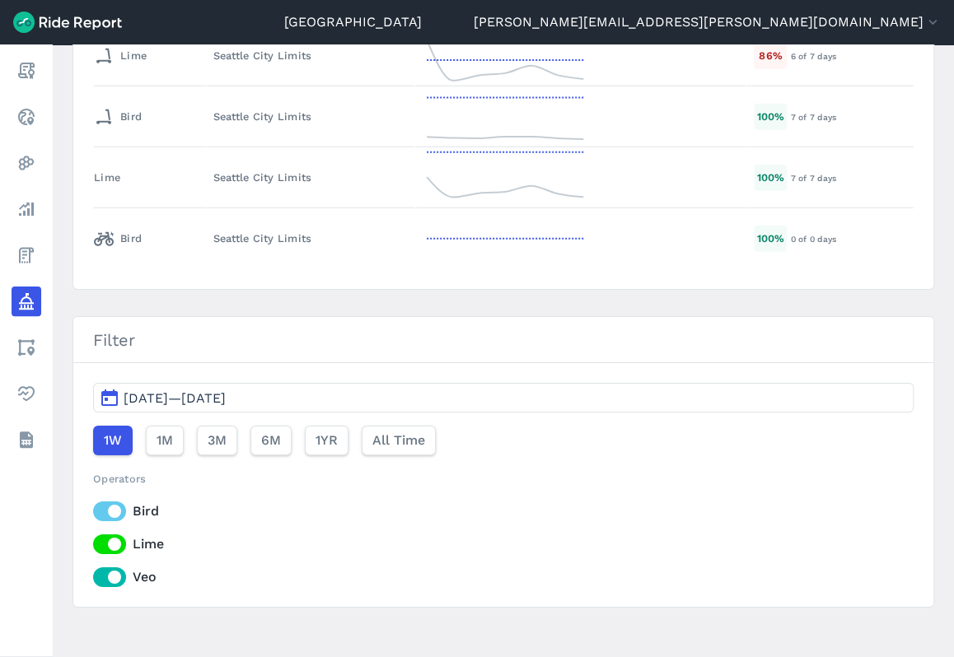
click at [189, 390] on span "[DATE]—[DATE]" at bounding box center [175, 398] width 102 height 16
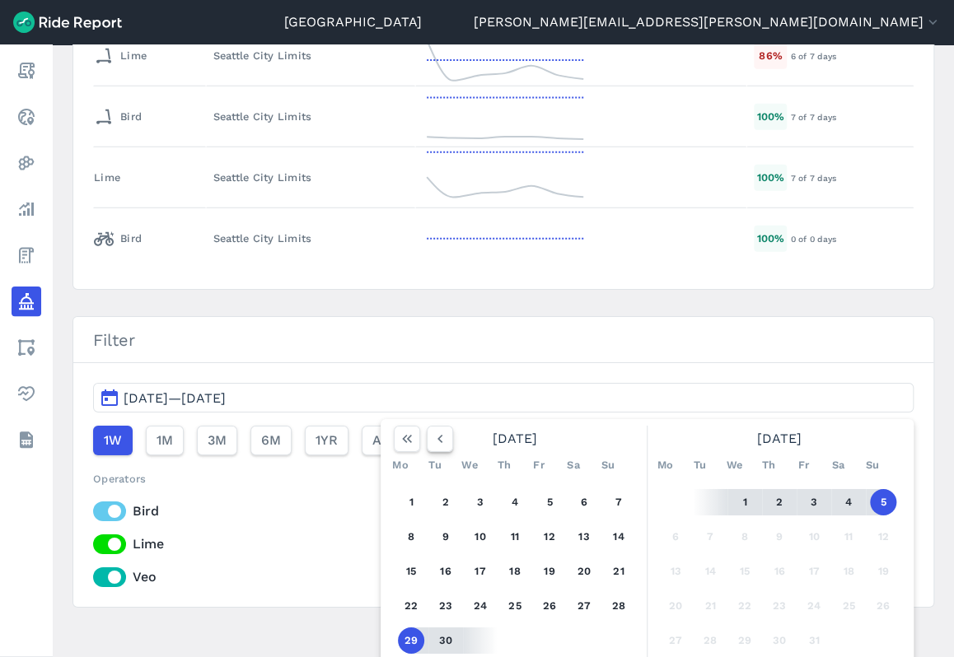
click at [445, 431] on button "button" at bounding box center [440, 439] width 26 height 26
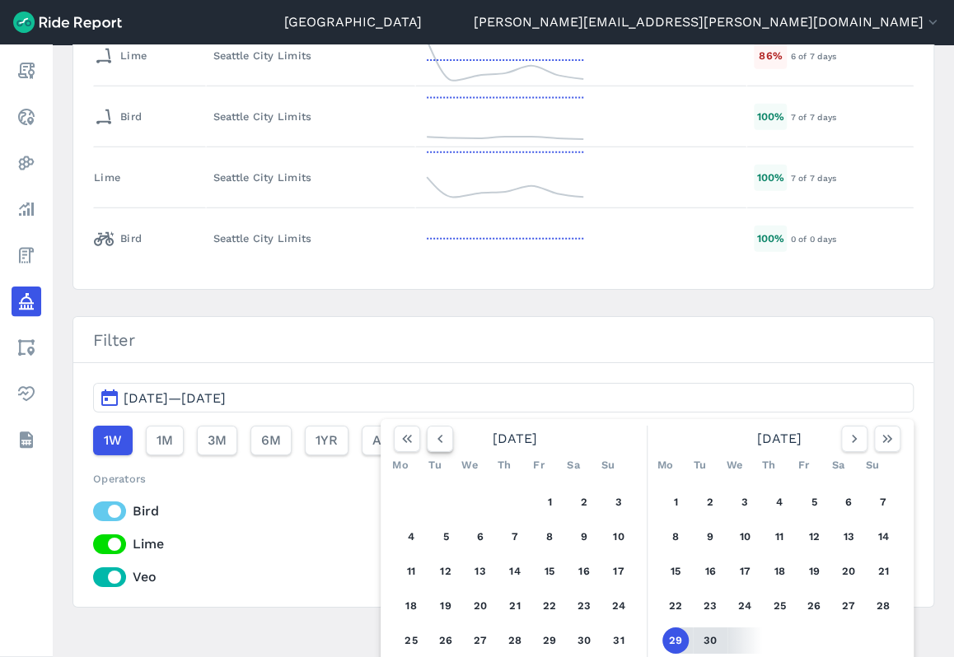
click at [441, 431] on icon "button" at bounding box center [439, 439] width 16 height 16
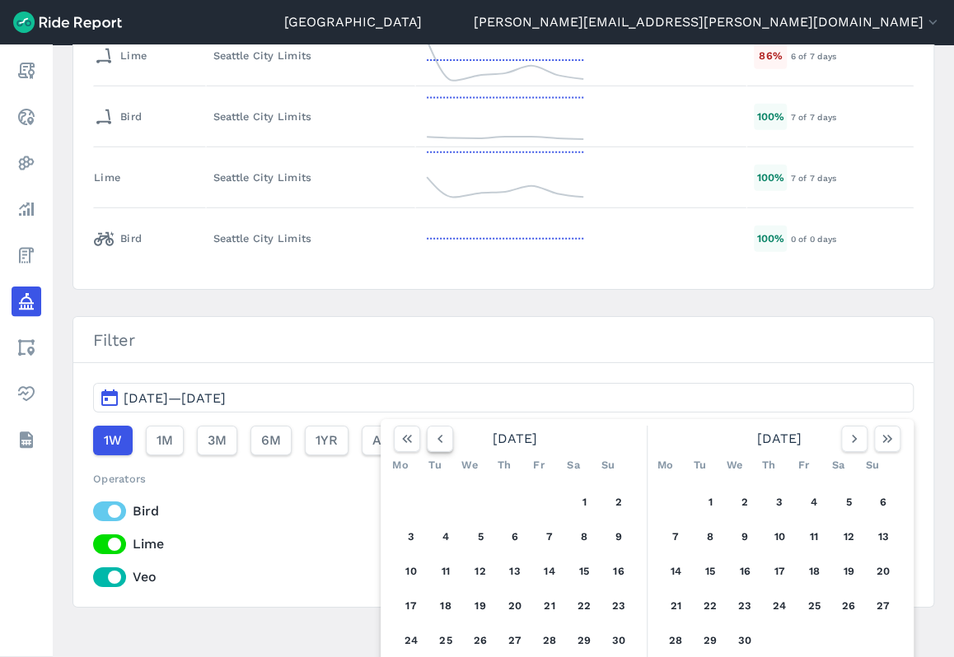
click at [441, 431] on icon "button" at bounding box center [439, 439] width 16 height 16
click at [468, 489] on button "1" at bounding box center [480, 502] width 26 height 26
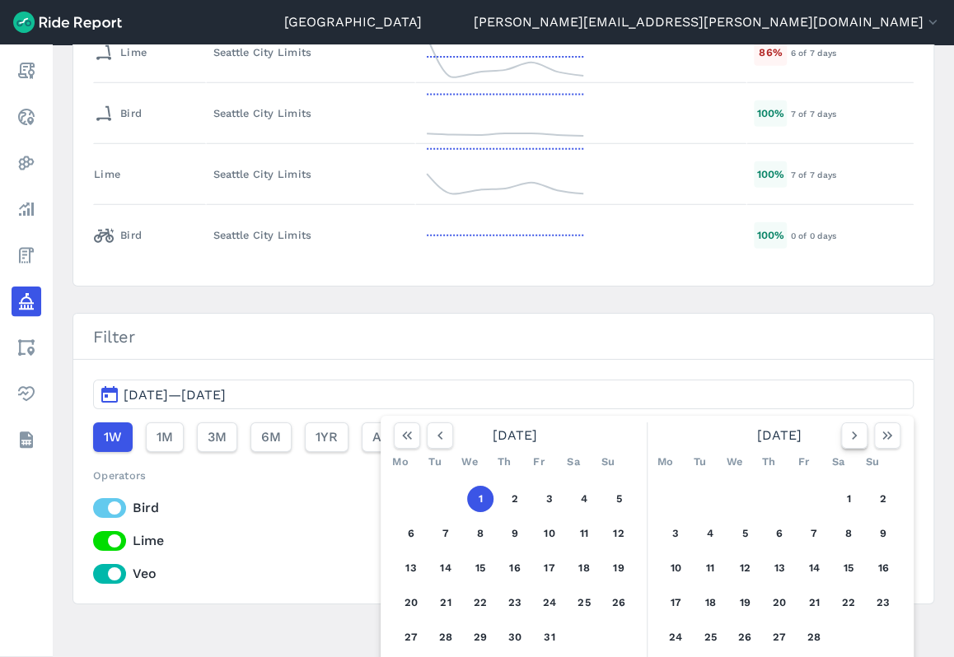
click at [853, 427] on icon "button" at bounding box center [854, 435] width 16 height 16
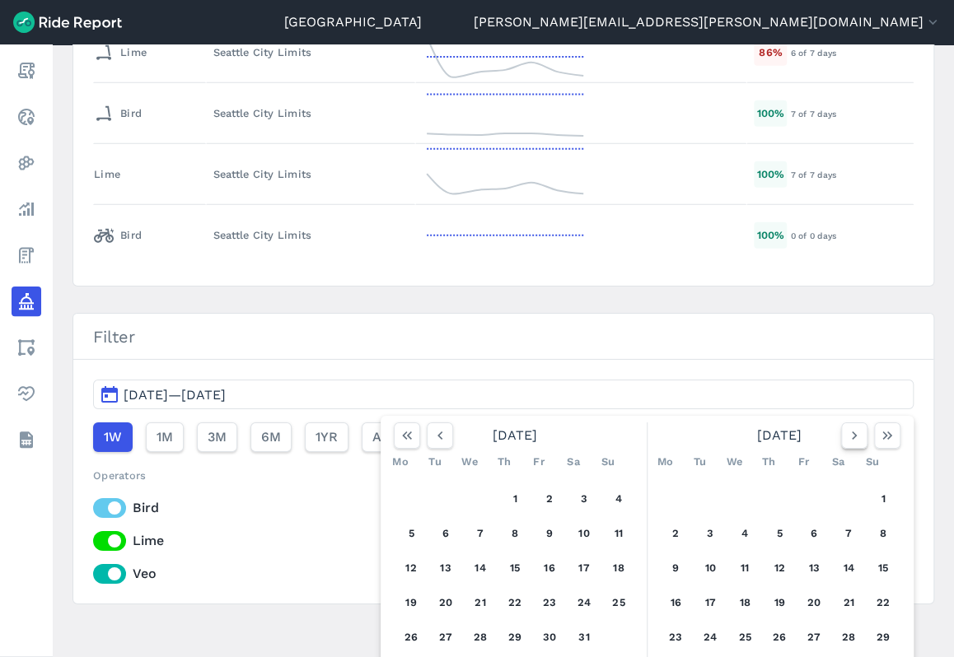
click at [853, 427] on icon "button" at bounding box center [854, 435] width 16 height 16
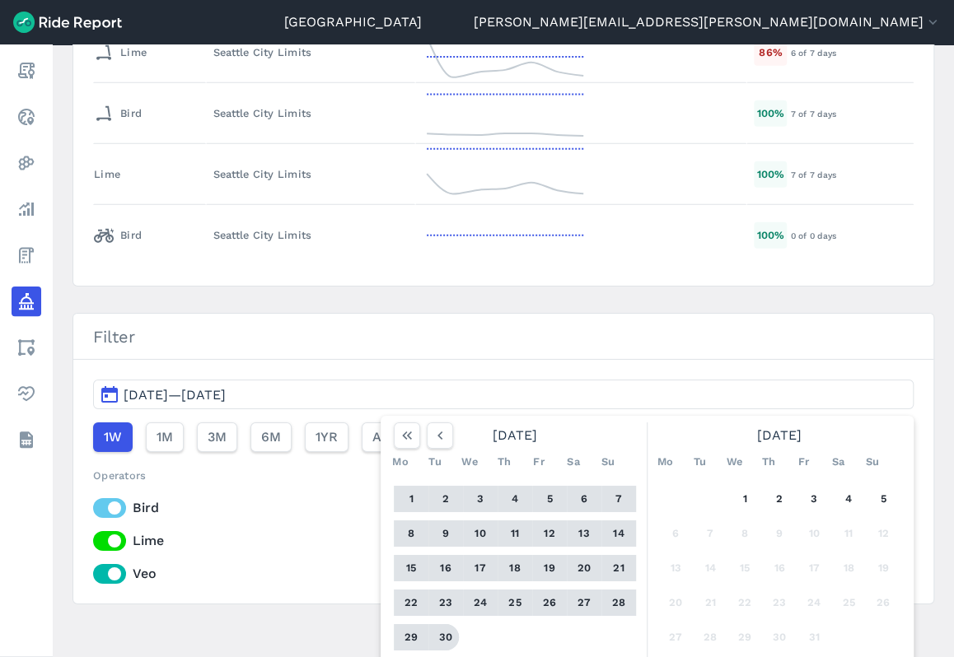
click at [438, 627] on button "30" at bounding box center [445, 637] width 26 height 26
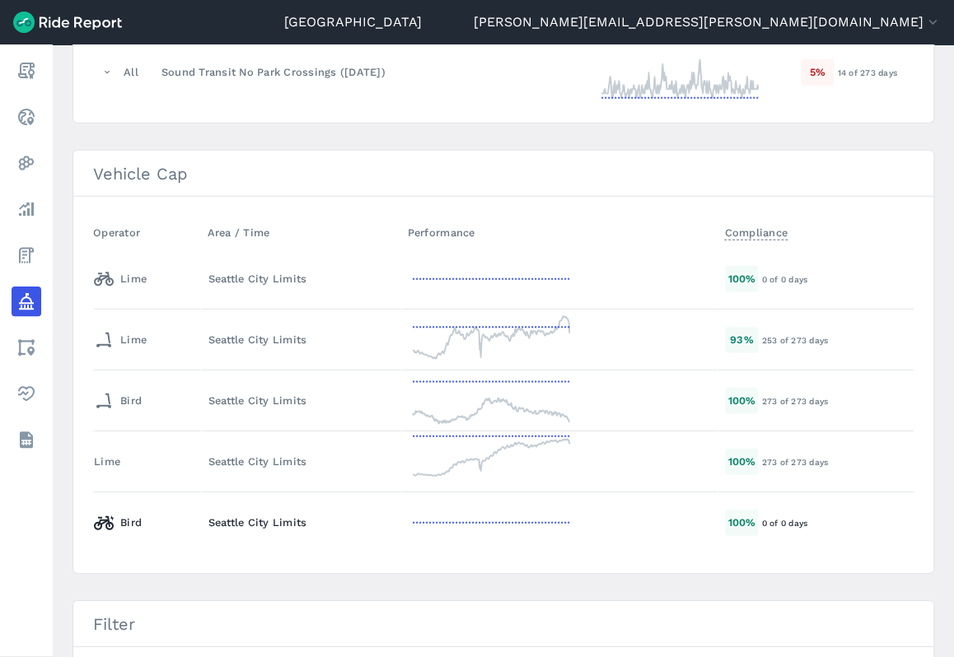
scroll to position [1614, 0]
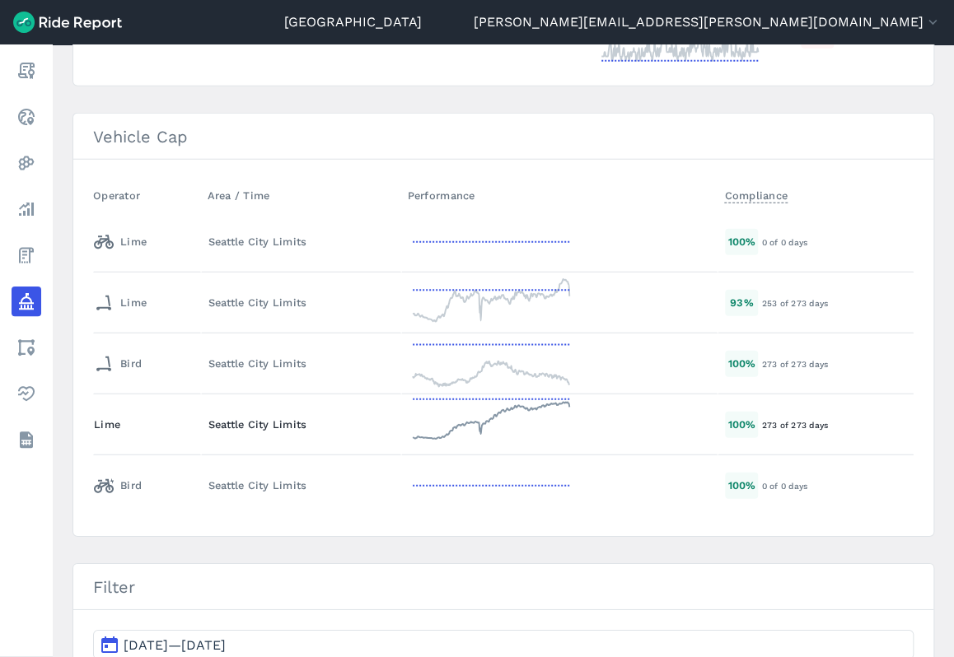
click at [182, 417] on div "Lime" at bounding box center [144, 425] width 100 height 16
click at [217, 417] on div "Seattle City Limits" at bounding box center [300, 425] width 185 height 16
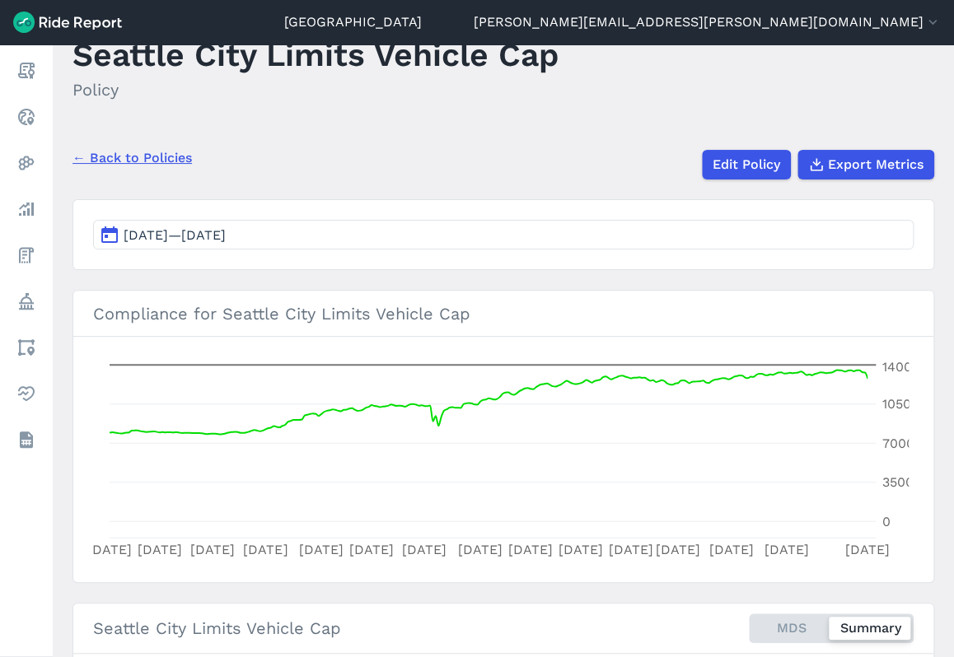
scroll to position [82, 0]
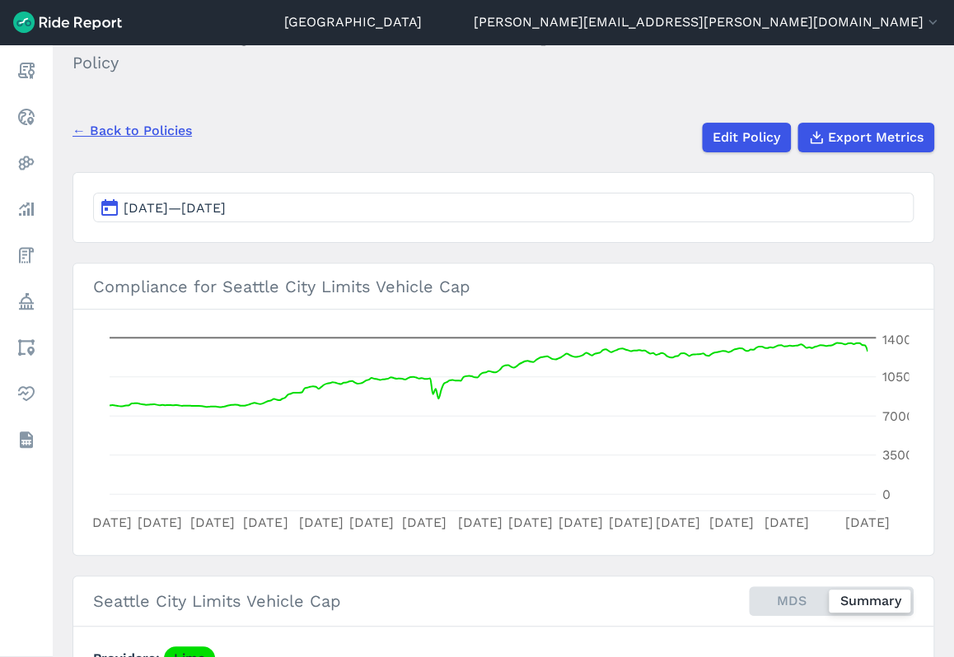
click at [138, 135] on link "← Back to Policies" at bounding box center [131, 131] width 119 height 20
